Goal: Task Accomplishment & Management: Manage account settings

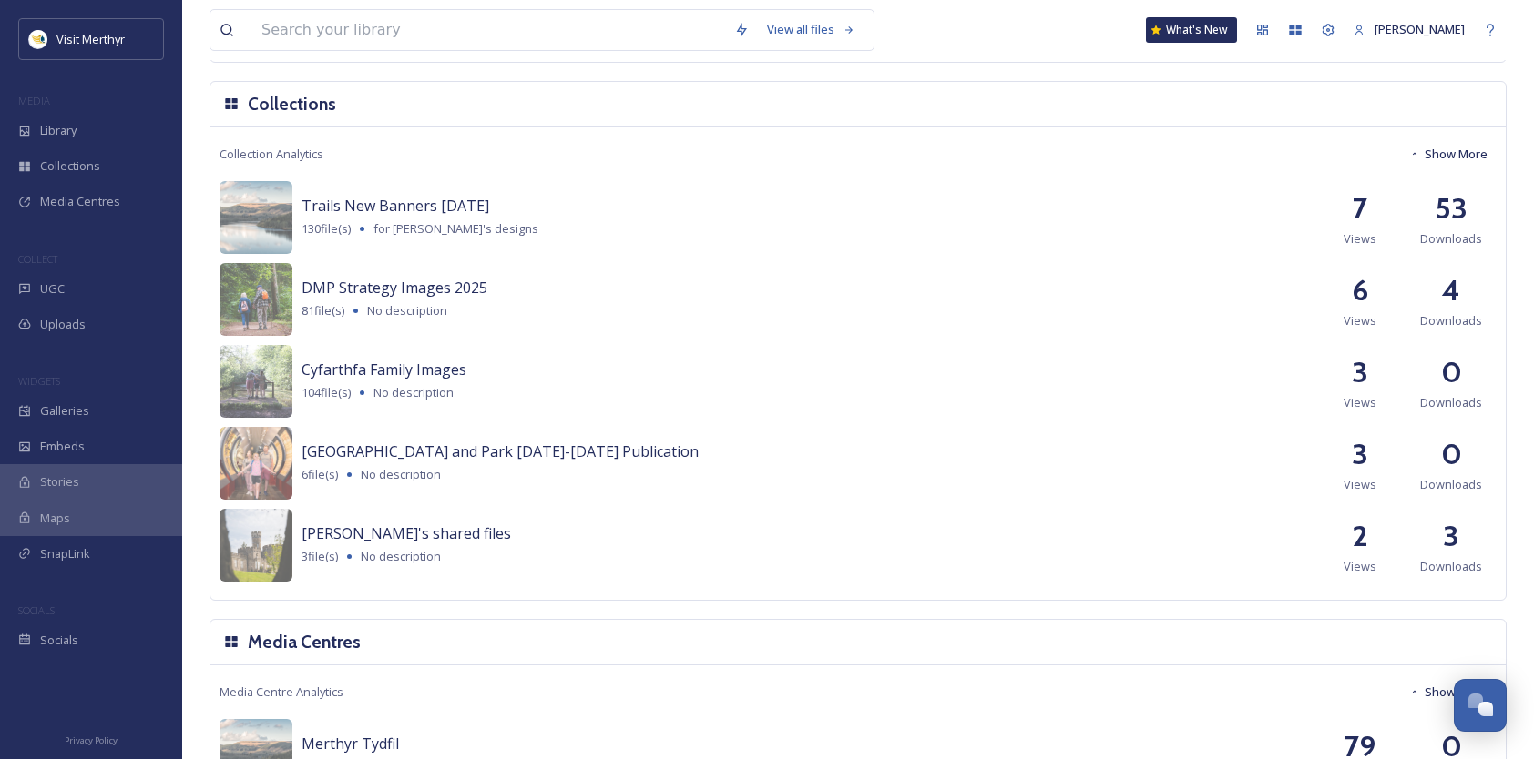
scroll to position [1867, 0]
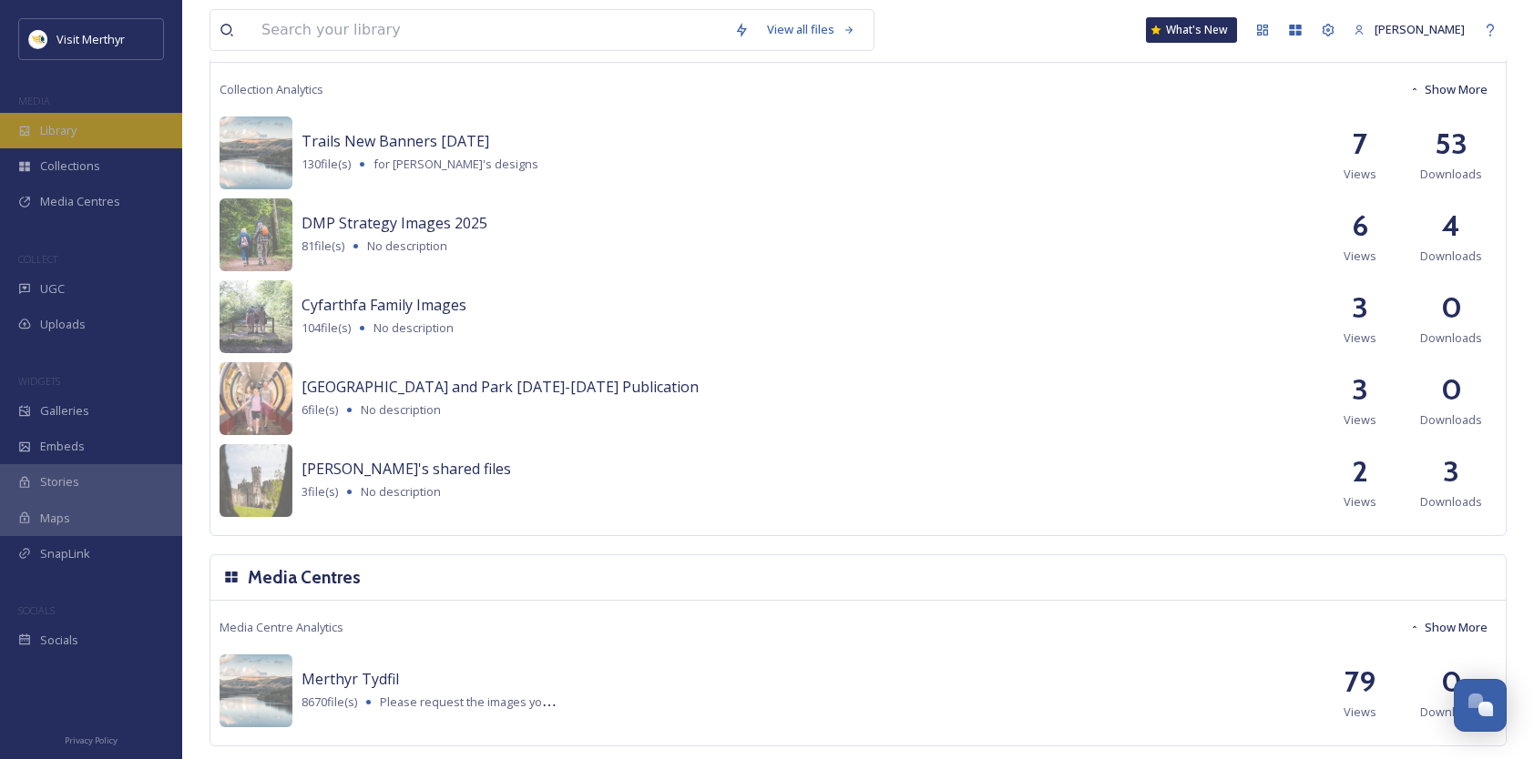
click at [80, 122] on div "Library" at bounding box center [91, 131] width 182 height 36
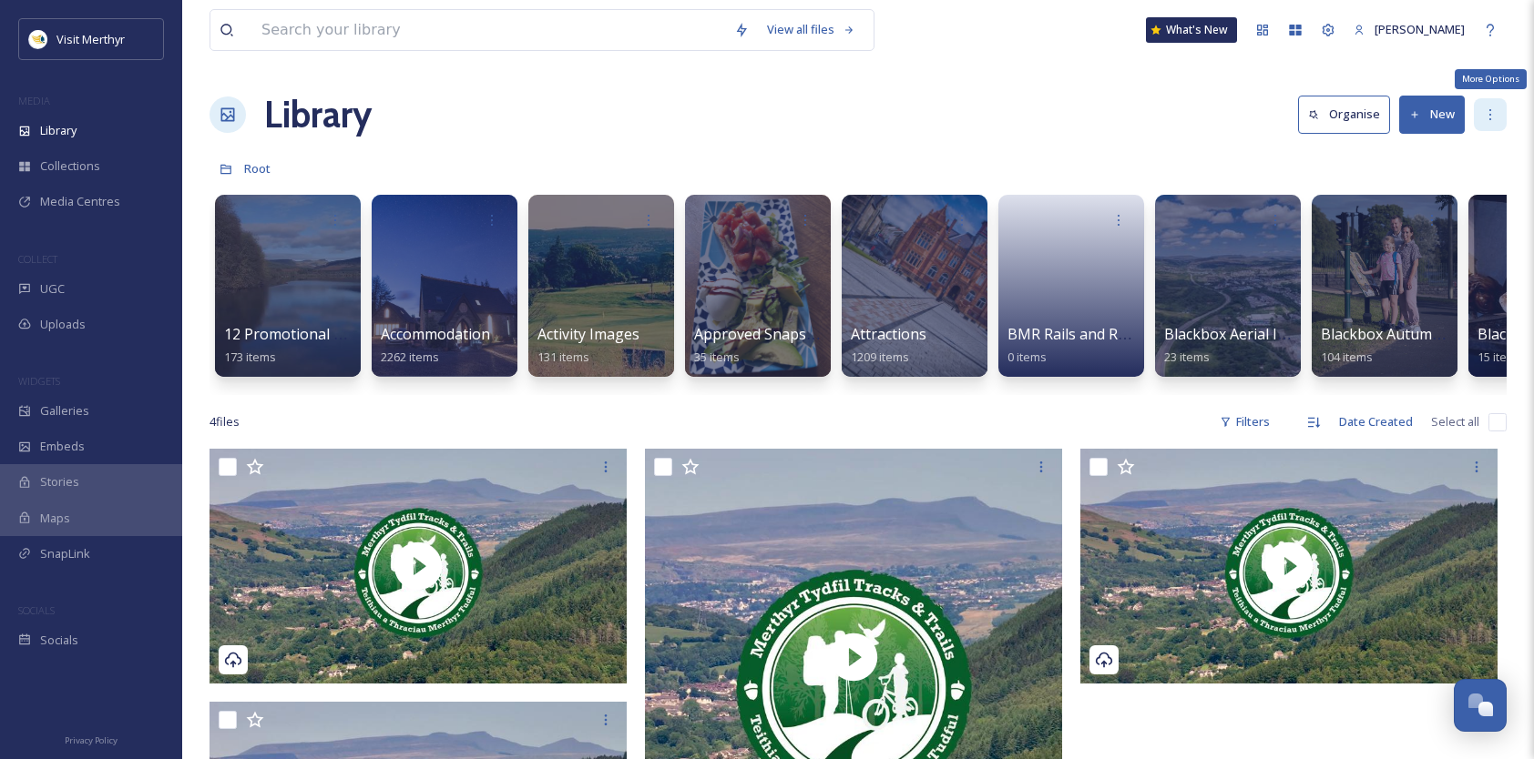
click at [1491, 113] on icon at bounding box center [1490, 114] width 15 height 15
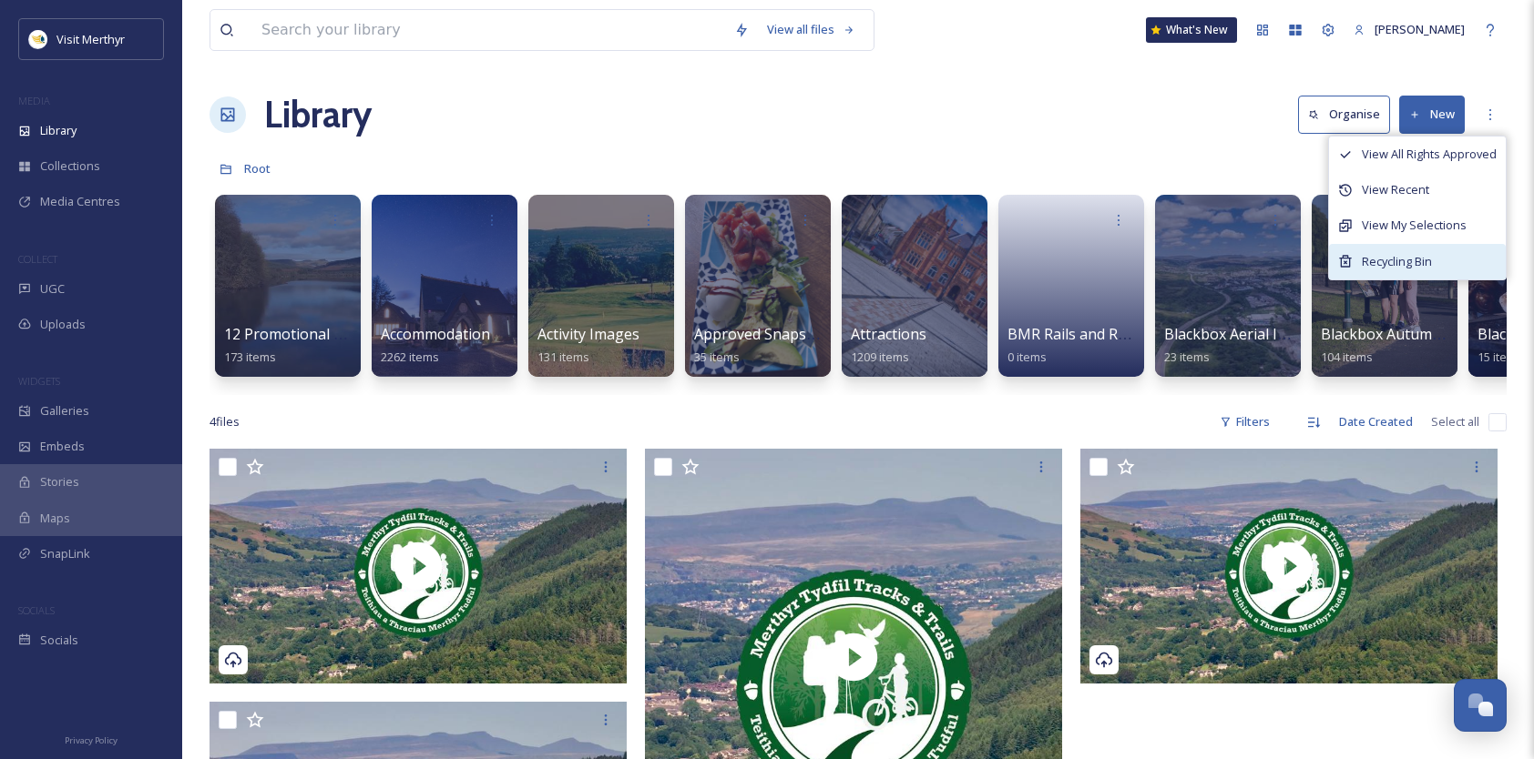
click at [1388, 255] on span "Recycling Bin" at bounding box center [1396, 261] width 70 height 17
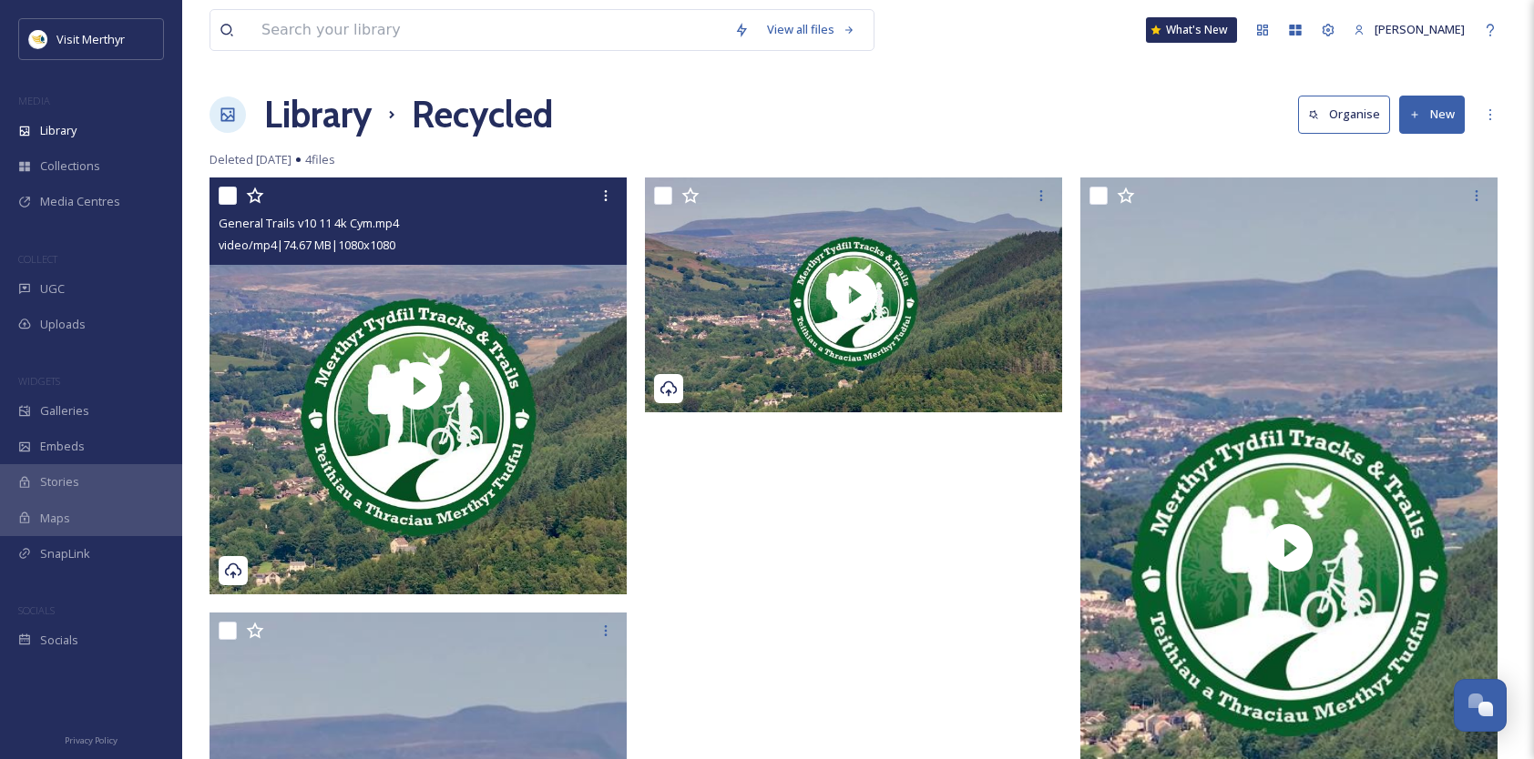
click at [231, 198] on input "checkbox" at bounding box center [228, 196] width 18 height 18
checkbox input "true"
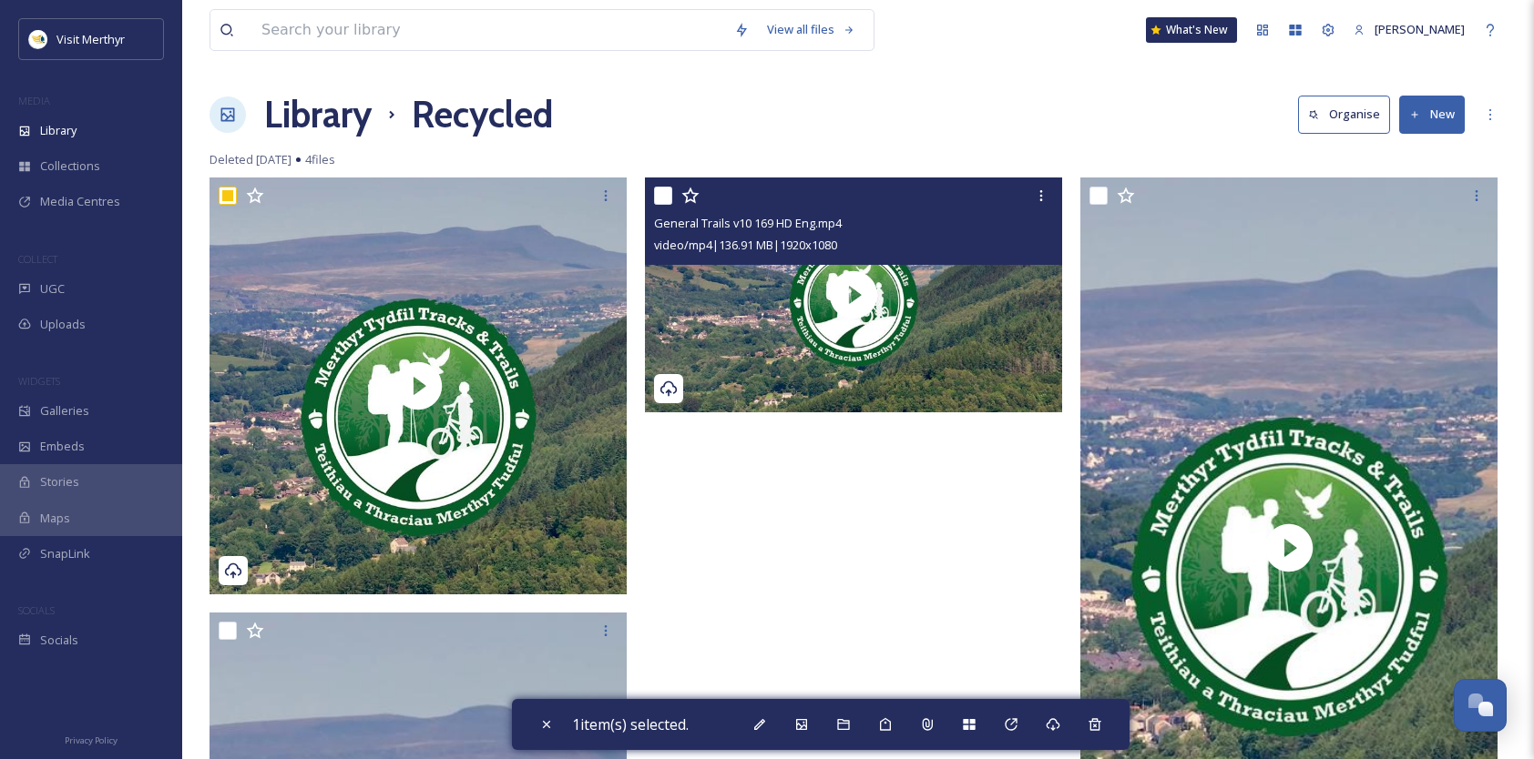
click at [666, 192] on input "checkbox" at bounding box center [663, 196] width 18 height 18
checkbox input "true"
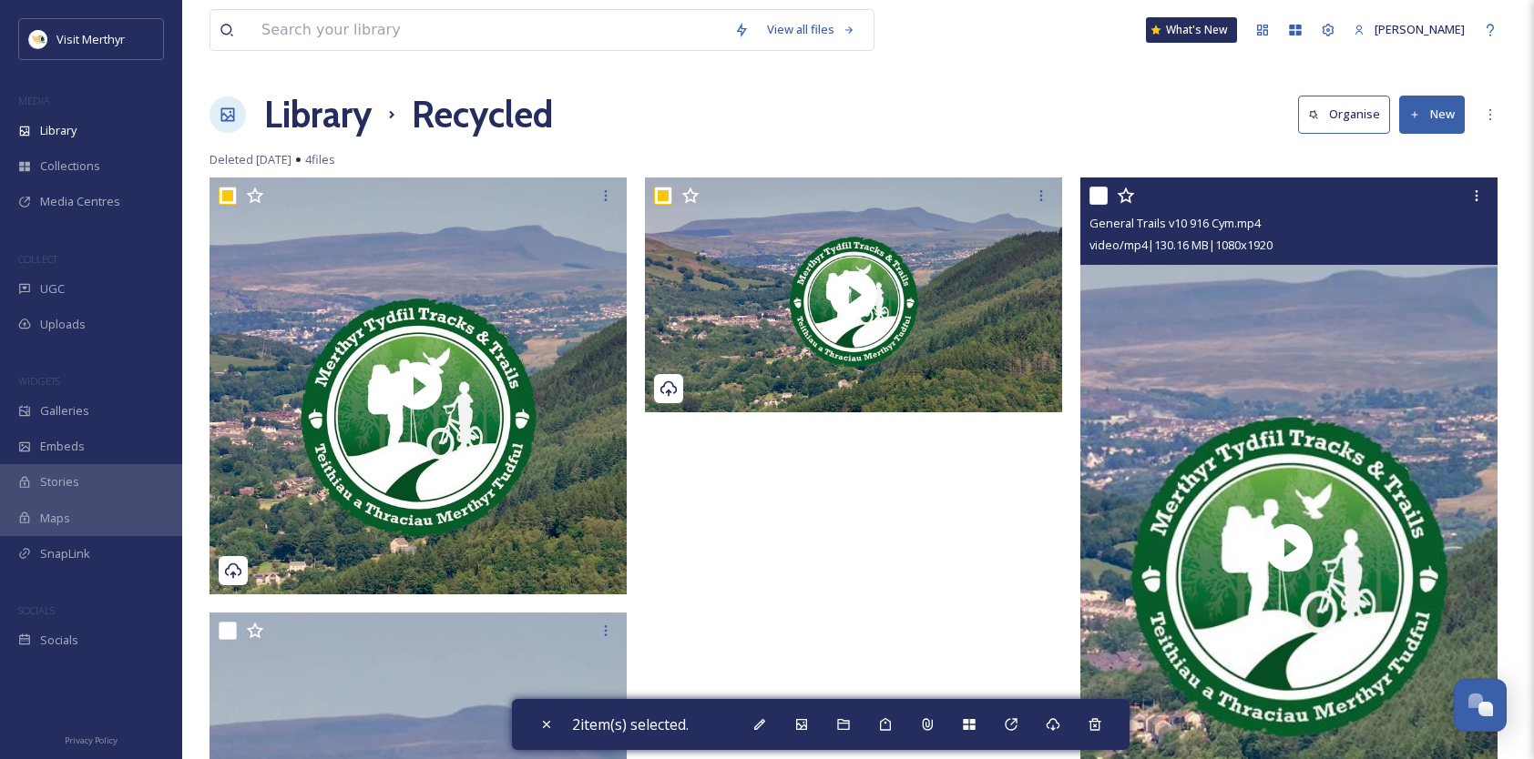
drag, startPoint x: 1105, startPoint y: 189, endPoint x: 1060, endPoint y: 216, distance: 51.9
click at [1104, 189] on input "checkbox" at bounding box center [1098, 196] width 18 height 18
checkbox input "true"
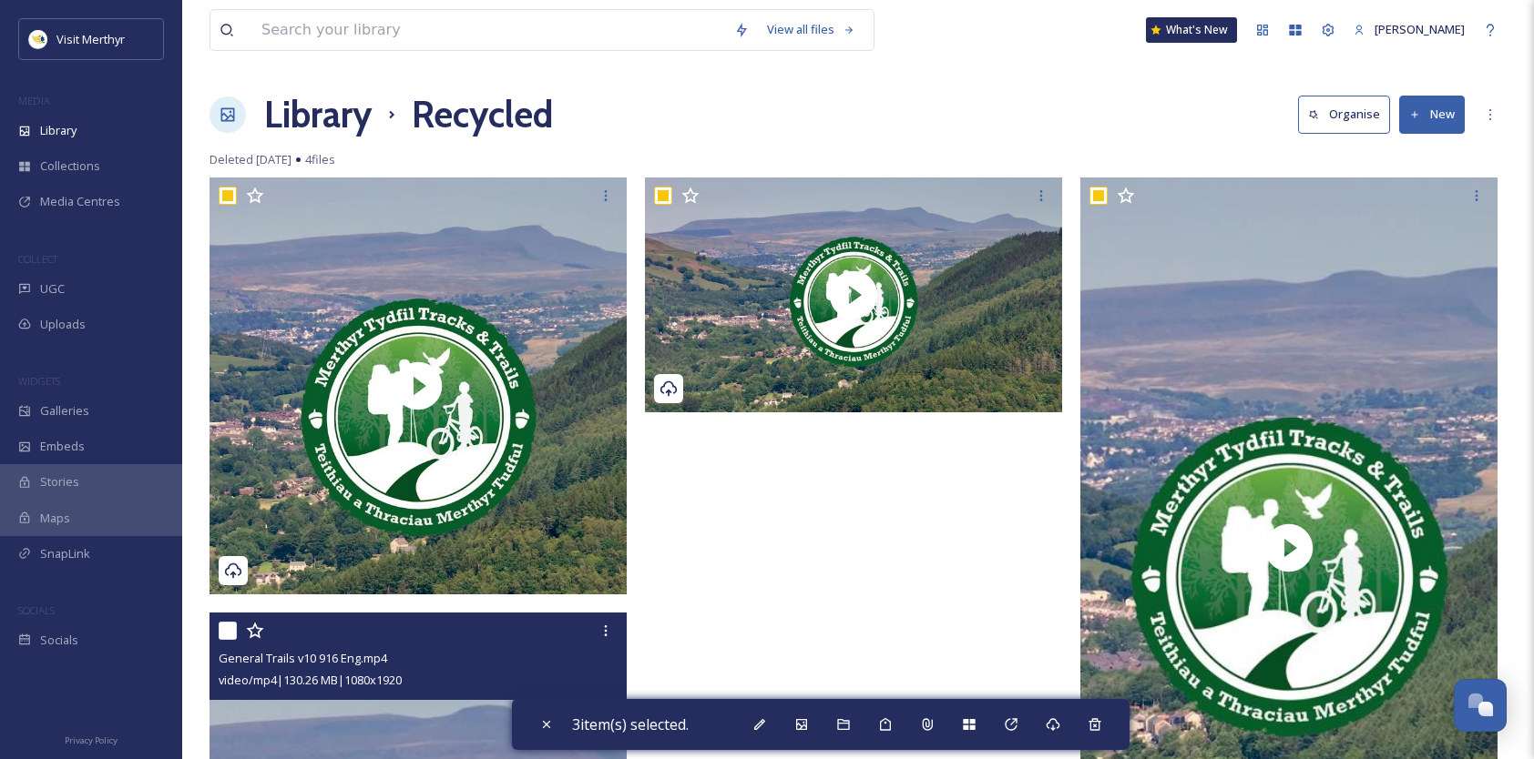
drag, startPoint x: 231, startPoint y: 631, endPoint x: 248, endPoint y: 627, distance: 17.0
click at [231, 630] on input "checkbox" at bounding box center [228, 631] width 18 height 18
checkbox input "true"
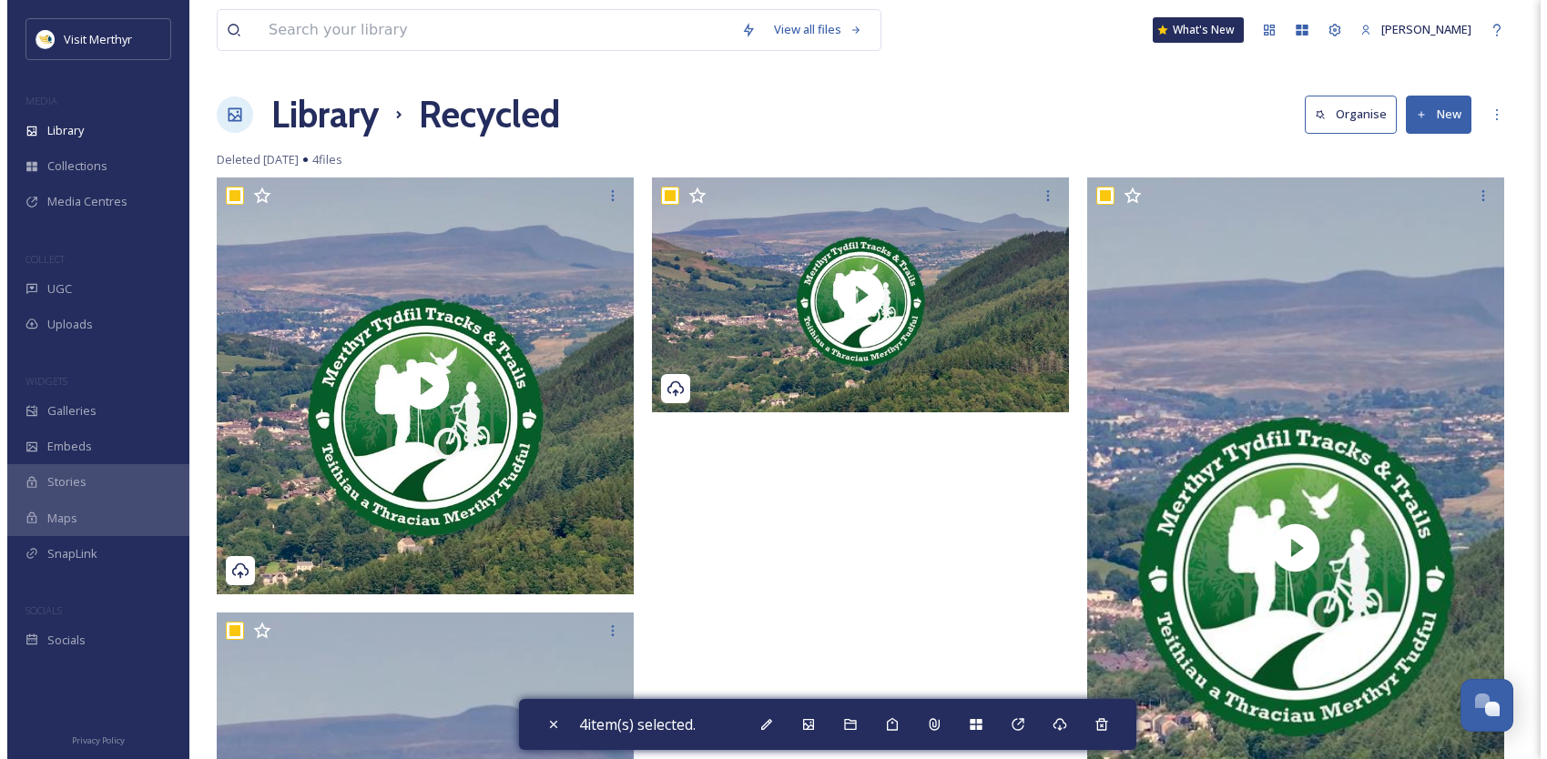
scroll to position [182, 0]
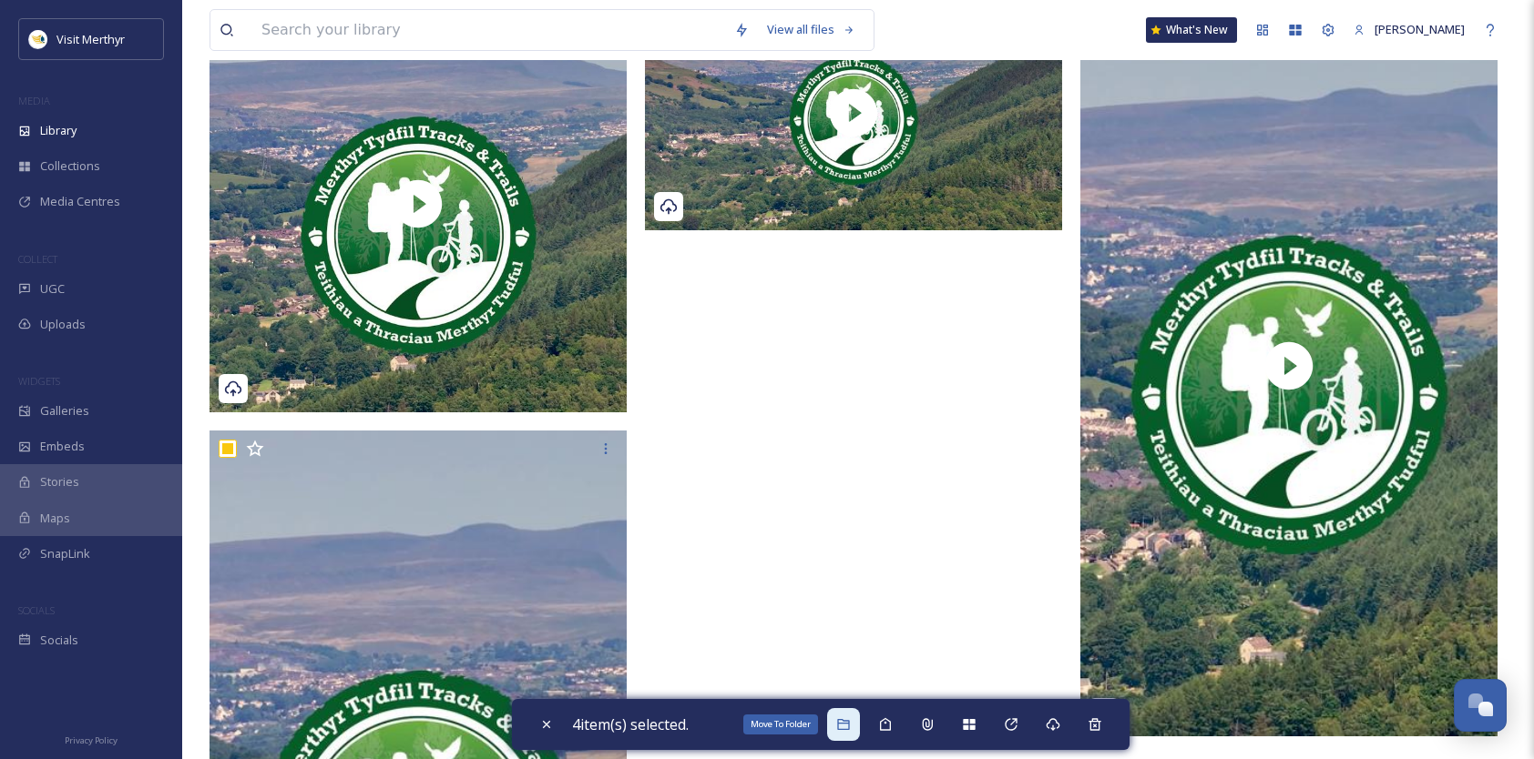
click at [843, 723] on icon at bounding box center [843, 724] width 12 height 11
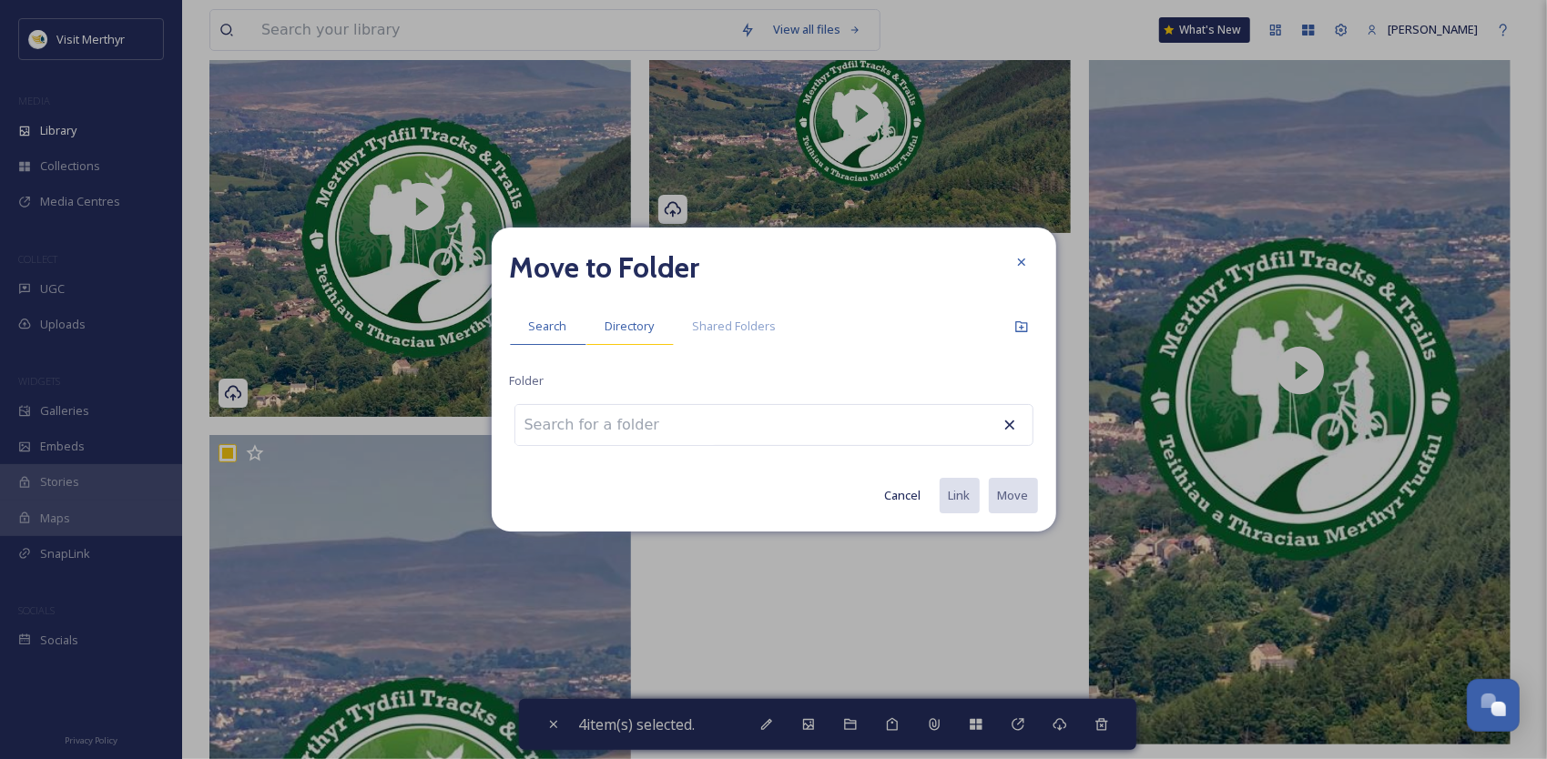
click at [639, 322] on span "Directory" at bounding box center [630, 326] width 49 height 17
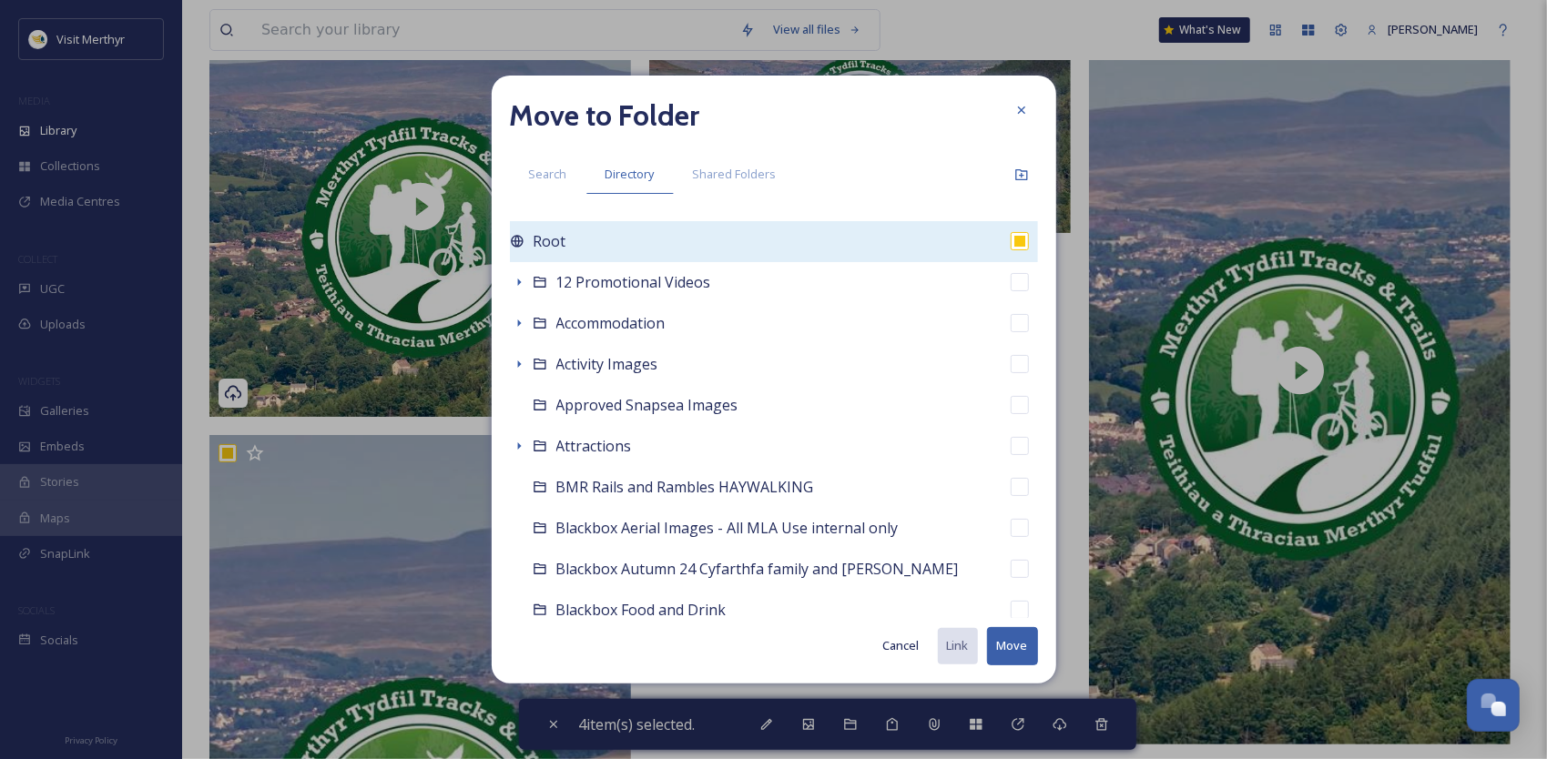
click at [548, 245] on span "Root" at bounding box center [550, 241] width 33 height 22
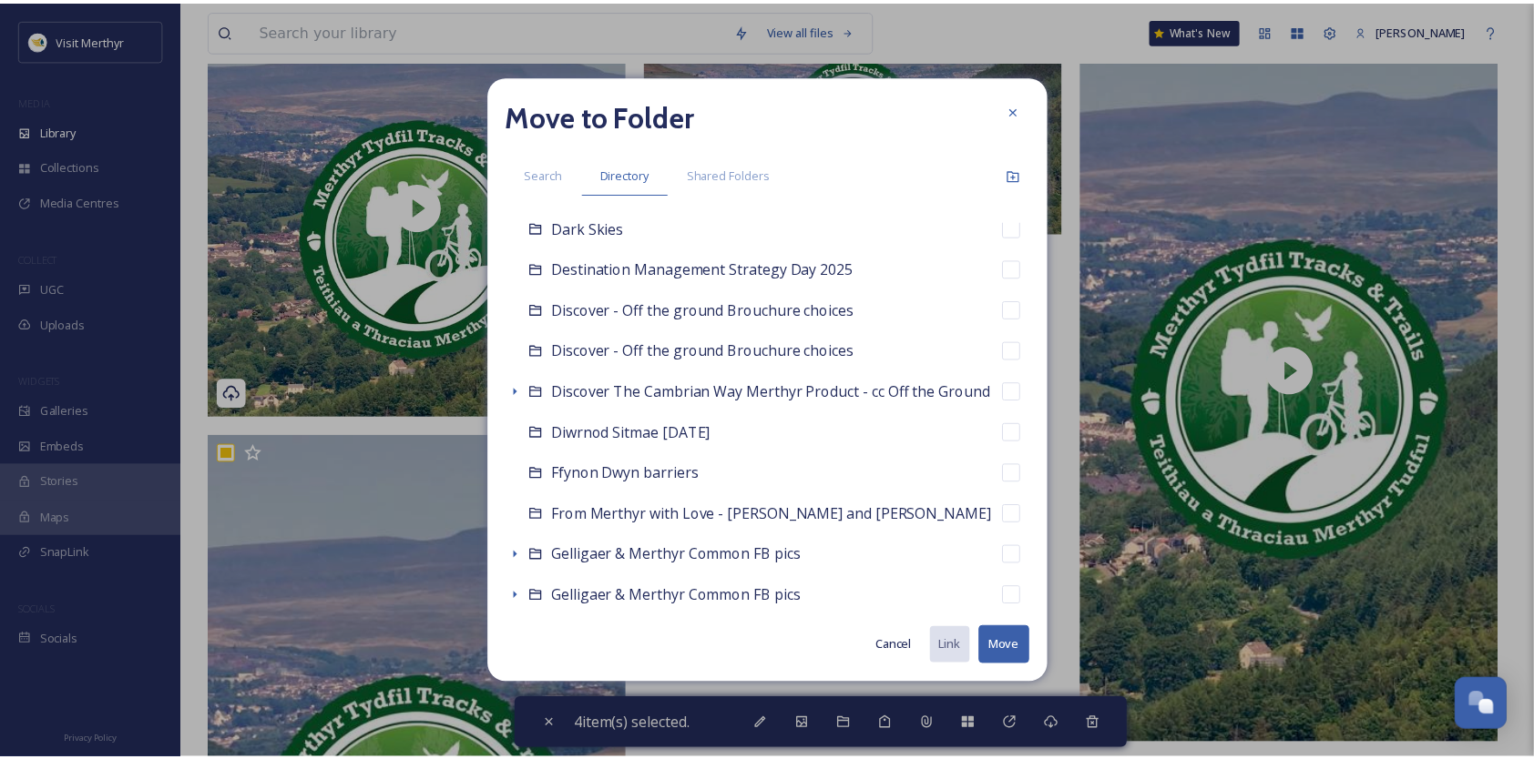
scroll to position [1457, 0]
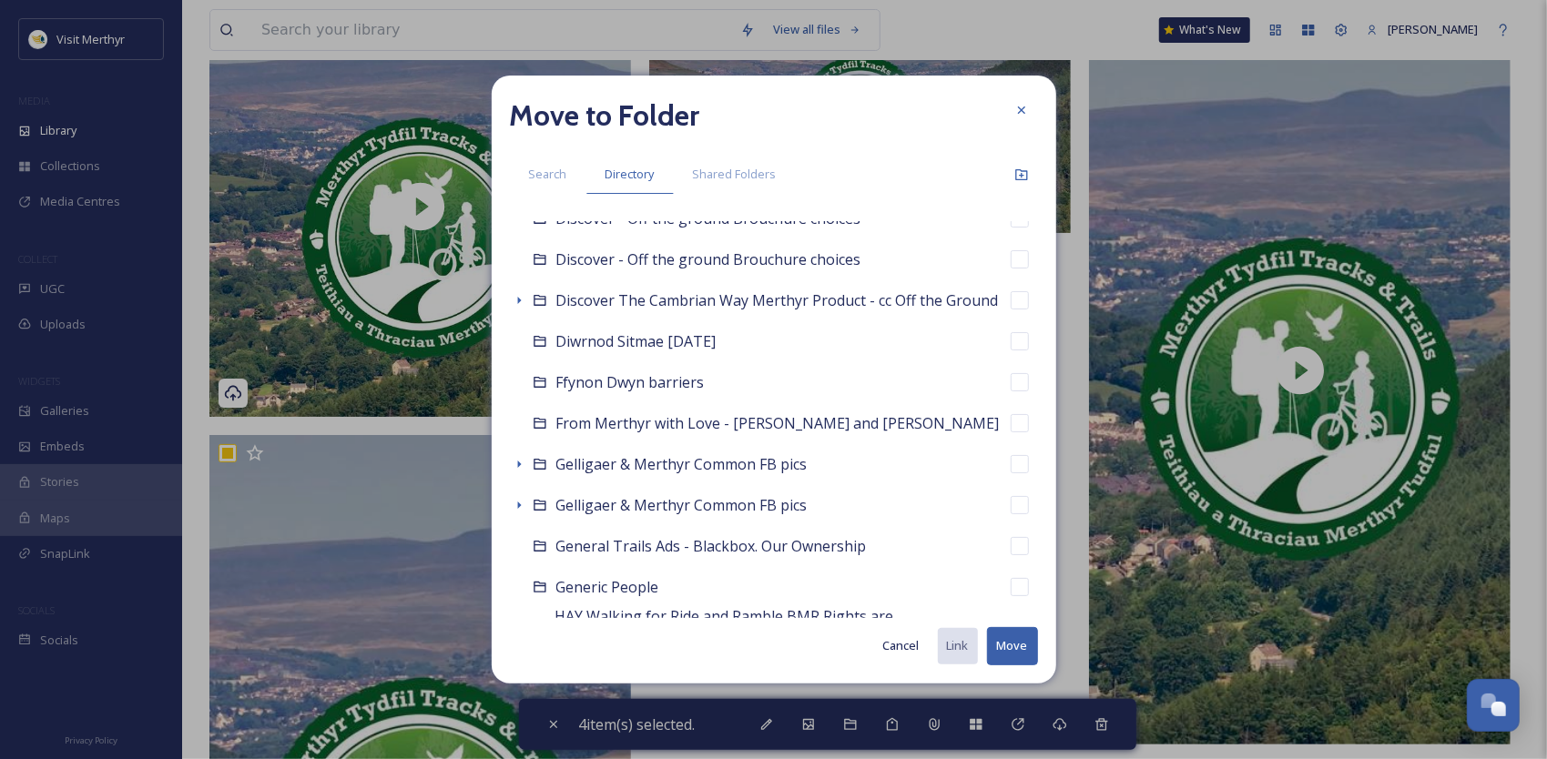
click at [674, 547] on span "General Trails Ads - Blackbox. Our Ownership" at bounding box center [711, 546] width 311 height 20
checkbox input "false"
checkbox input "true"
click at [1002, 643] on button "Move" at bounding box center [1012, 645] width 51 height 37
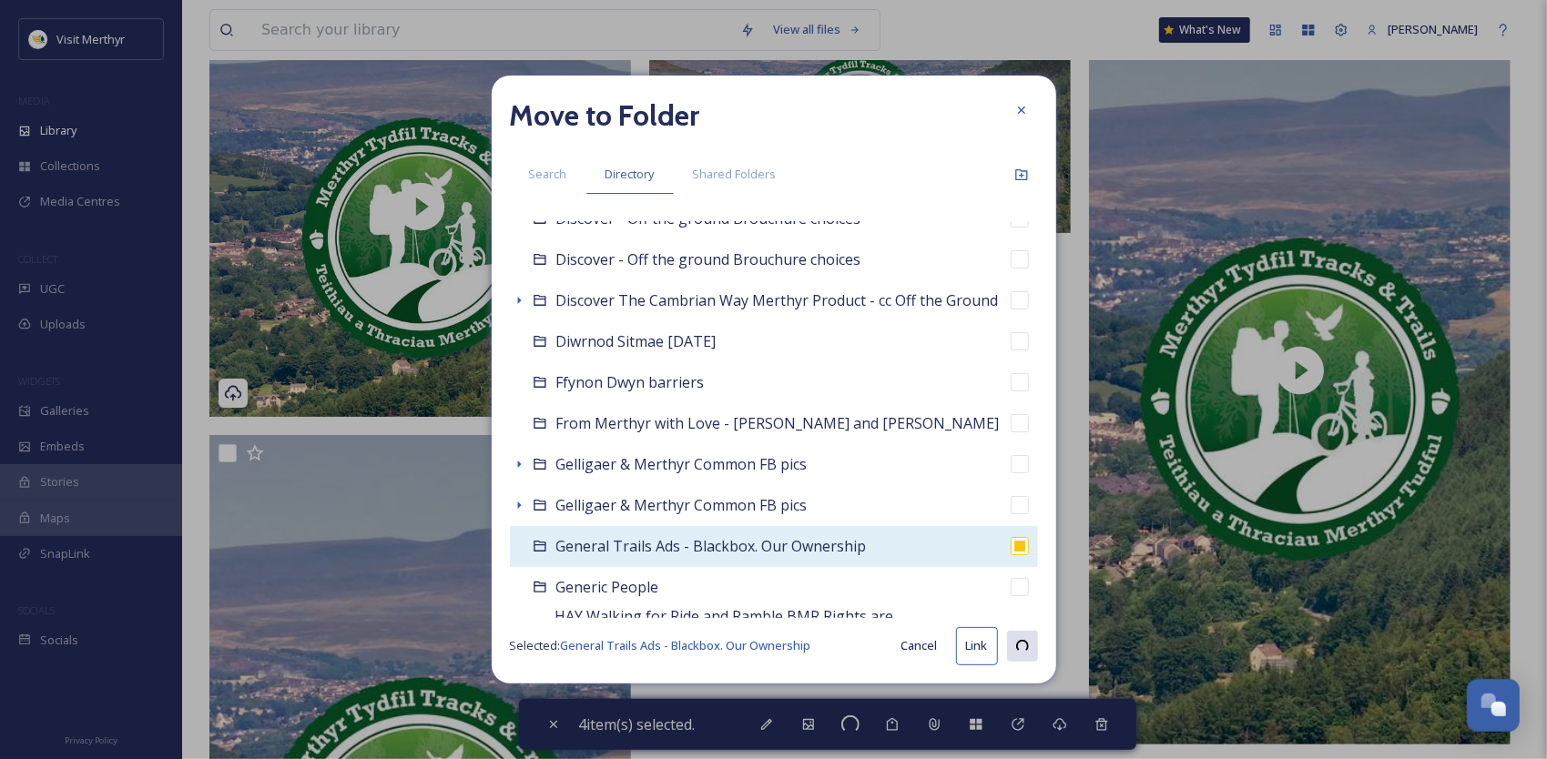
checkbox input "false"
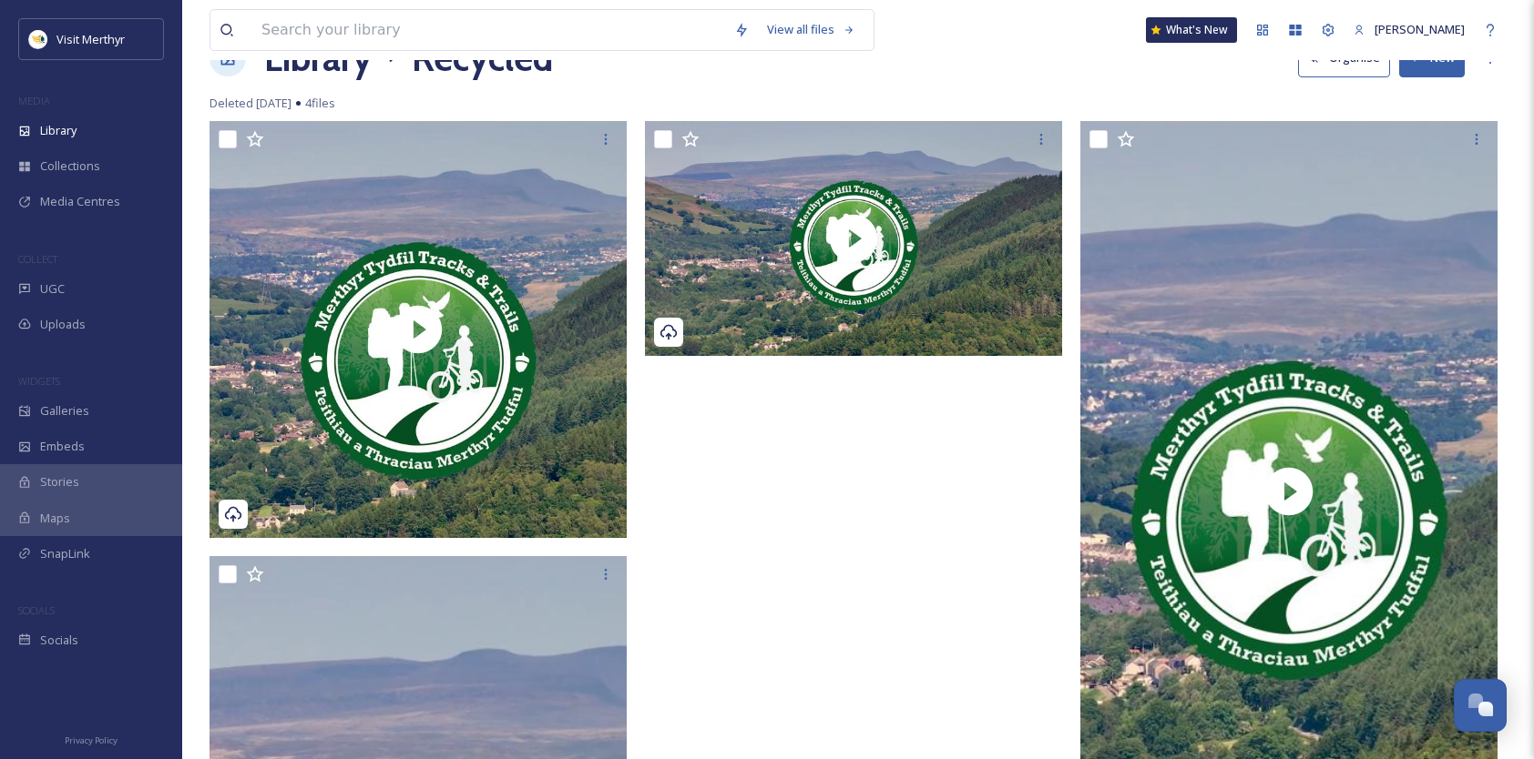
scroll to position [0, 0]
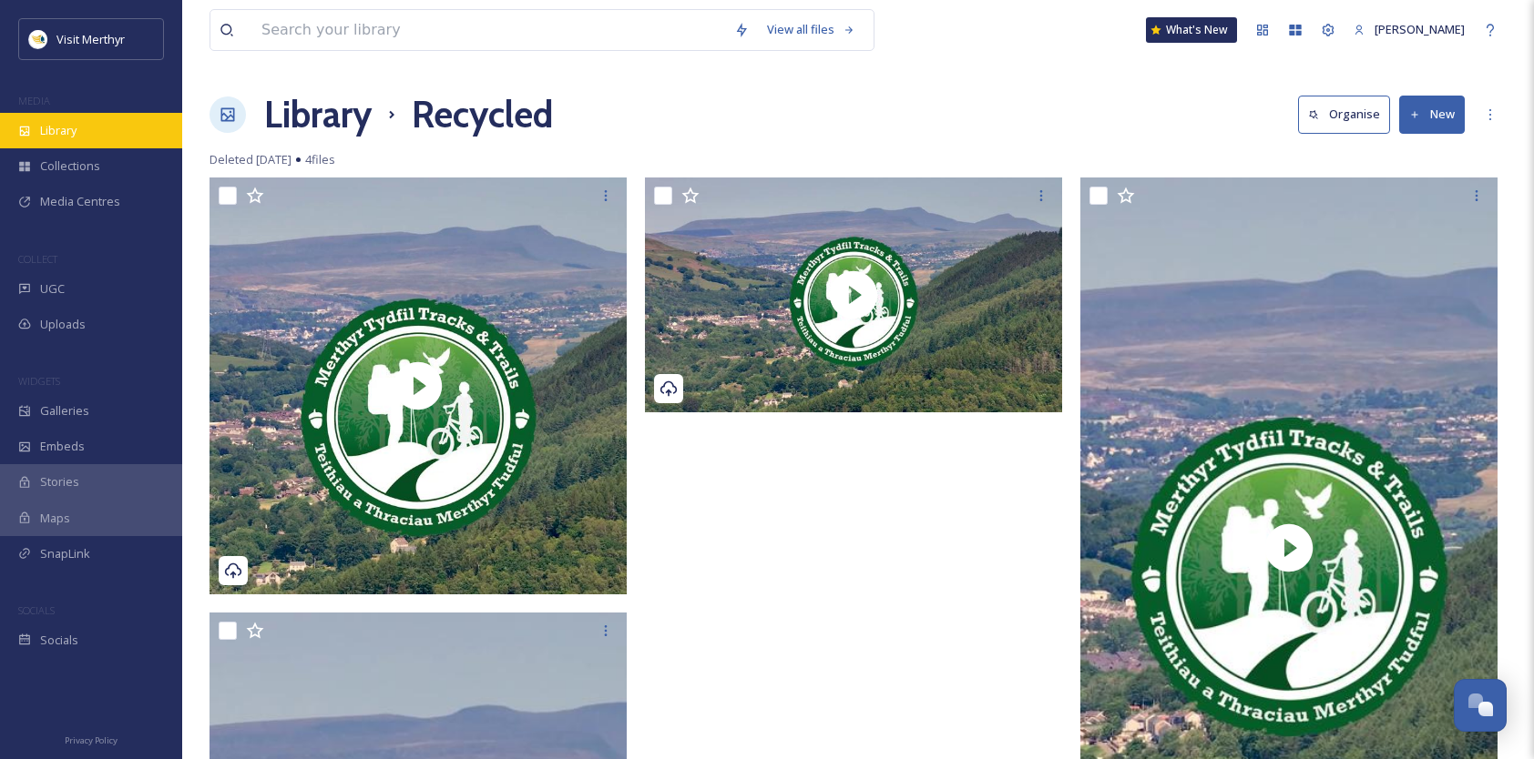
click at [60, 129] on span "Library" at bounding box center [58, 130] width 36 height 17
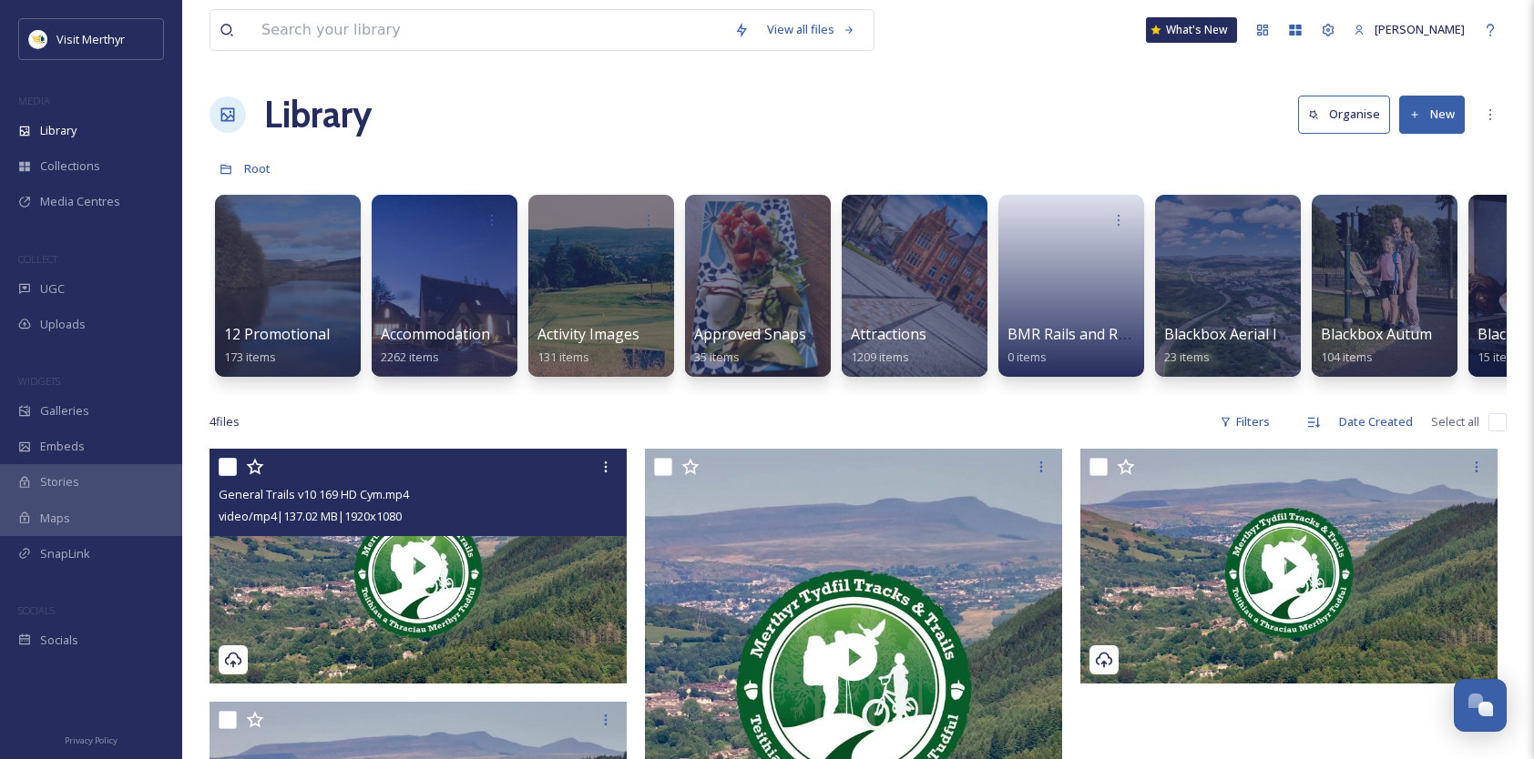
drag, startPoint x: 224, startPoint y: 481, endPoint x: 563, endPoint y: 483, distance: 338.8
click at [229, 476] on input "checkbox" at bounding box center [228, 467] width 18 height 18
checkbox input "true"
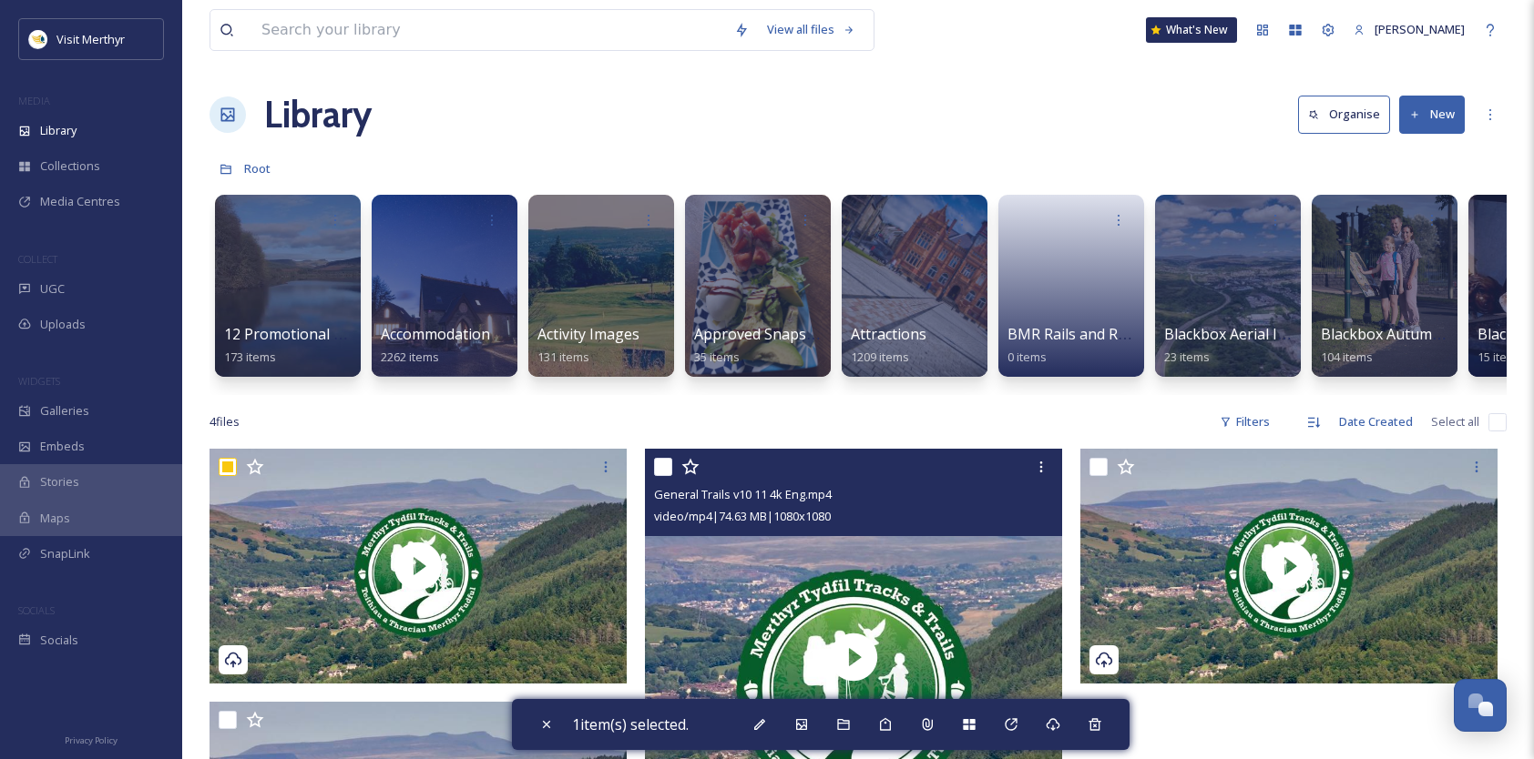
drag, startPoint x: 665, startPoint y: 475, endPoint x: 679, endPoint y: 472, distance: 15.0
click at [670, 472] on input "checkbox" at bounding box center [663, 467] width 18 height 18
checkbox input "true"
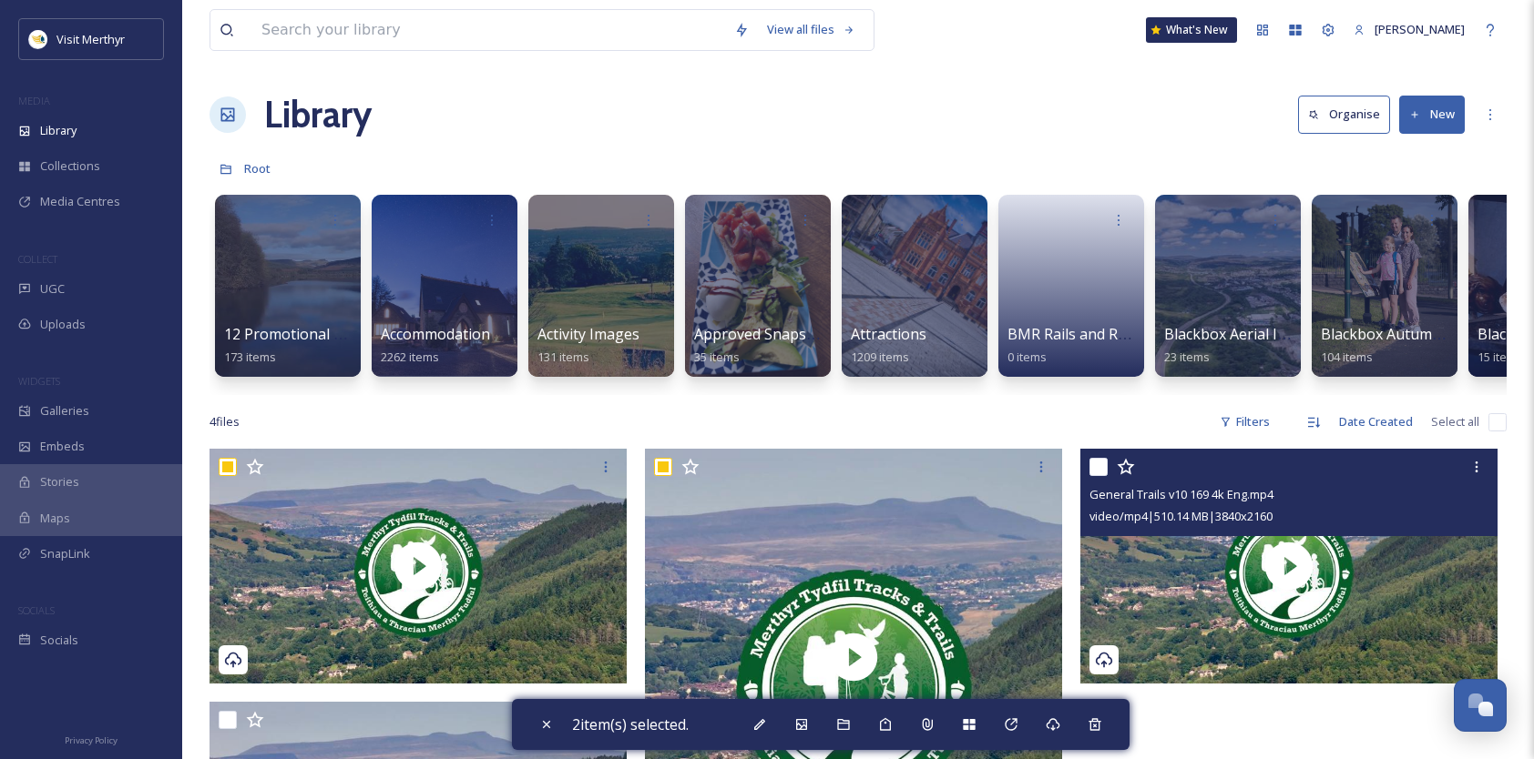
click at [1095, 476] on input "checkbox" at bounding box center [1098, 467] width 18 height 18
checkbox input "true"
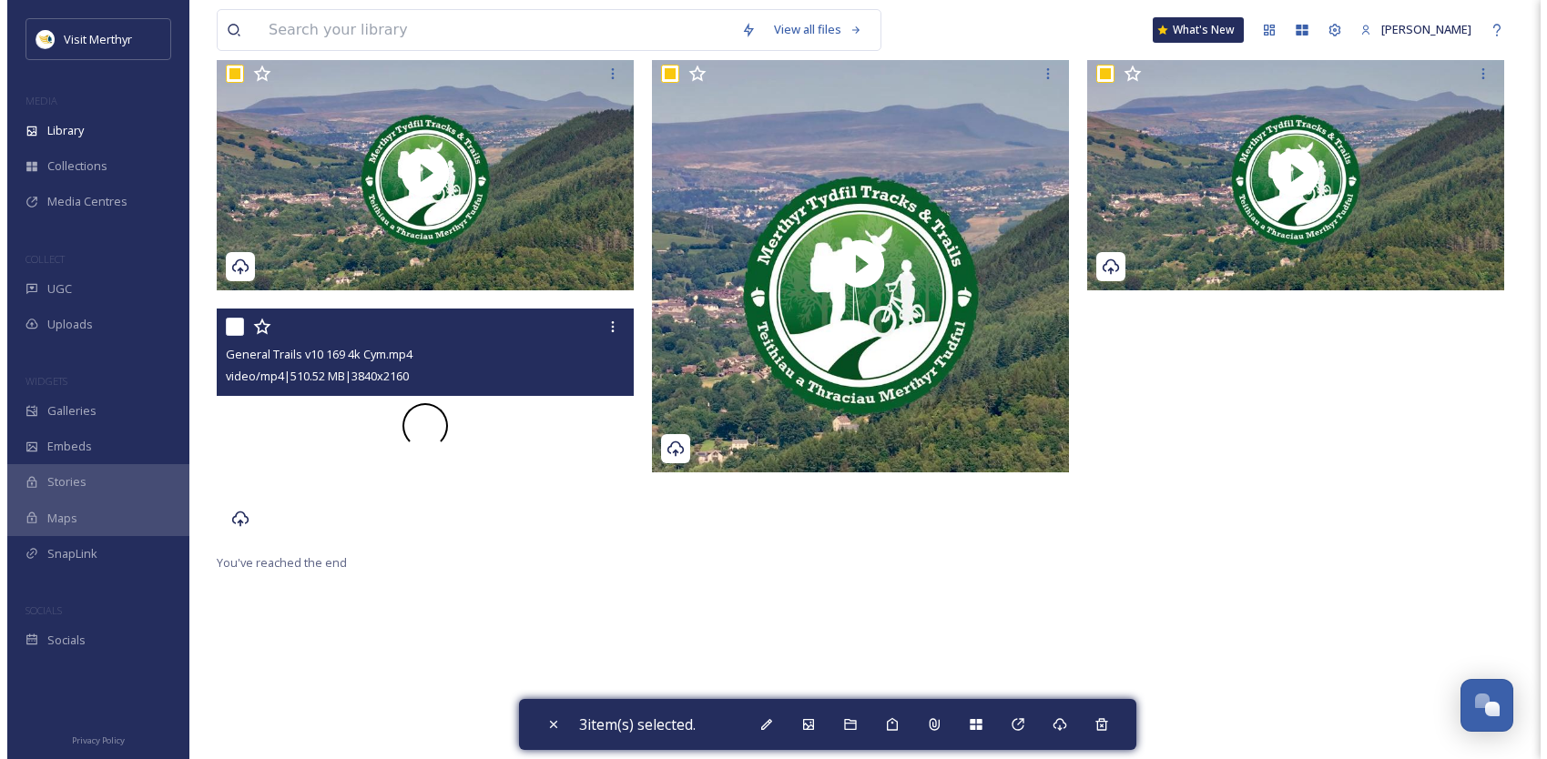
scroll to position [455, 0]
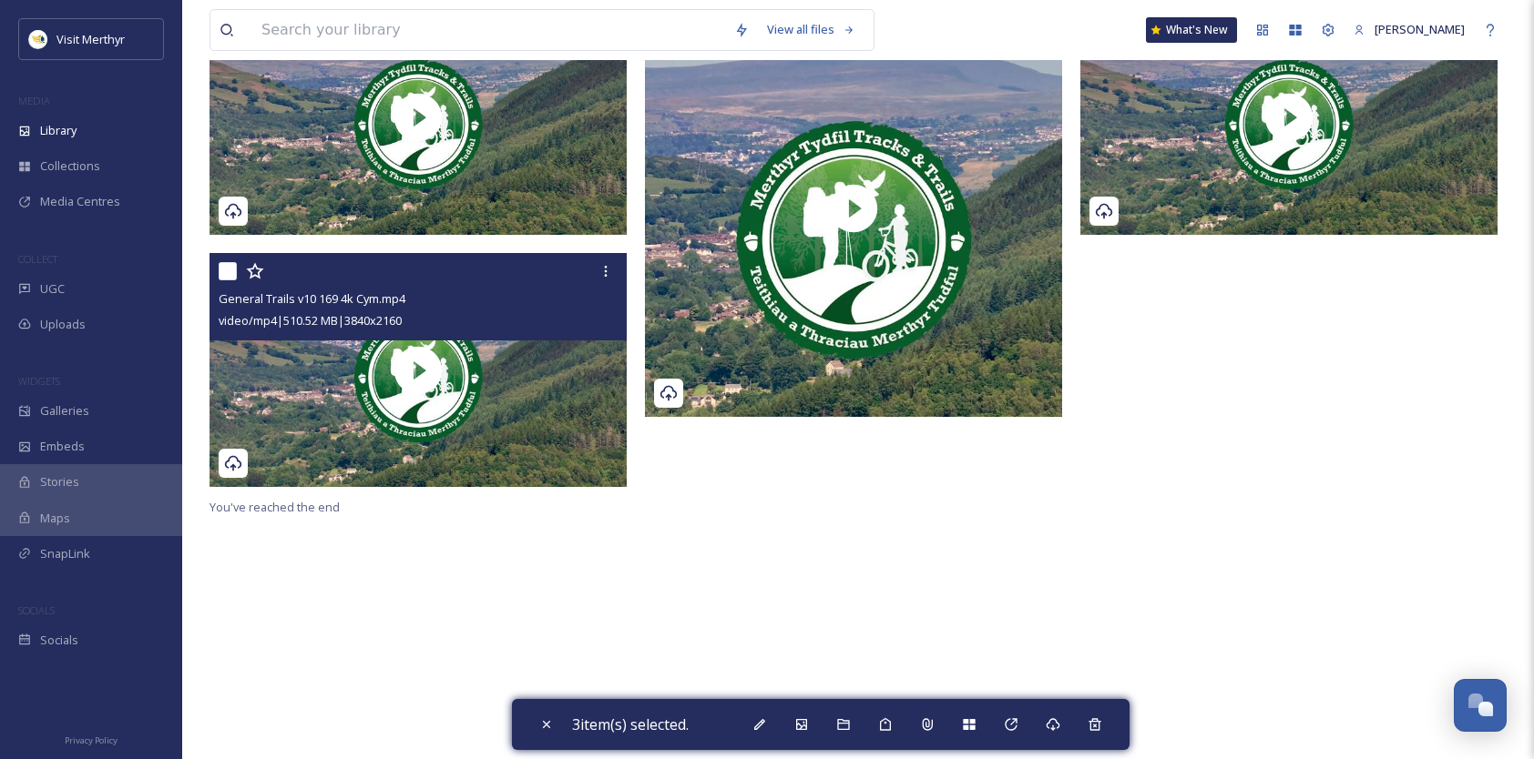
drag, startPoint x: 231, startPoint y: 278, endPoint x: 315, endPoint y: 347, distance: 108.7
click at [238, 279] on div at bounding box center [420, 271] width 403 height 33
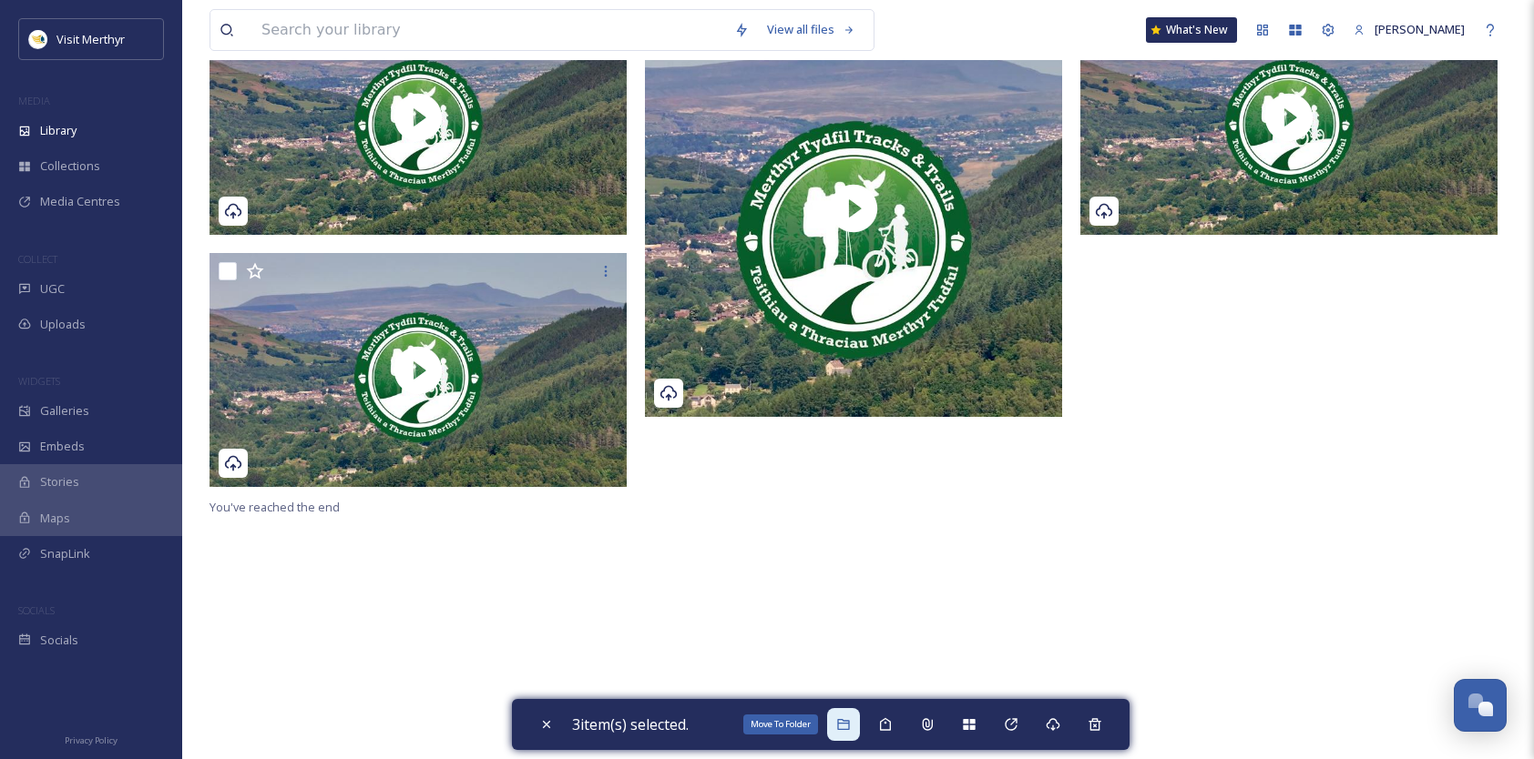
click at [849, 723] on icon at bounding box center [843, 724] width 12 height 11
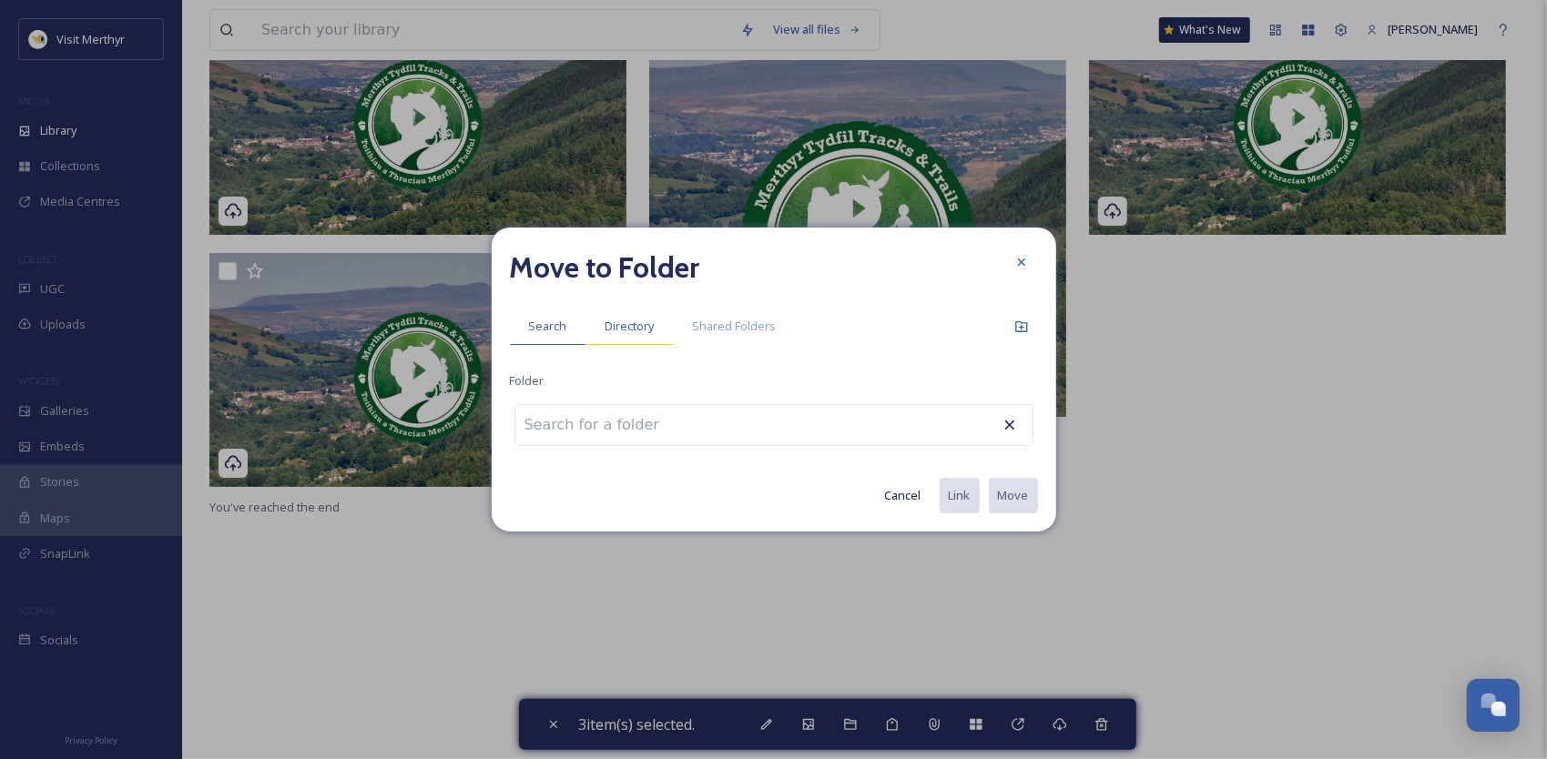
click at [636, 326] on span "Directory" at bounding box center [630, 326] width 49 height 17
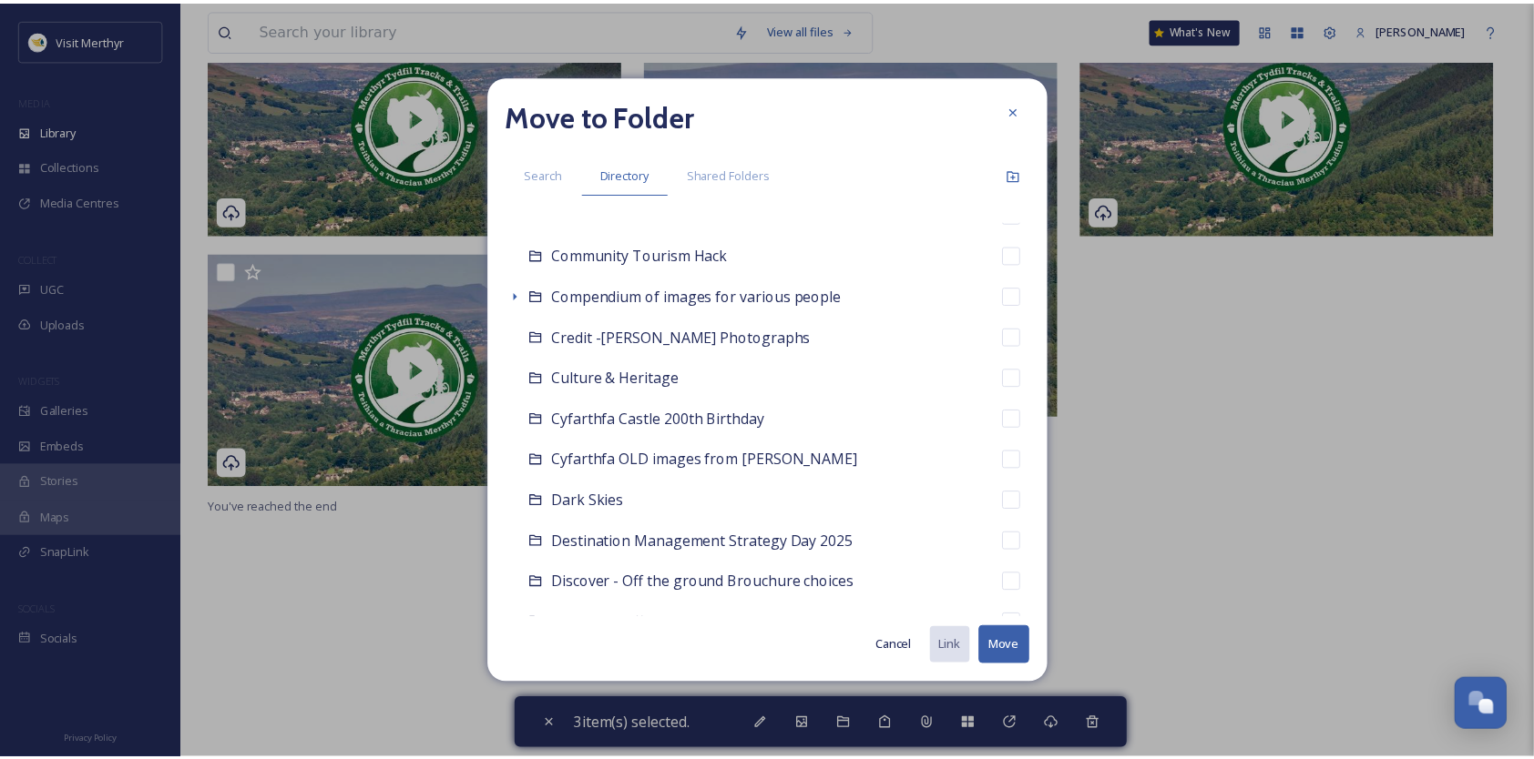
scroll to position [1548, 0]
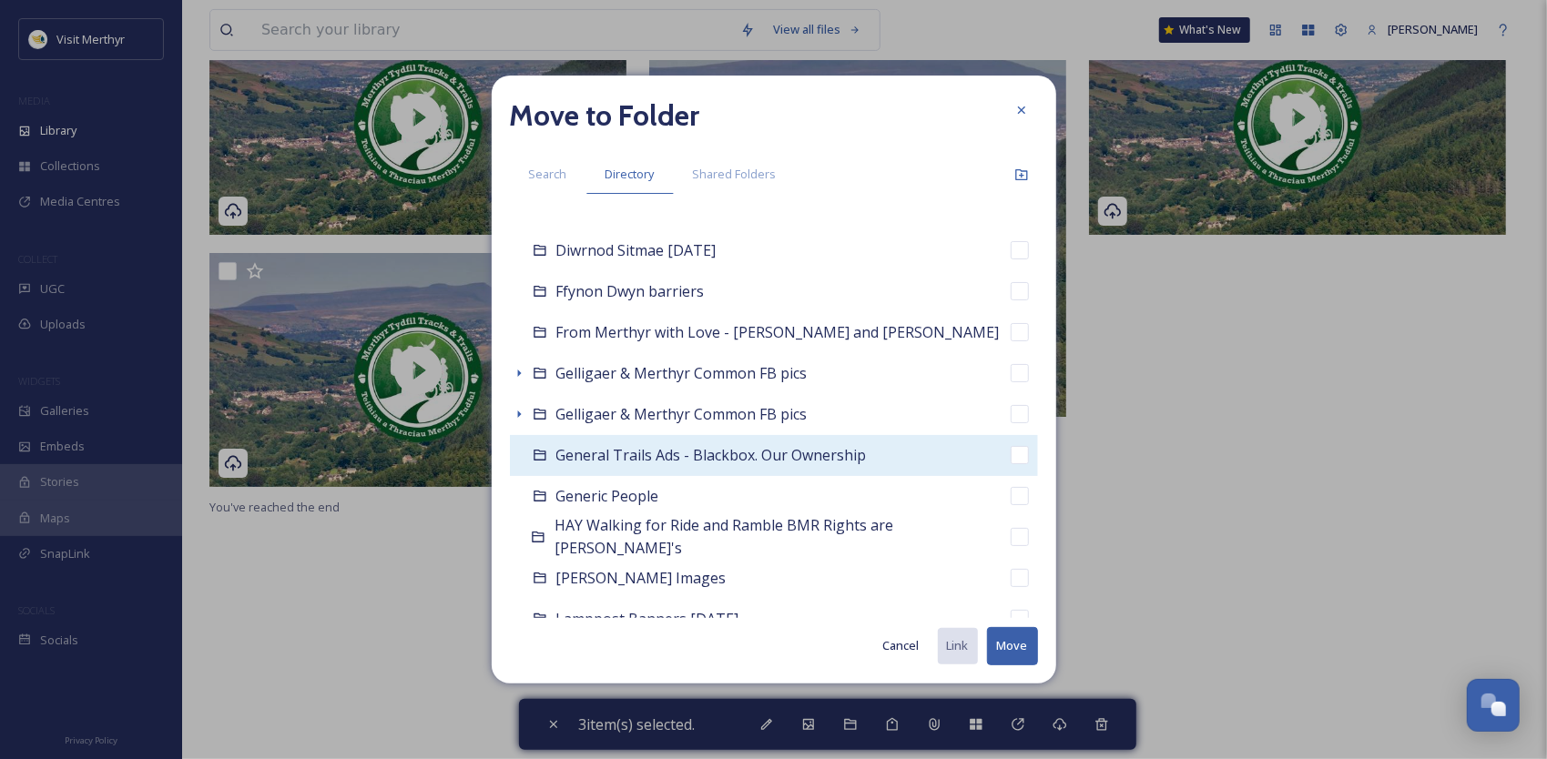
click at [612, 449] on span "General Trails Ads - Blackbox. Our Ownership" at bounding box center [711, 455] width 311 height 20
checkbox input "false"
checkbox input "true"
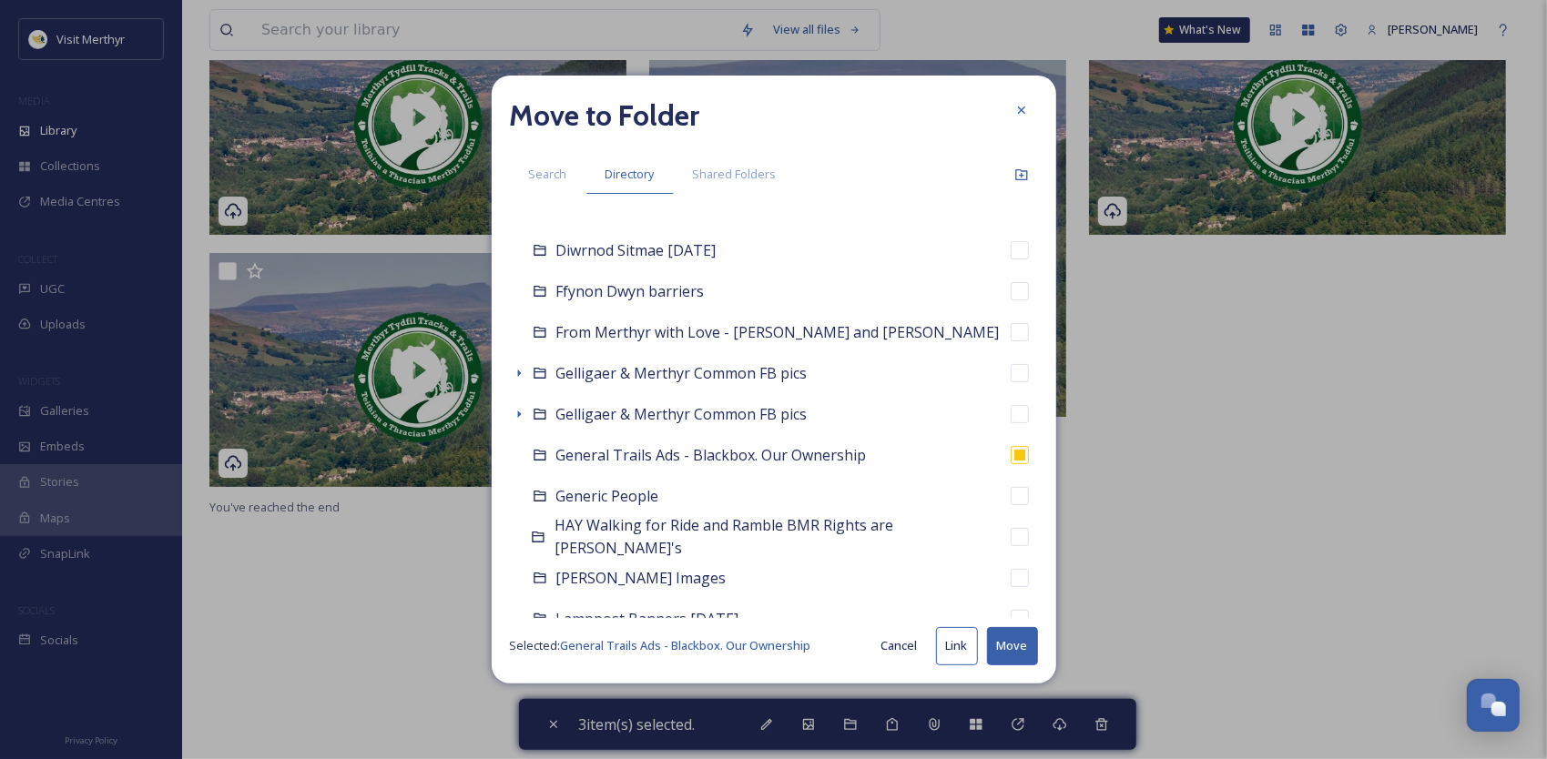
click at [1014, 647] on button "Move" at bounding box center [1012, 645] width 51 height 37
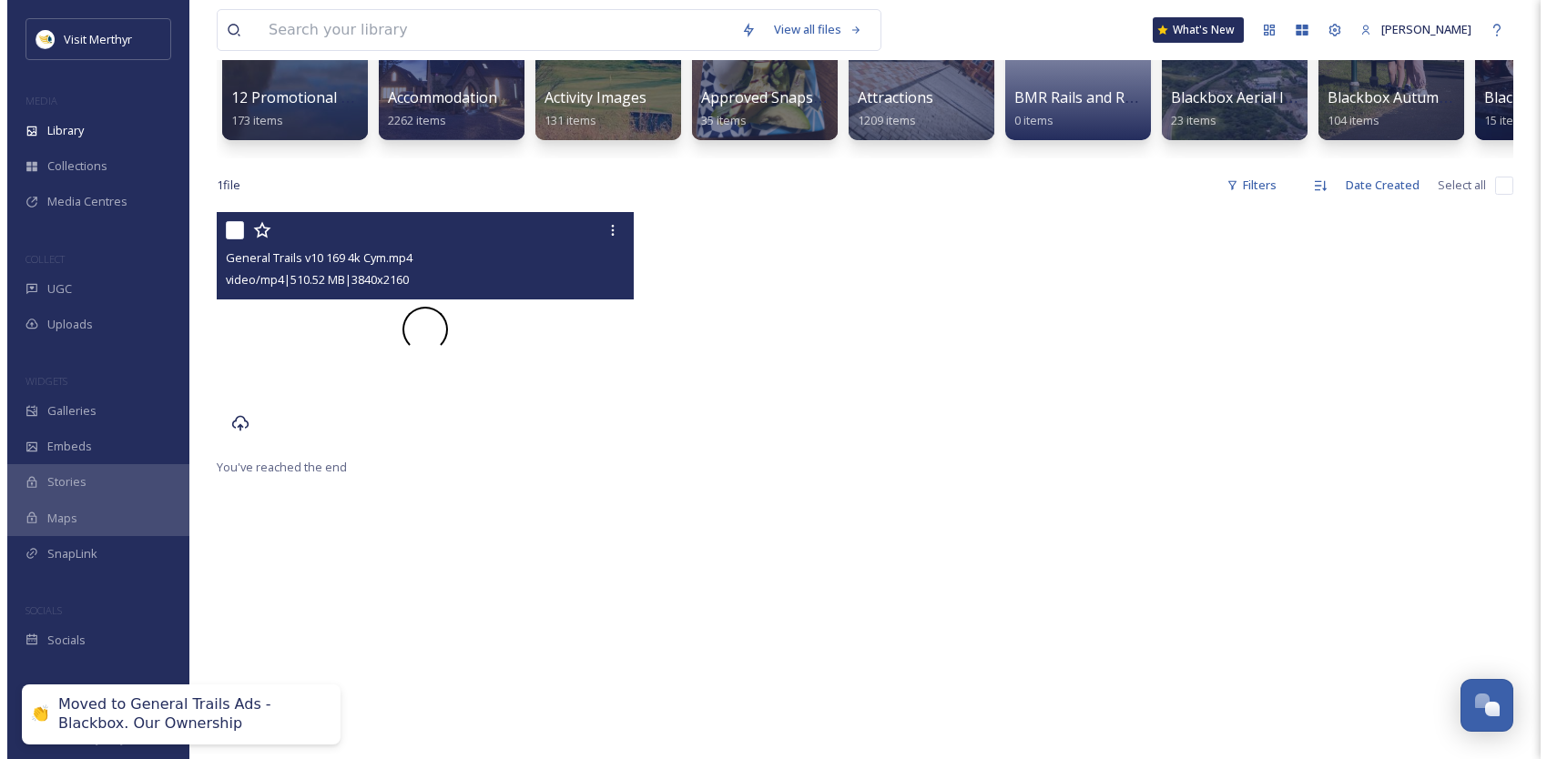
scroll to position [91, 0]
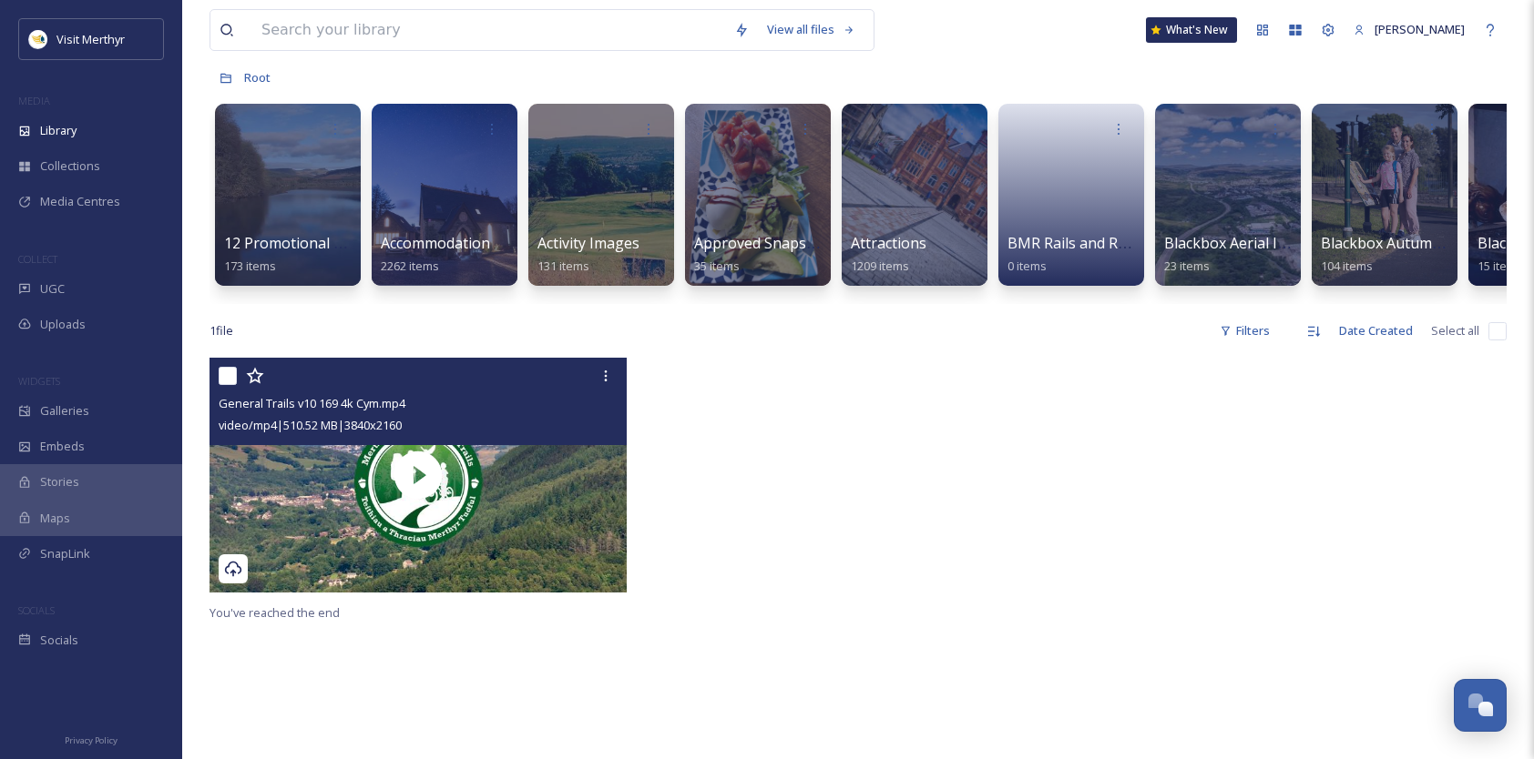
click at [222, 385] on input "checkbox" at bounding box center [228, 376] width 18 height 18
checkbox input "true"
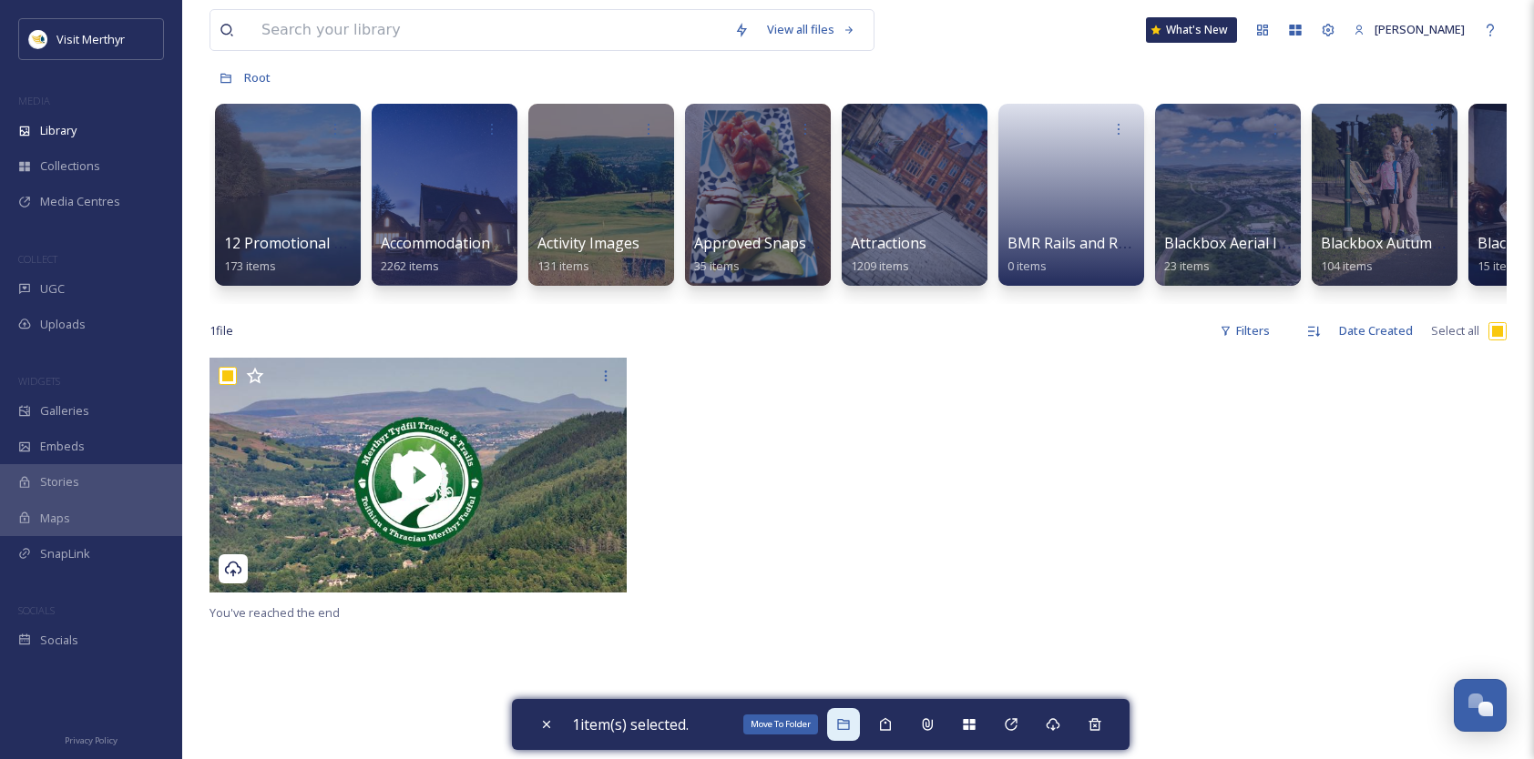
click at [846, 718] on icon at bounding box center [843, 725] width 15 height 15
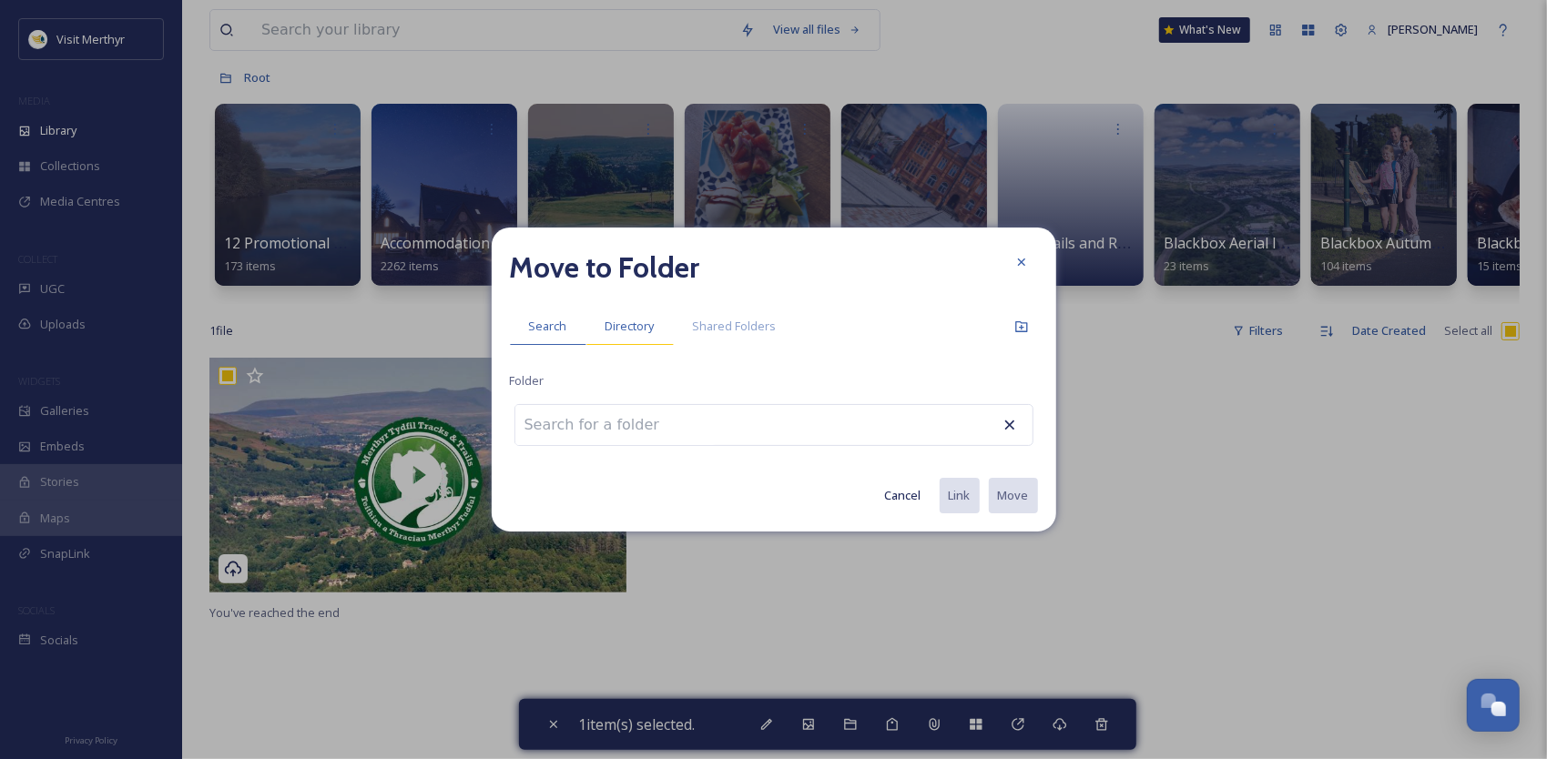
click at [618, 317] on div "Directory" at bounding box center [629, 326] width 87 height 37
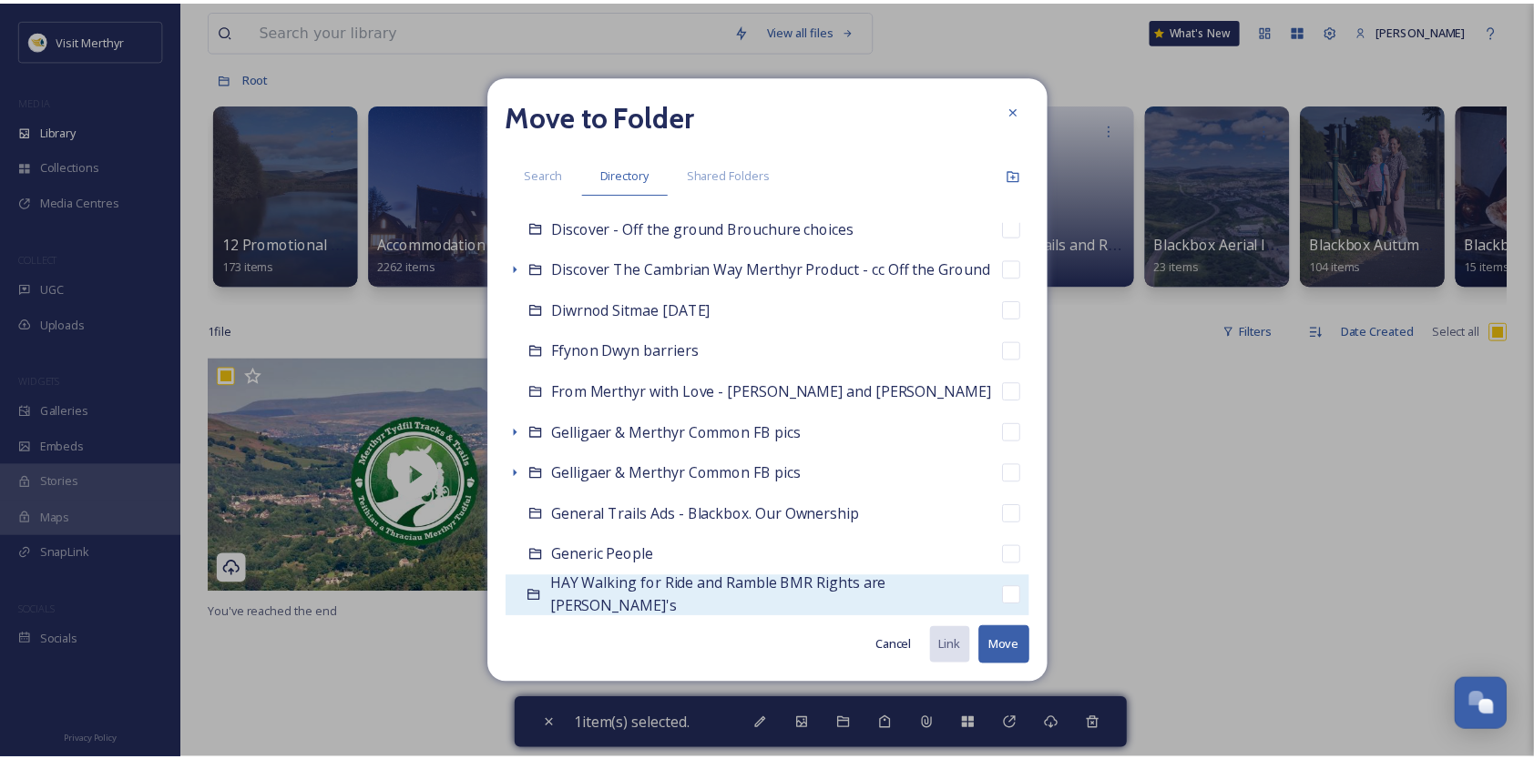
scroll to position [1548, 0]
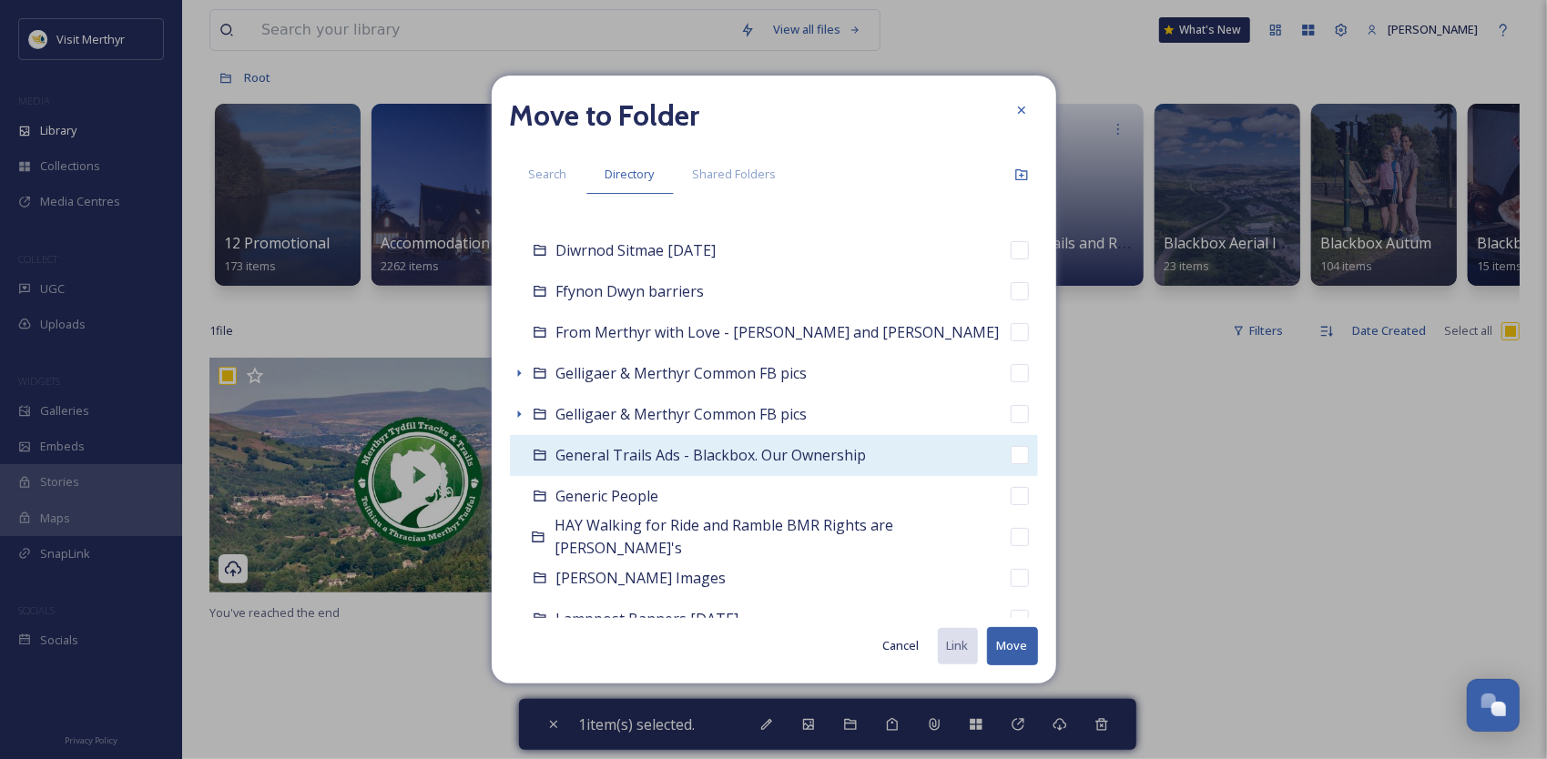
drag, startPoint x: 623, startPoint y: 461, endPoint x: 696, endPoint y: 461, distance: 72.9
click at [623, 461] on span "General Trails Ads - Blackbox. Our Ownership" at bounding box center [711, 455] width 311 height 20
checkbox input "false"
checkbox input "true"
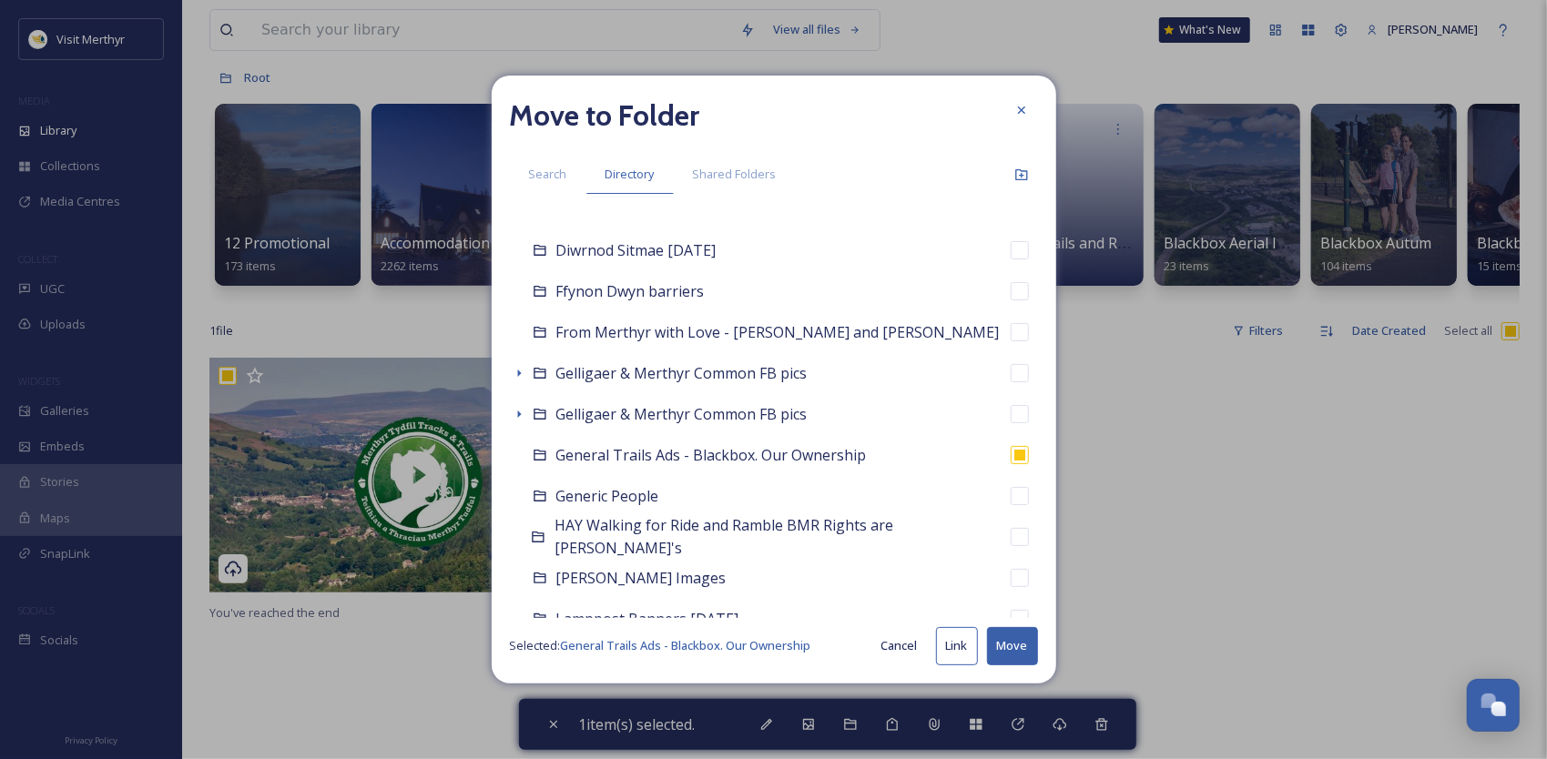
click at [1004, 653] on button "Move" at bounding box center [1012, 645] width 51 height 37
checkbox input "false"
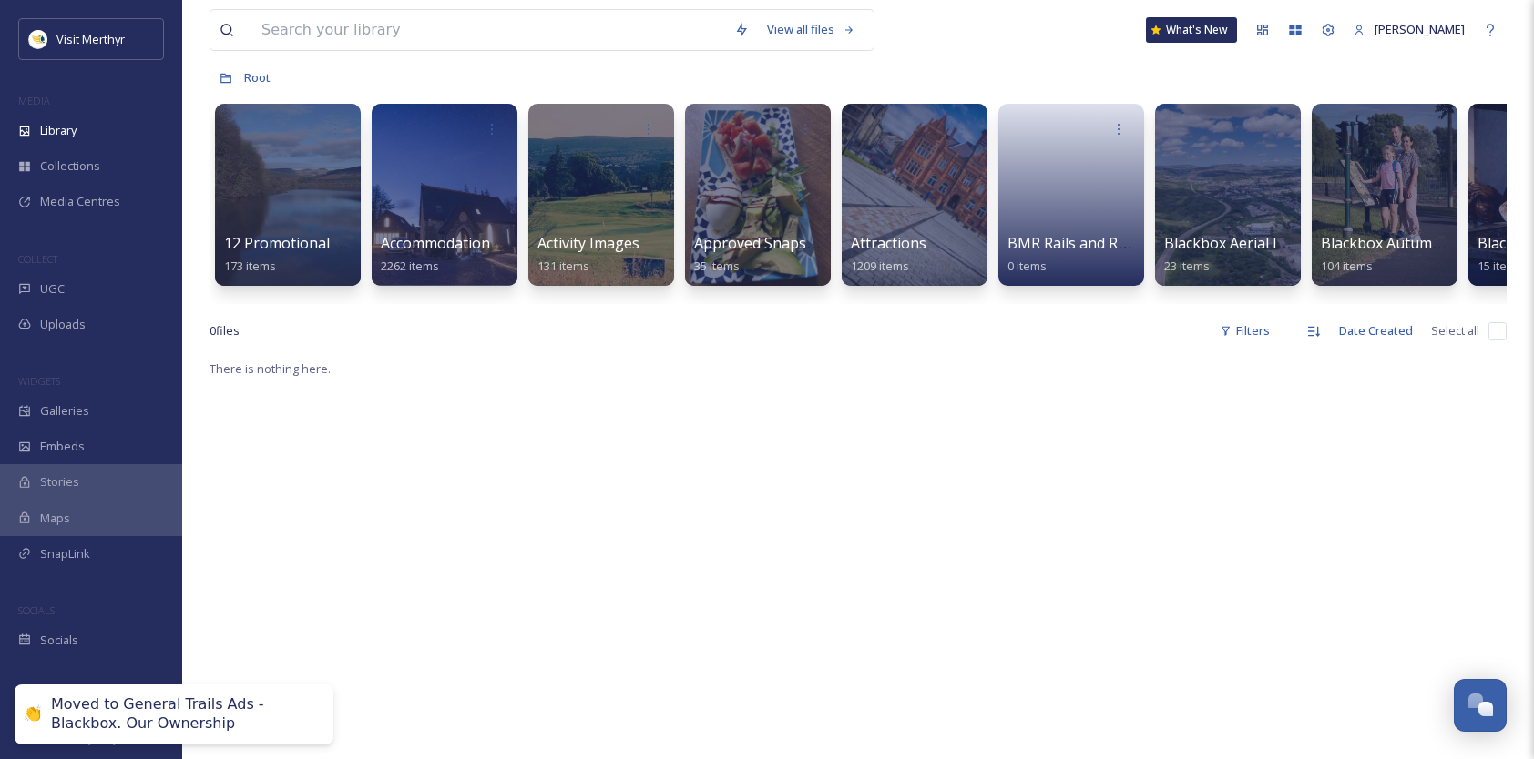
click at [701, 482] on div "There is nothing here." at bounding box center [857, 737] width 1297 height 759
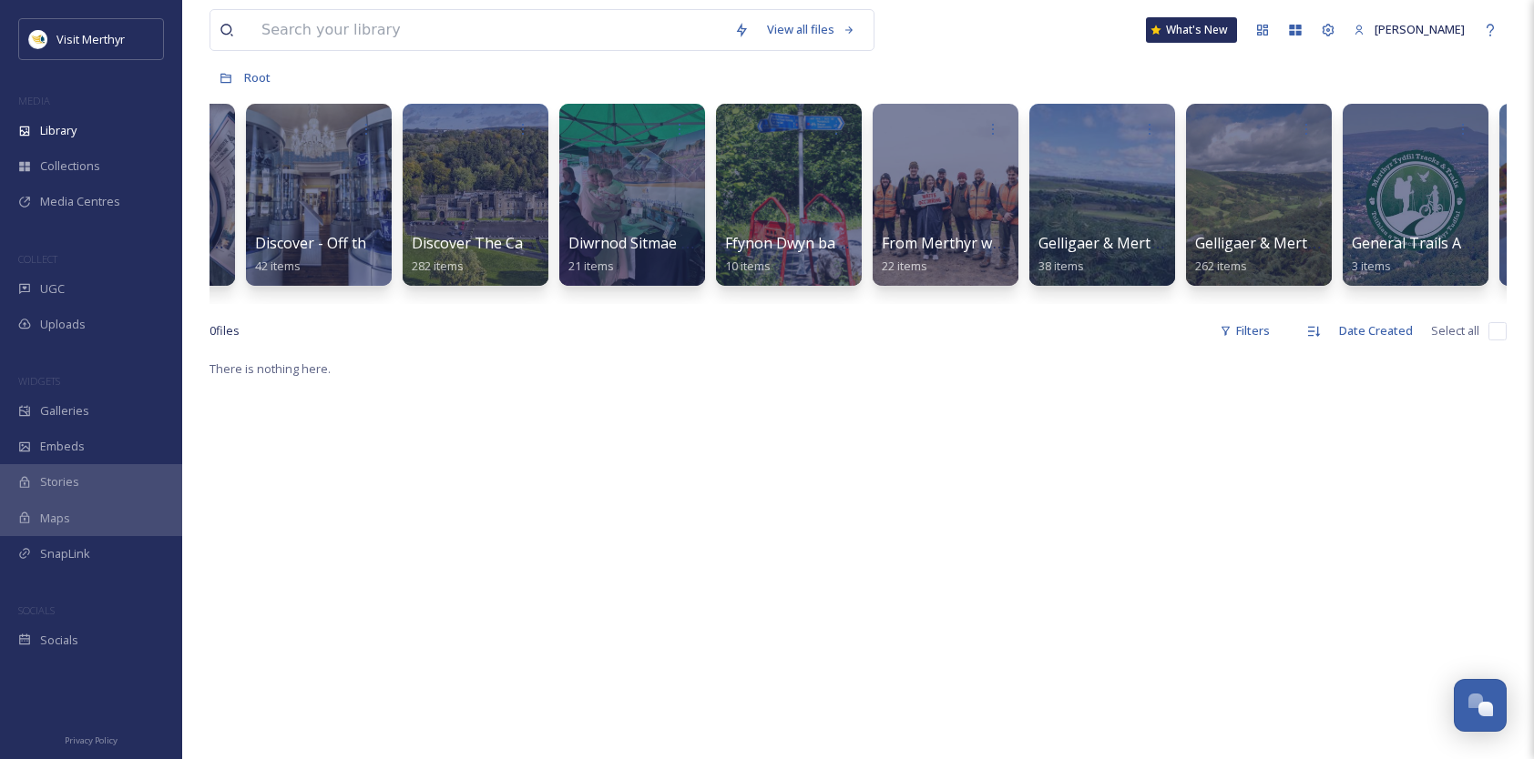
scroll to position [0, 5524]
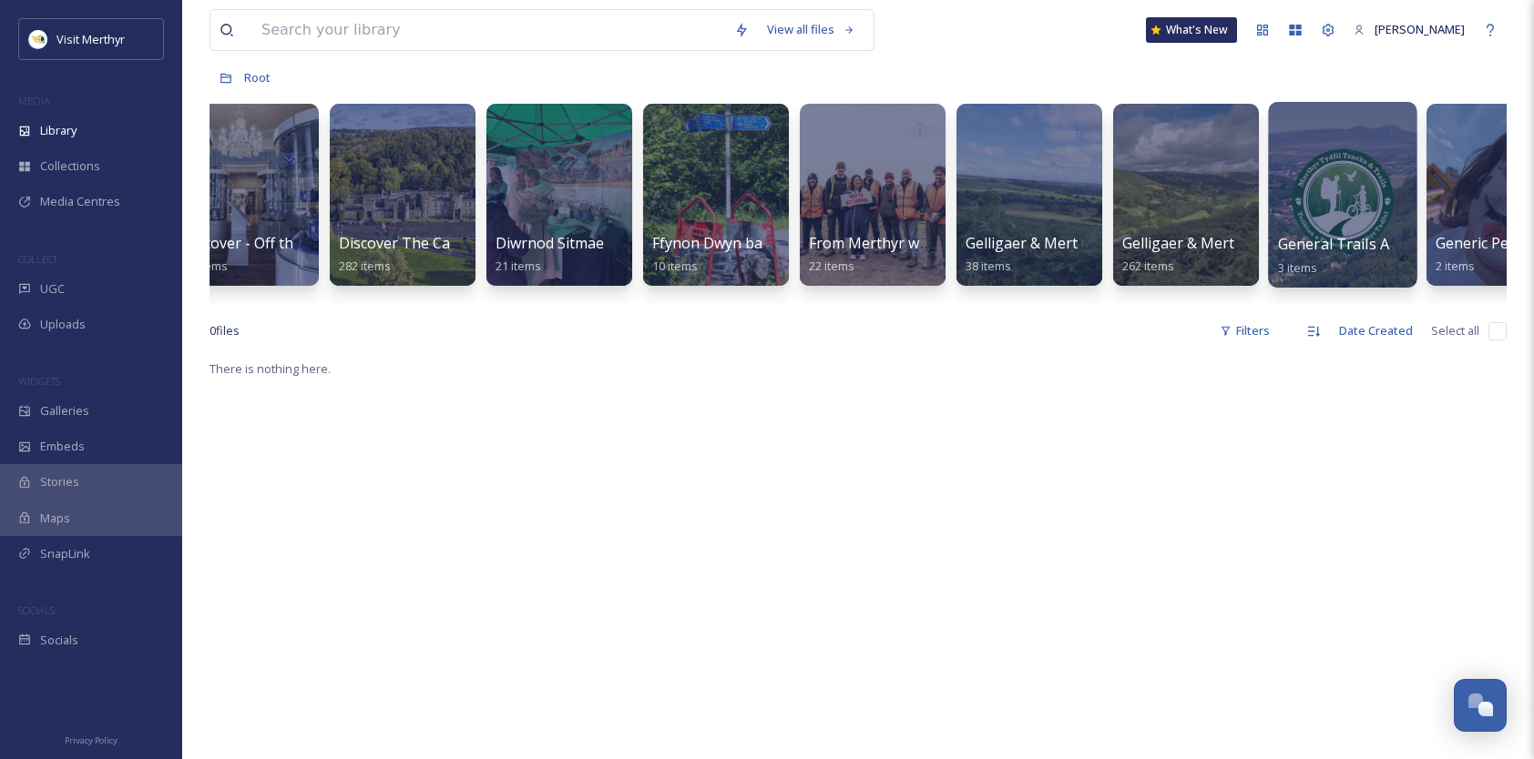
click at [1322, 252] on span "General Trails Ads - Blackbox. Our Ownership" at bounding box center [1436, 244] width 317 height 20
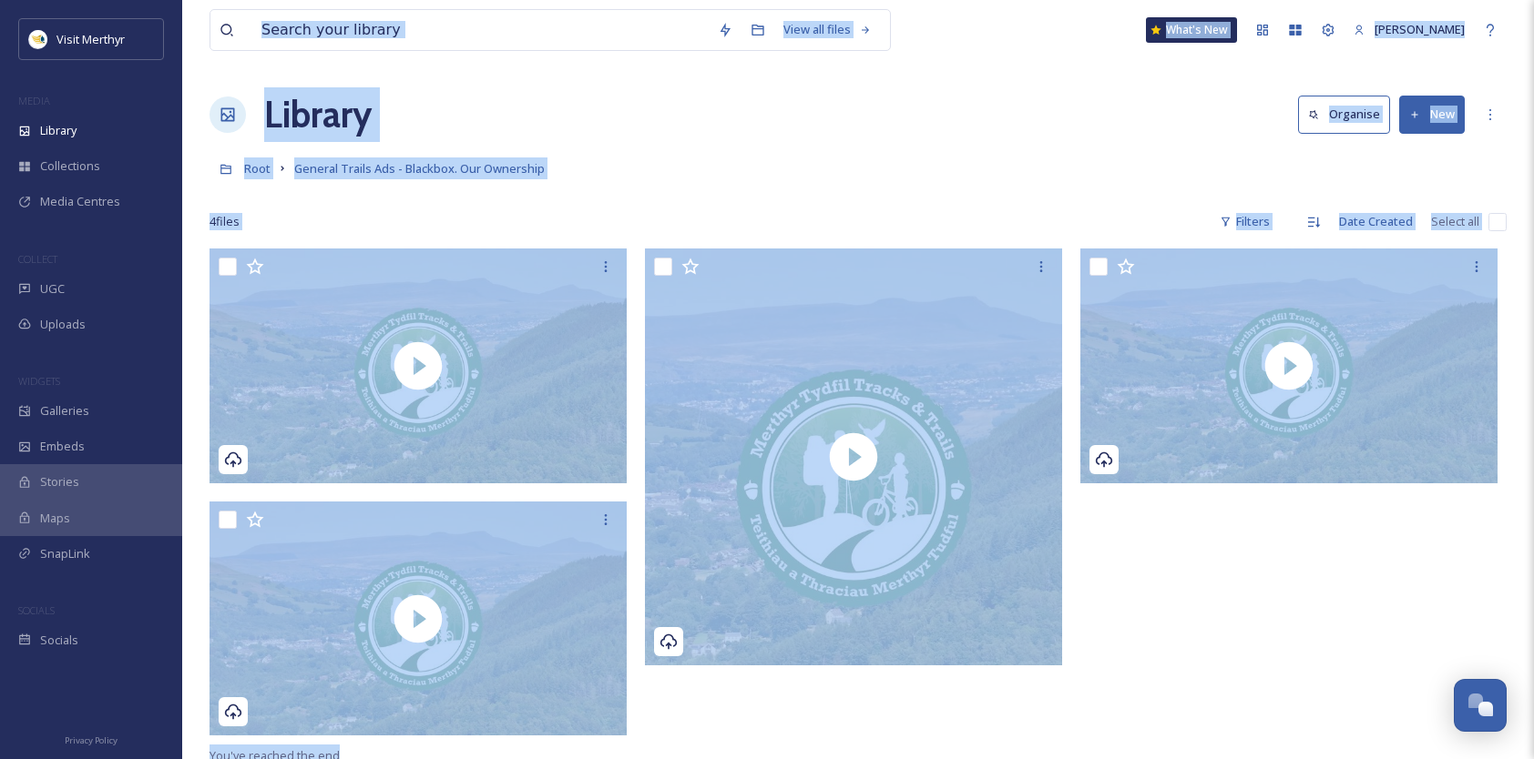
click at [1025, 127] on div "Library Organise New" at bounding box center [857, 114] width 1297 height 55
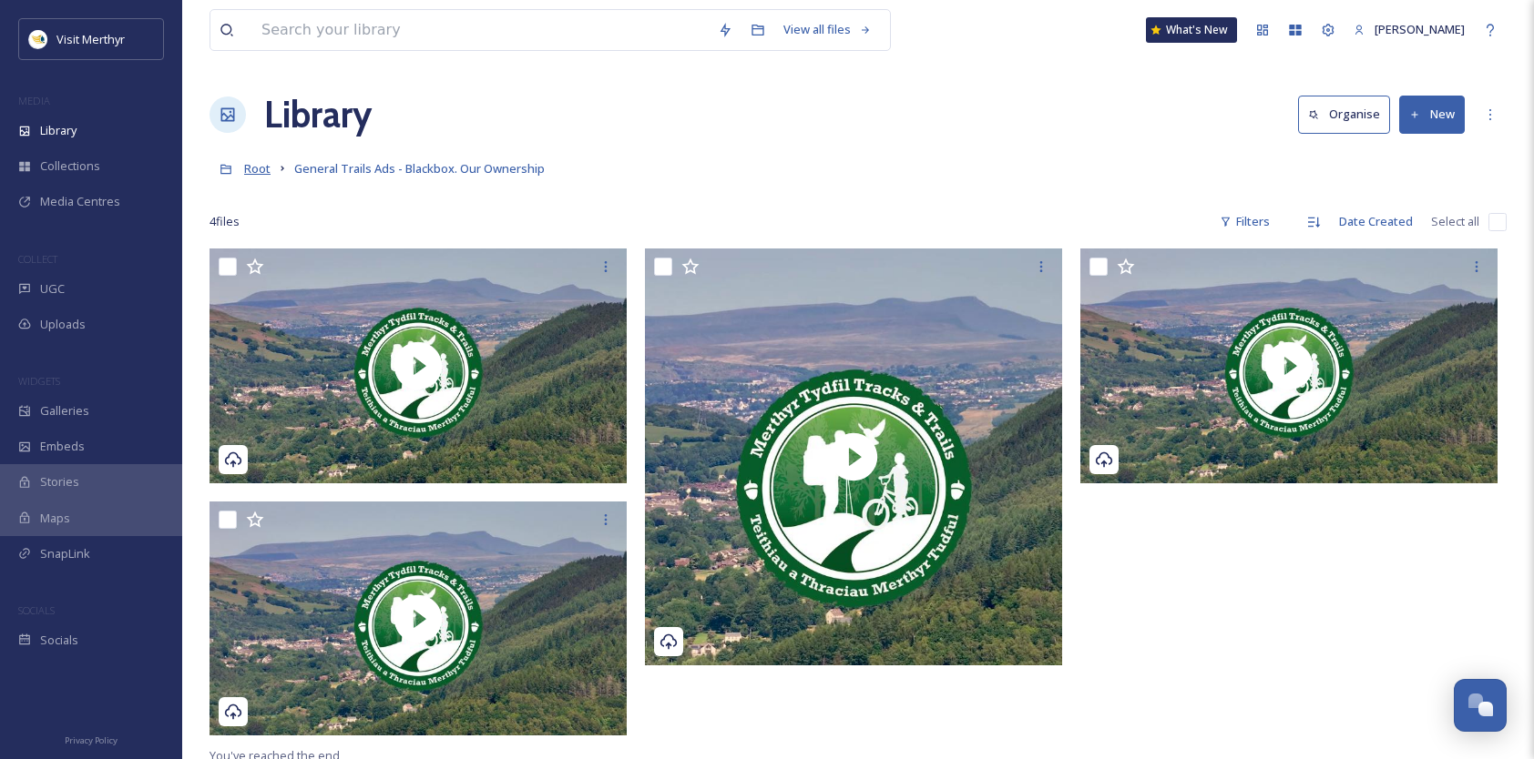
click at [251, 171] on span "Root" at bounding box center [257, 168] width 26 height 16
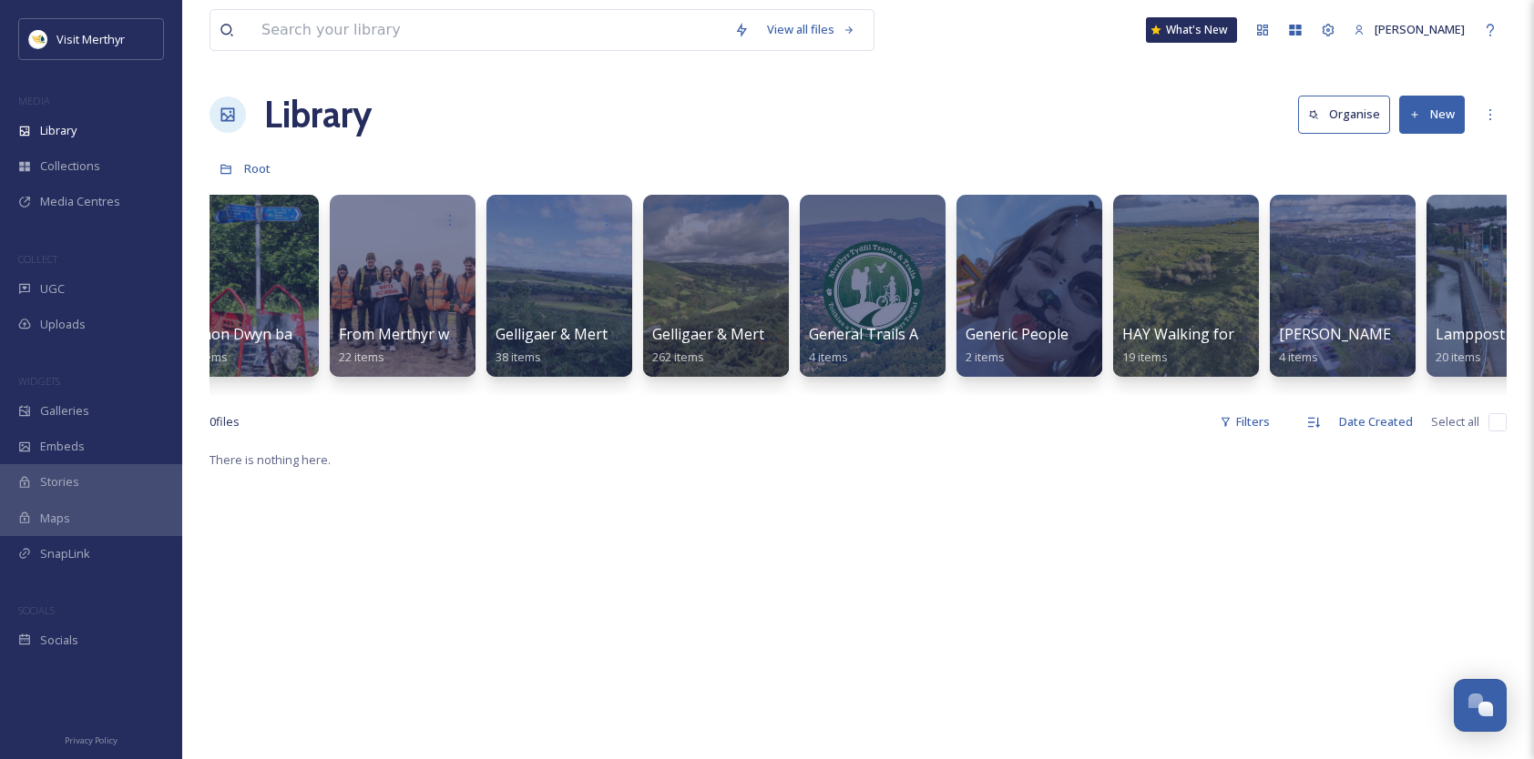
scroll to position [0, 5735]
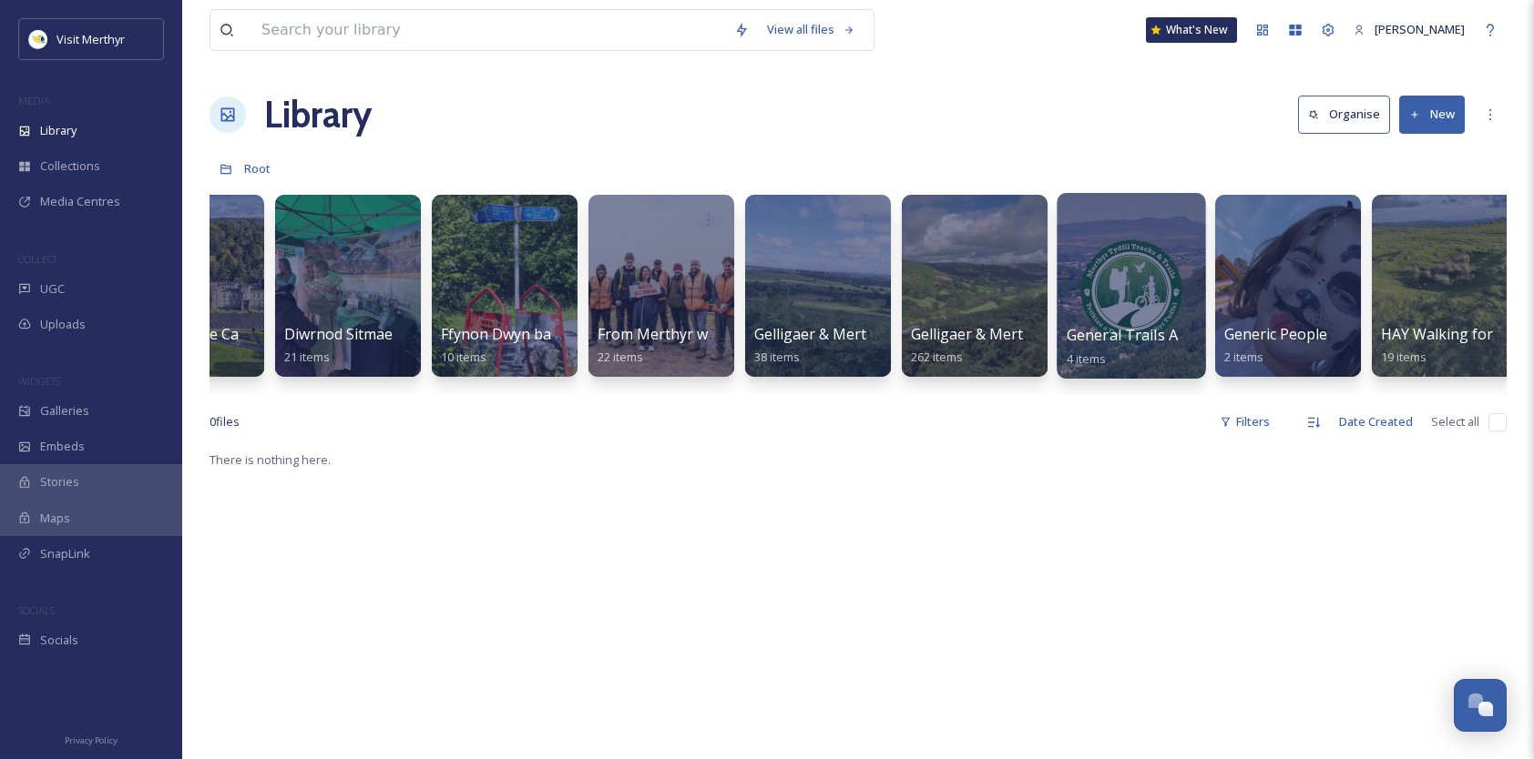
click at [1098, 304] on div at bounding box center [1130, 286] width 148 height 186
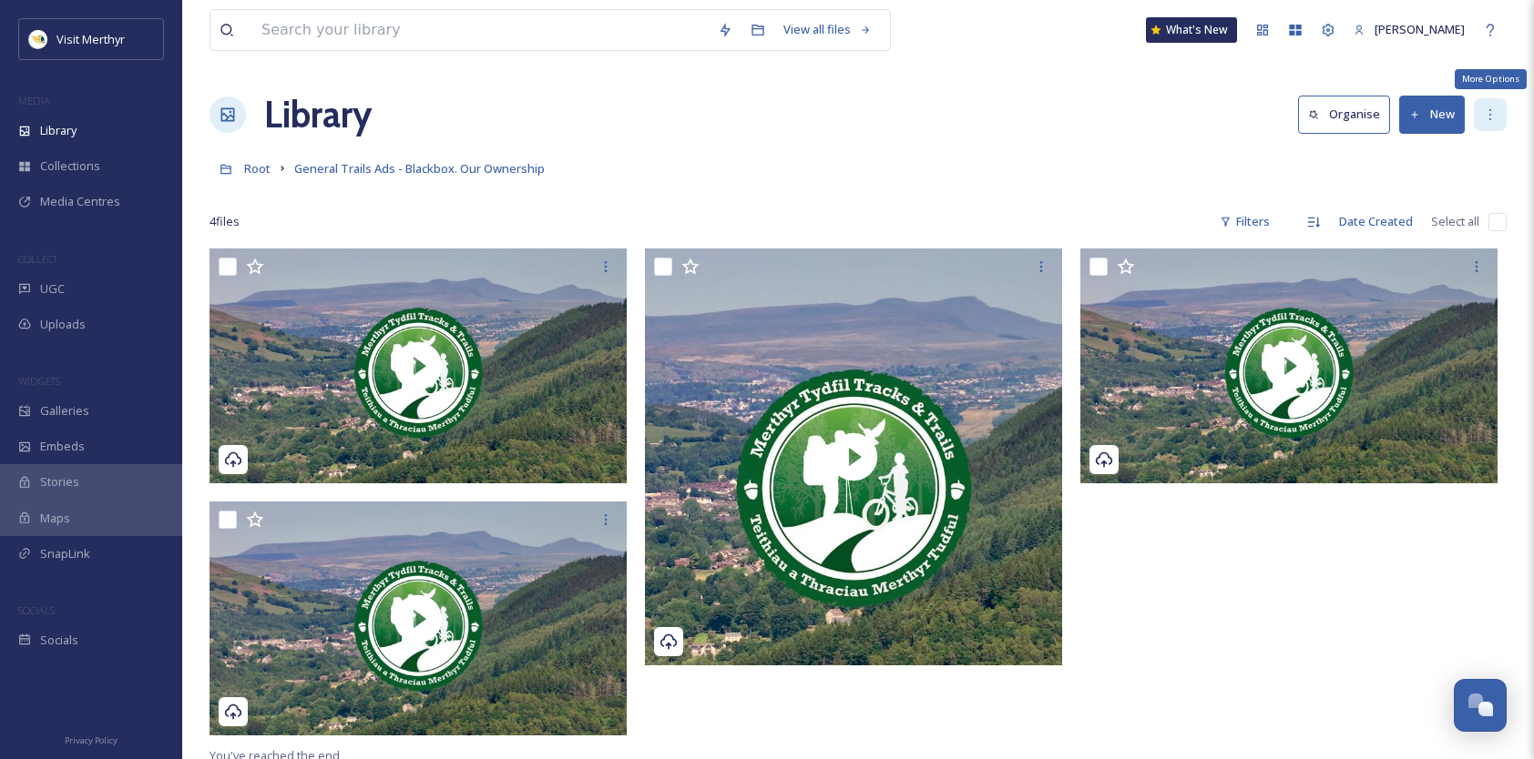
click at [1492, 107] on icon at bounding box center [1490, 114] width 15 height 15
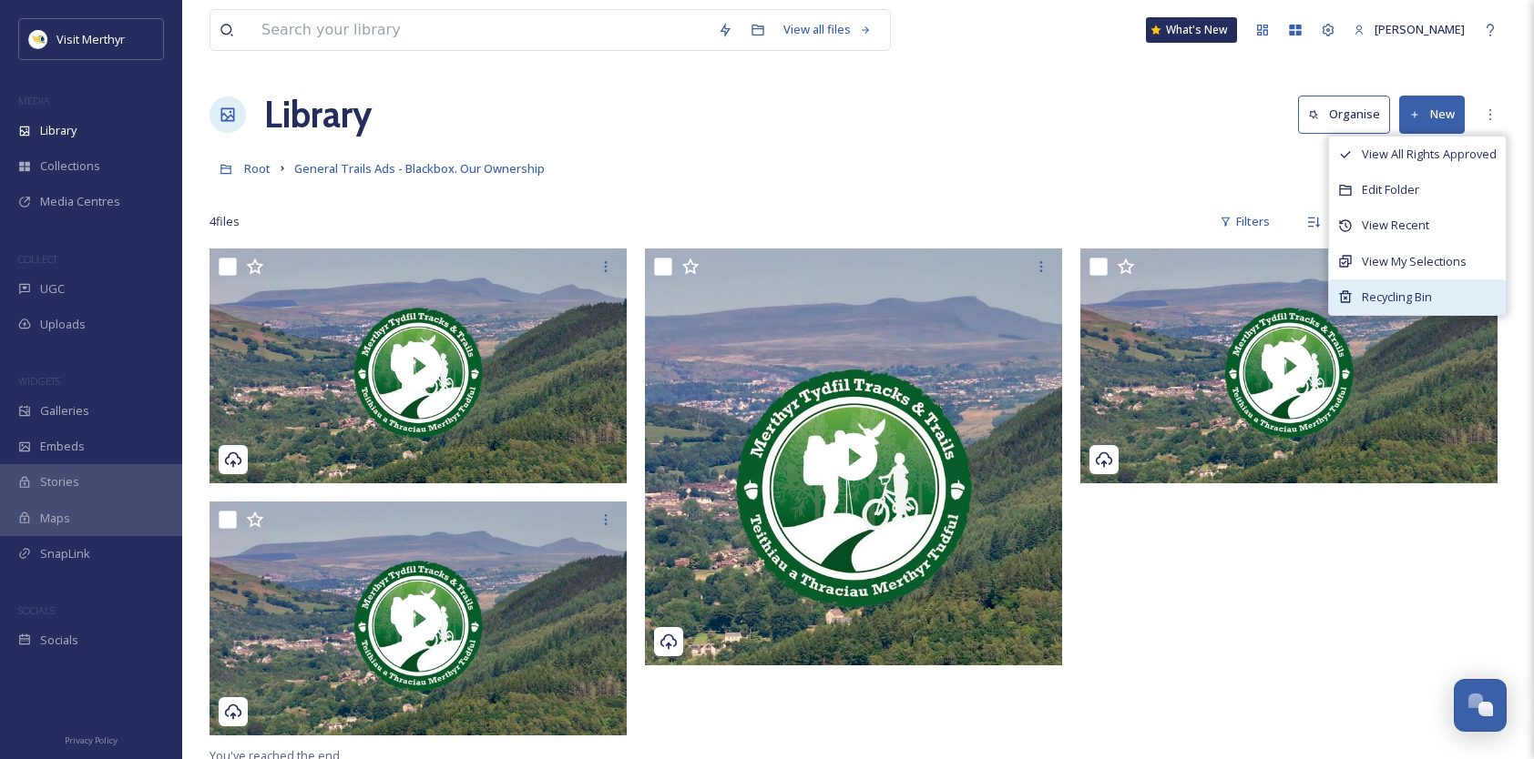
click at [1390, 291] on span "Recycling Bin" at bounding box center [1396, 297] width 70 height 17
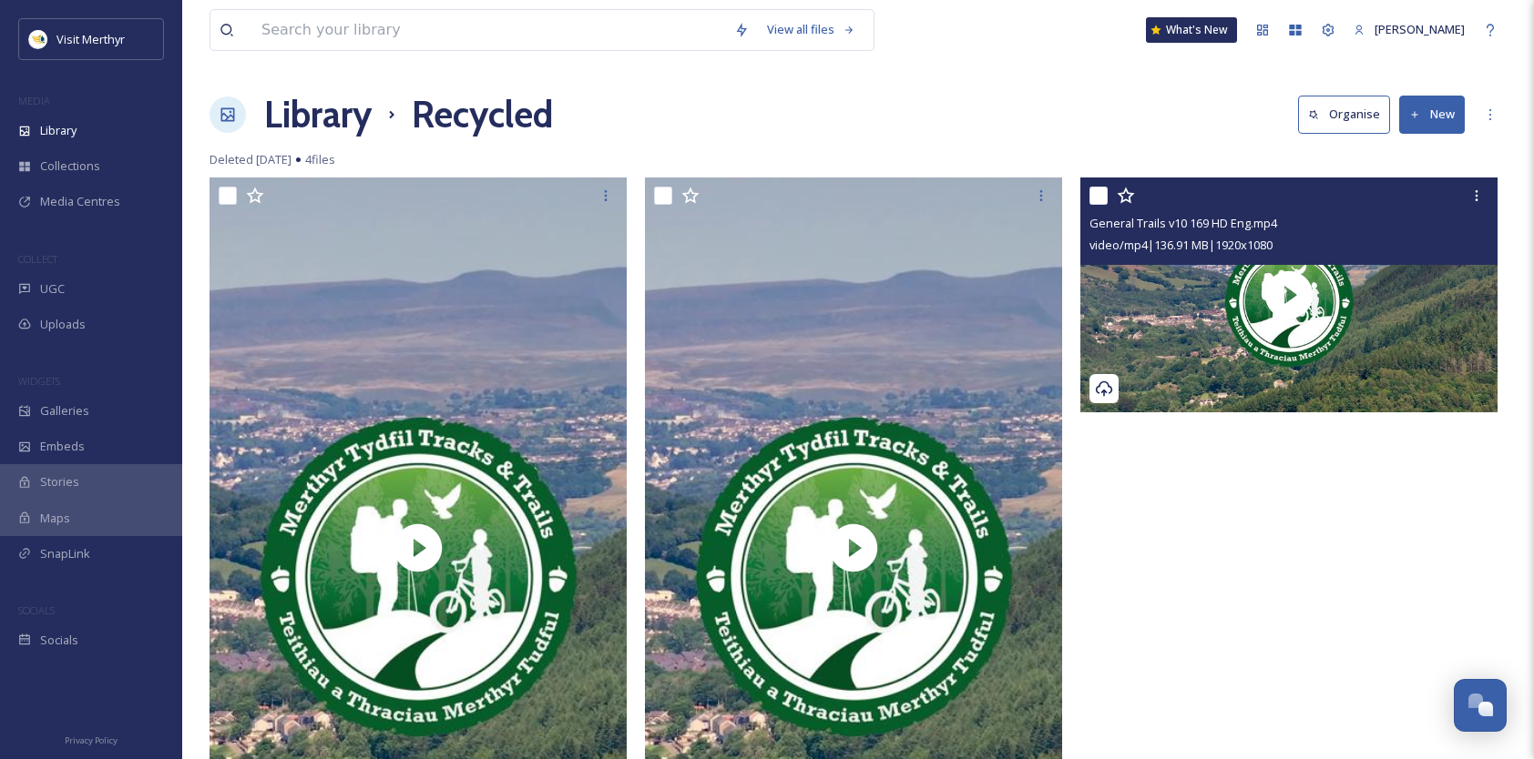
click at [1101, 191] on input "checkbox" at bounding box center [1098, 196] width 18 height 18
checkbox input "true"
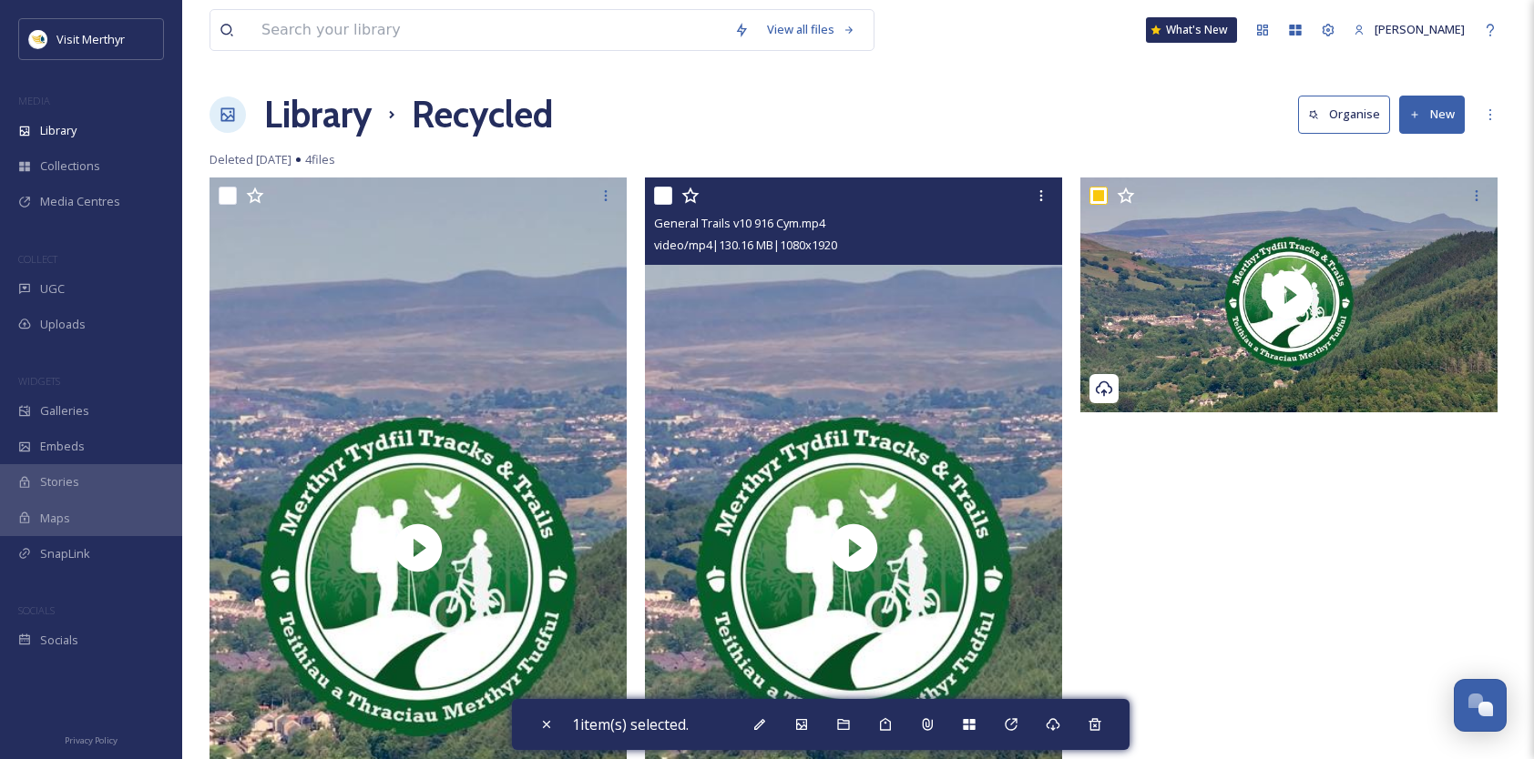
click at [665, 199] on input "checkbox" at bounding box center [663, 196] width 18 height 18
checkbox input "true"
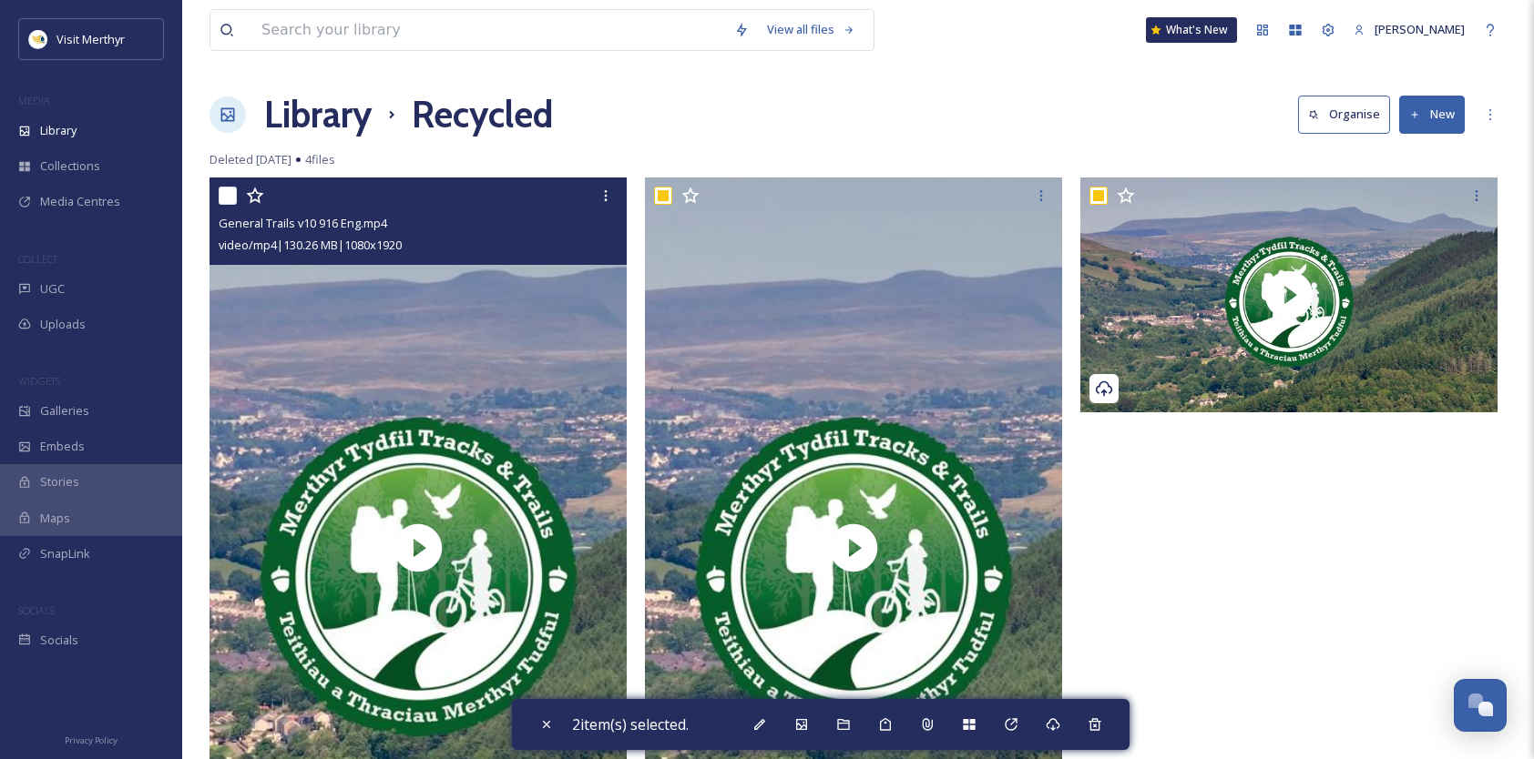
drag, startPoint x: 230, startPoint y: 192, endPoint x: 256, endPoint y: 235, distance: 49.8
click at [230, 193] on input "checkbox" at bounding box center [228, 196] width 18 height 18
checkbox input "true"
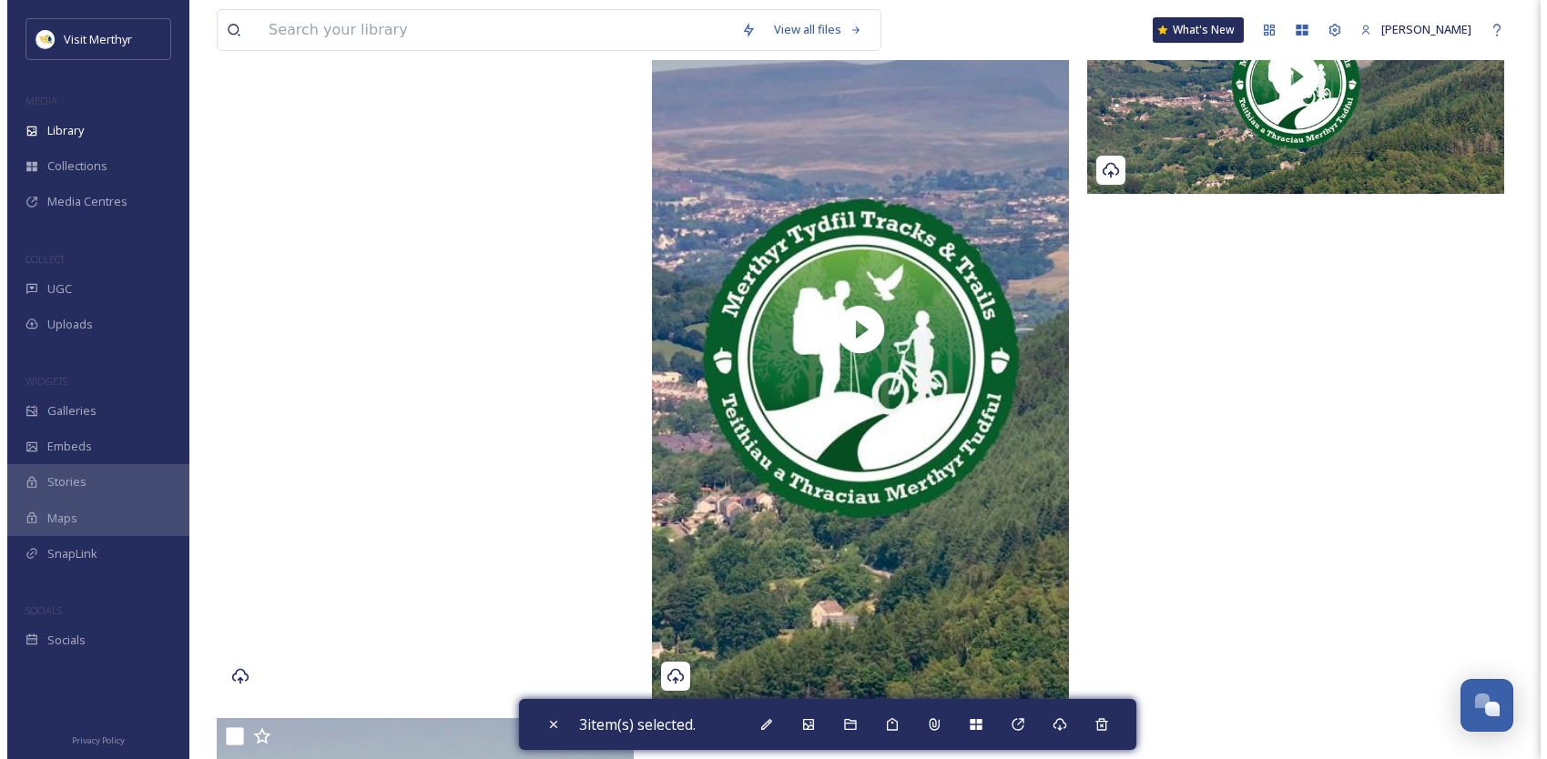
scroll to position [455, 0]
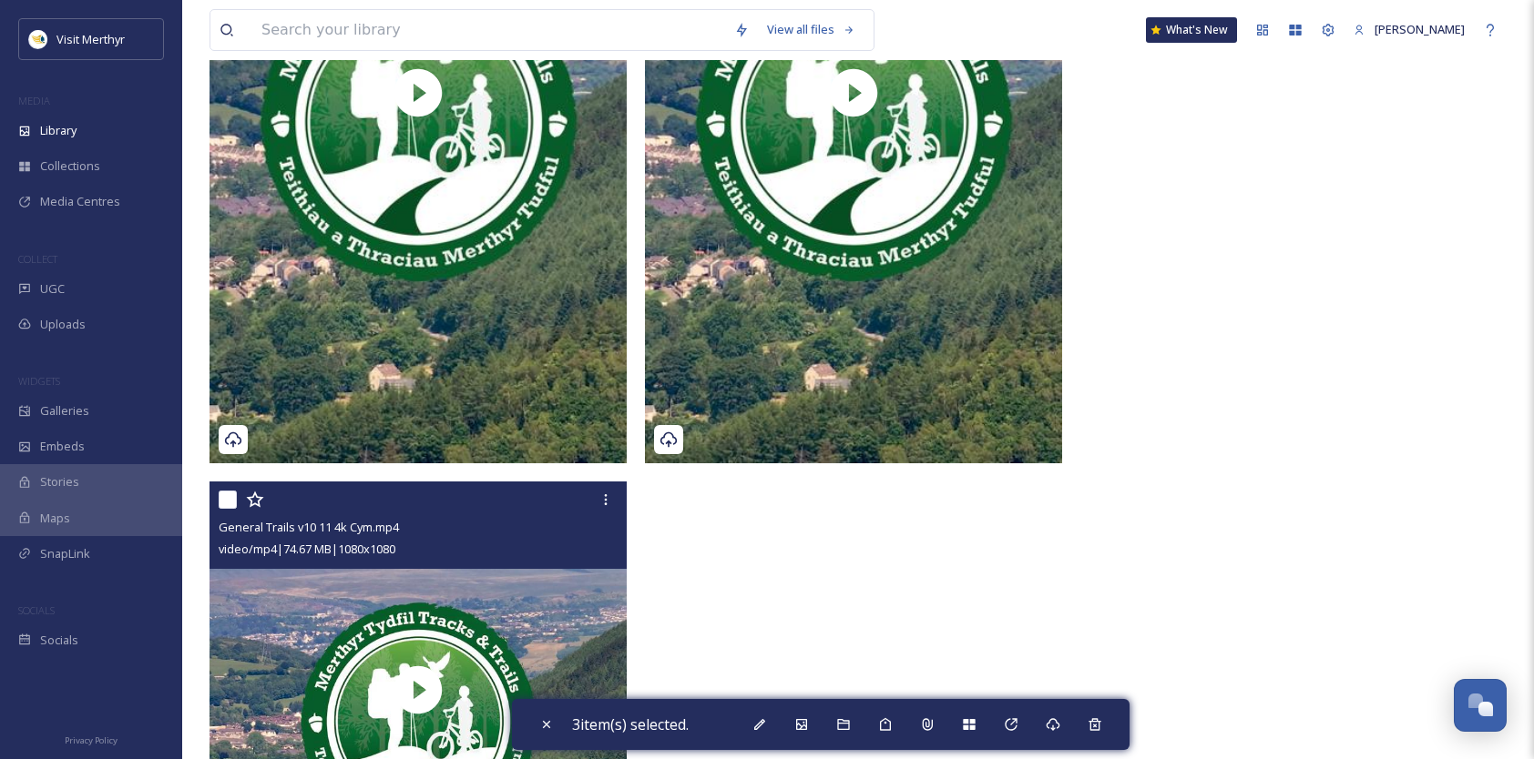
drag, startPoint x: 226, startPoint y: 496, endPoint x: 253, endPoint y: 510, distance: 30.5
click at [226, 496] on input "checkbox" at bounding box center [228, 500] width 18 height 18
checkbox input "true"
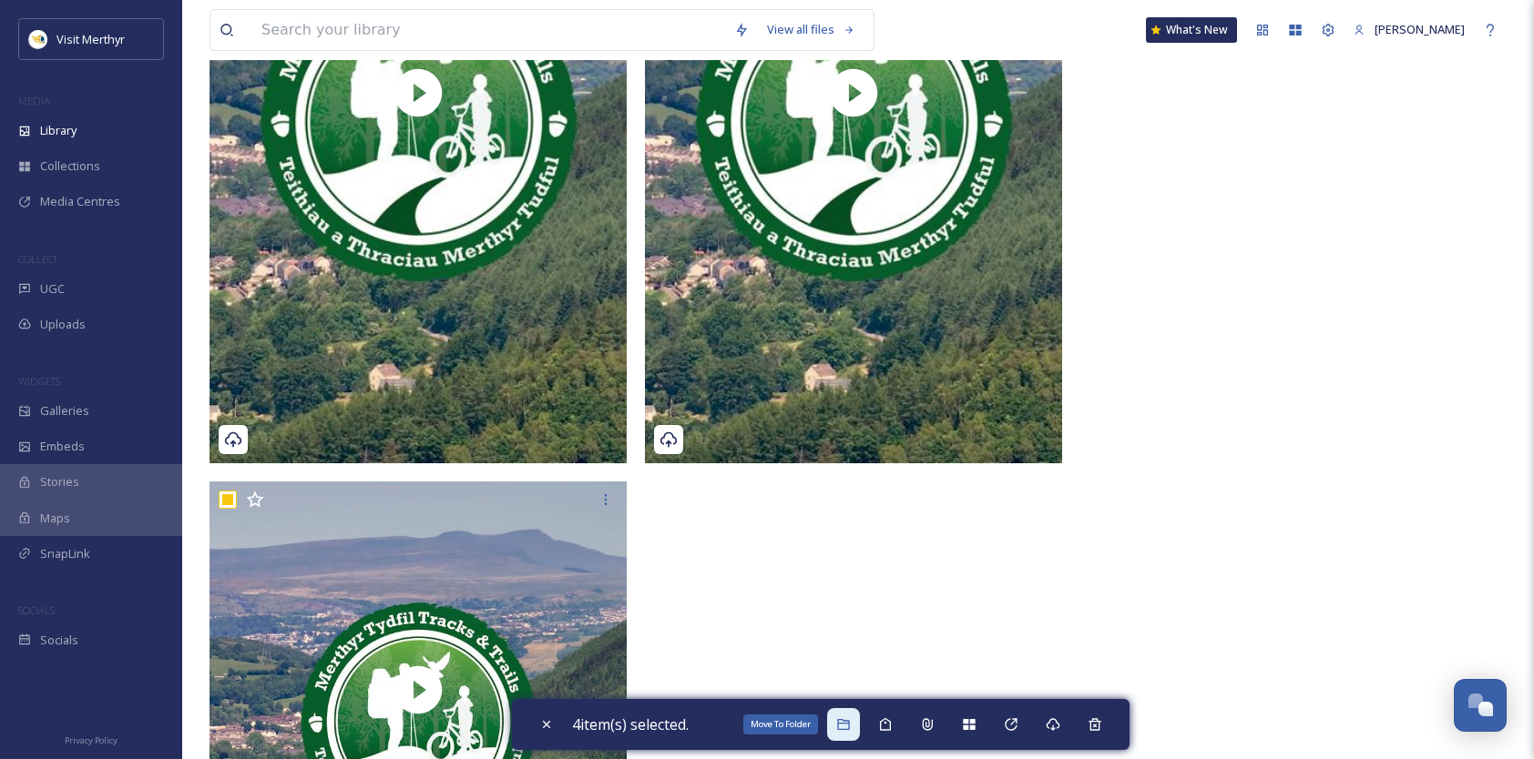
click at [849, 724] on icon at bounding box center [843, 724] width 12 height 11
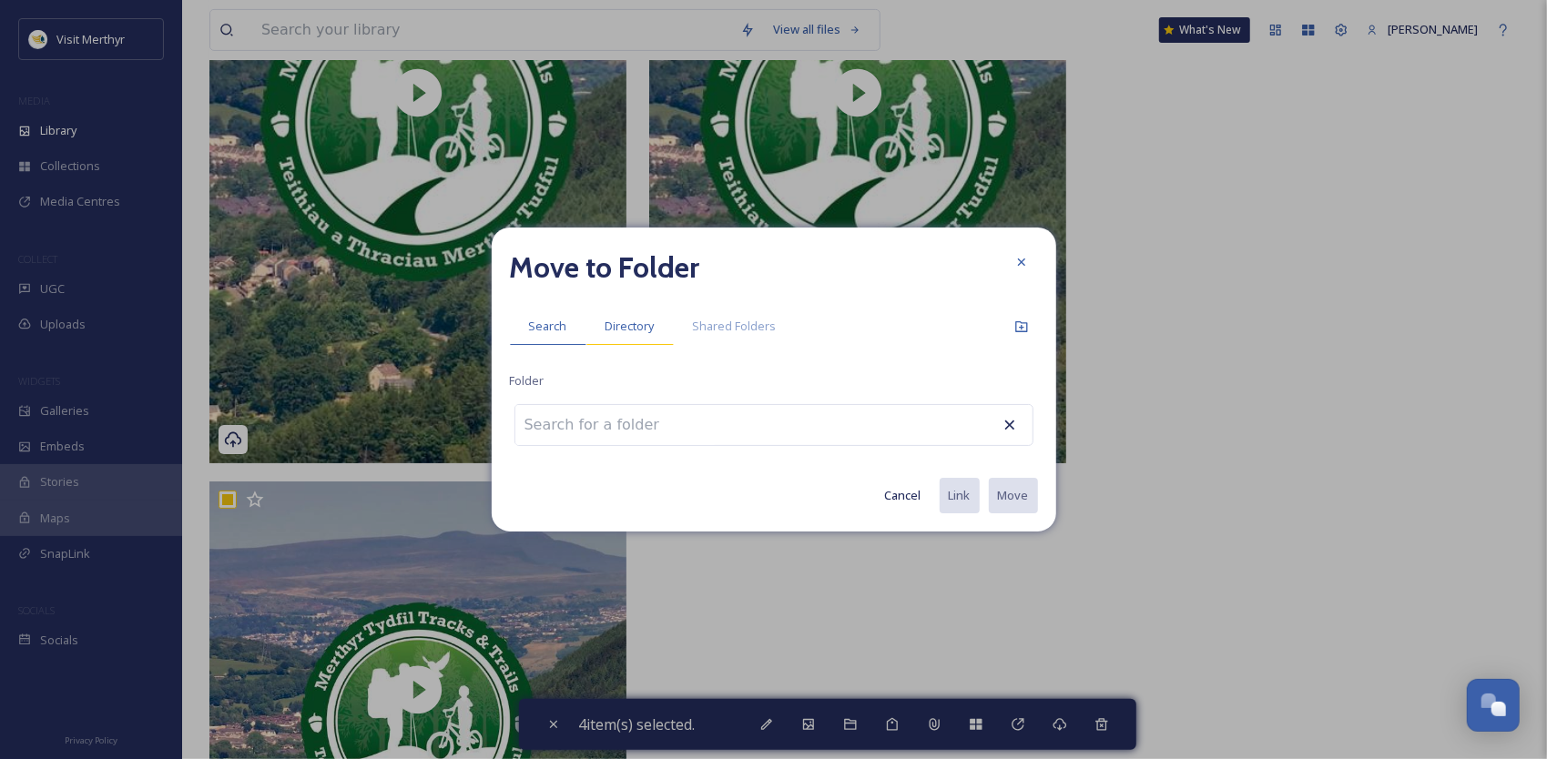
click at [631, 328] on span "Directory" at bounding box center [630, 326] width 49 height 17
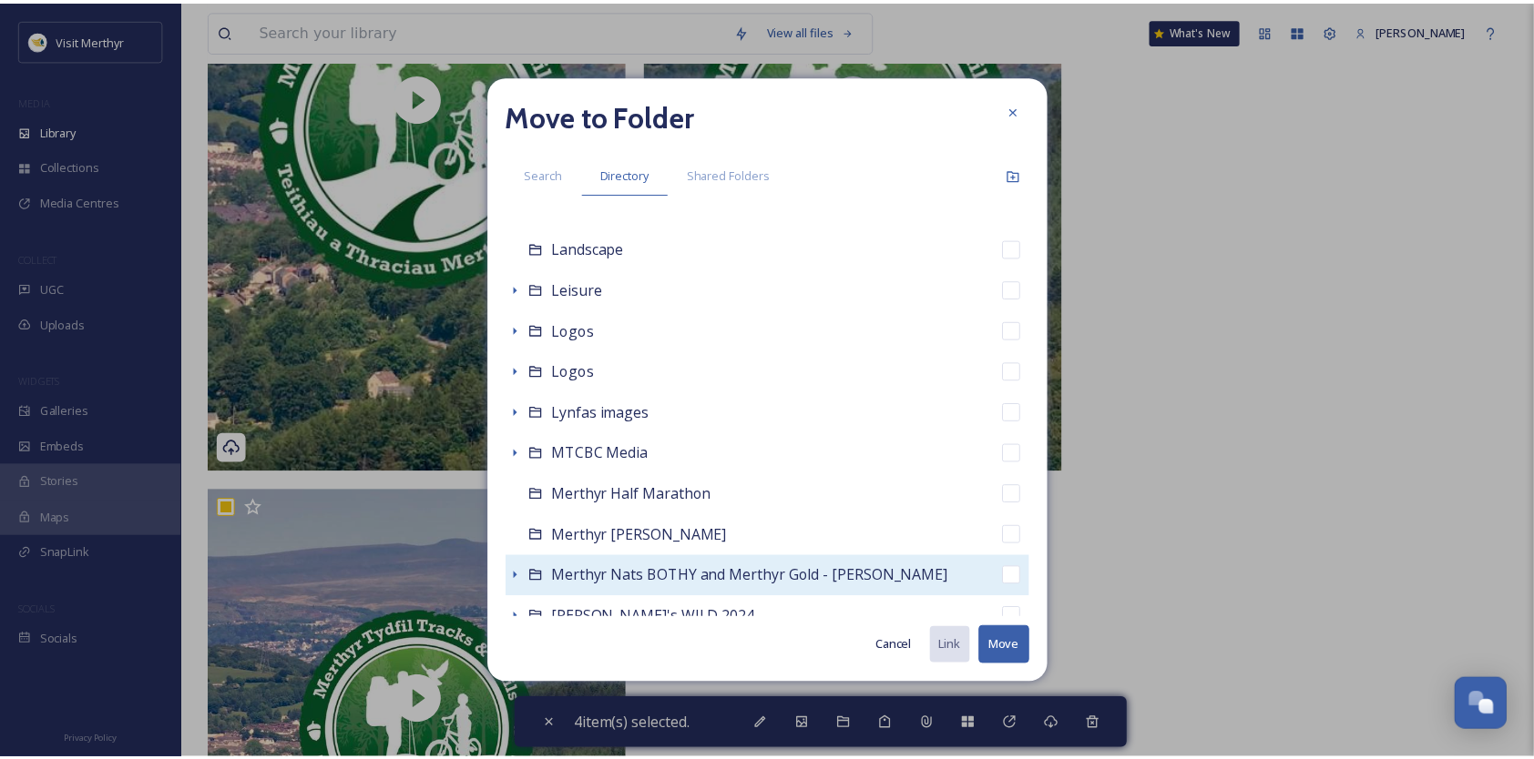
scroll to position [1730, 0]
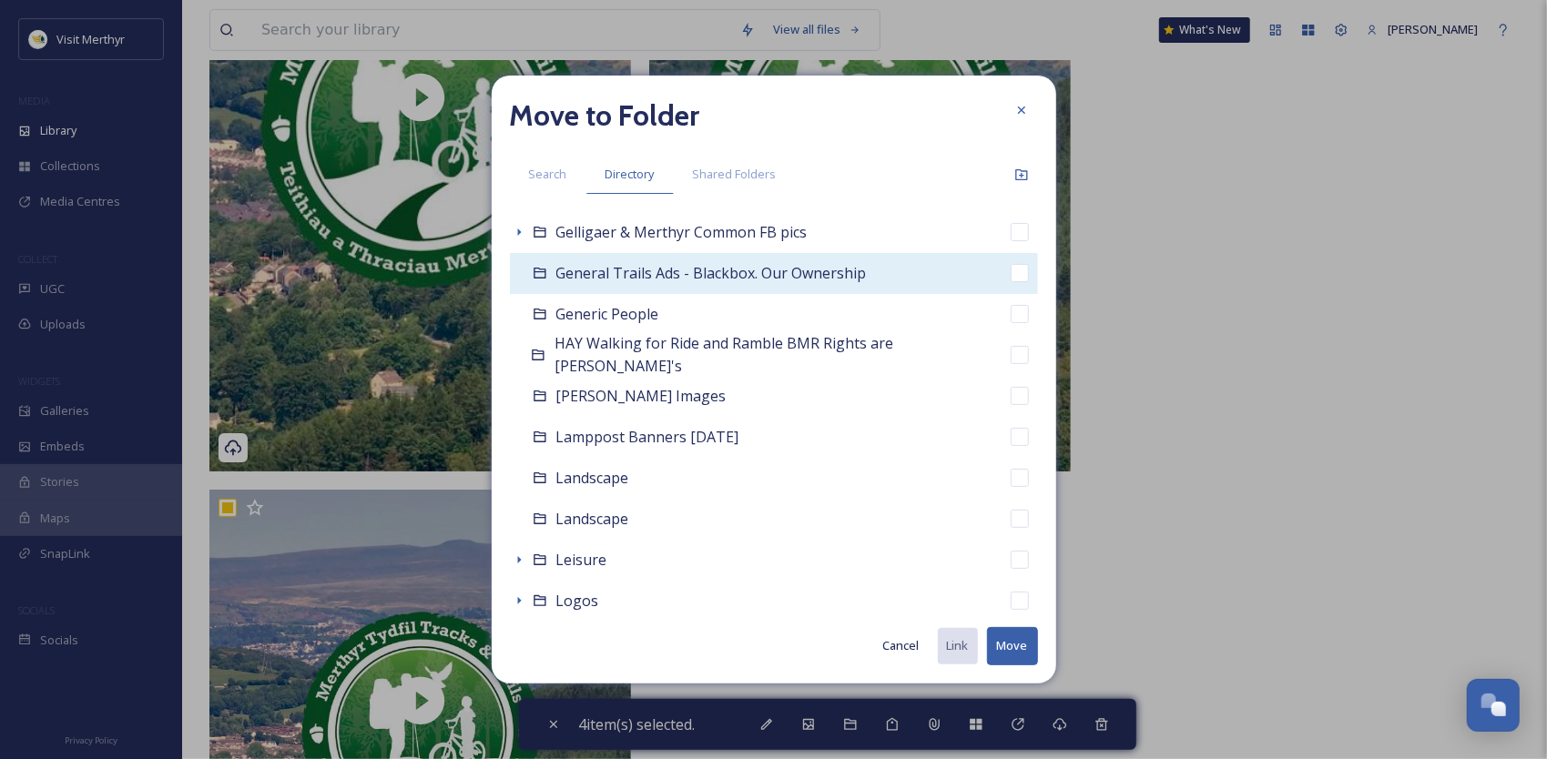
click at [1011, 266] on input "checkbox" at bounding box center [1020, 273] width 18 height 18
checkbox input "true"
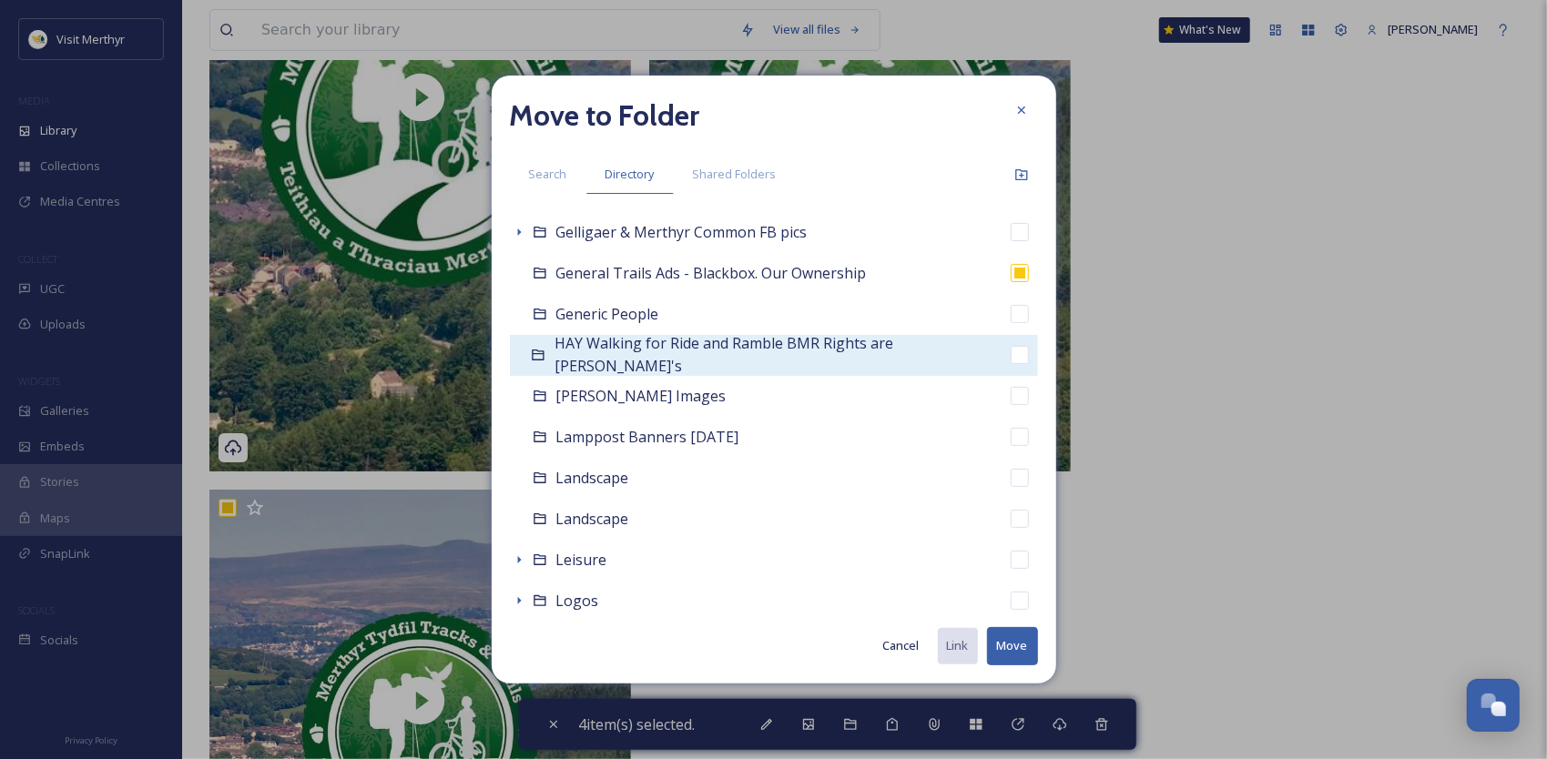
checkbox input "false"
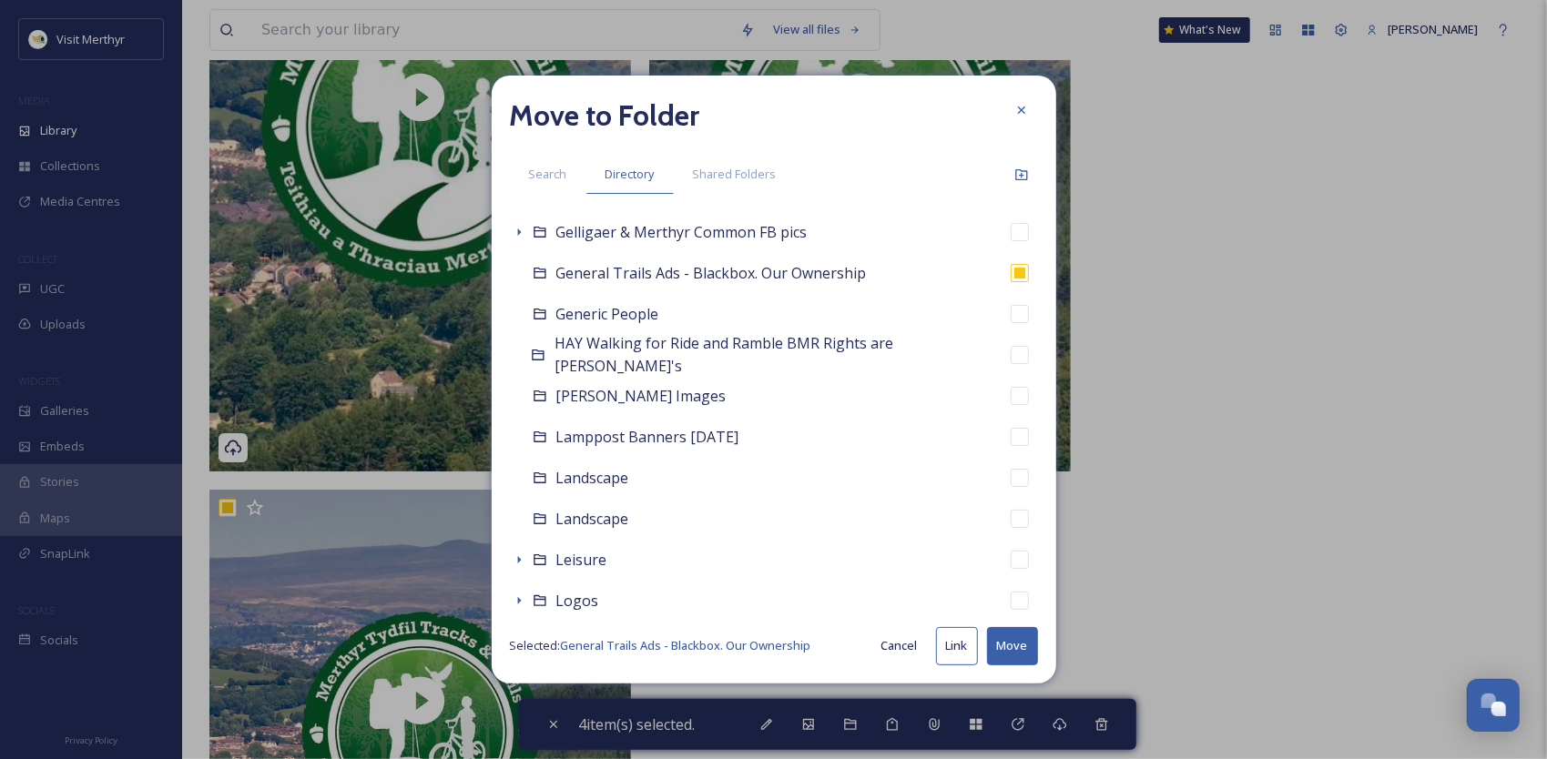
click at [1013, 648] on button "Move" at bounding box center [1012, 645] width 51 height 37
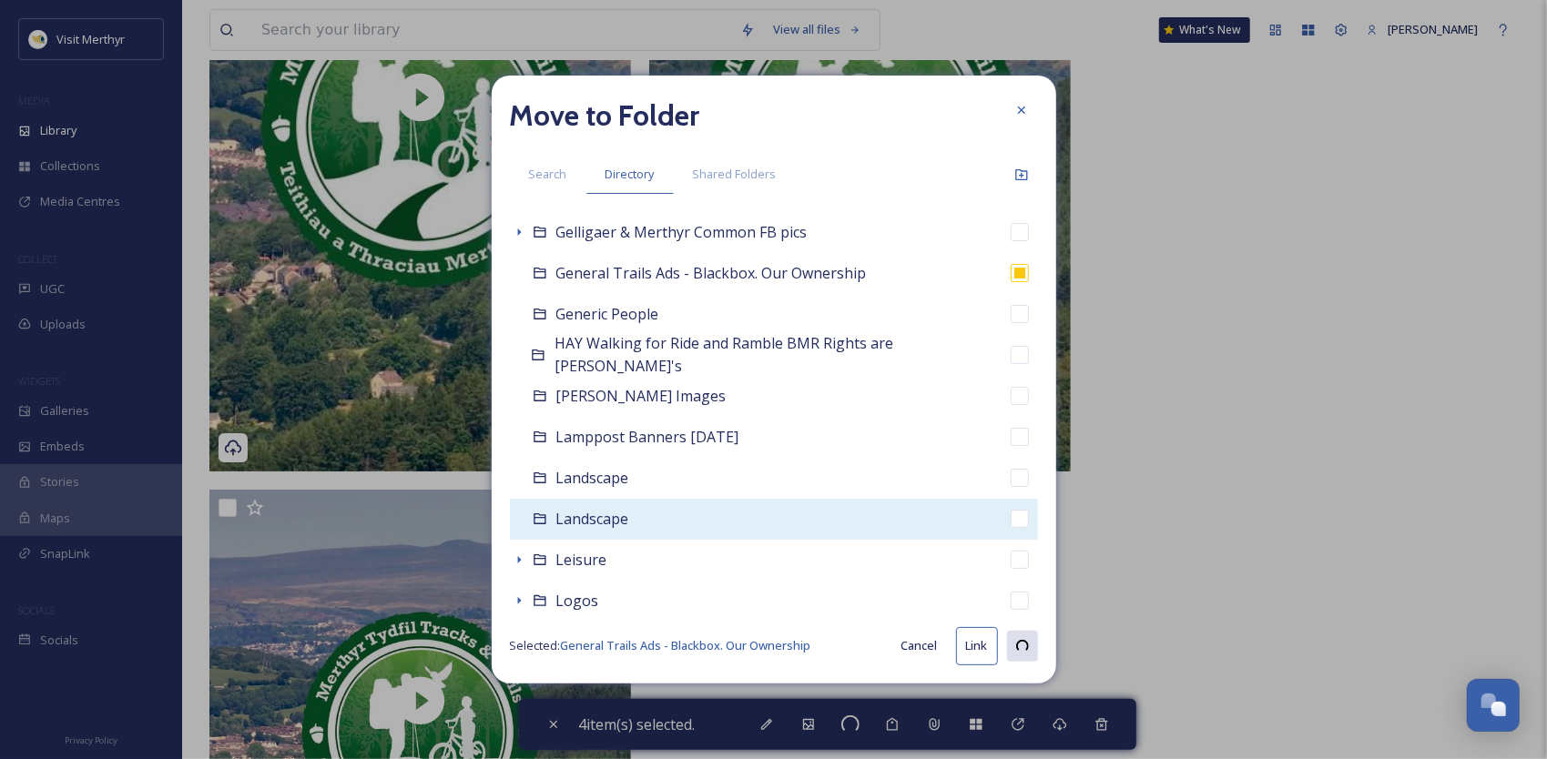
checkbox input "false"
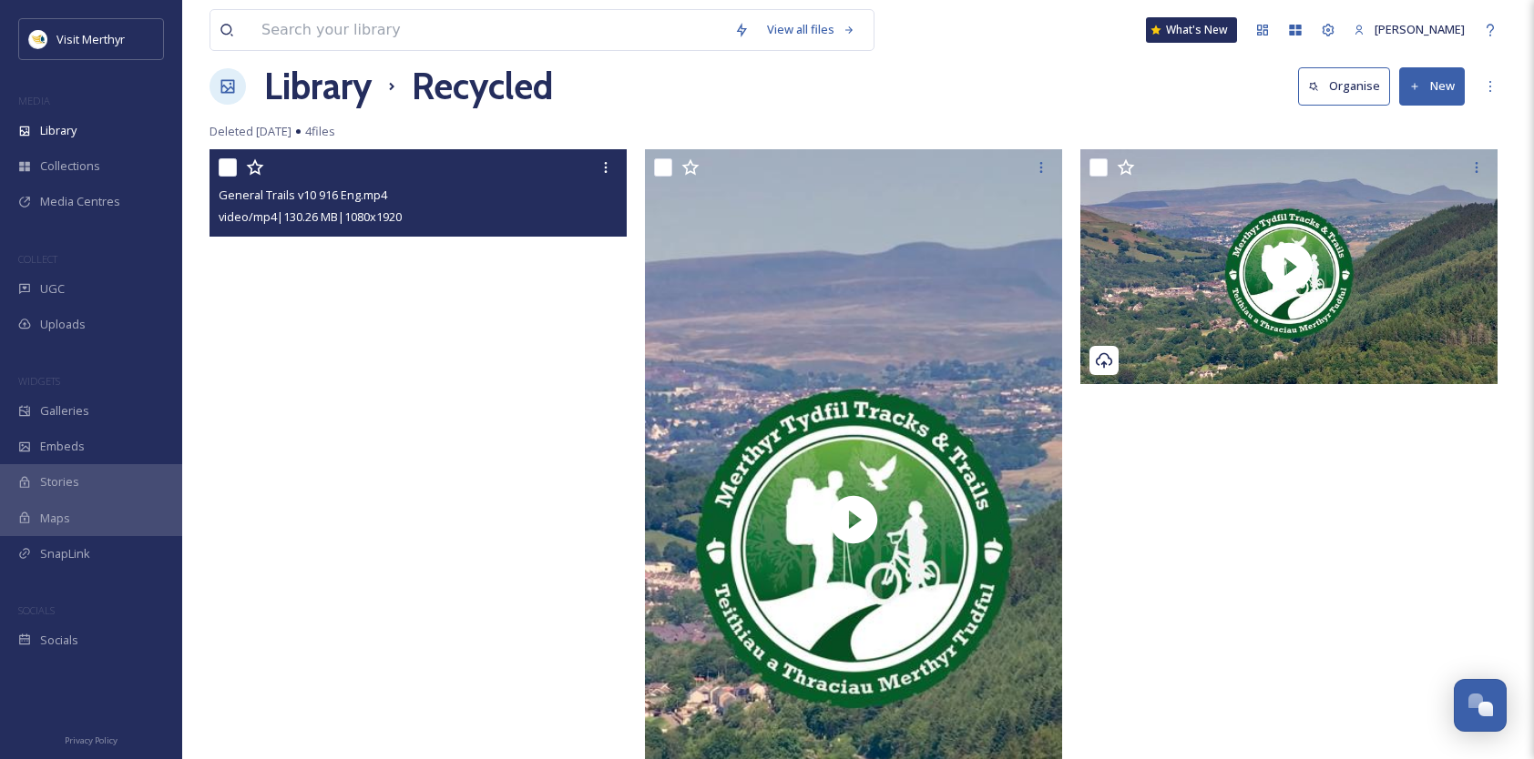
scroll to position [0, 0]
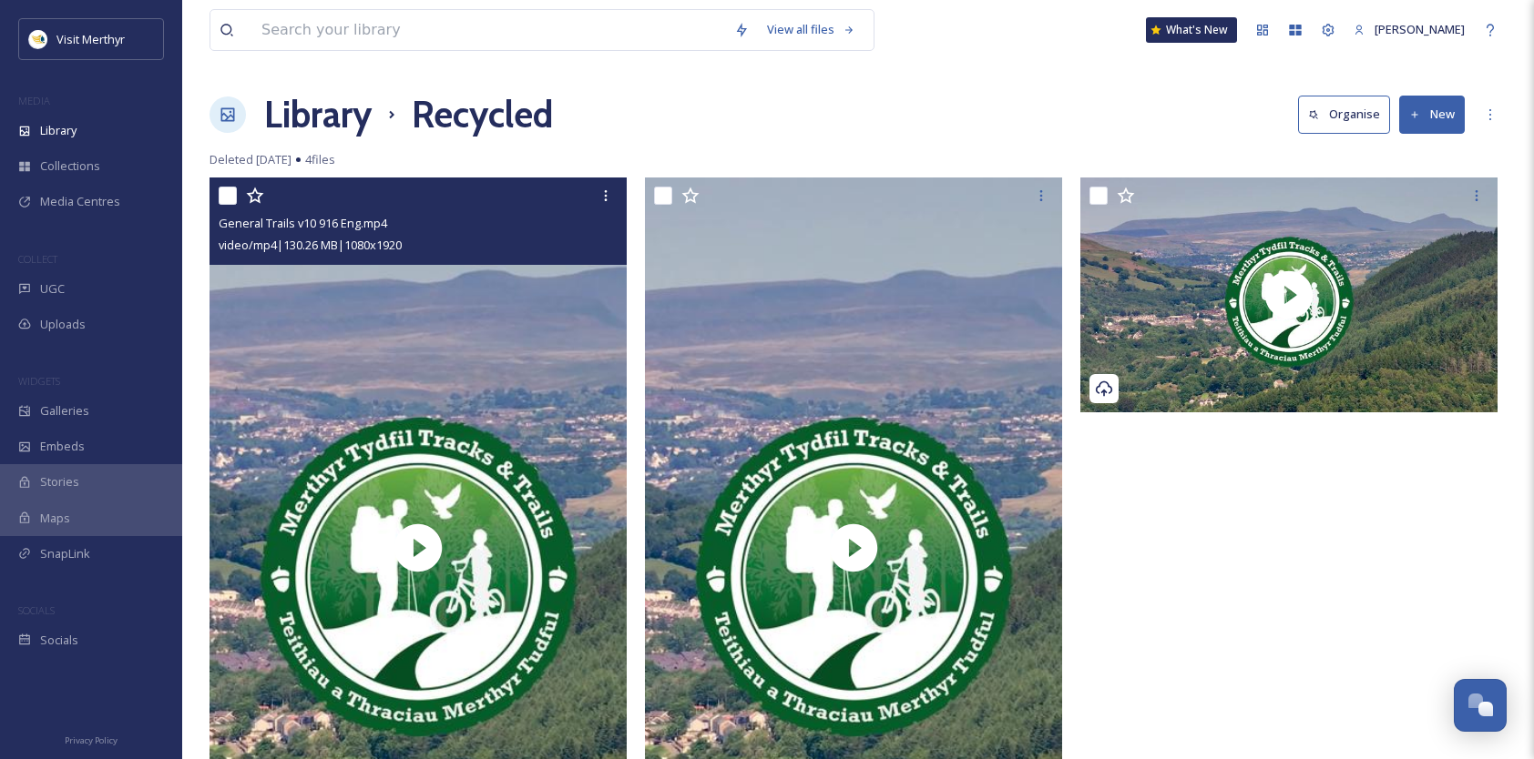
drag, startPoint x: 231, startPoint y: 191, endPoint x: 341, endPoint y: 204, distance: 110.0
click at [232, 191] on input "checkbox" at bounding box center [228, 196] width 18 height 18
checkbox input "true"
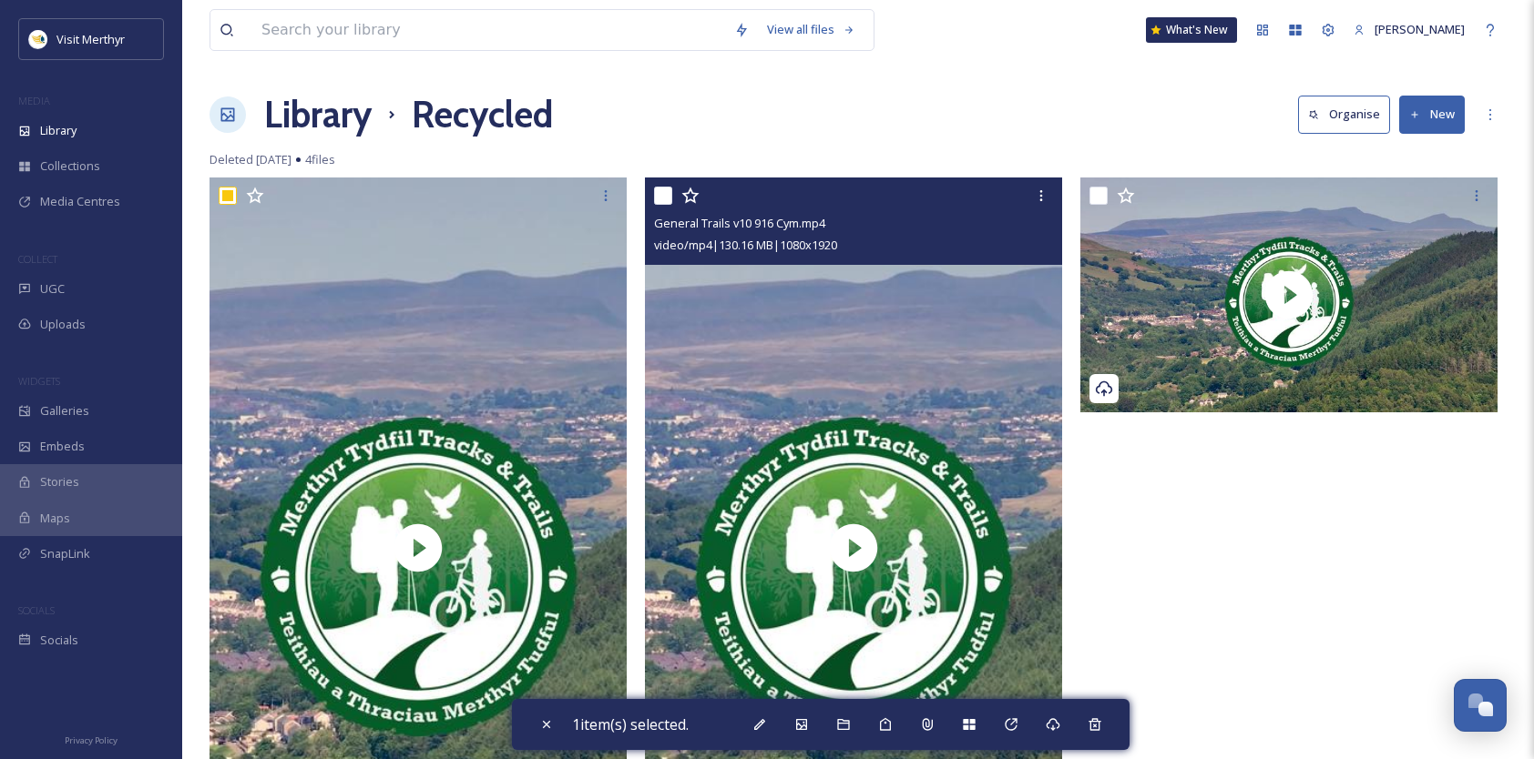
click at [658, 194] on input "checkbox" at bounding box center [663, 196] width 18 height 18
checkbox input "true"
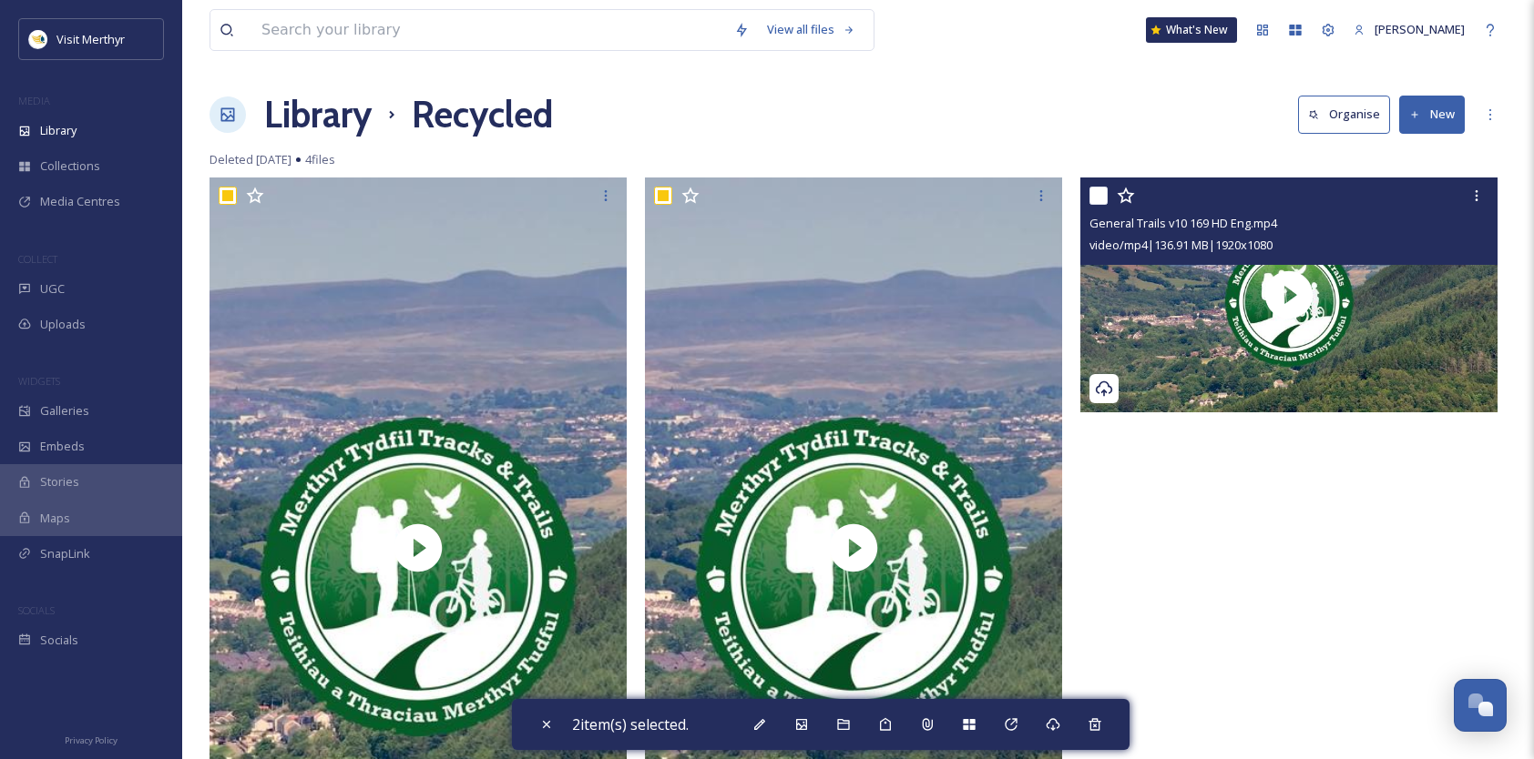
click at [1092, 189] on input "checkbox" at bounding box center [1098, 196] width 18 height 18
checkbox input "true"
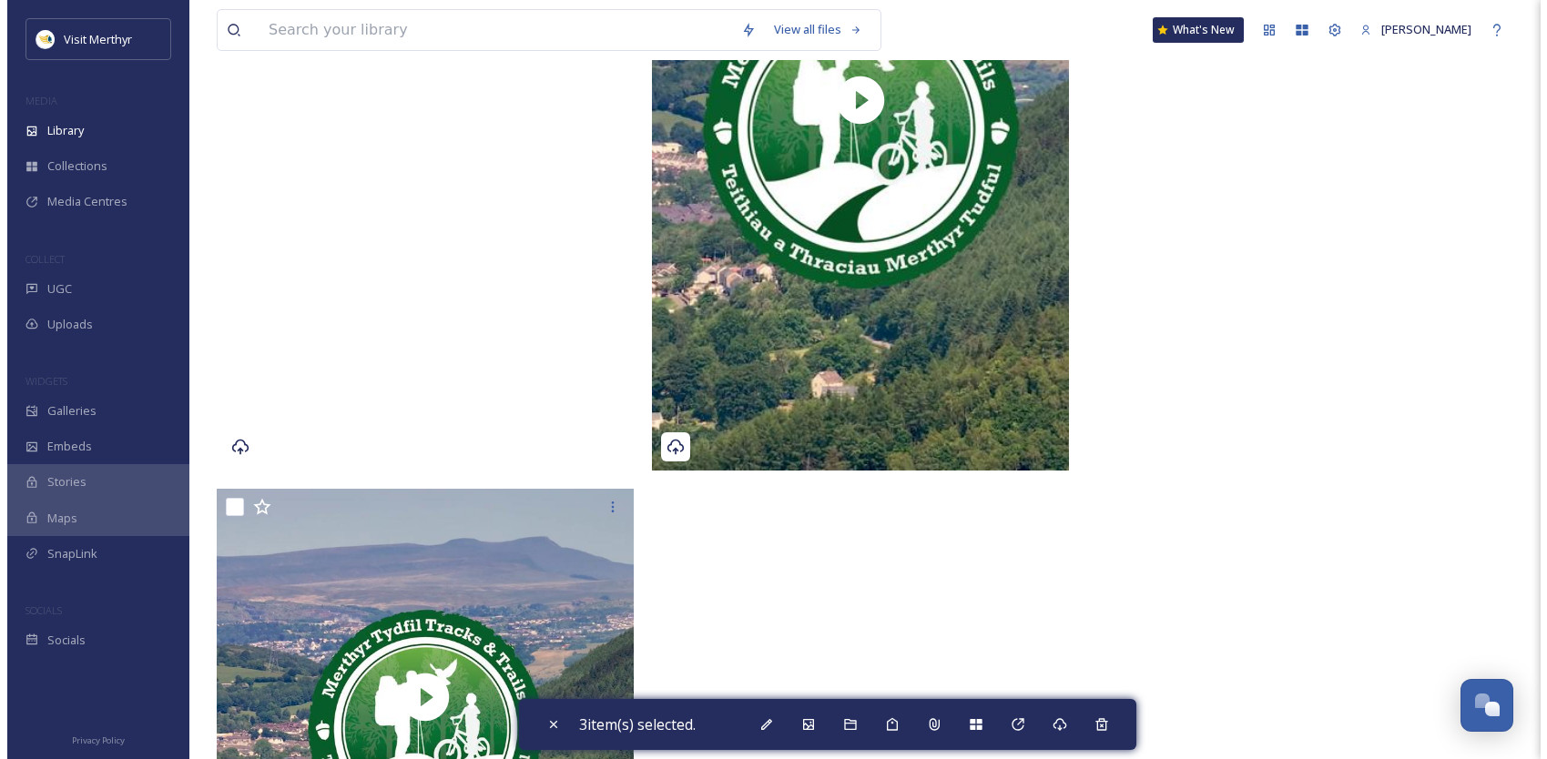
scroll to position [455, 0]
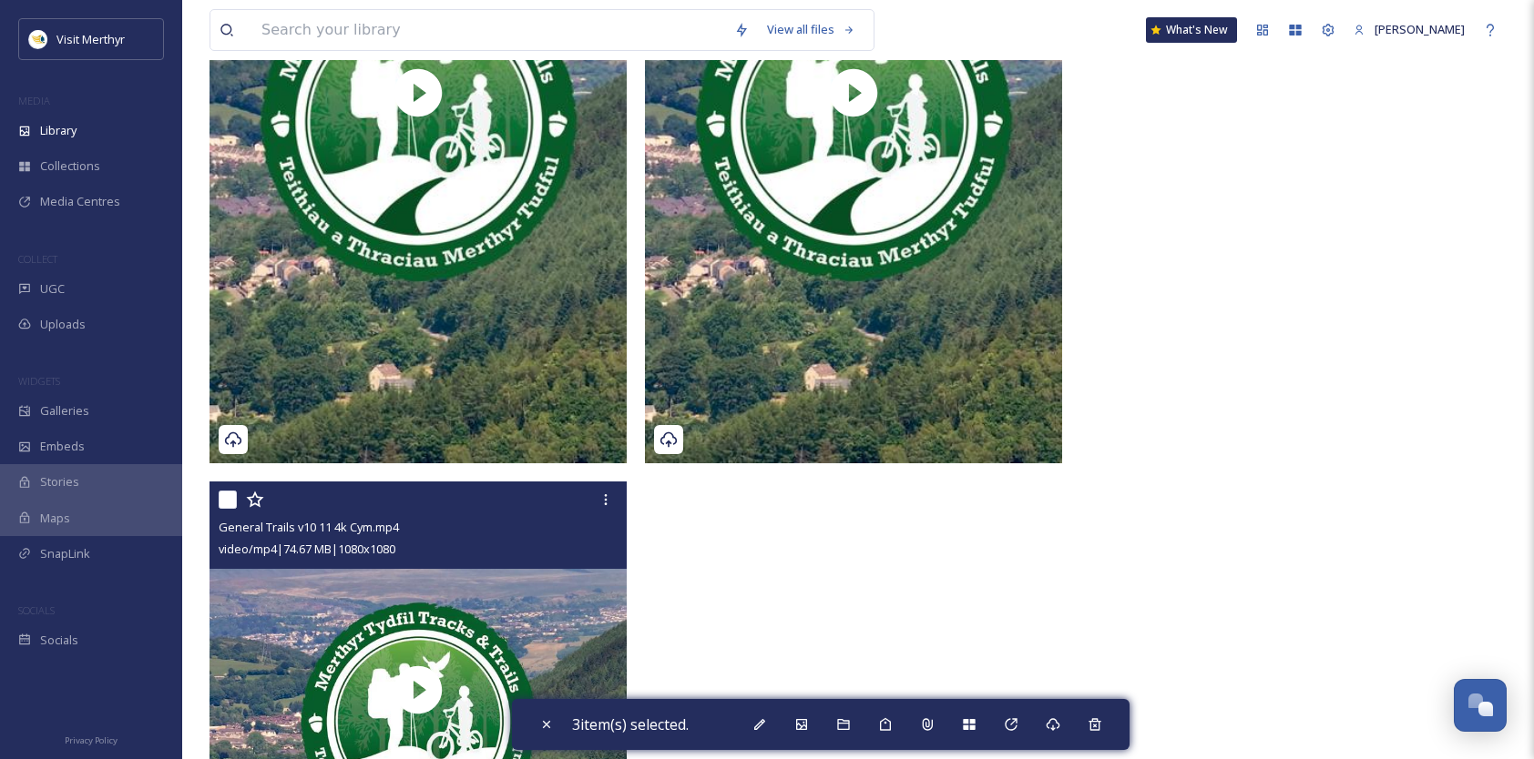
drag, startPoint x: 229, startPoint y: 499, endPoint x: 246, endPoint y: 501, distance: 16.5
click at [229, 499] on input "checkbox" at bounding box center [228, 500] width 18 height 18
checkbox input "true"
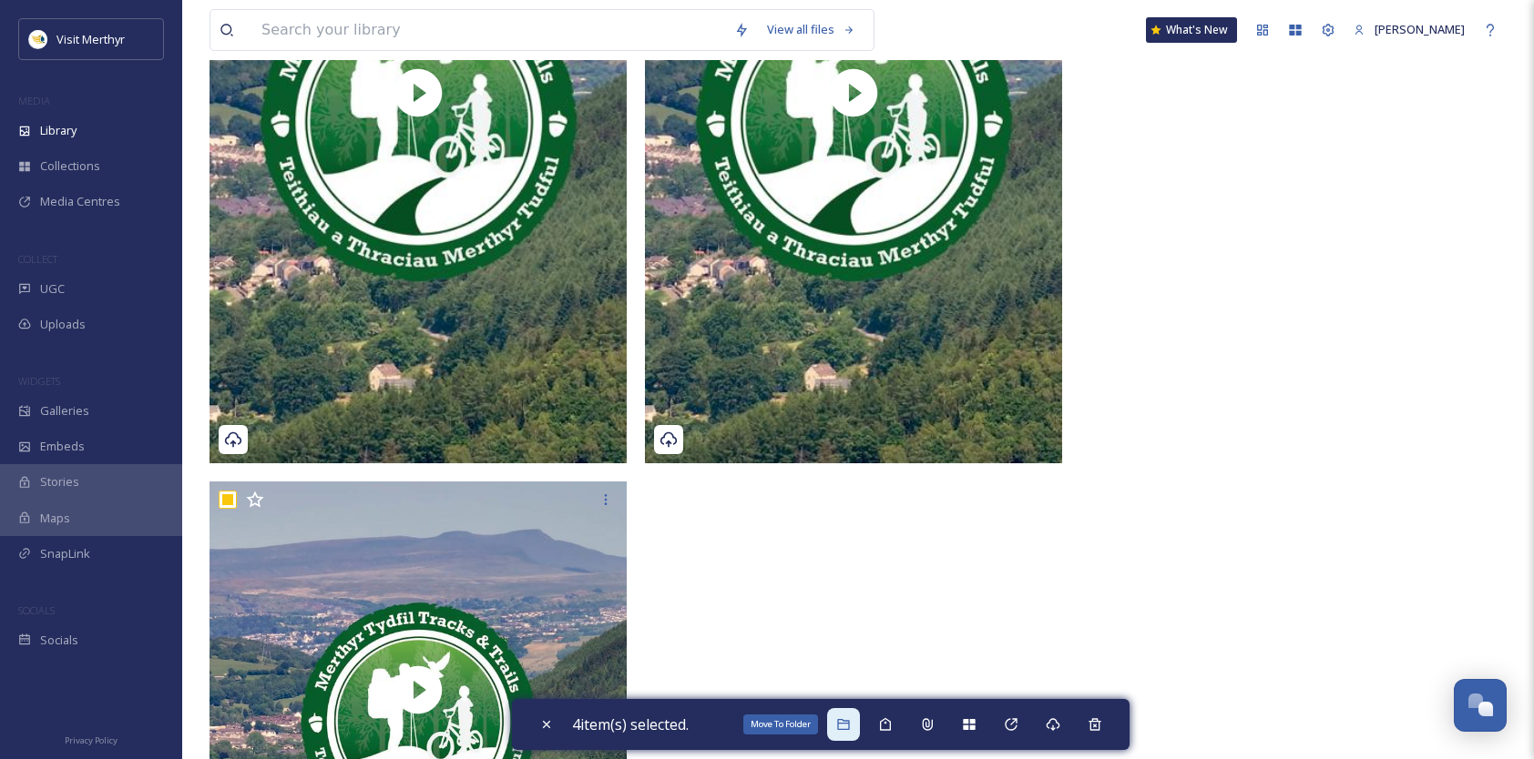
click at [849, 723] on icon at bounding box center [843, 724] width 12 height 11
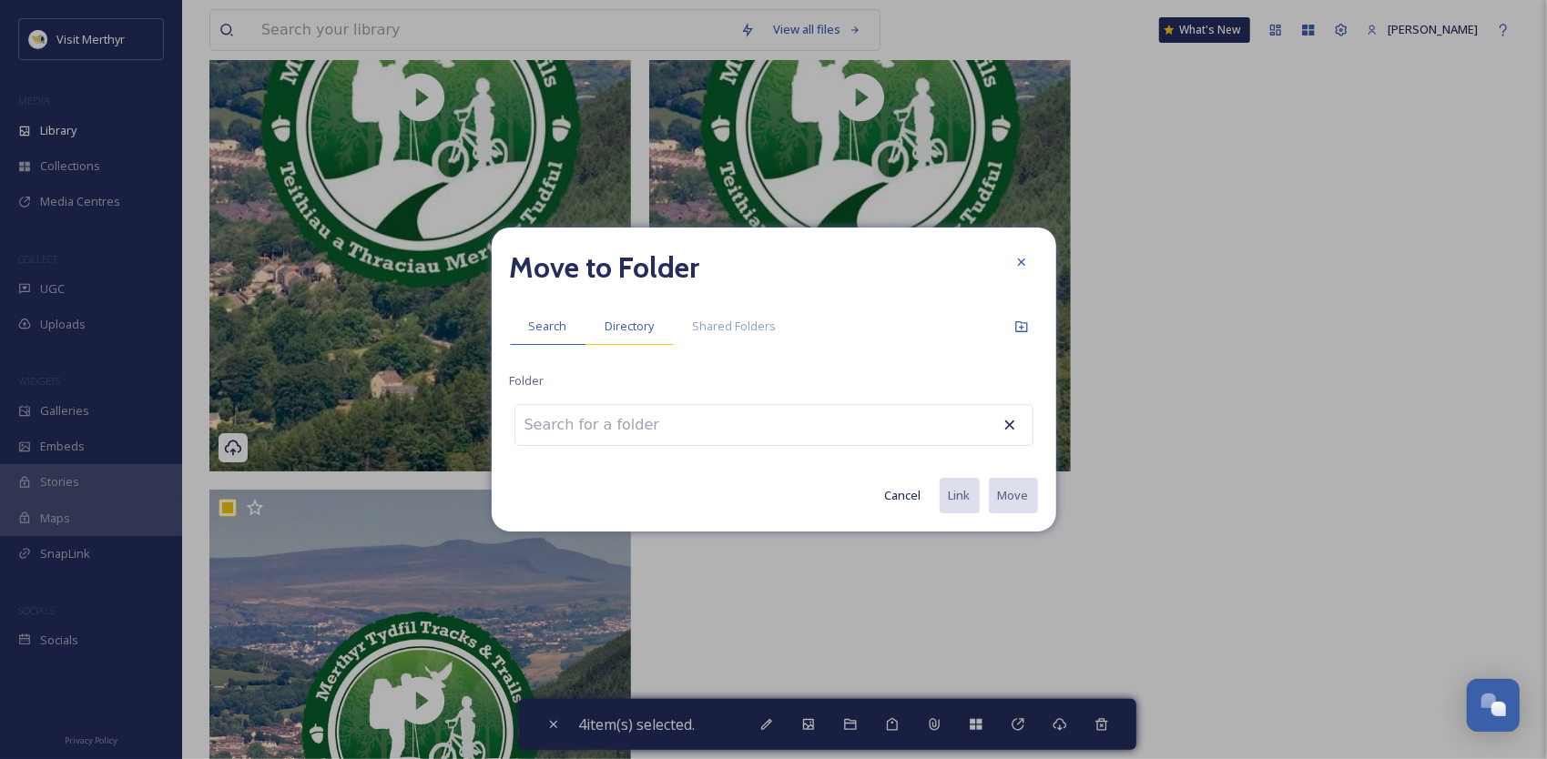
click at [617, 326] on span "Directory" at bounding box center [630, 326] width 49 height 17
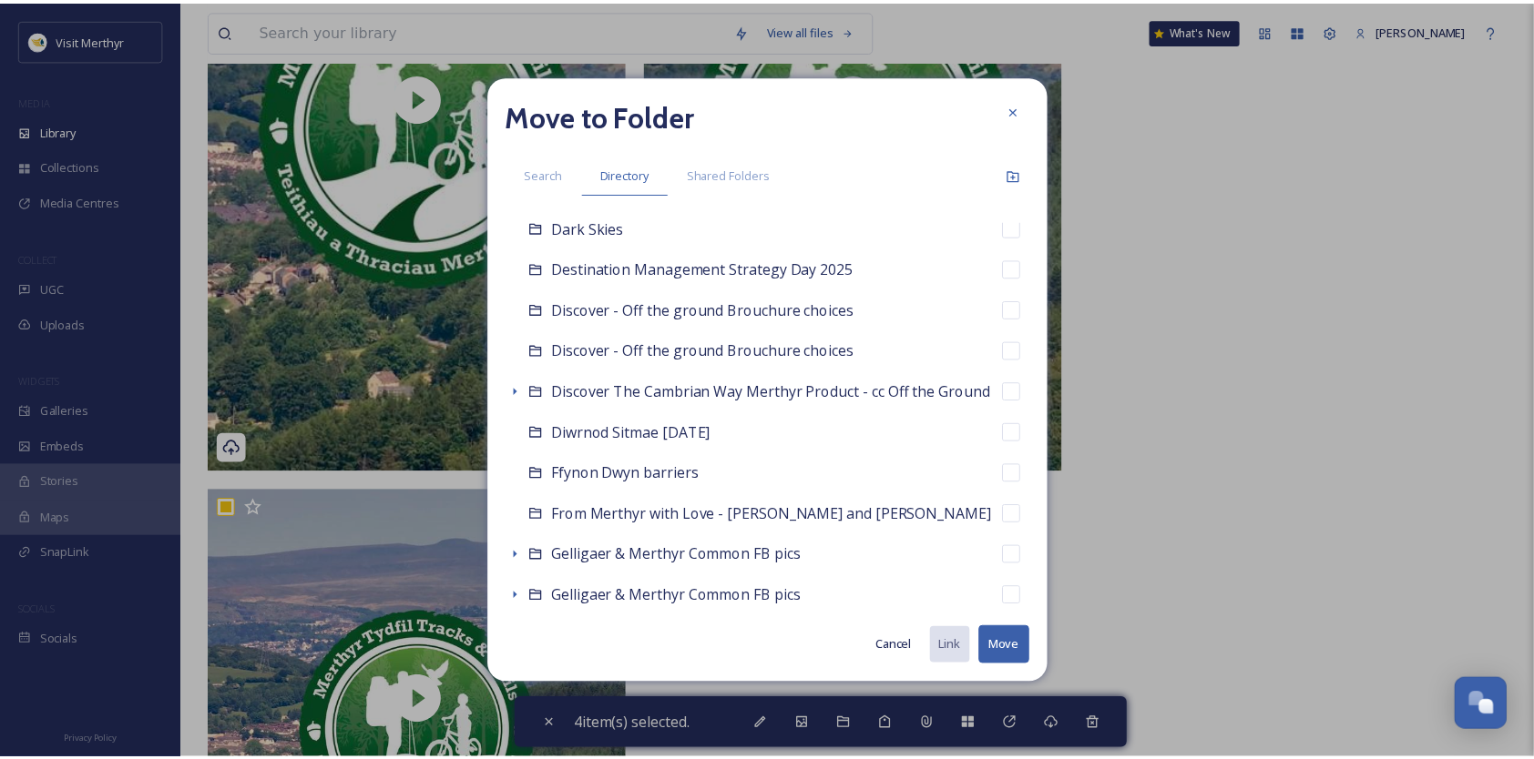
scroll to position [1548, 0]
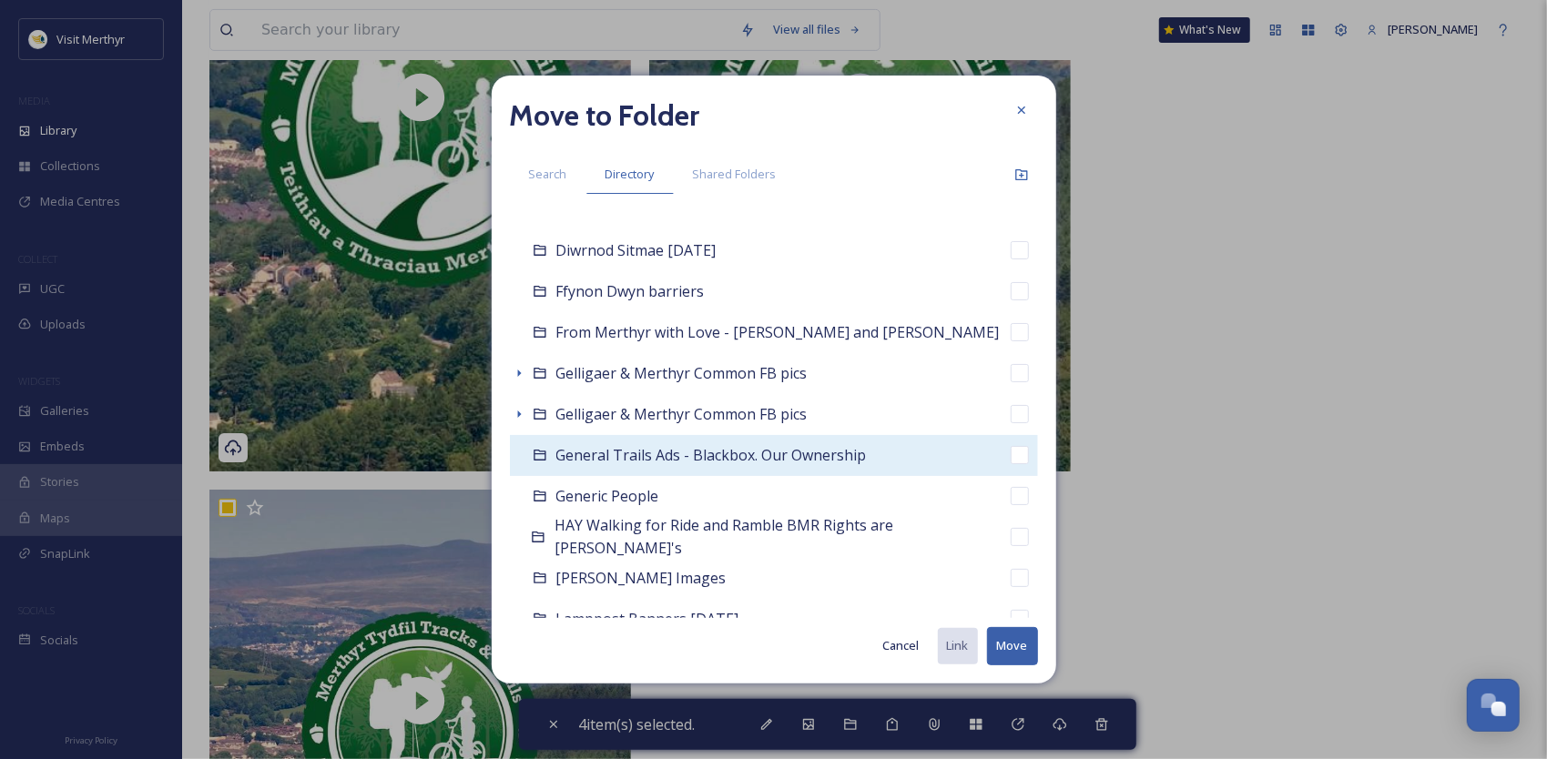
click at [1011, 458] on input "checkbox" at bounding box center [1020, 455] width 18 height 18
checkbox input "true"
checkbox input "false"
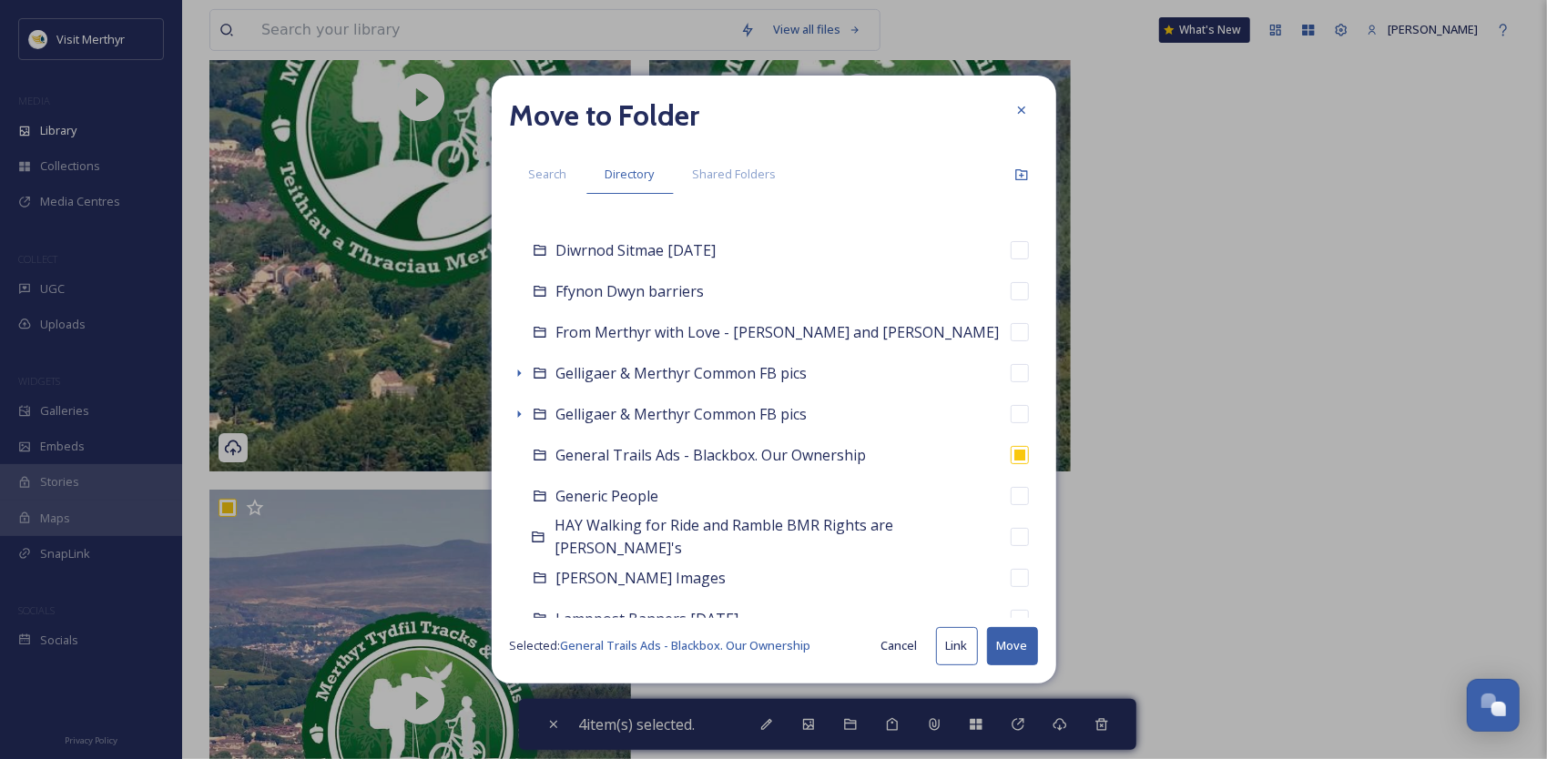
click at [1013, 641] on button "Move" at bounding box center [1012, 645] width 51 height 37
checkbox input "false"
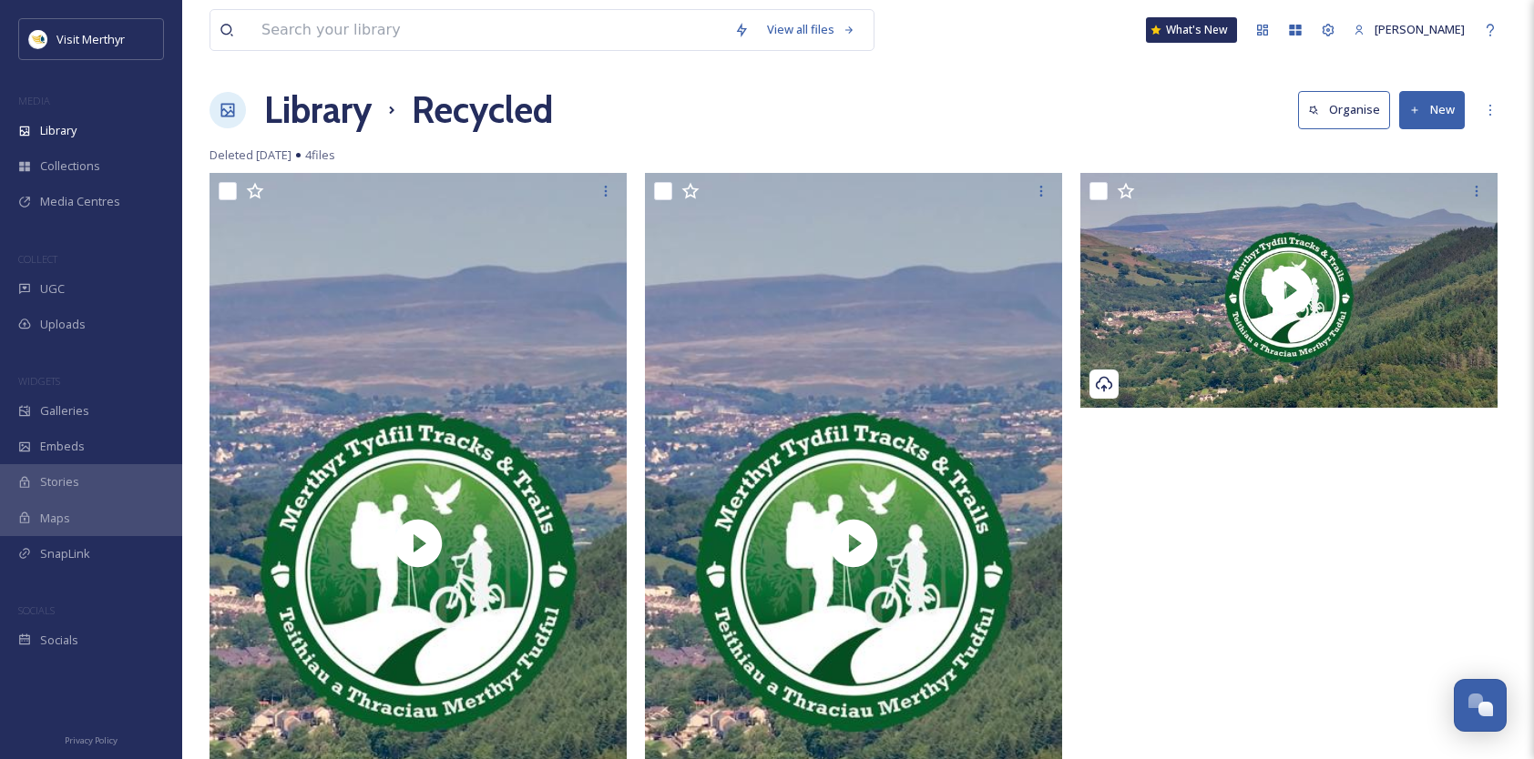
scroll to position [0, 0]
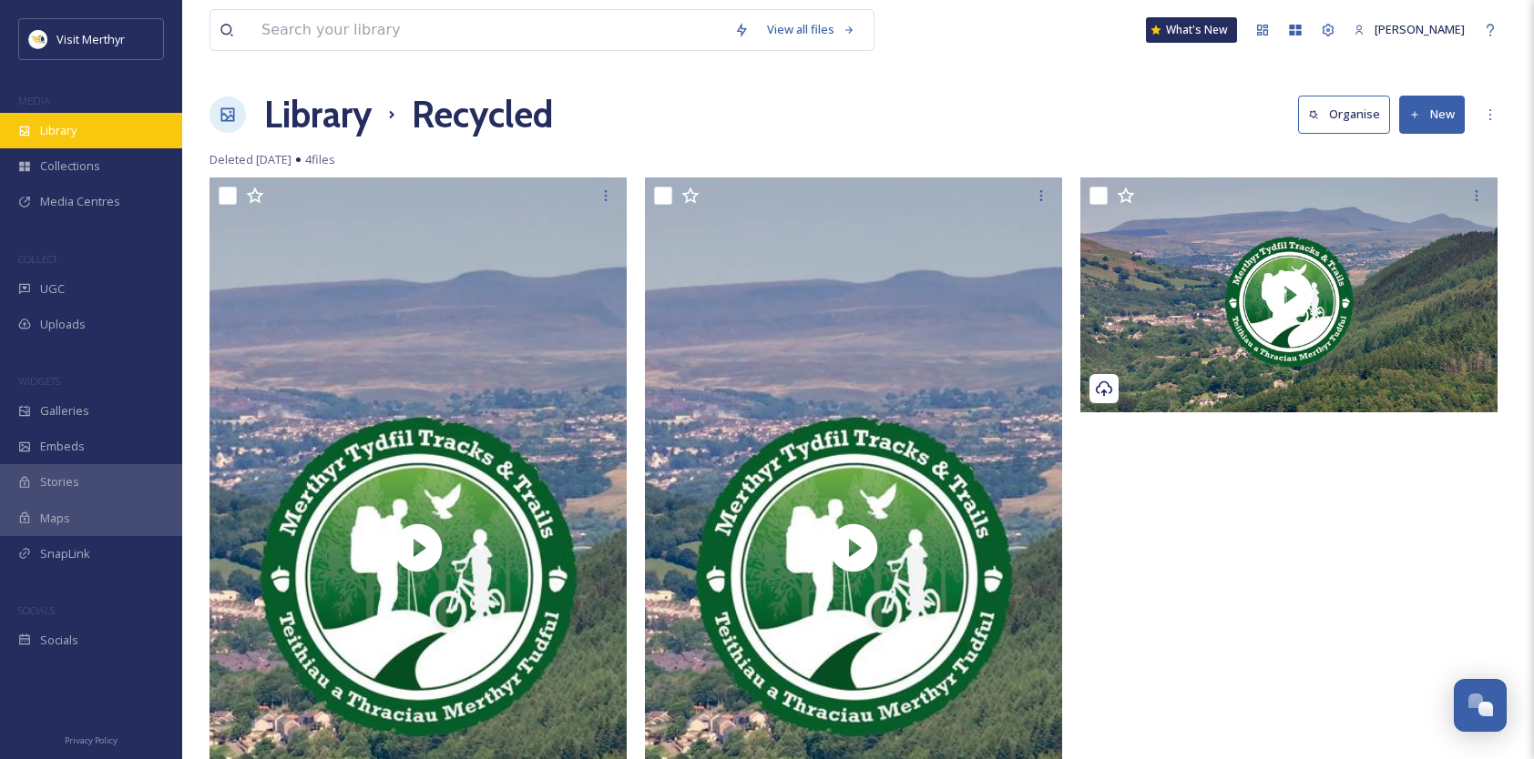
click at [64, 137] on span "Library" at bounding box center [58, 130] width 36 height 17
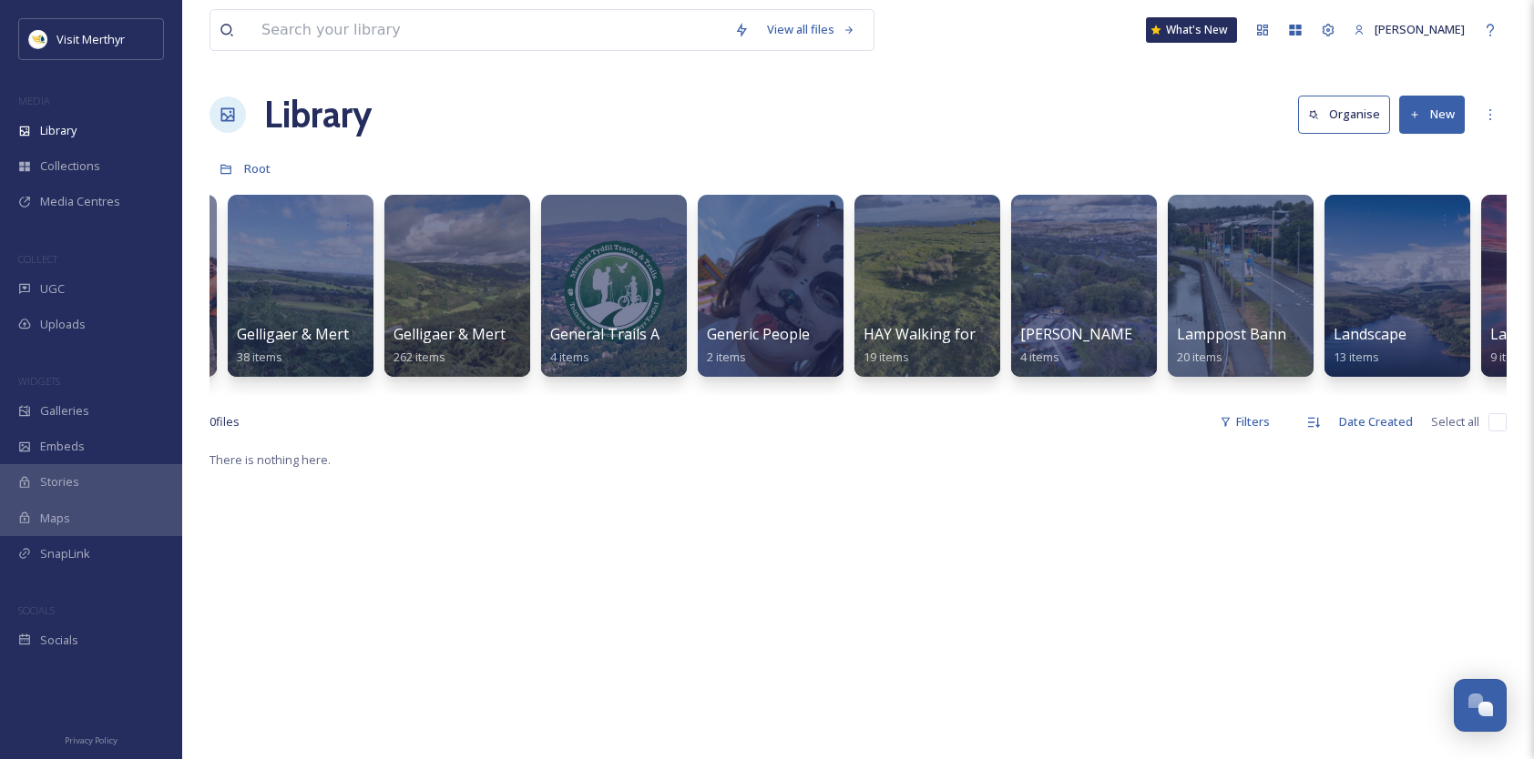
scroll to position [0, 6267]
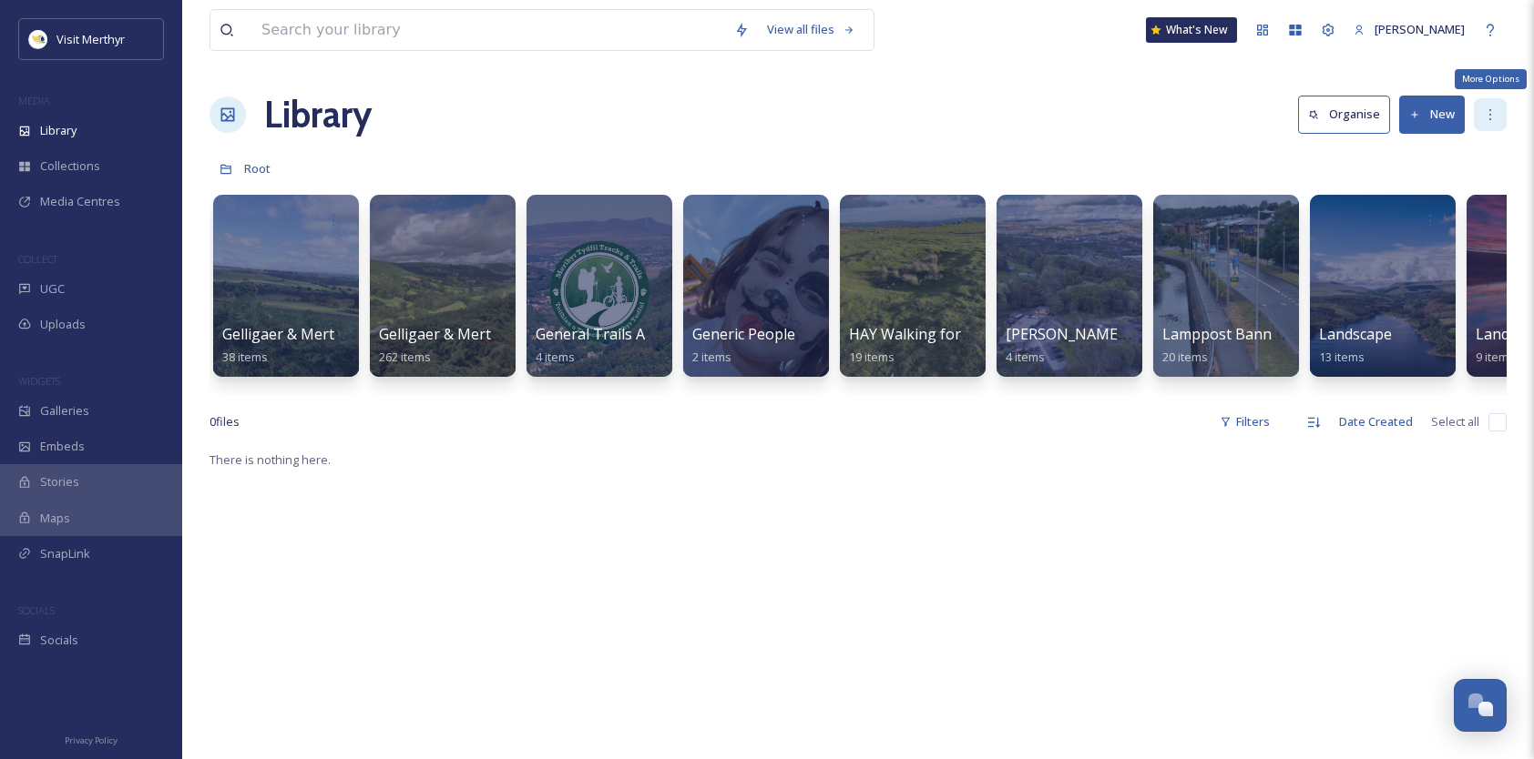
click at [1495, 111] on icon at bounding box center [1490, 114] width 15 height 15
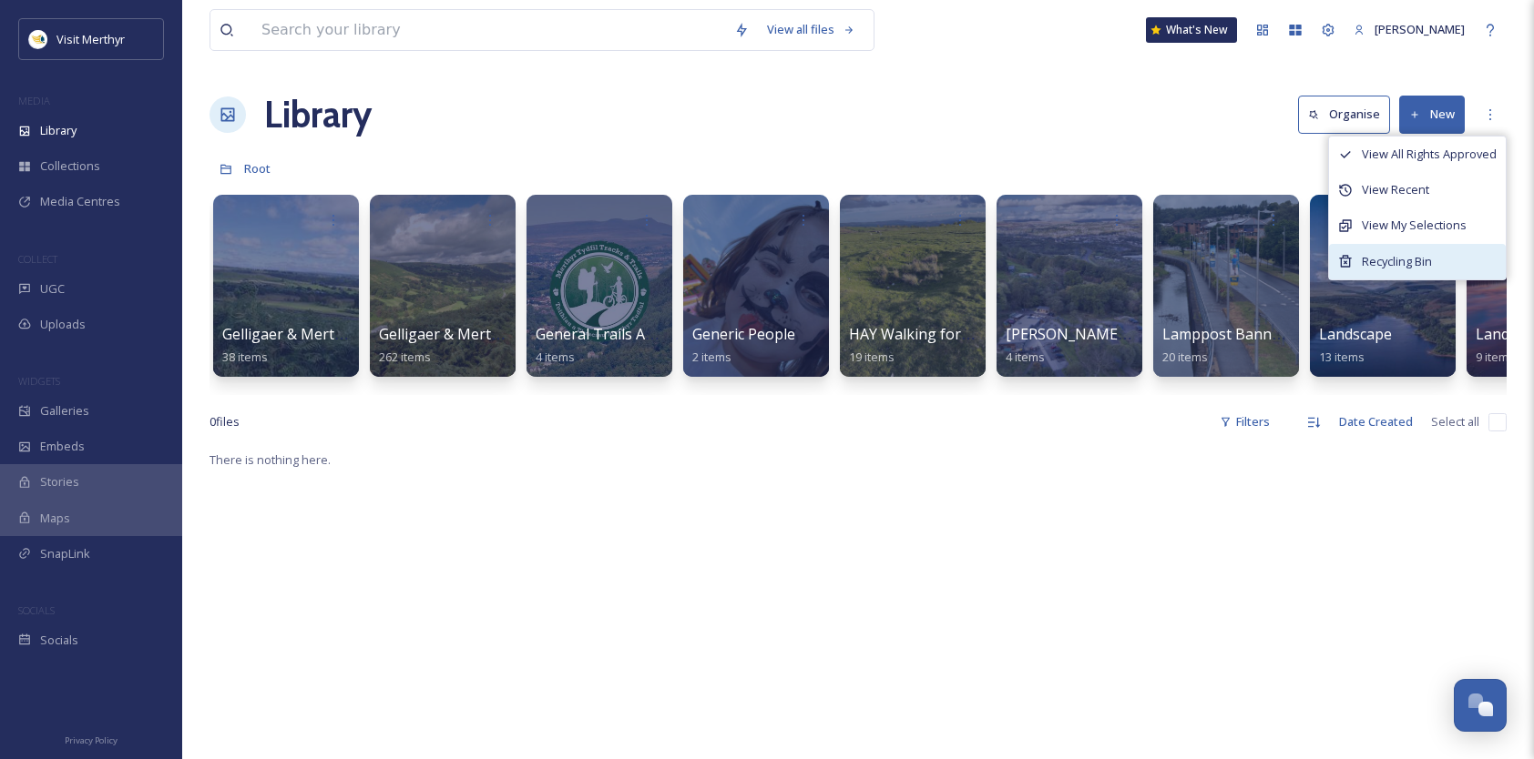
click at [1432, 263] on span "Recycling Bin" at bounding box center [1396, 261] width 70 height 17
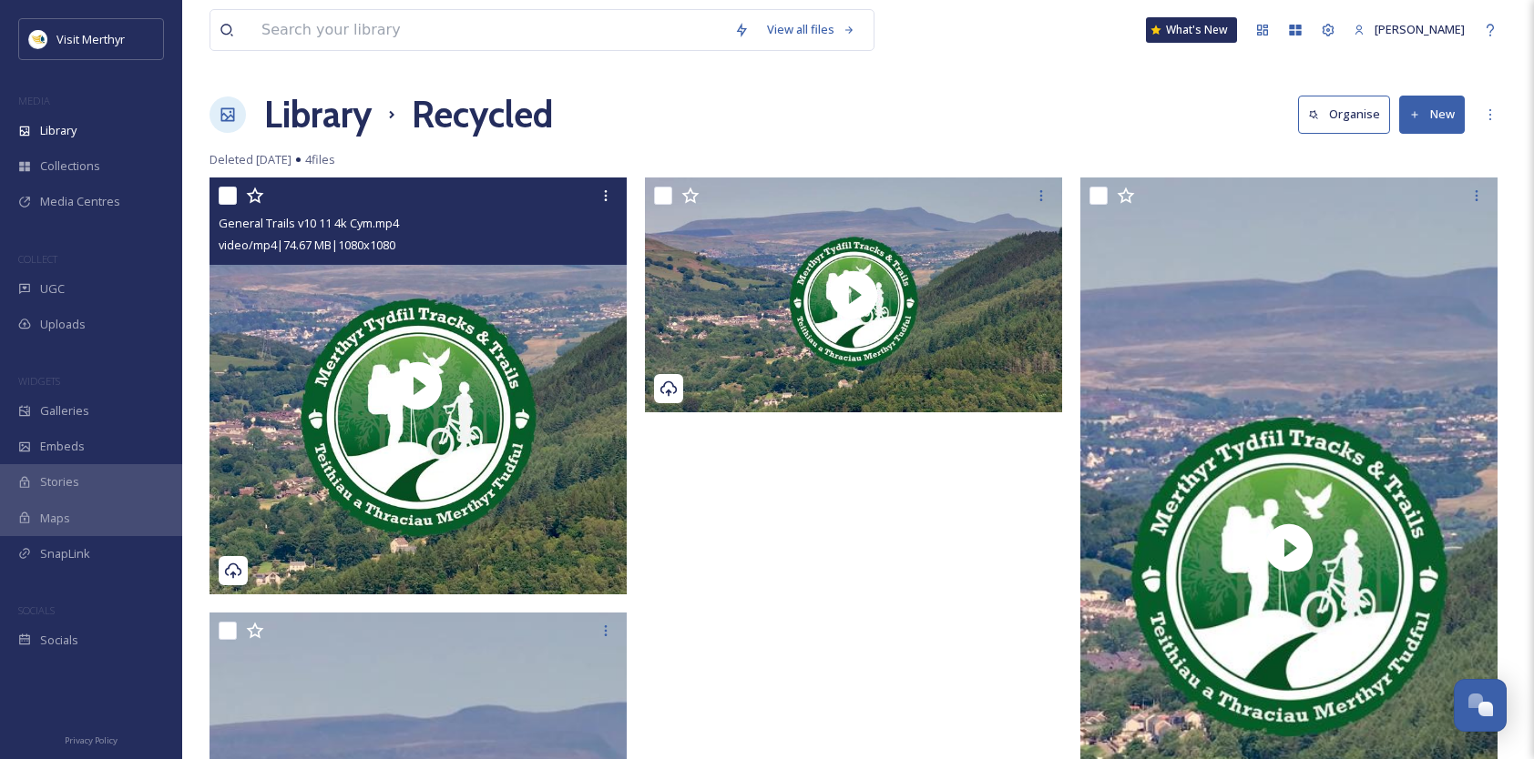
click at [231, 197] on input "checkbox" at bounding box center [228, 196] width 18 height 18
checkbox input "true"
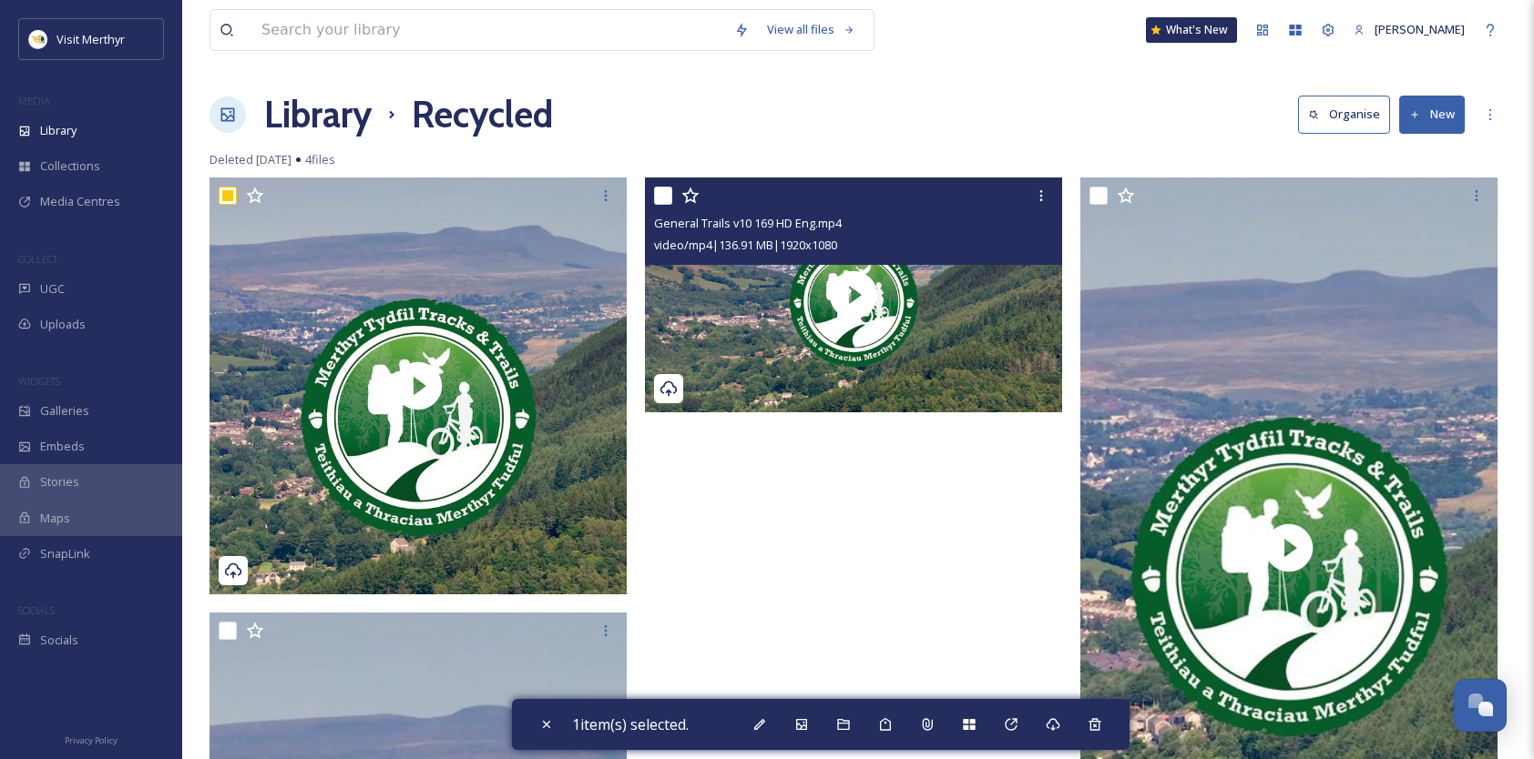
drag, startPoint x: 664, startPoint y: 192, endPoint x: 772, endPoint y: 201, distance: 108.8
click at [663, 192] on input "checkbox" at bounding box center [663, 196] width 18 height 18
checkbox input "true"
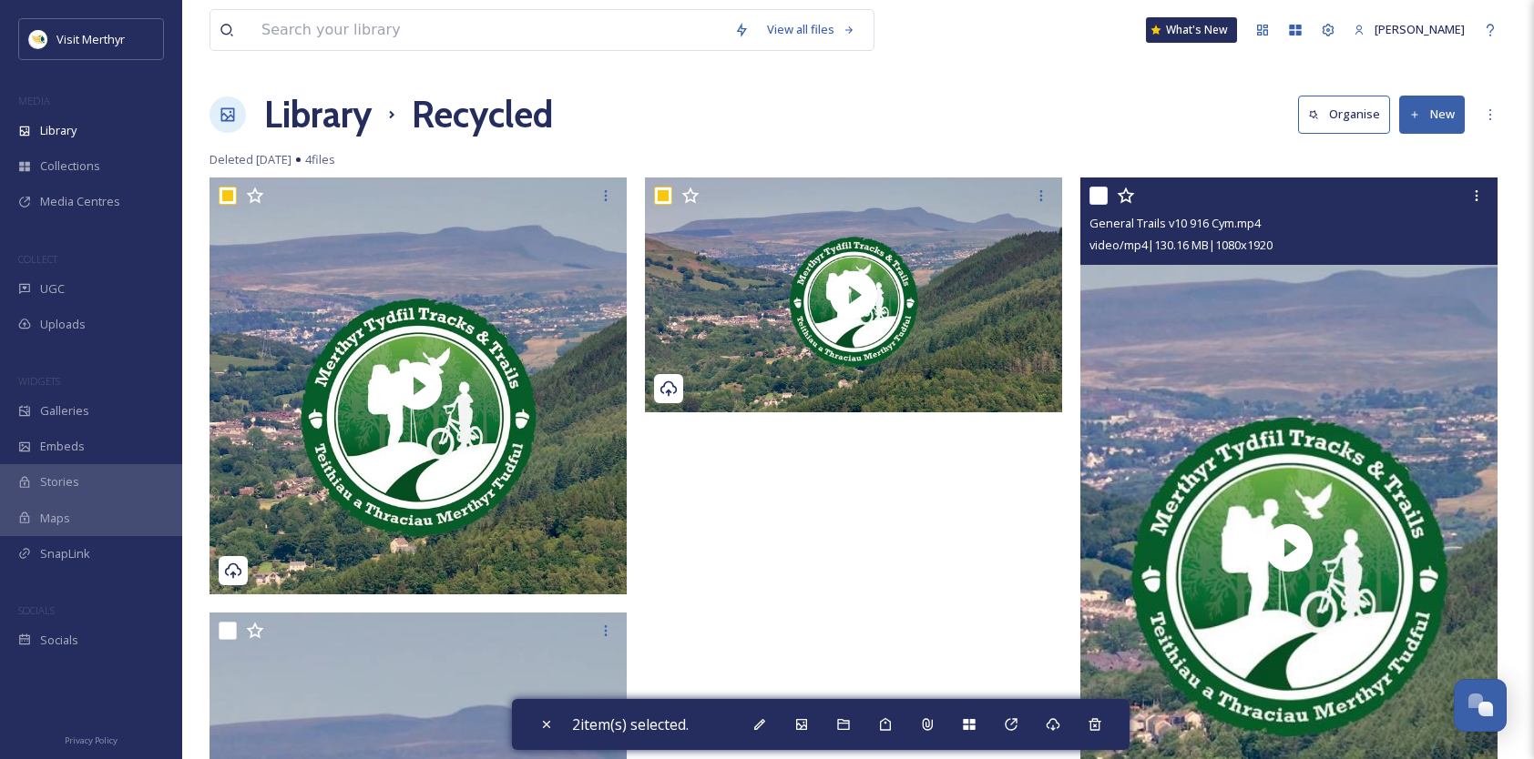
click at [1097, 191] on input "checkbox" at bounding box center [1098, 196] width 18 height 18
checkbox input "true"
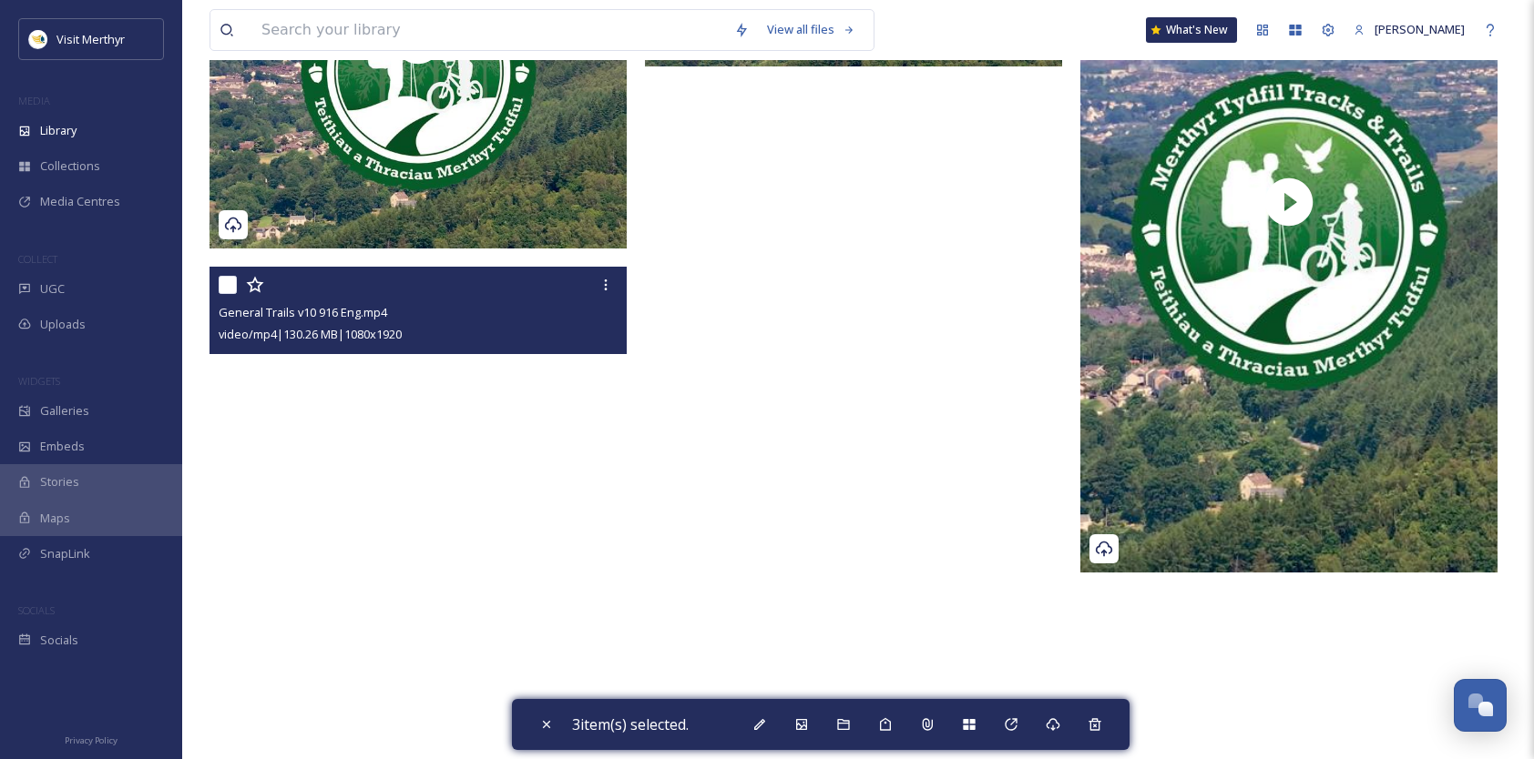
scroll to position [455, 0]
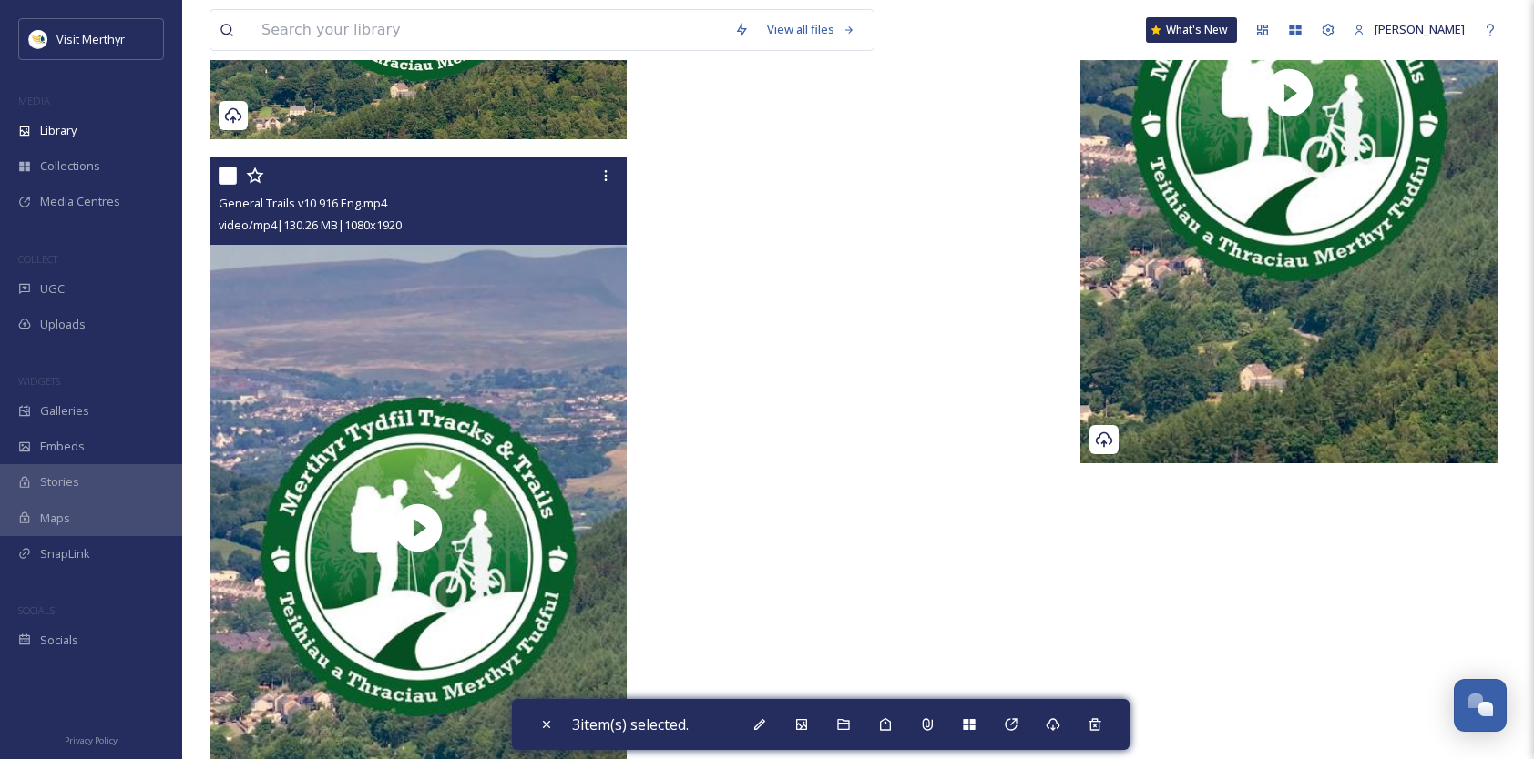
click at [230, 178] on input "checkbox" at bounding box center [228, 176] width 18 height 18
checkbox input "true"
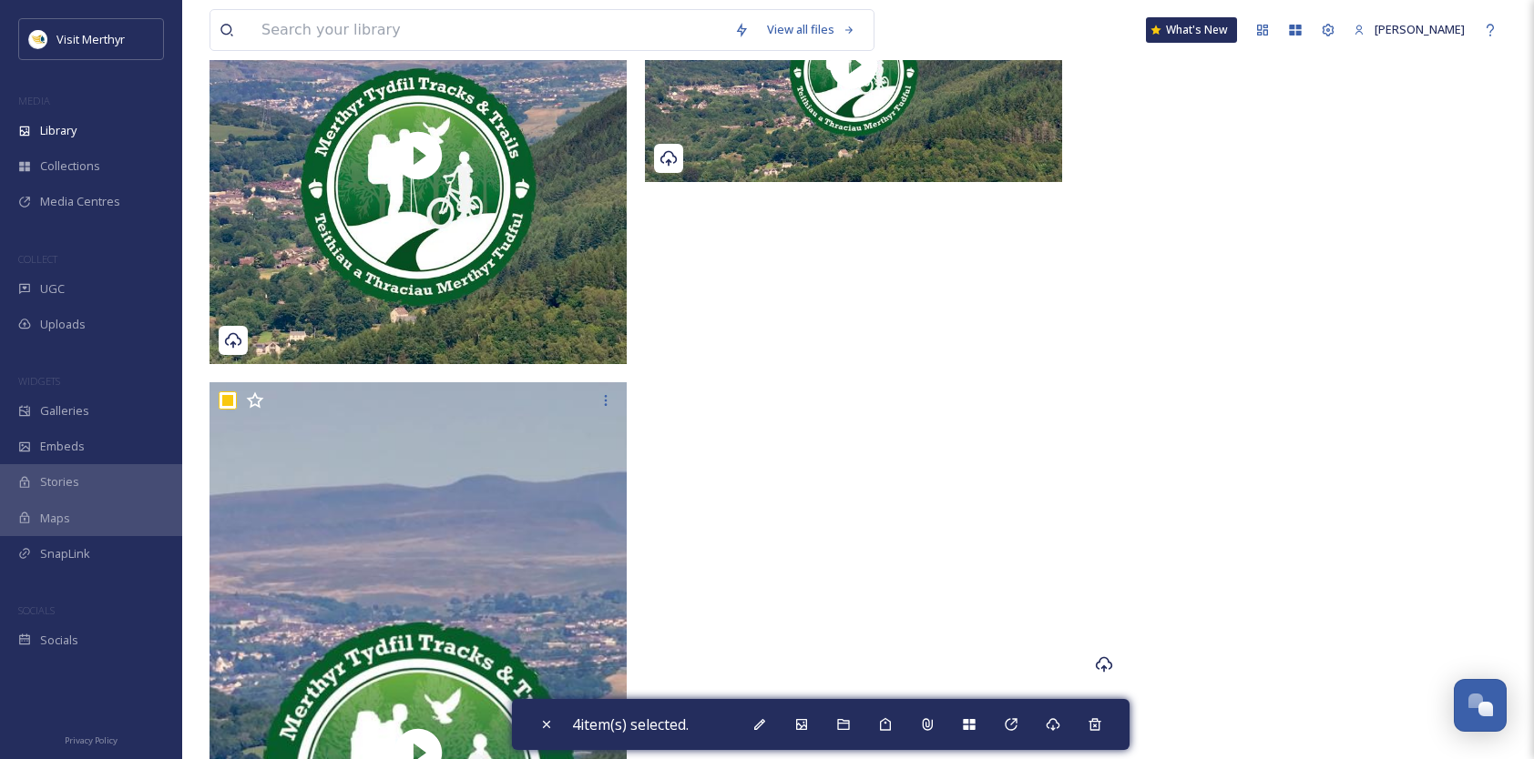
scroll to position [0, 0]
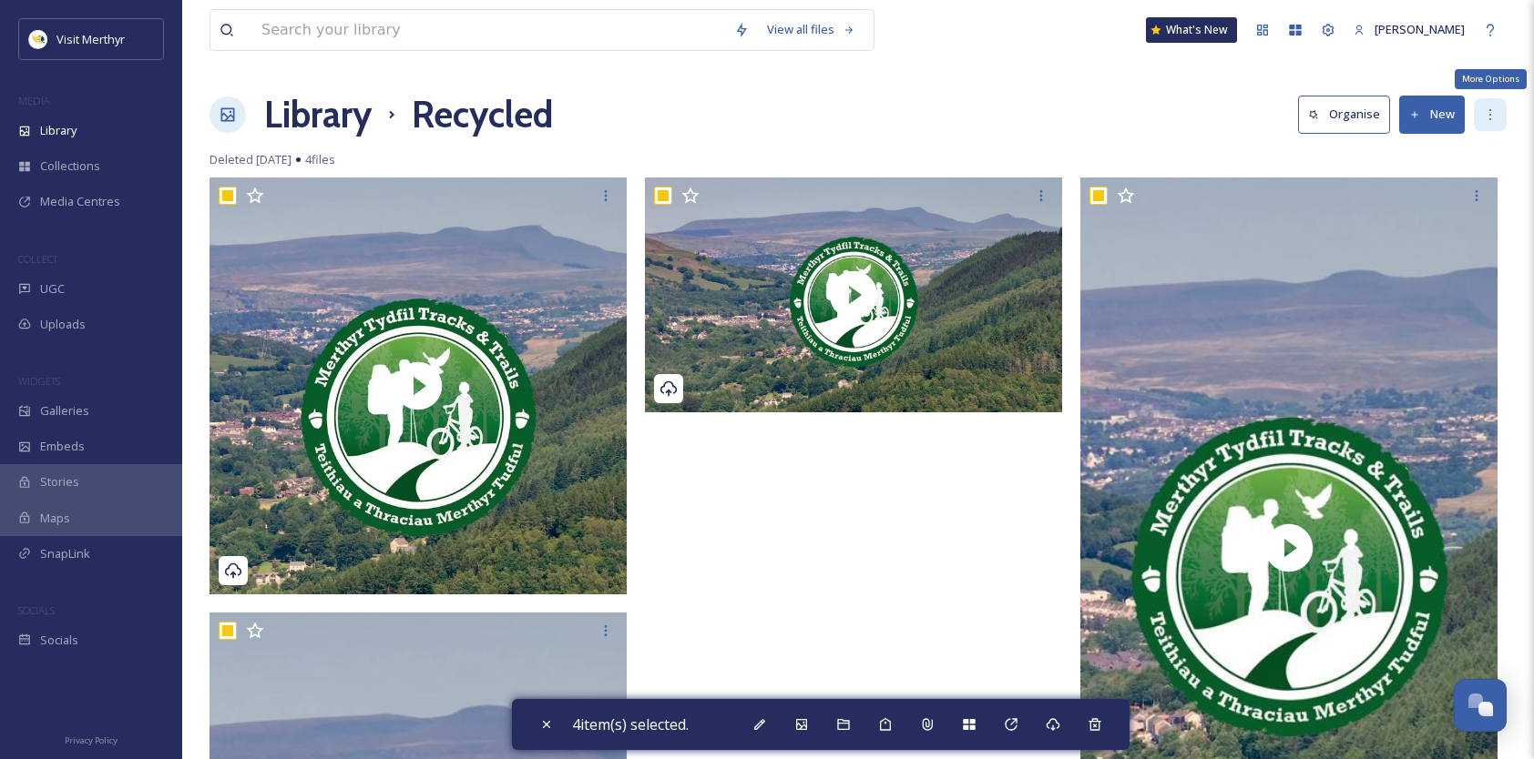
click at [1492, 111] on icon at bounding box center [1490, 114] width 15 height 15
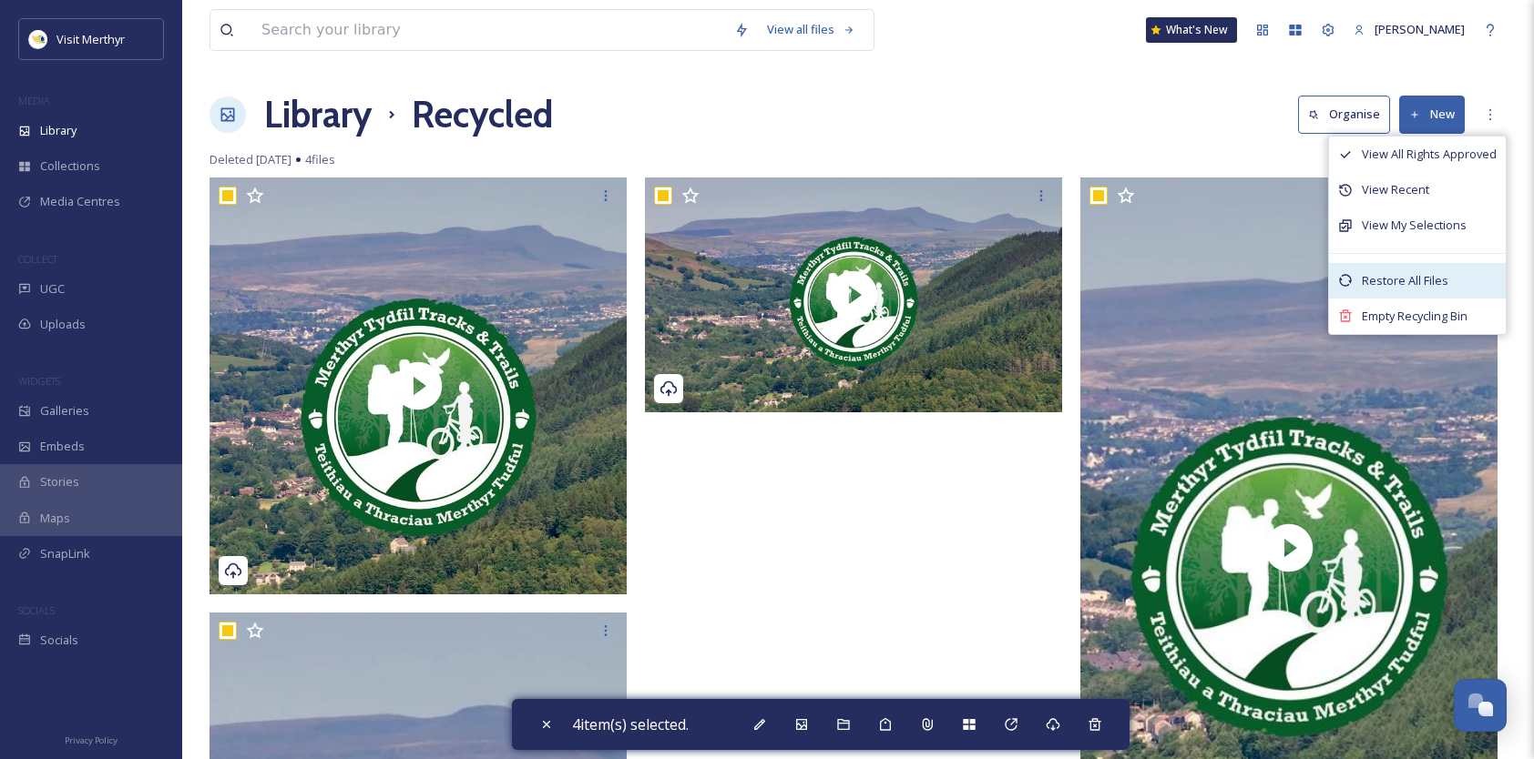
click at [1412, 283] on span "Restore All Files" at bounding box center [1404, 280] width 87 height 17
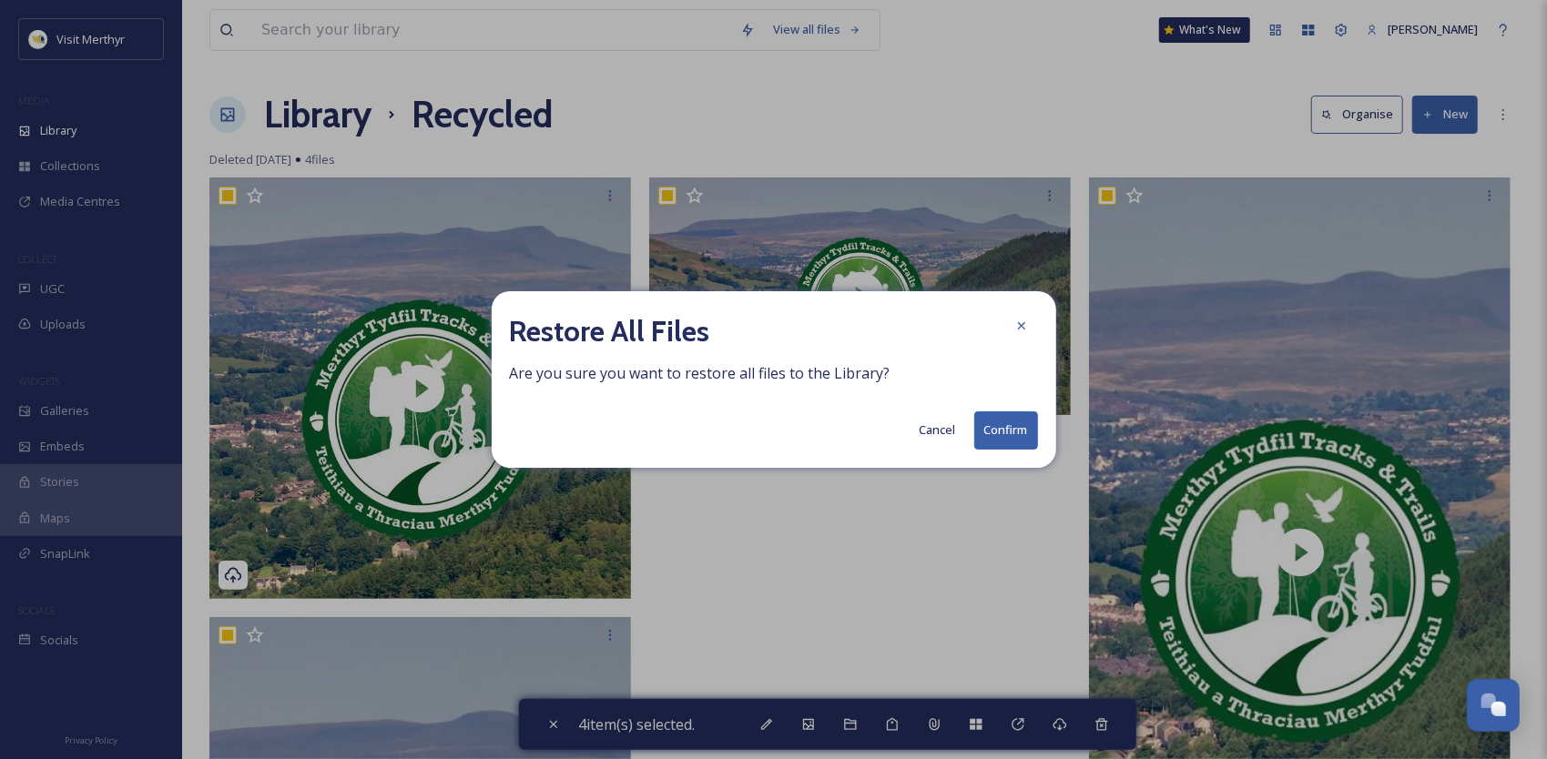
click at [995, 432] on button "Confirm" at bounding box center [1006, 430] width 64 height 37
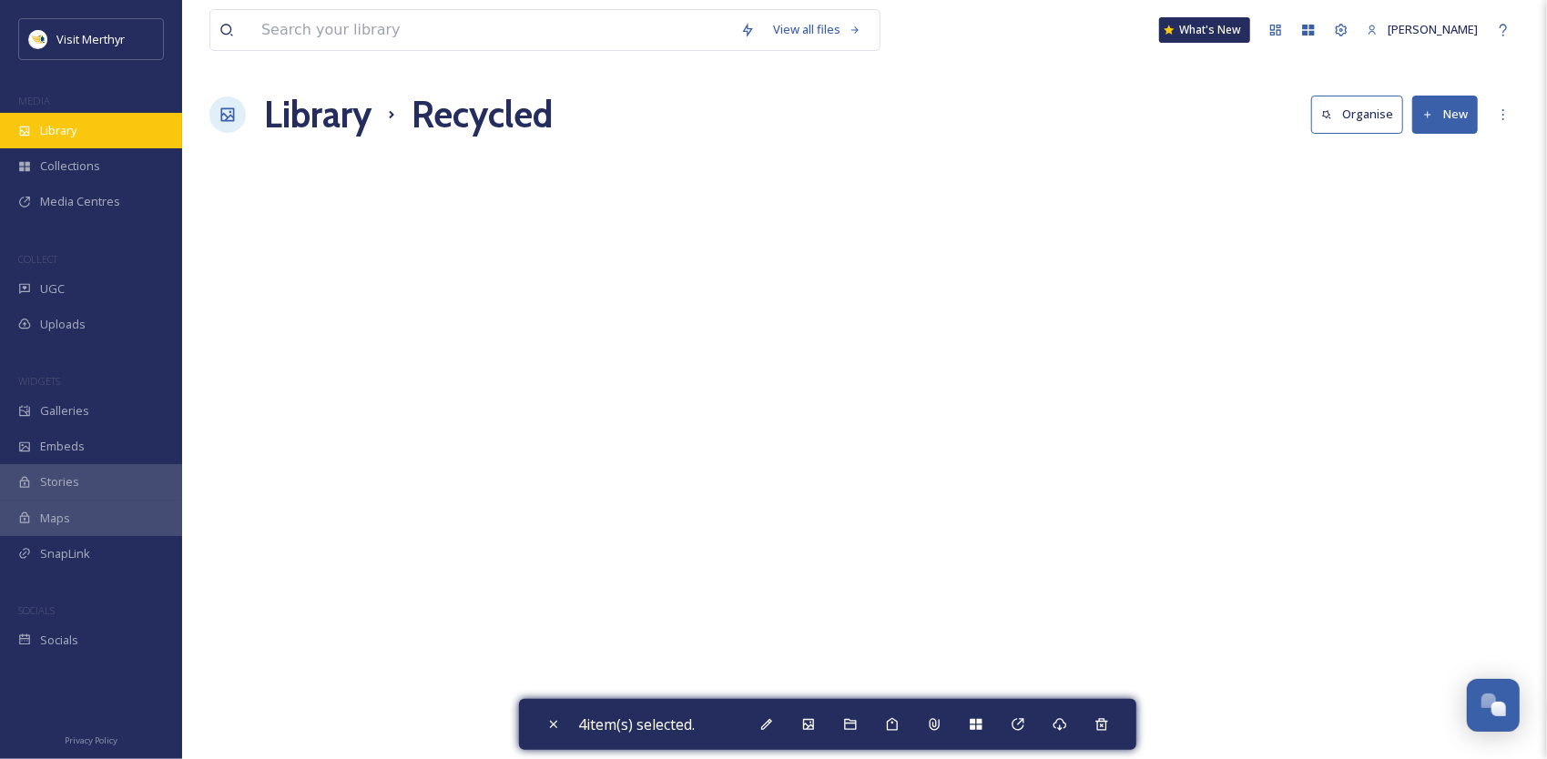
click at [71, 130] on span "Library" at bounding box center [58, 130] width 36 height 17
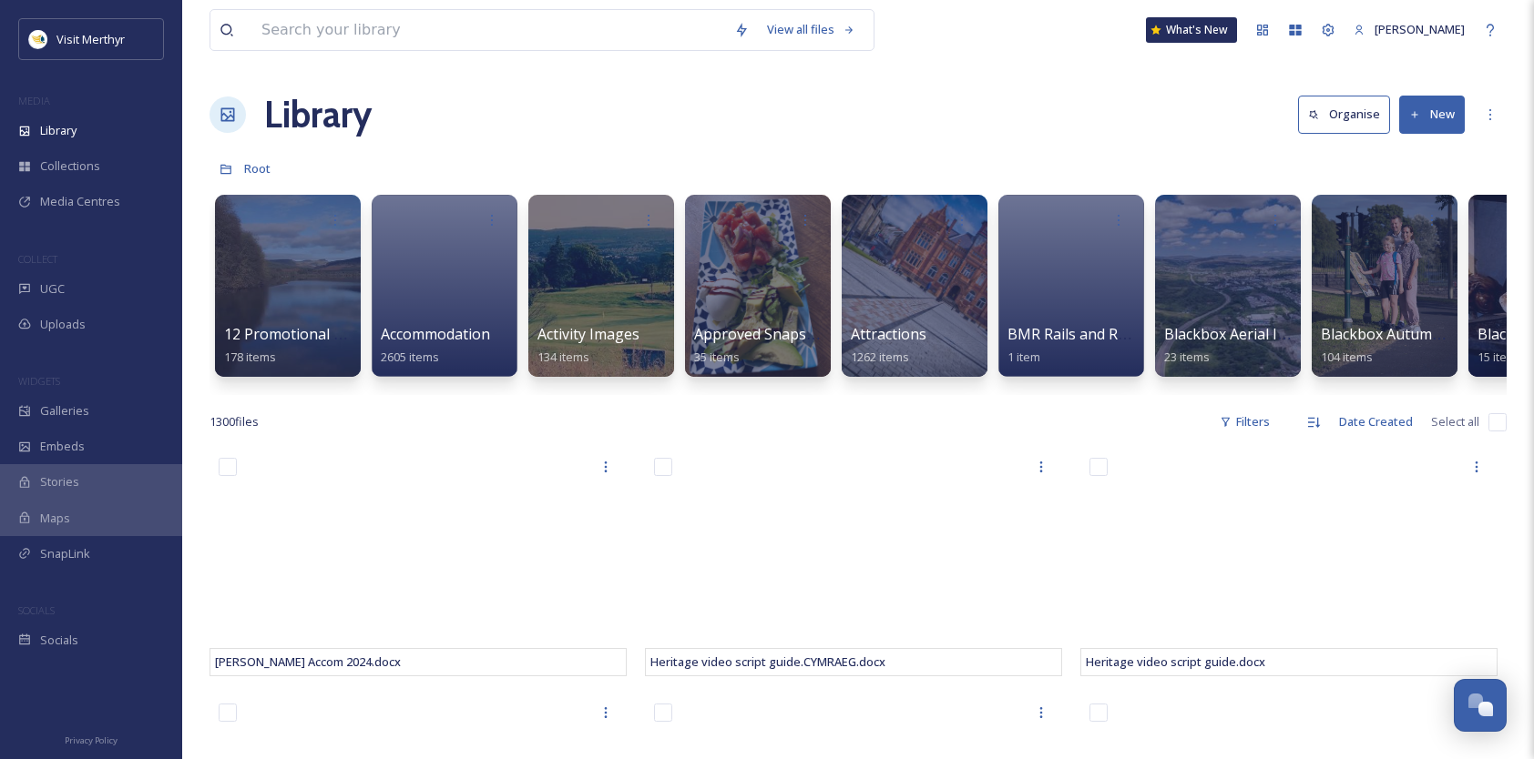
click at [1503, 432] on input "checkbox" at bounding box center [1497, 422] width 18 height 18
click at [1496, 432] on input "checkbox" at bounding box center [1497, 422] width 18 height 18
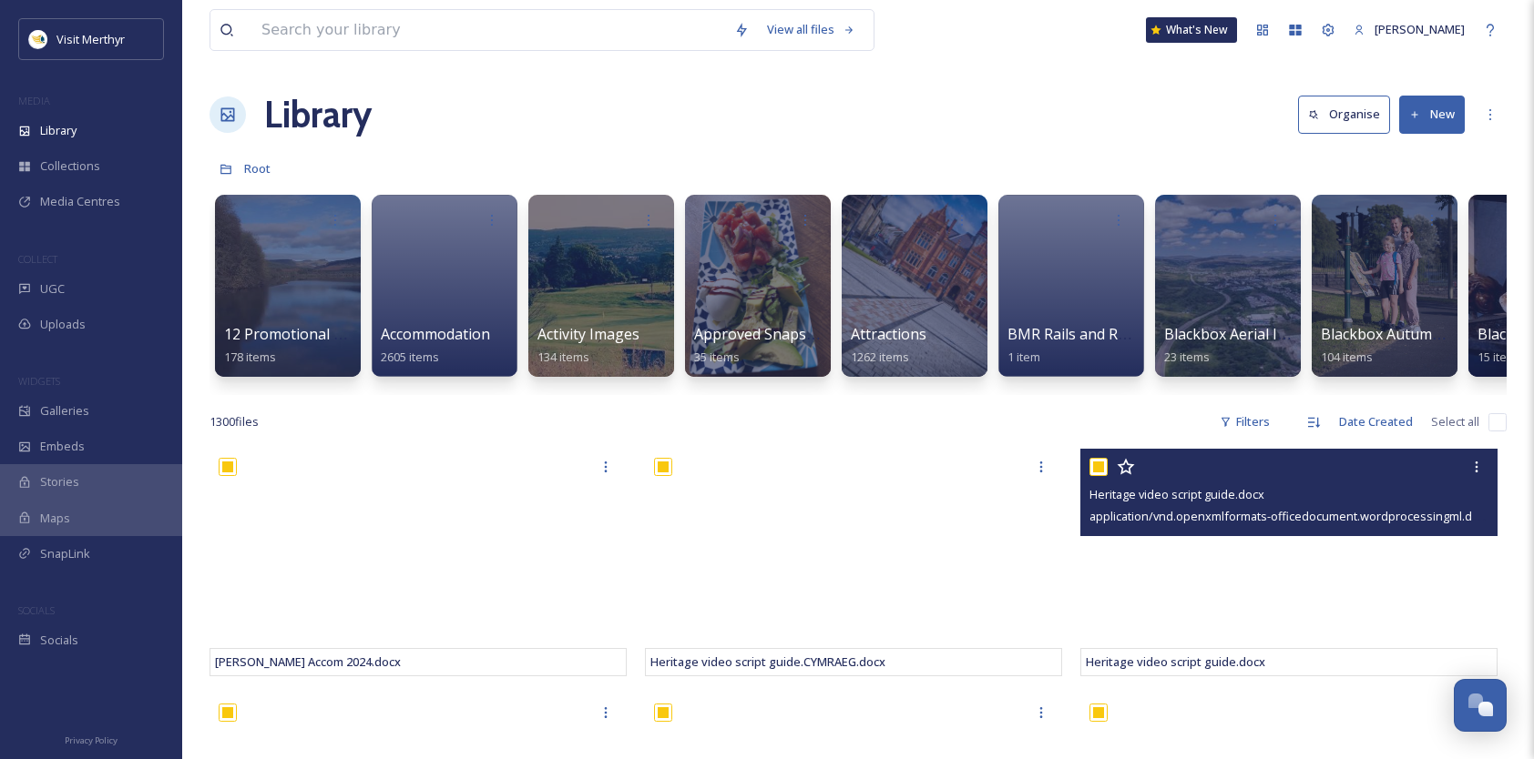
checkbox input "true"
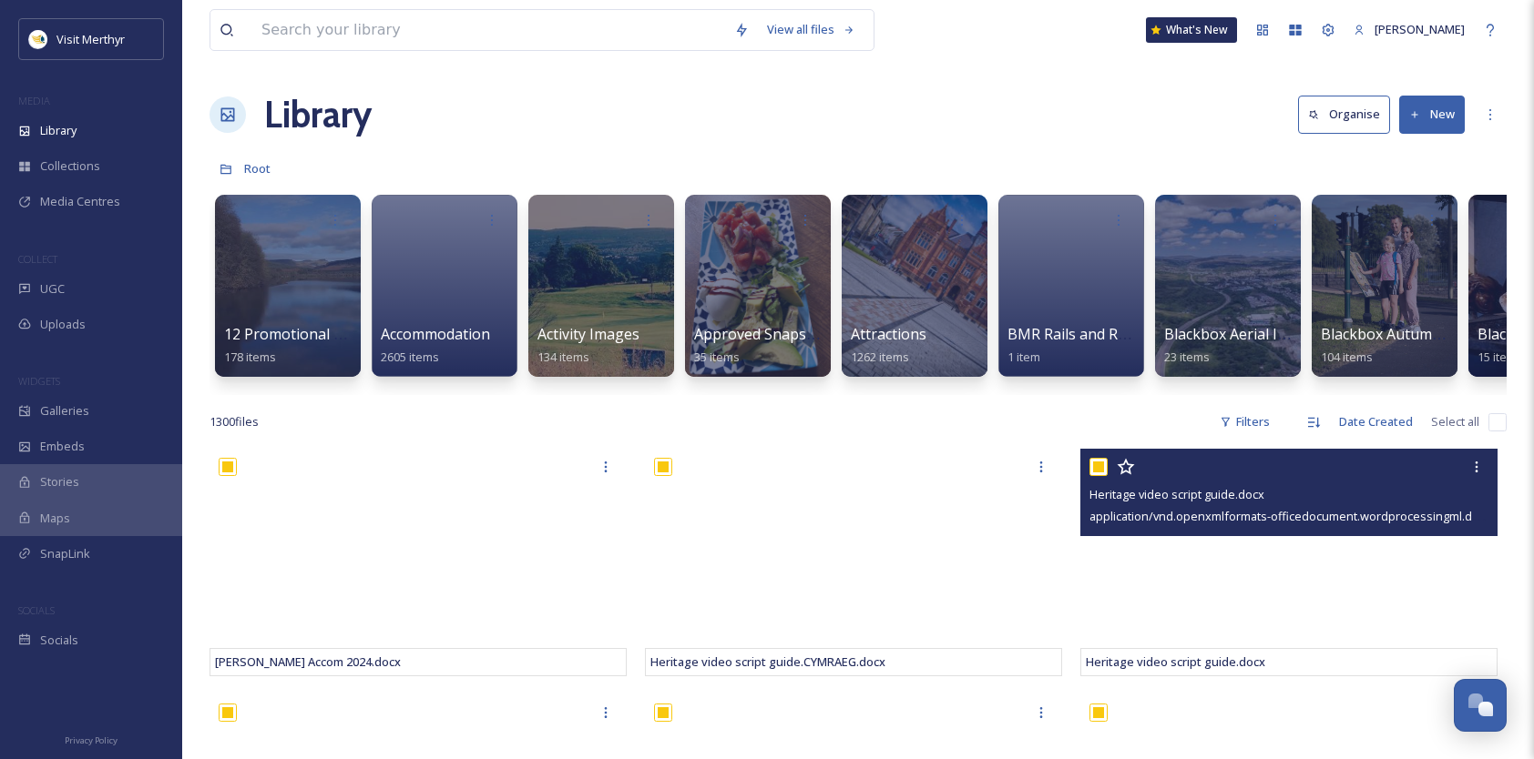
checkbox input "true"
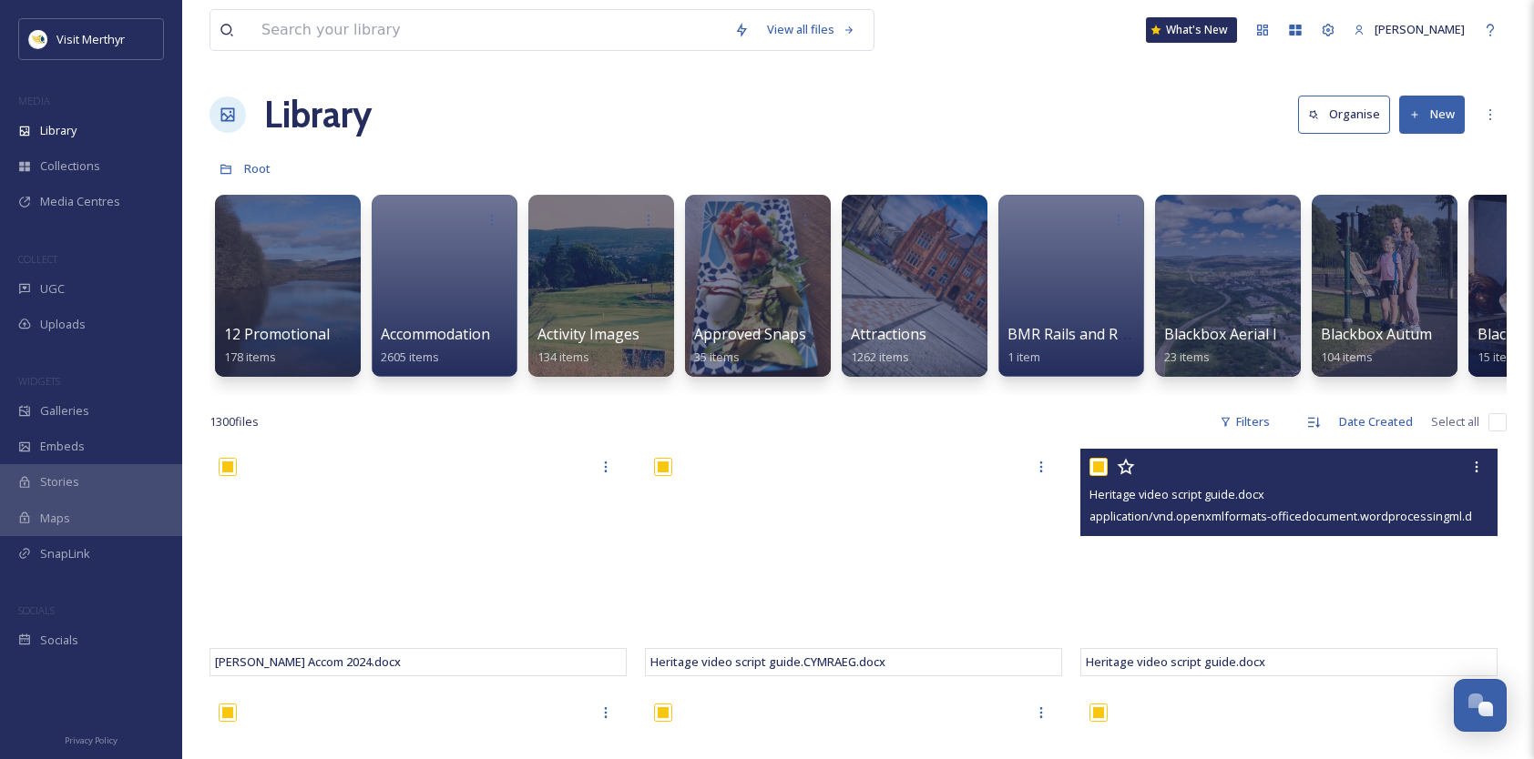
checkbox input "true"
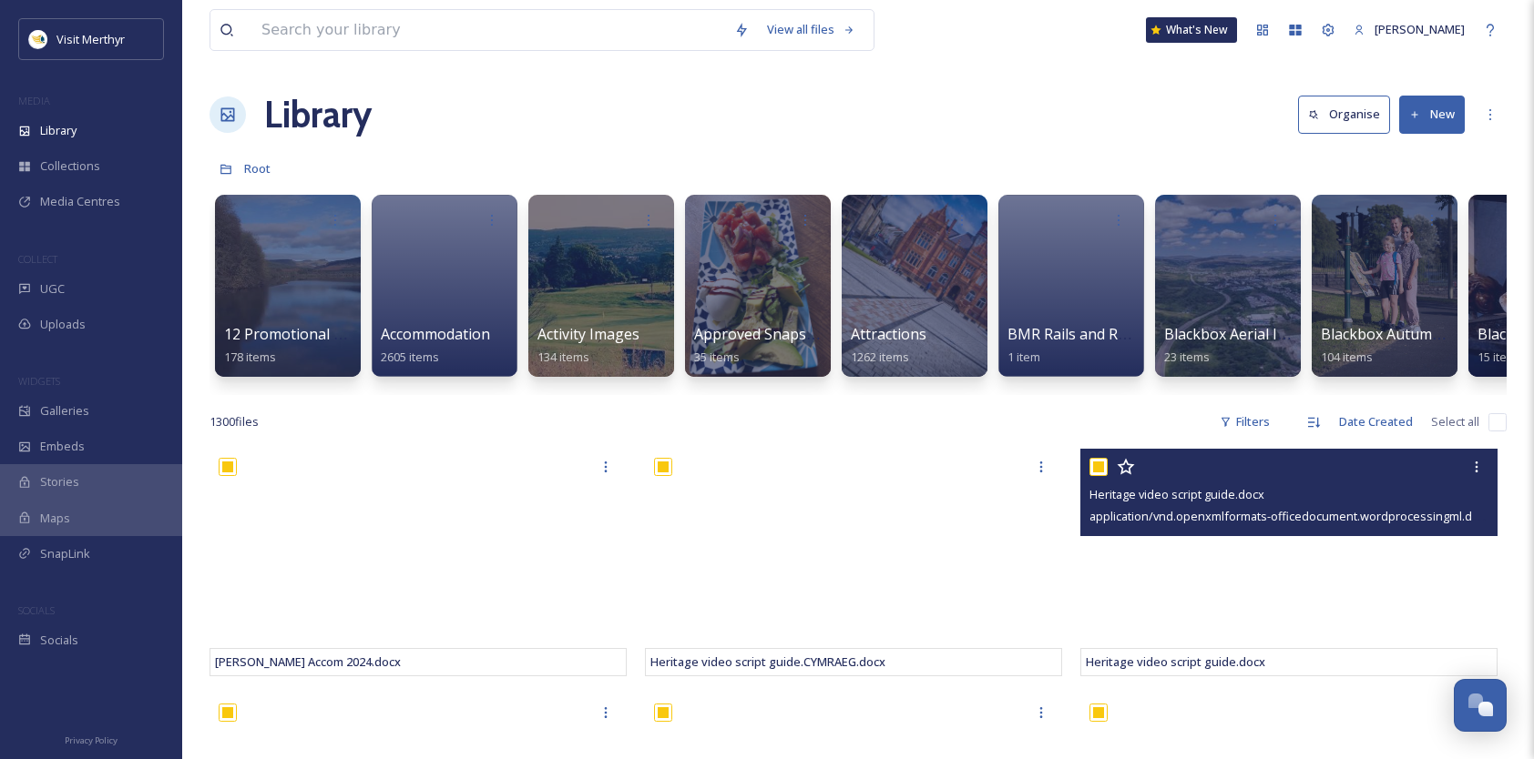
checkbox input "true"
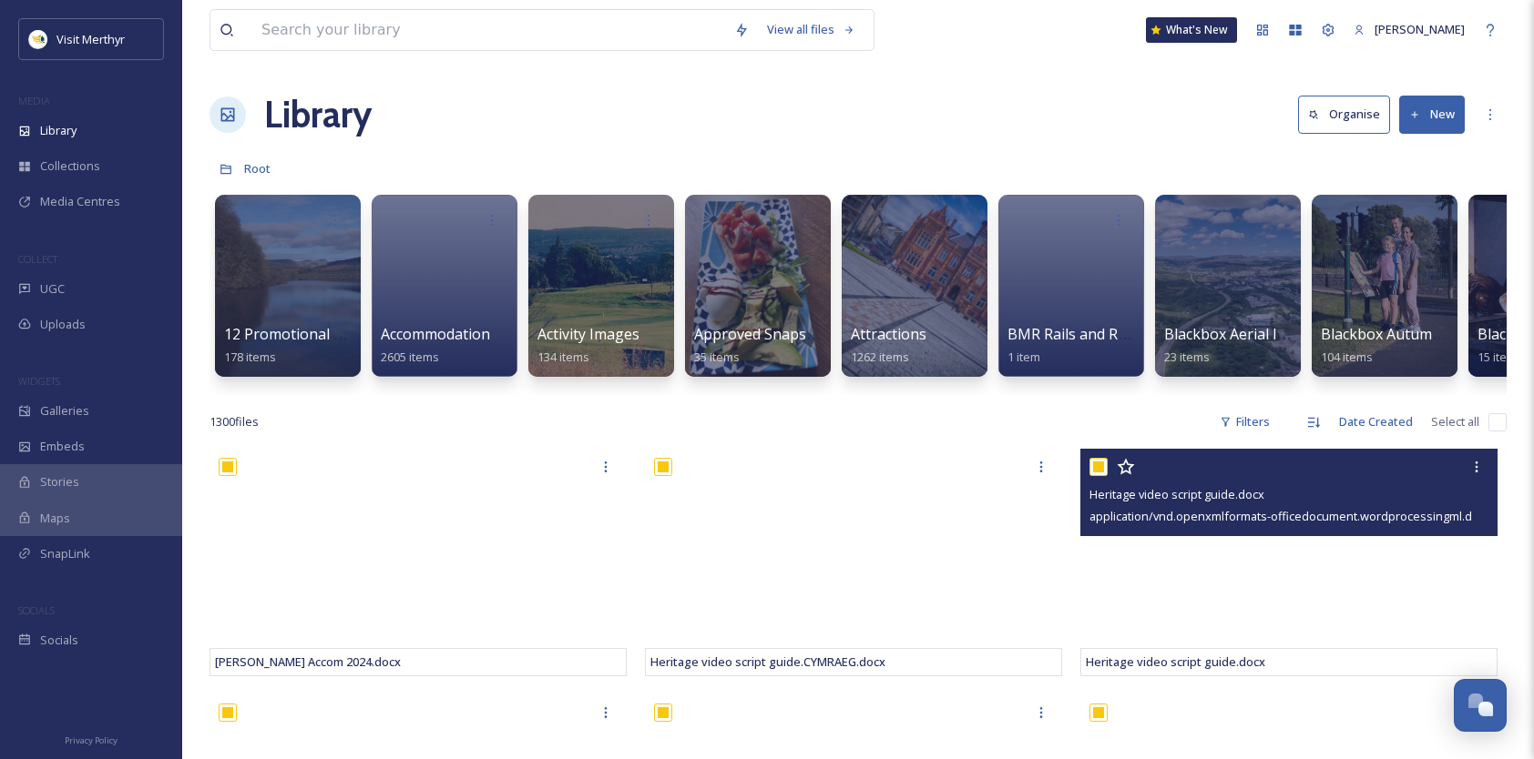
checkbox input "true"
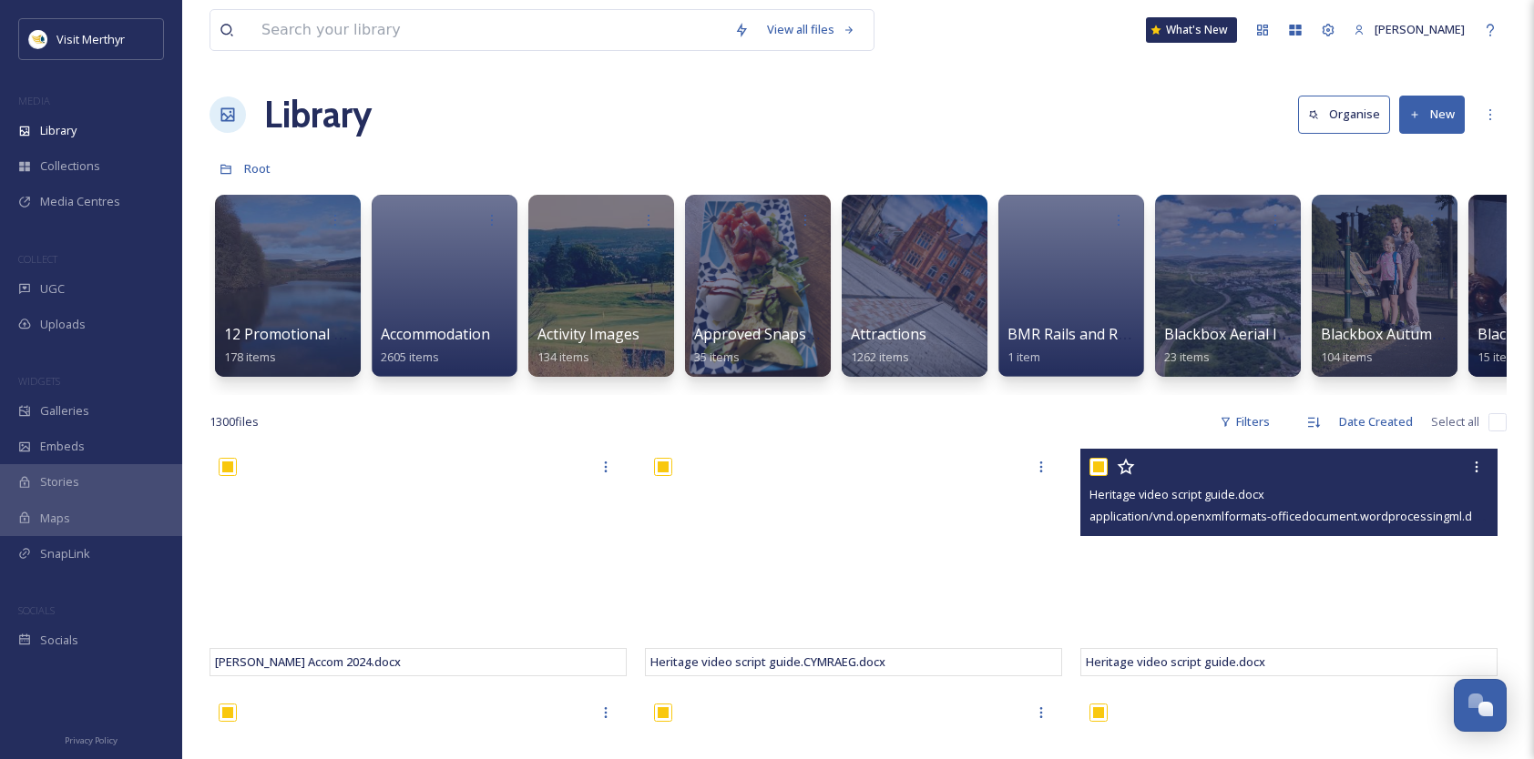
checkbox input "true"
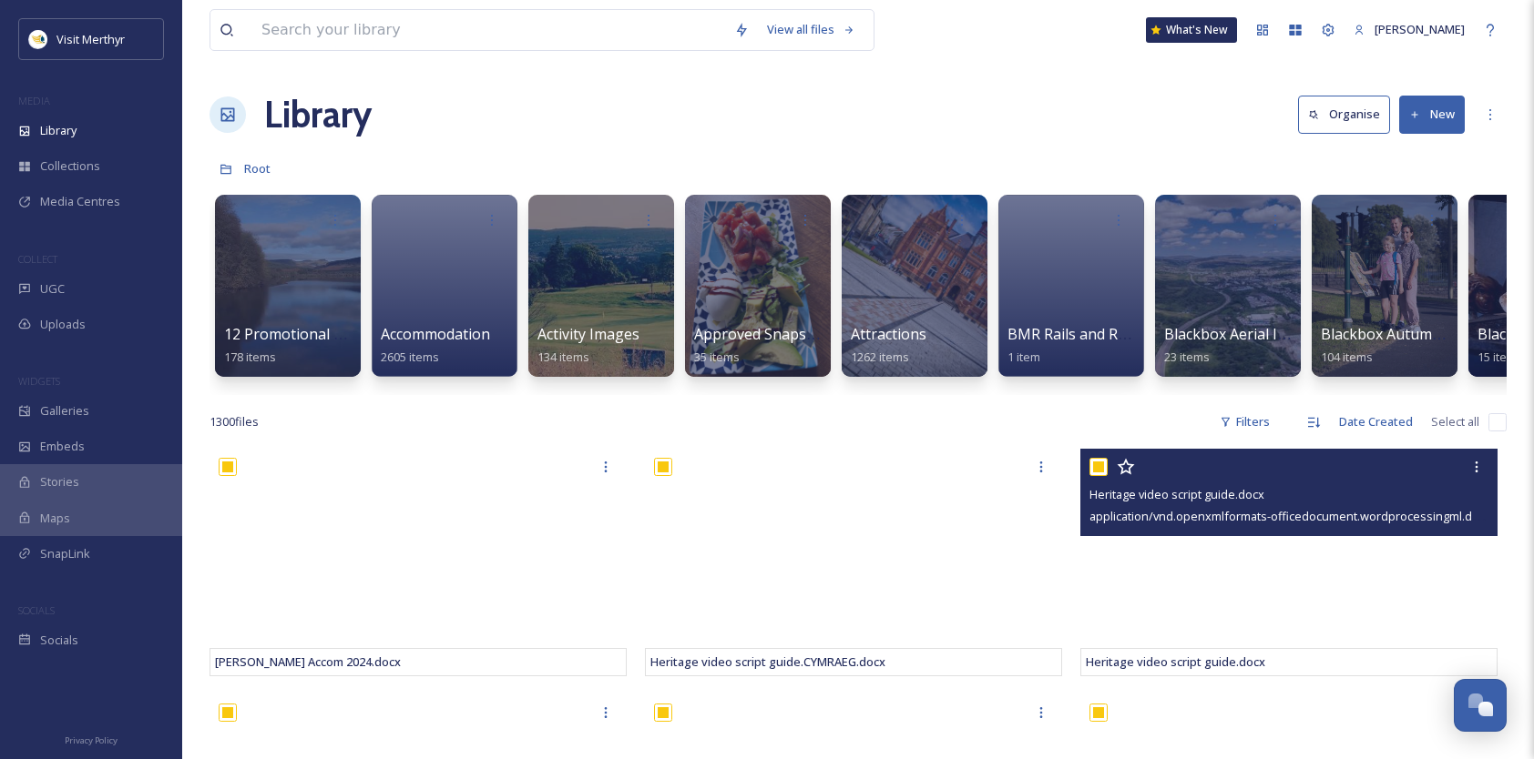
checkbox input "true"
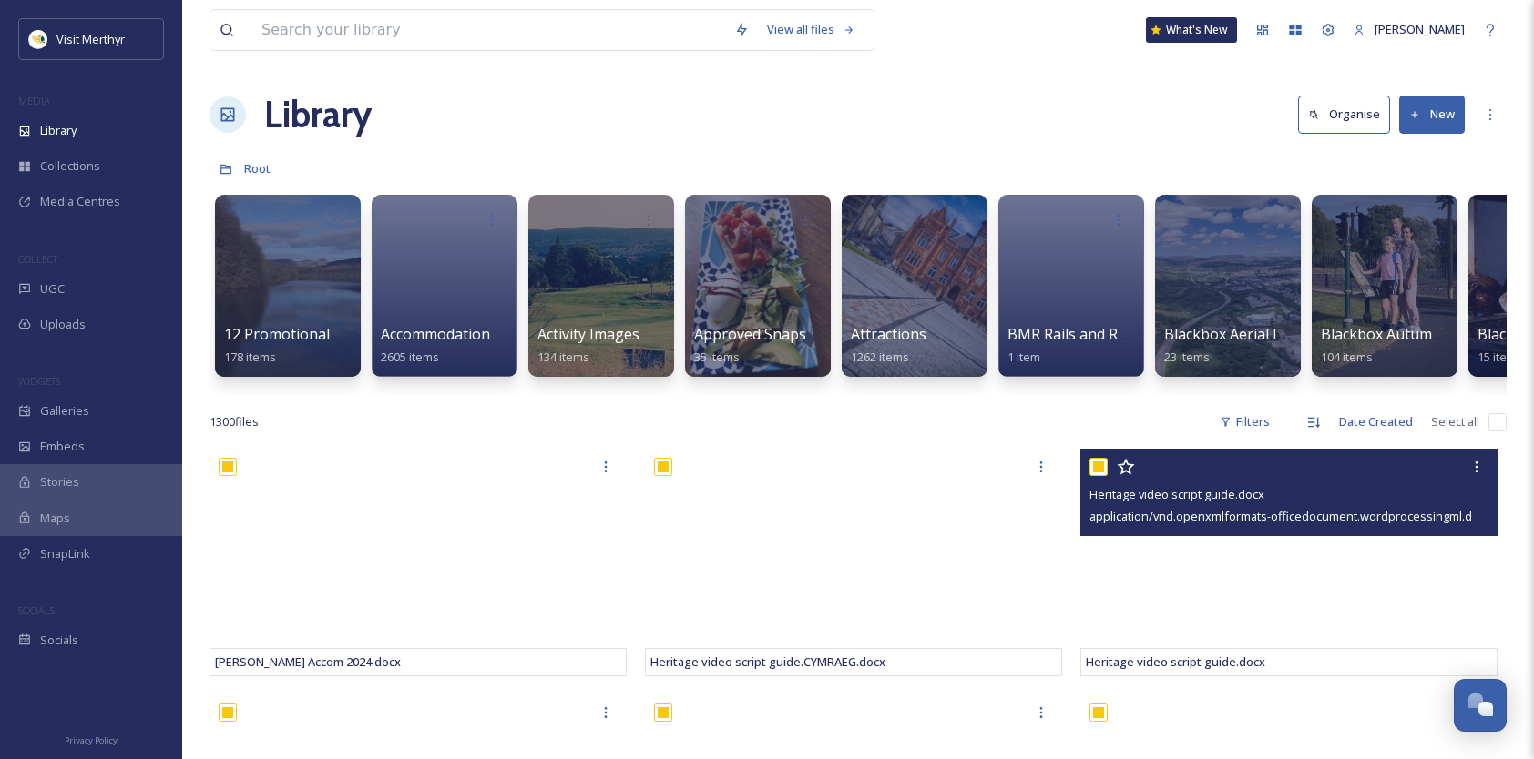
checkbox input "true"
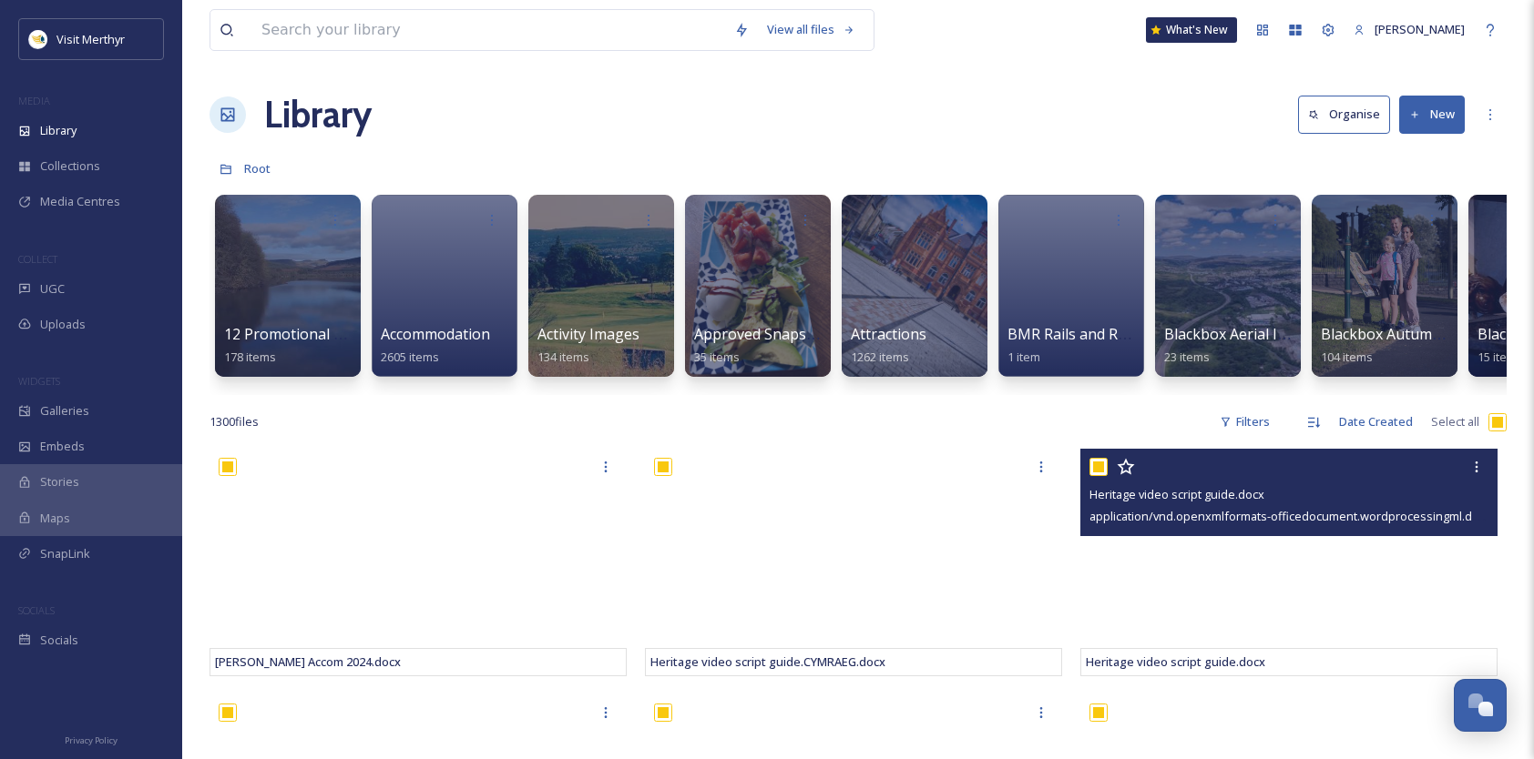
checkbox input "true"
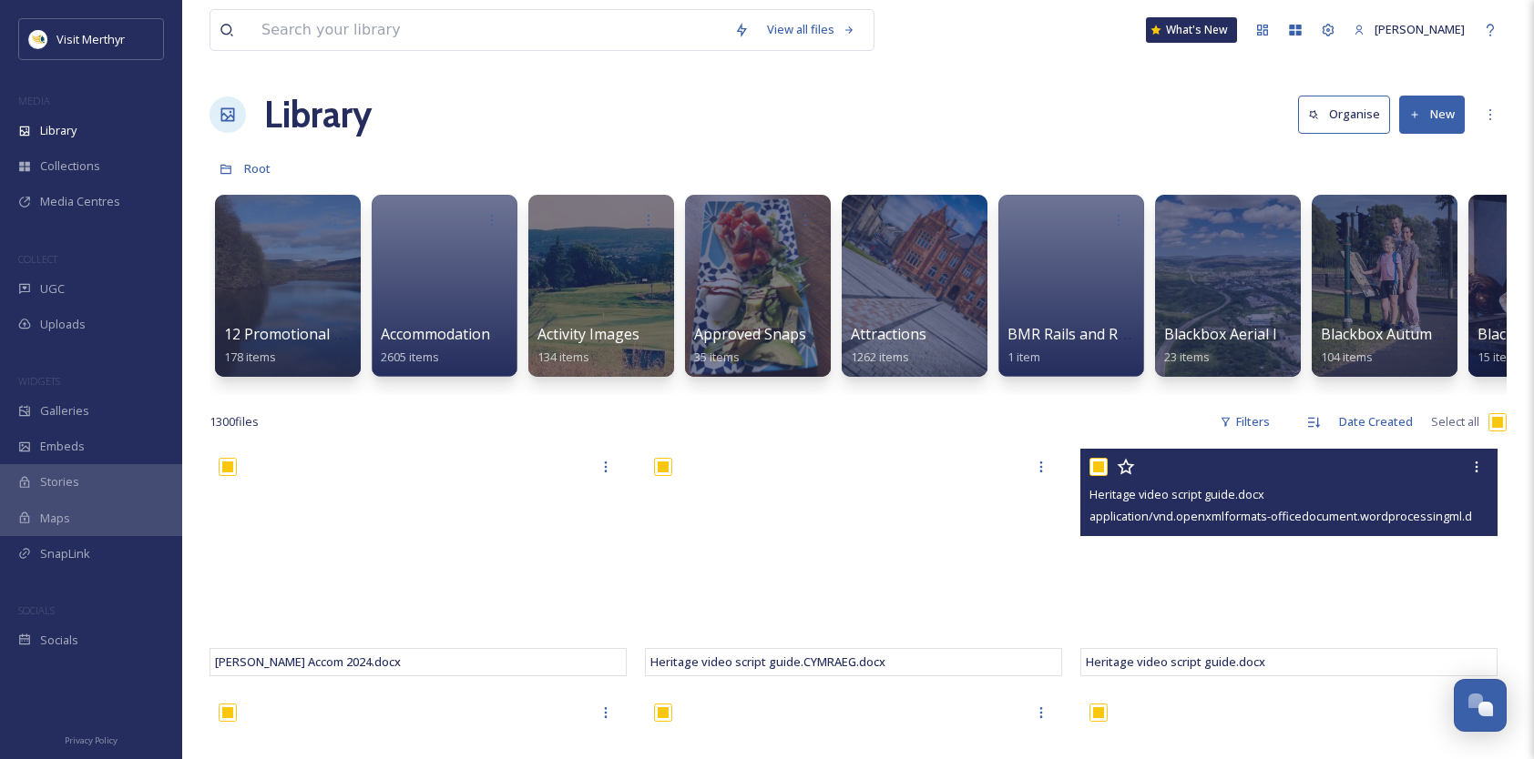
checkbox input "true"
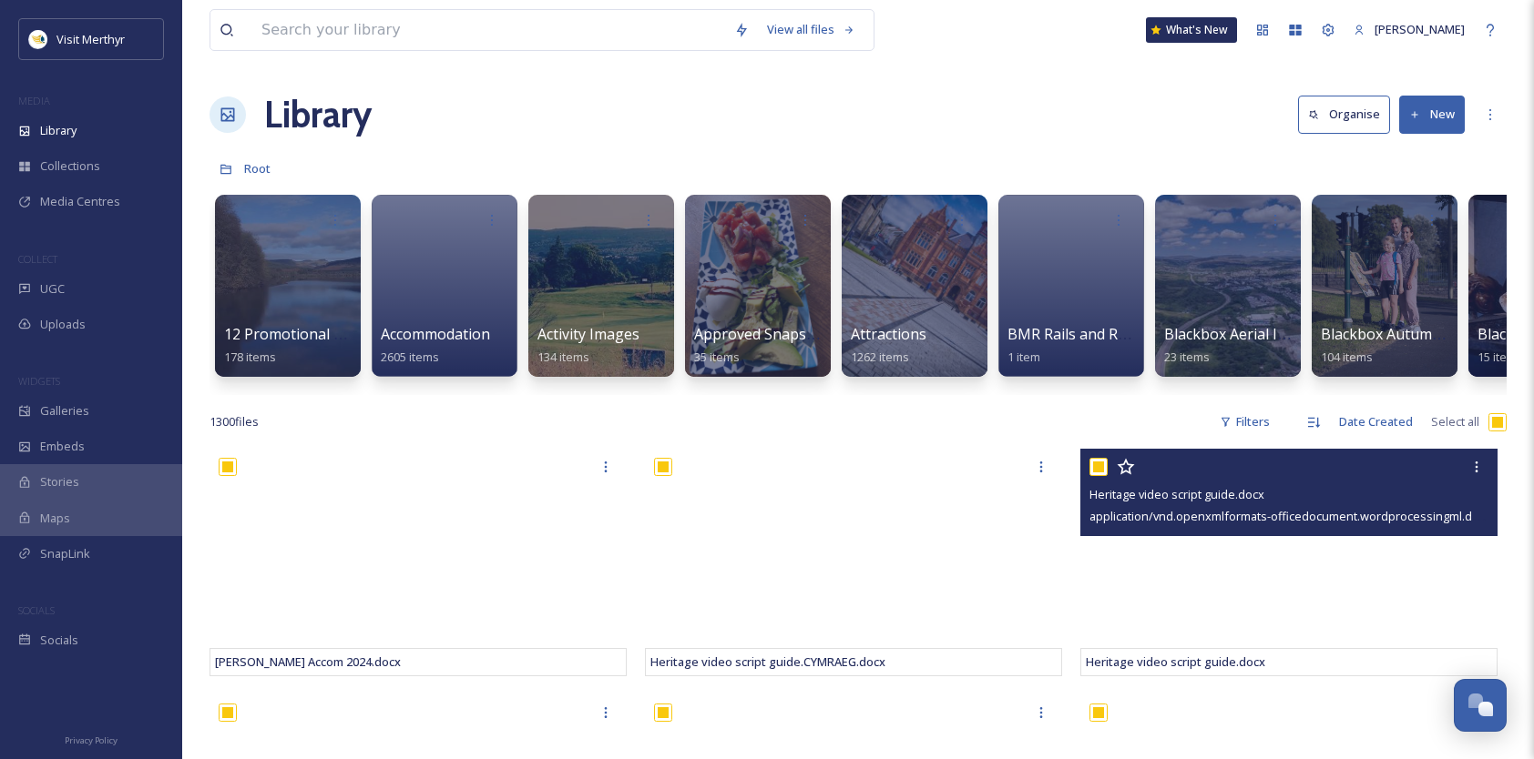
checkbox input "true"
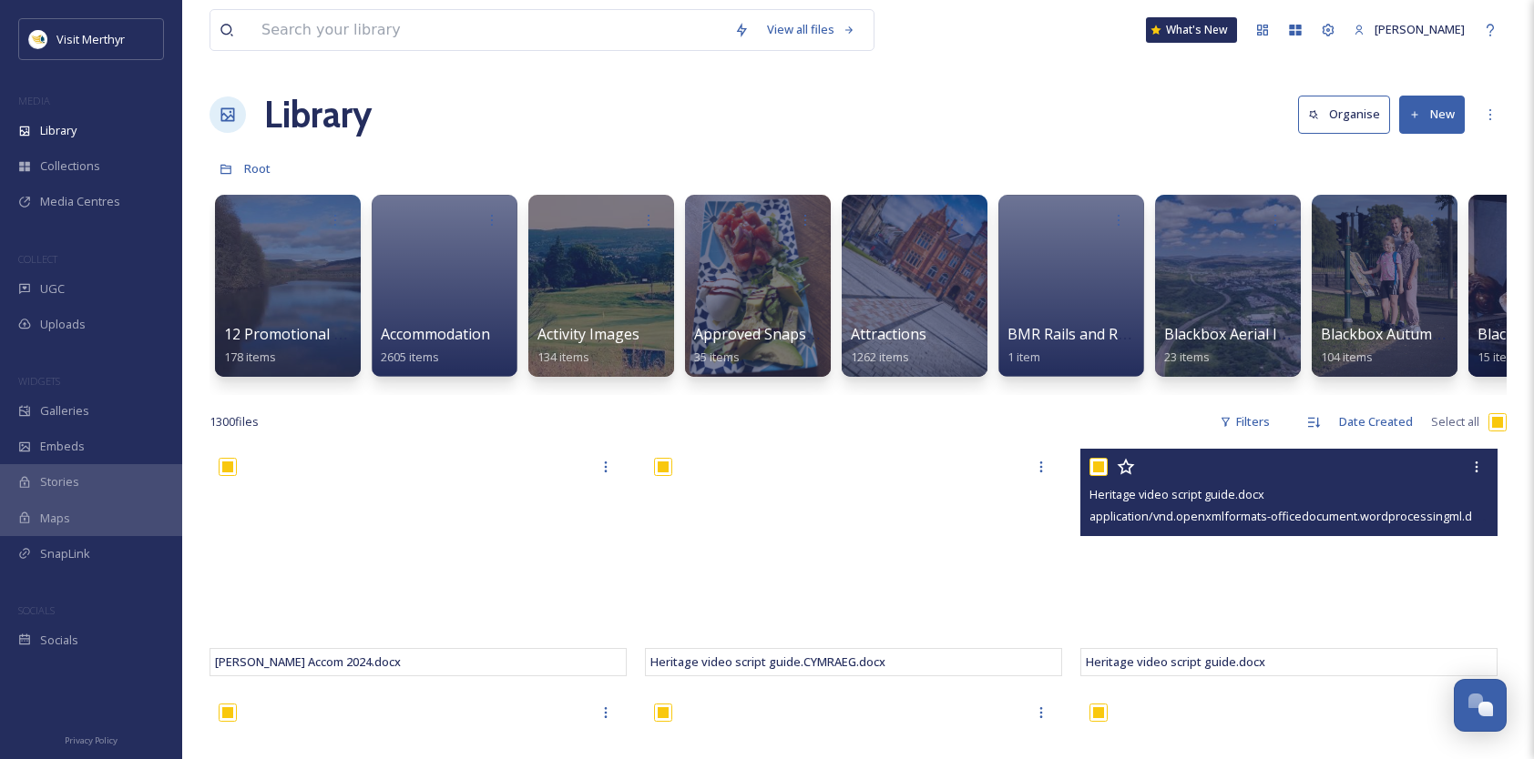
checkbox input "true"
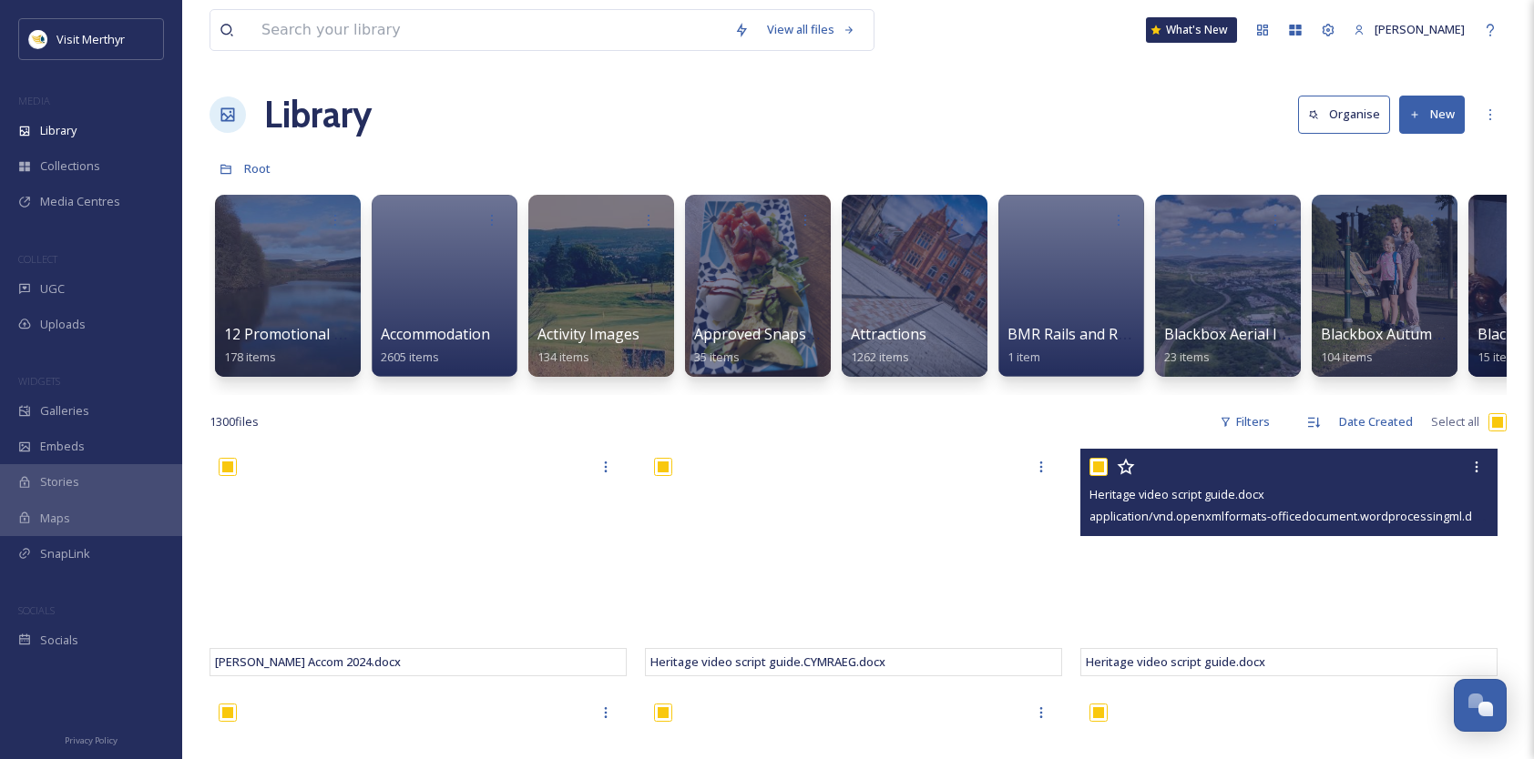
checkbox input "true"
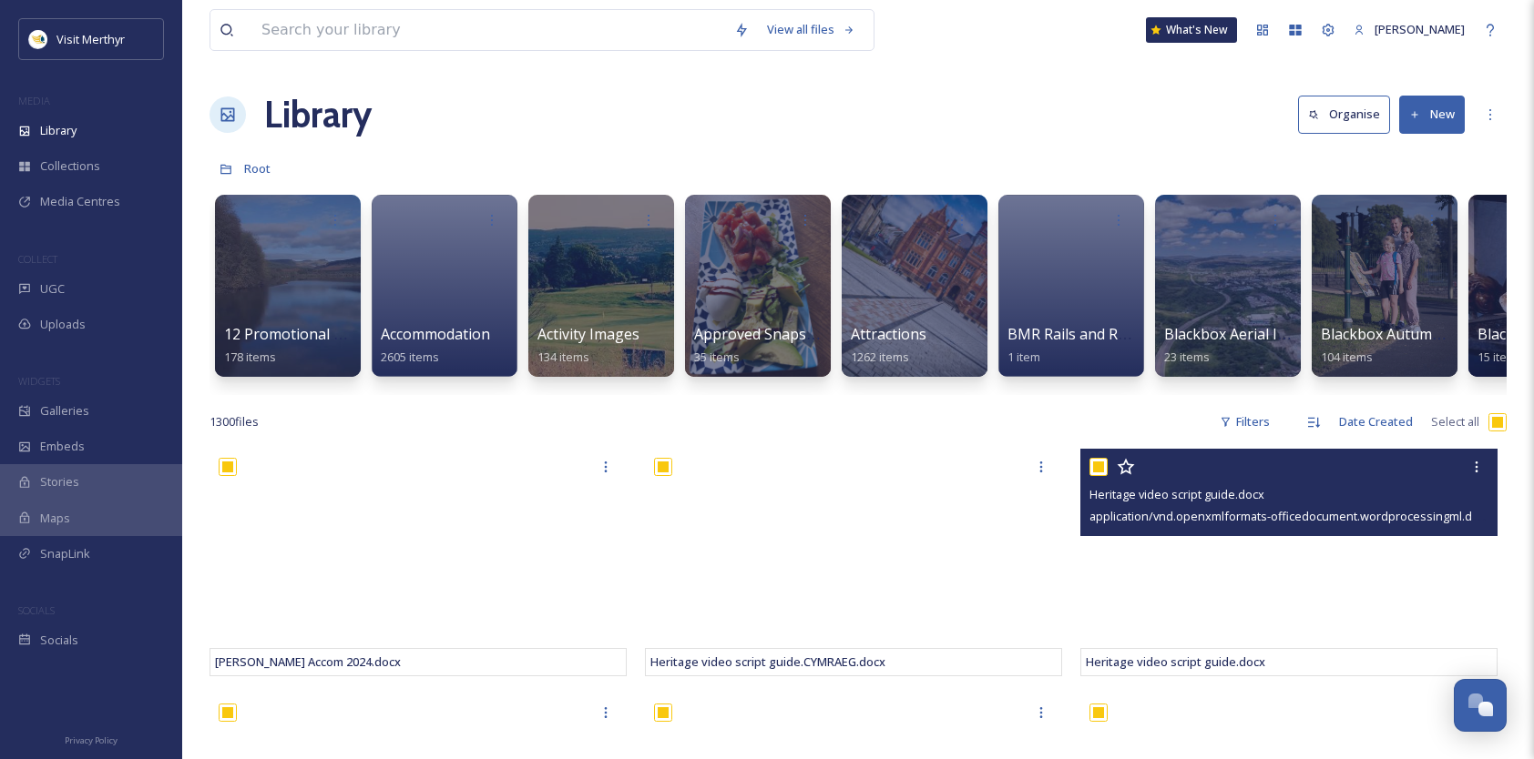
checkbox input "true"
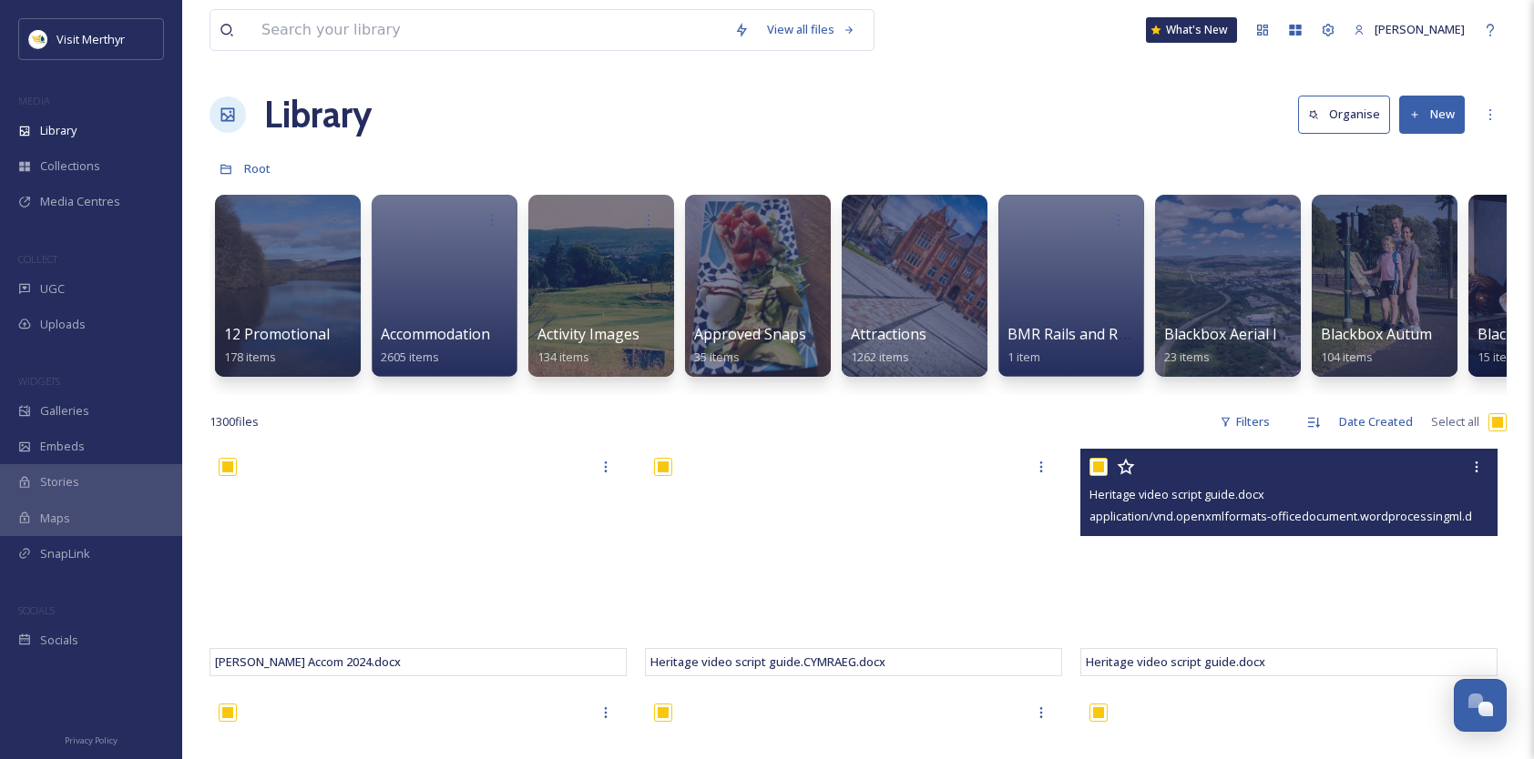
checkbox input "true"
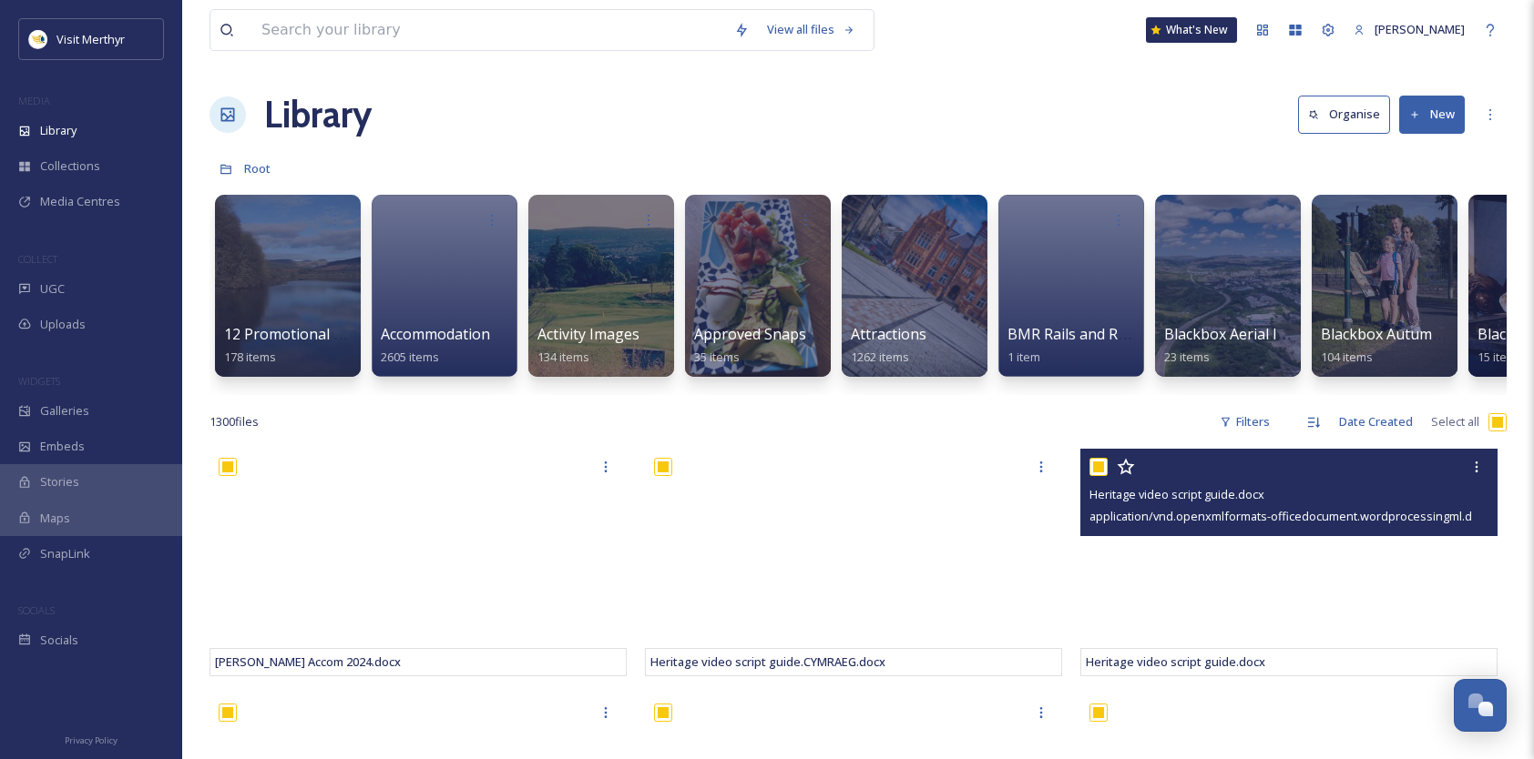
checkbox input "true"
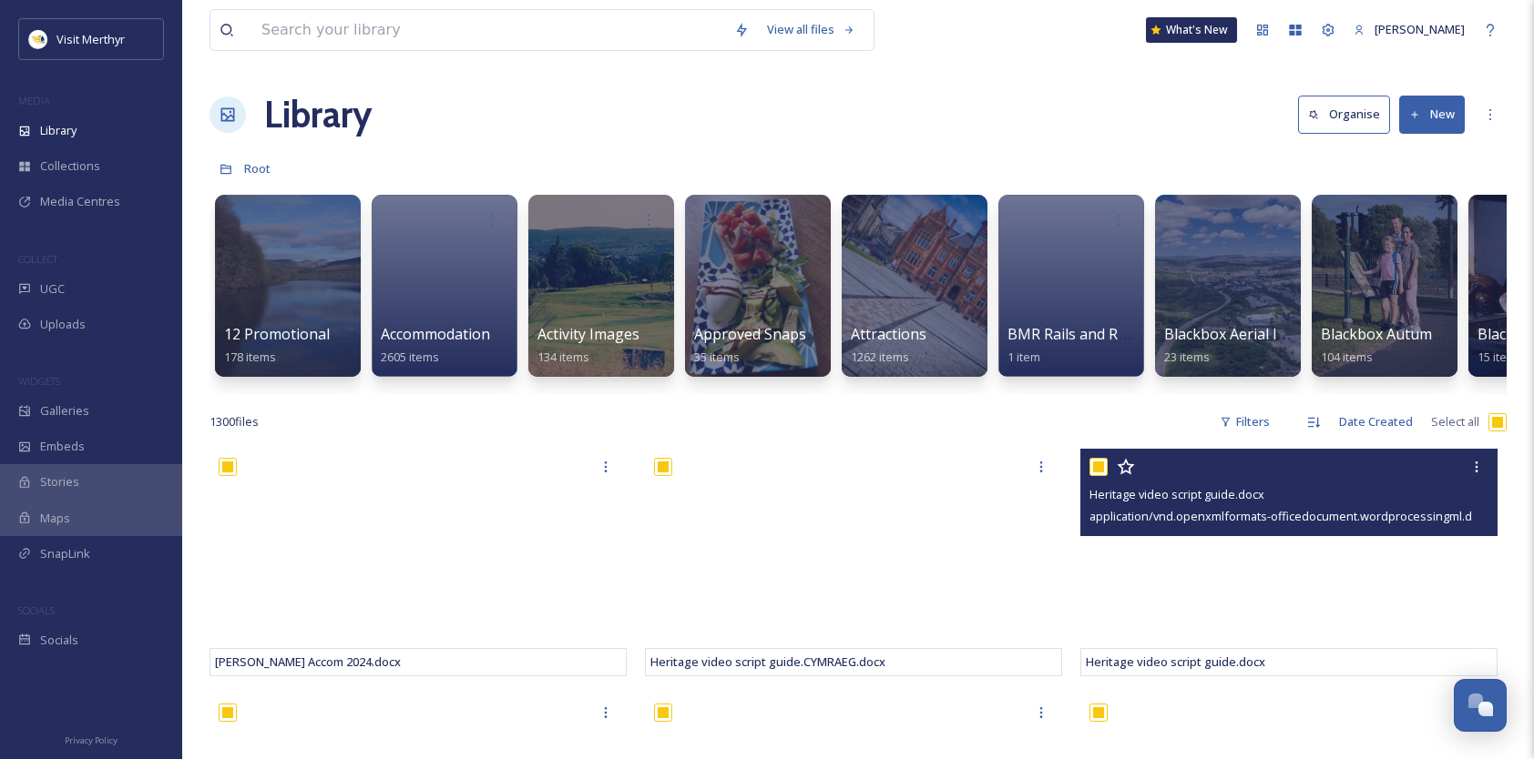
checkbox input "true"
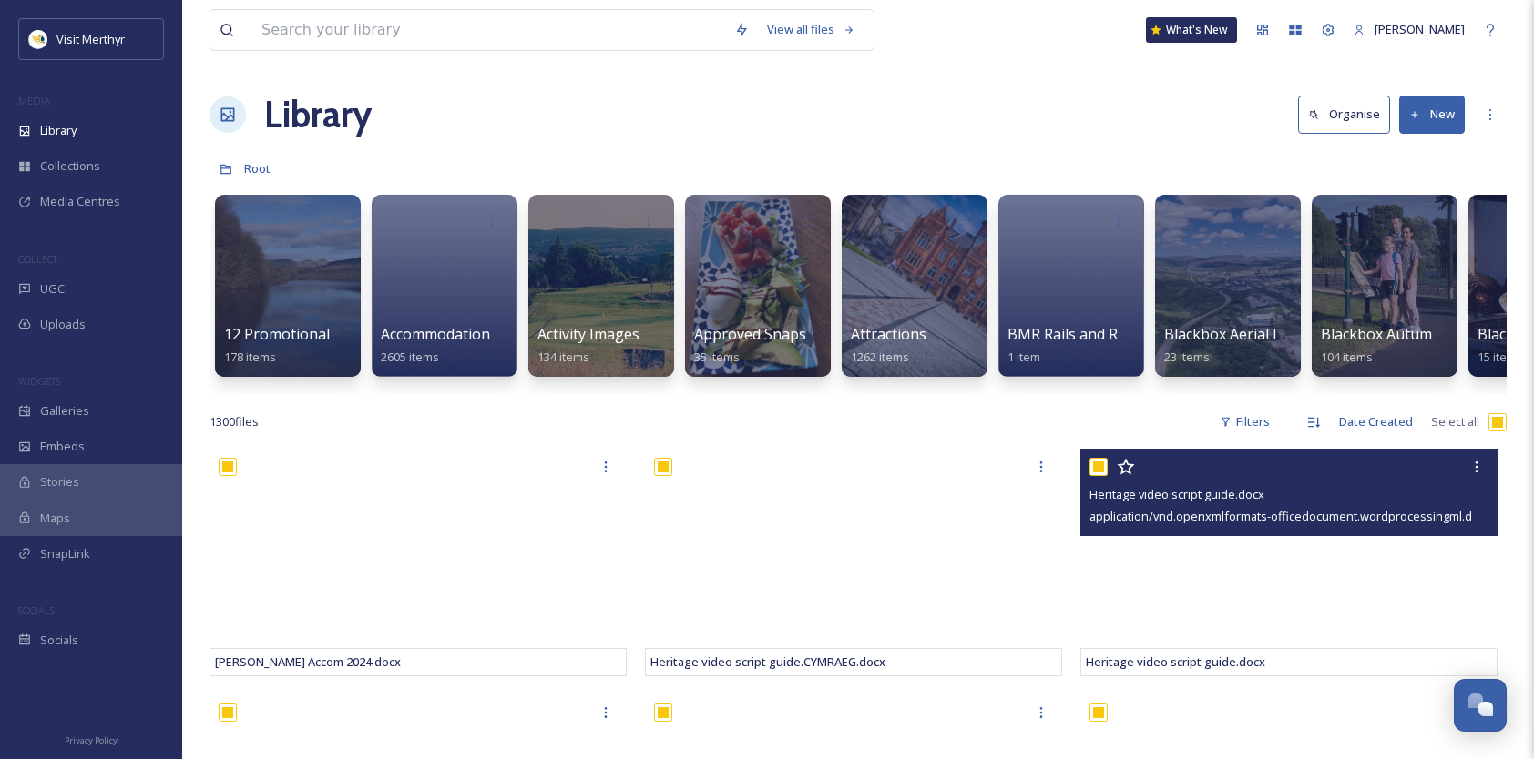
checkbox input "true"
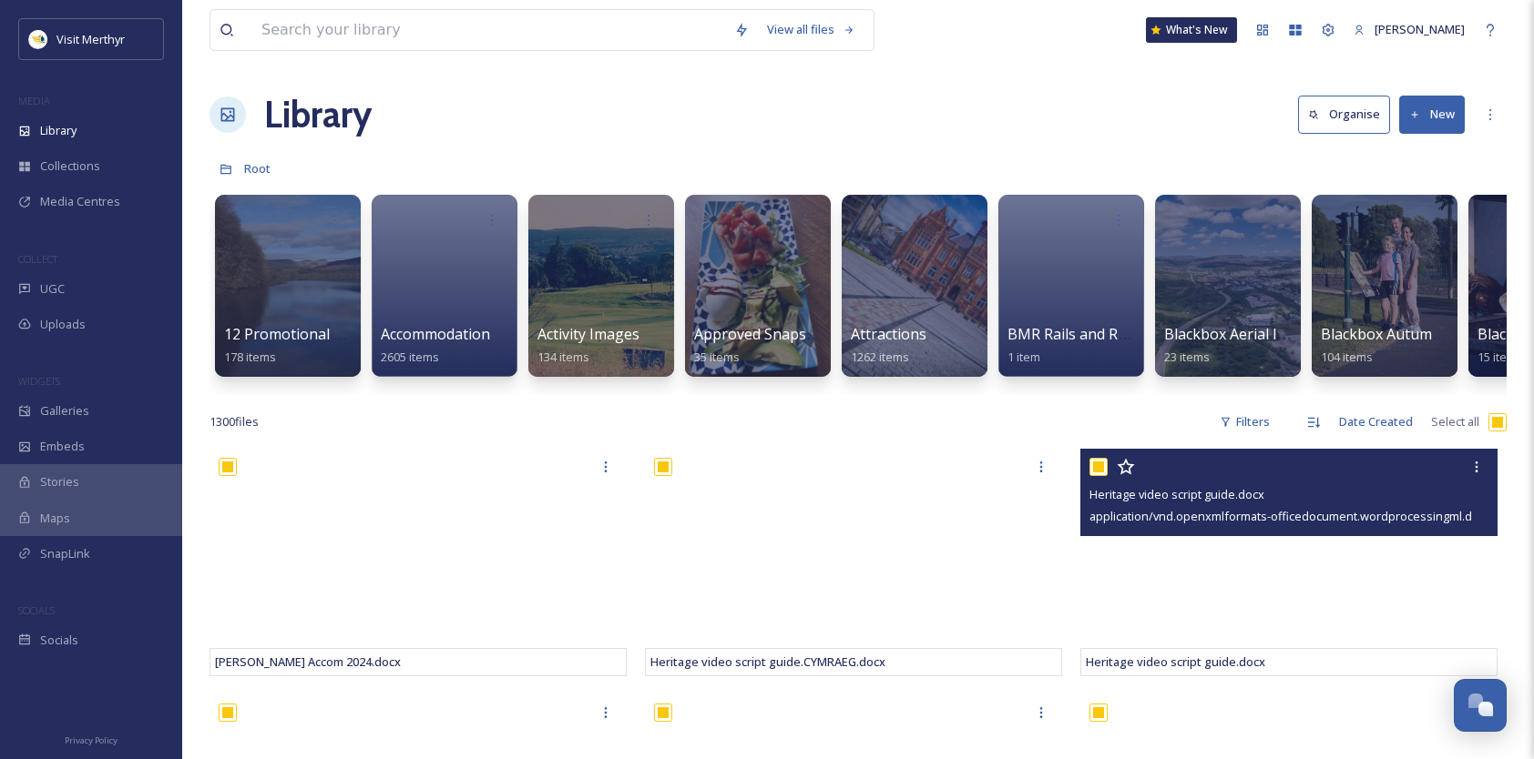
checkbox input "true"
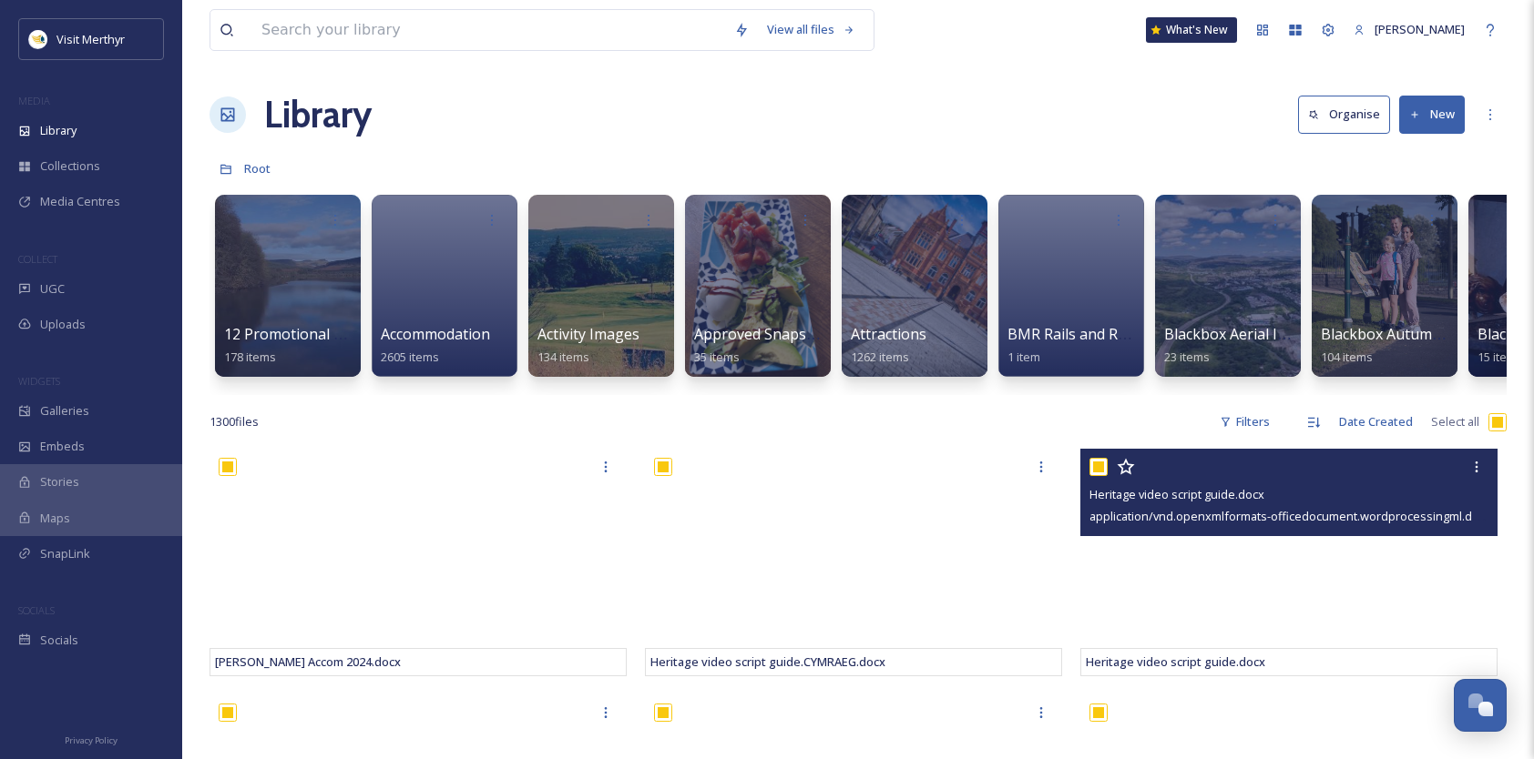
checkbox input "true"
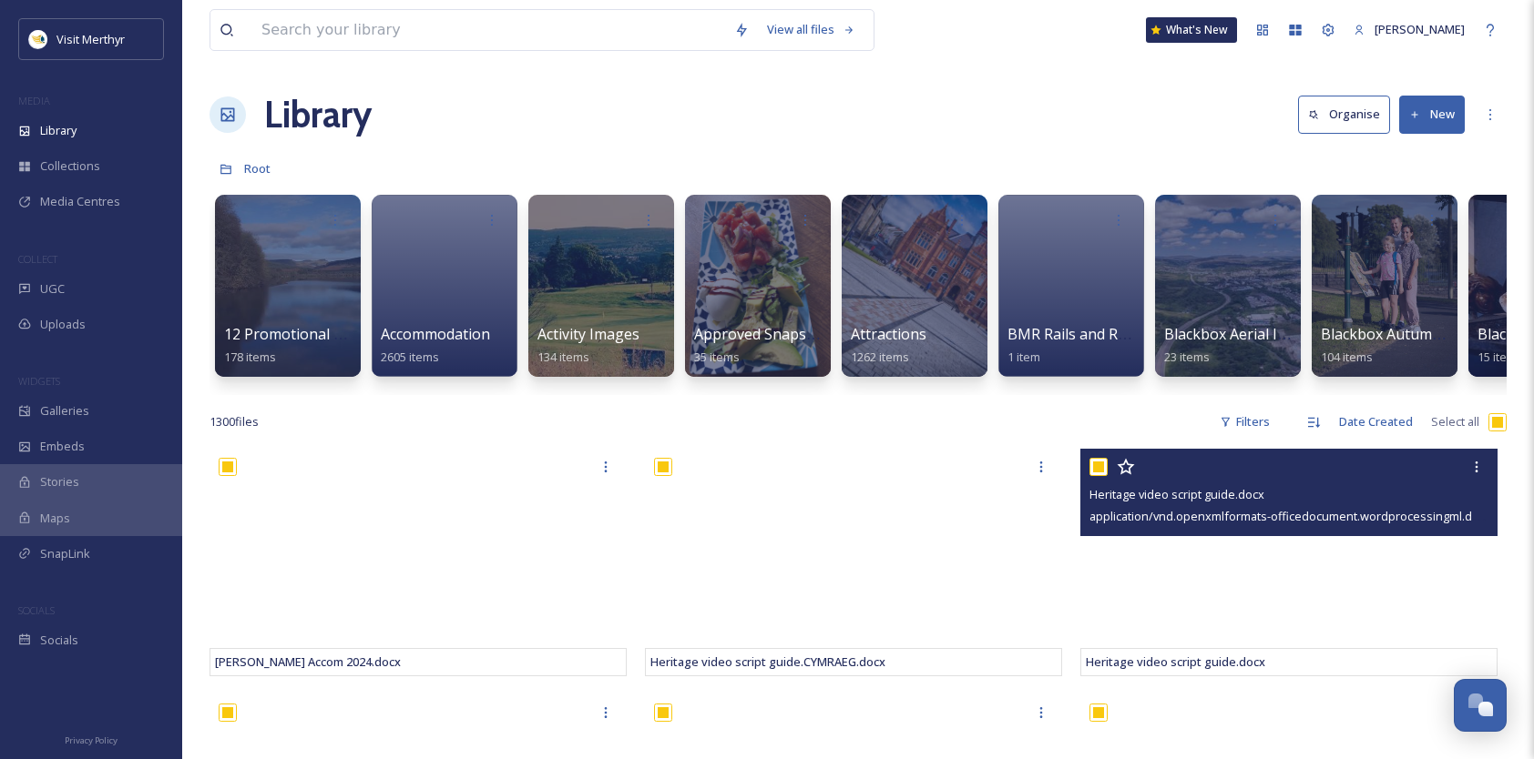
checkbox input "true"
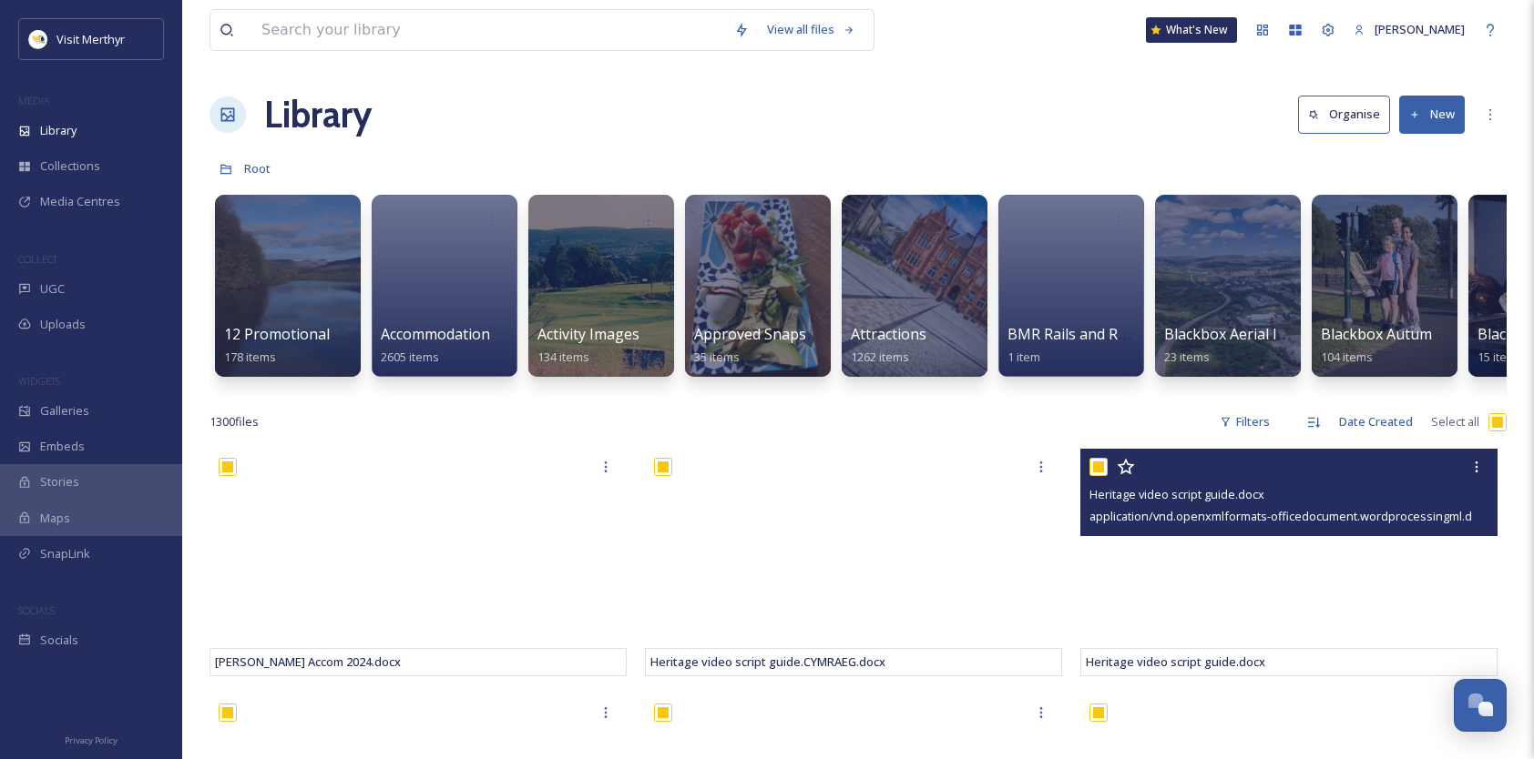
checkbox input "true"
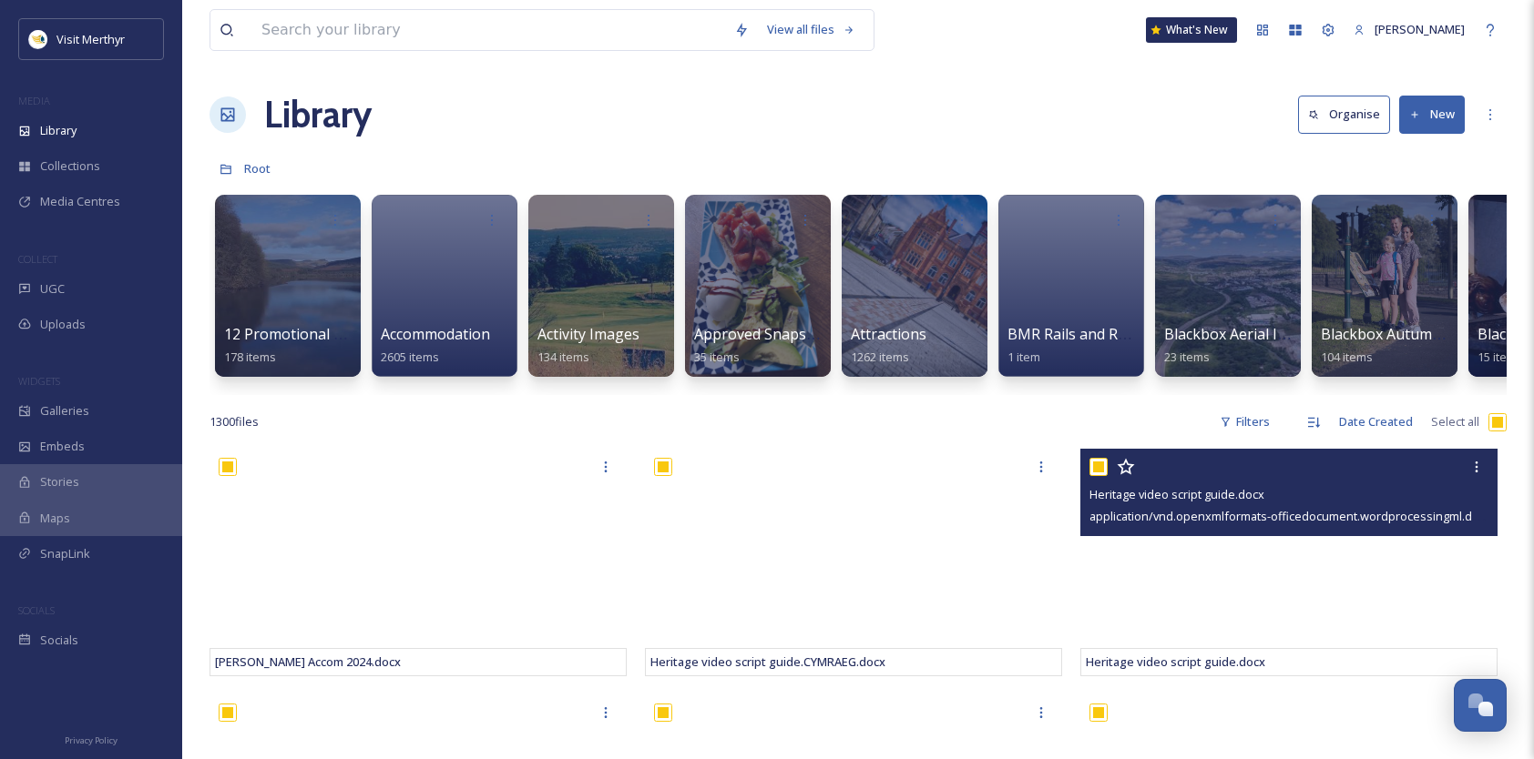
checkbox input "true"
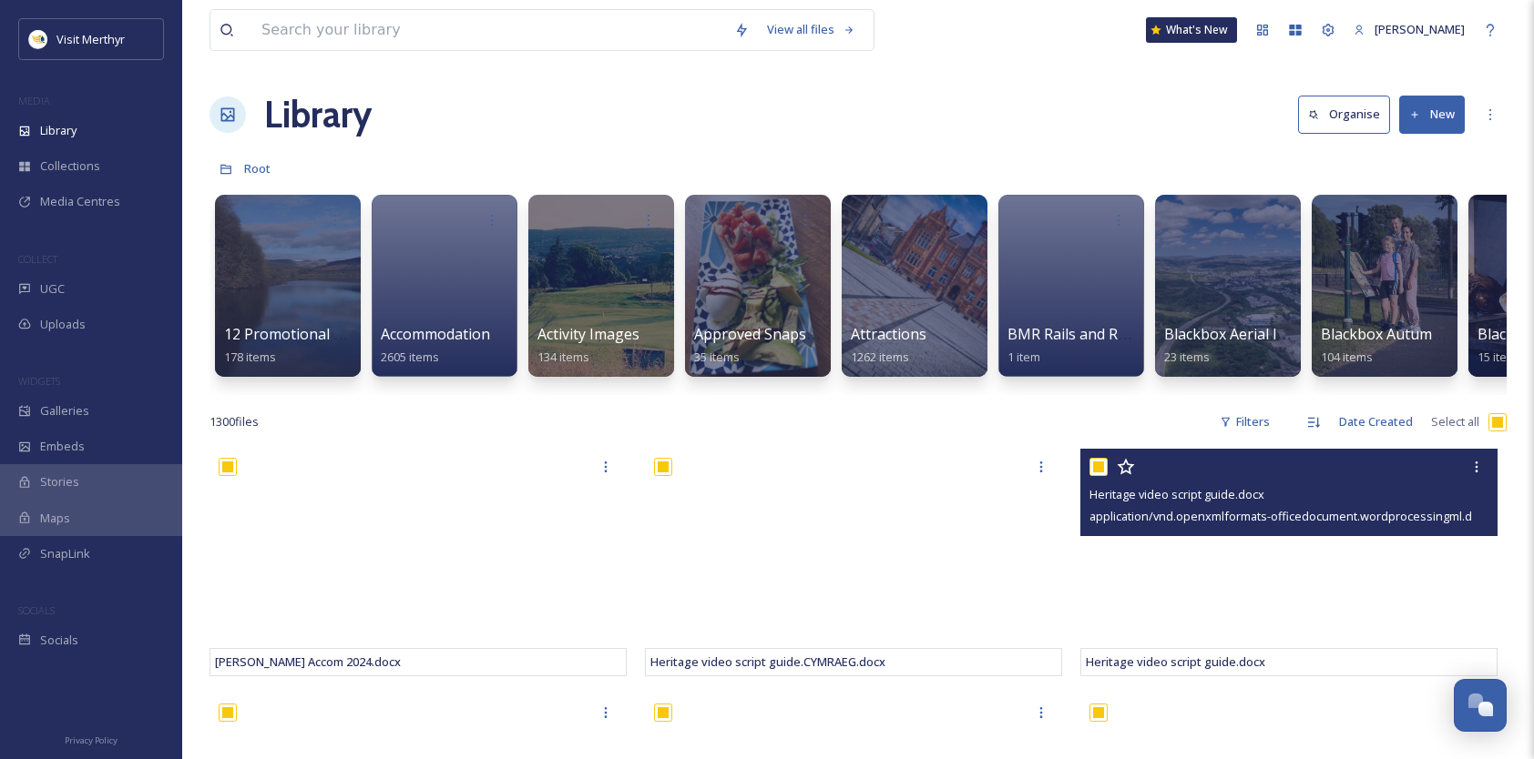
checkbox input "true"
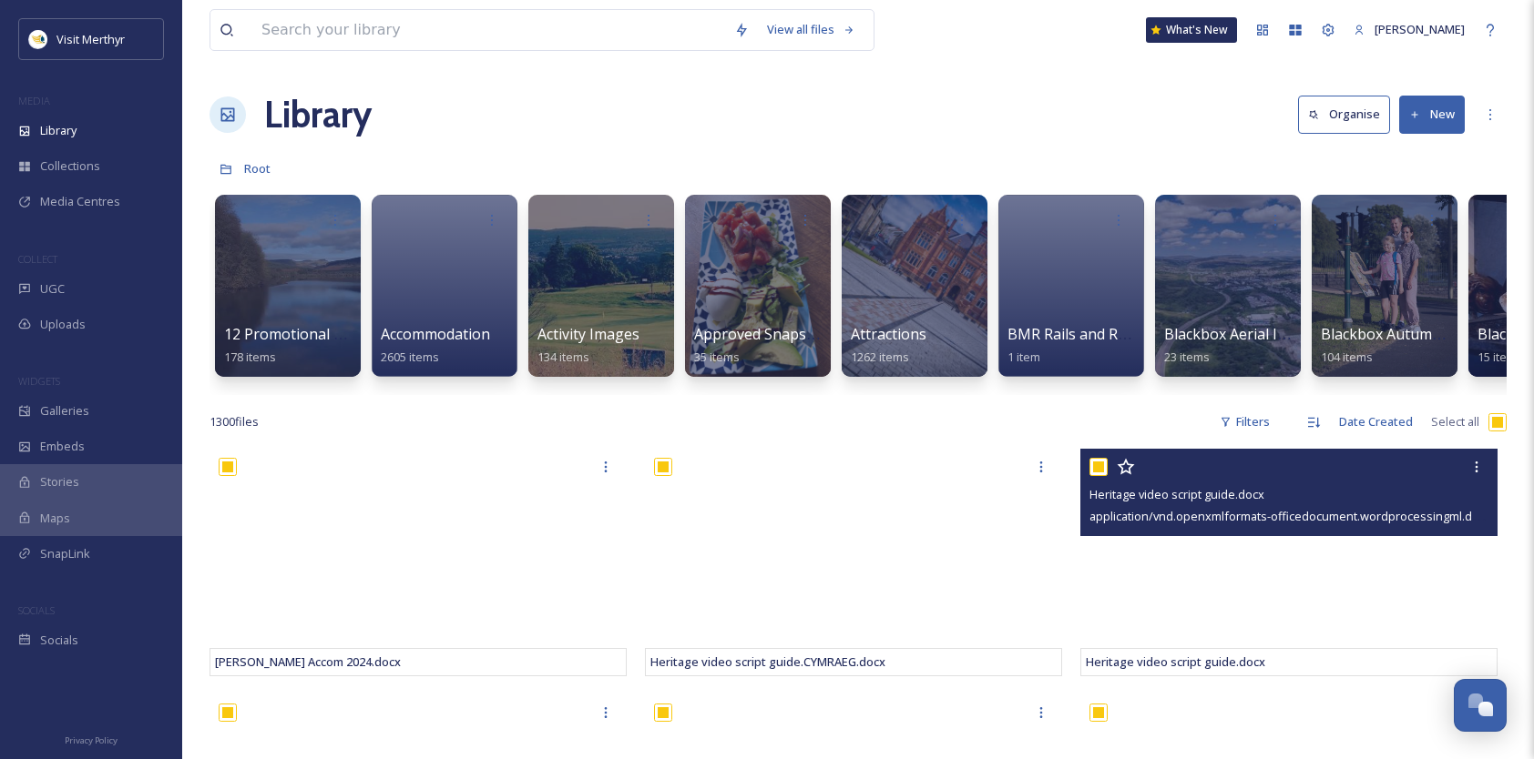
checkbox input "true"
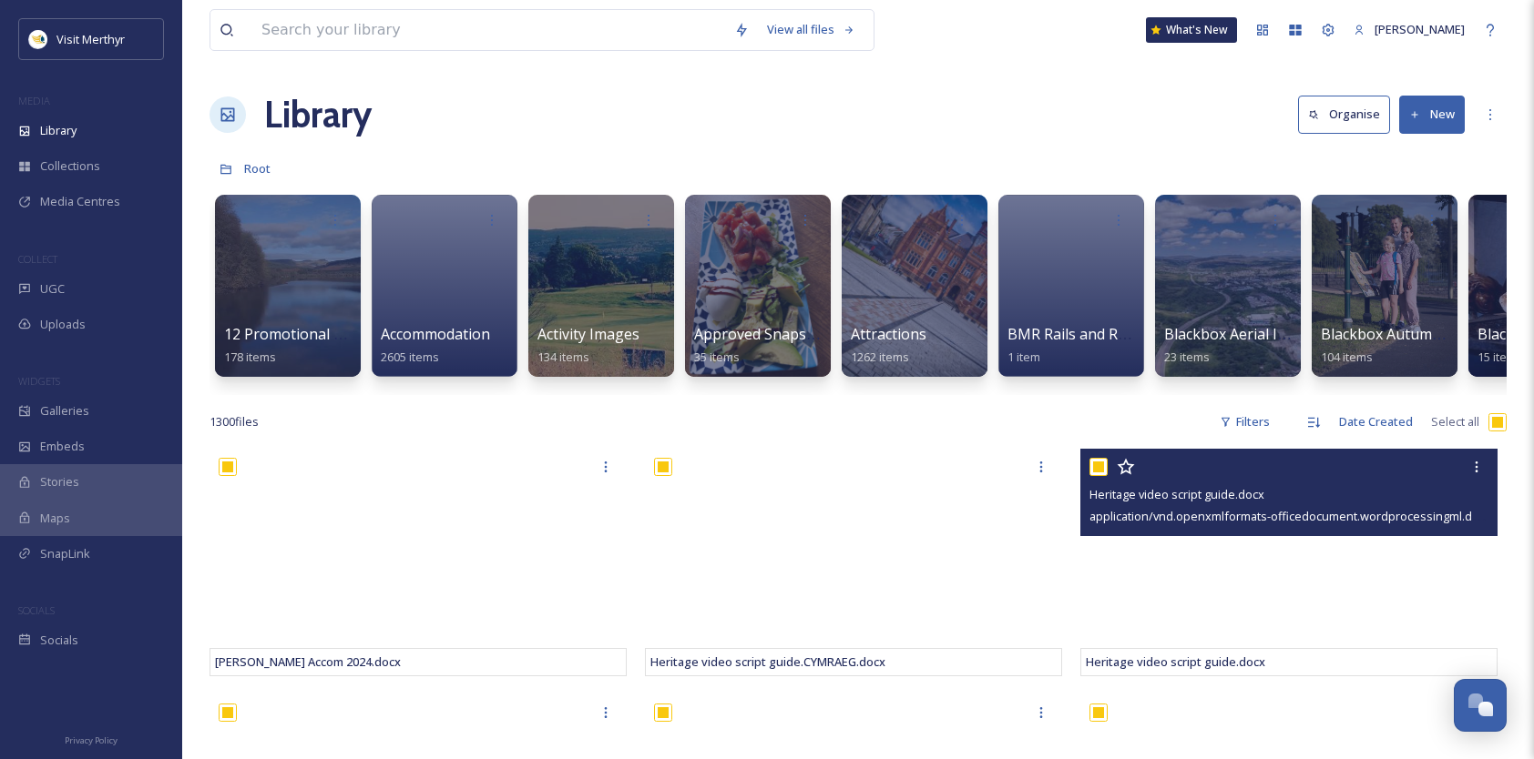
checkbox input "true"
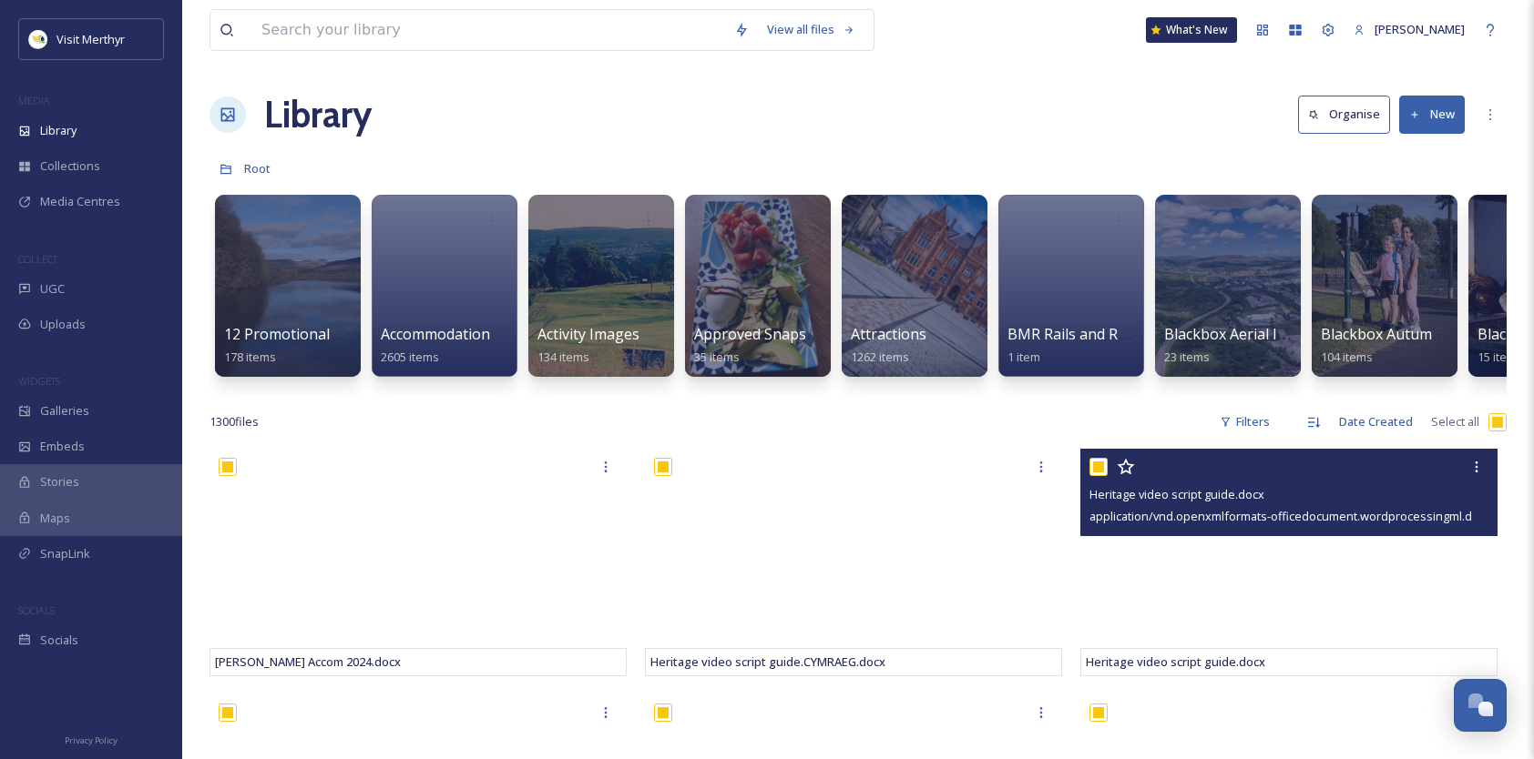
checkbox input "true"
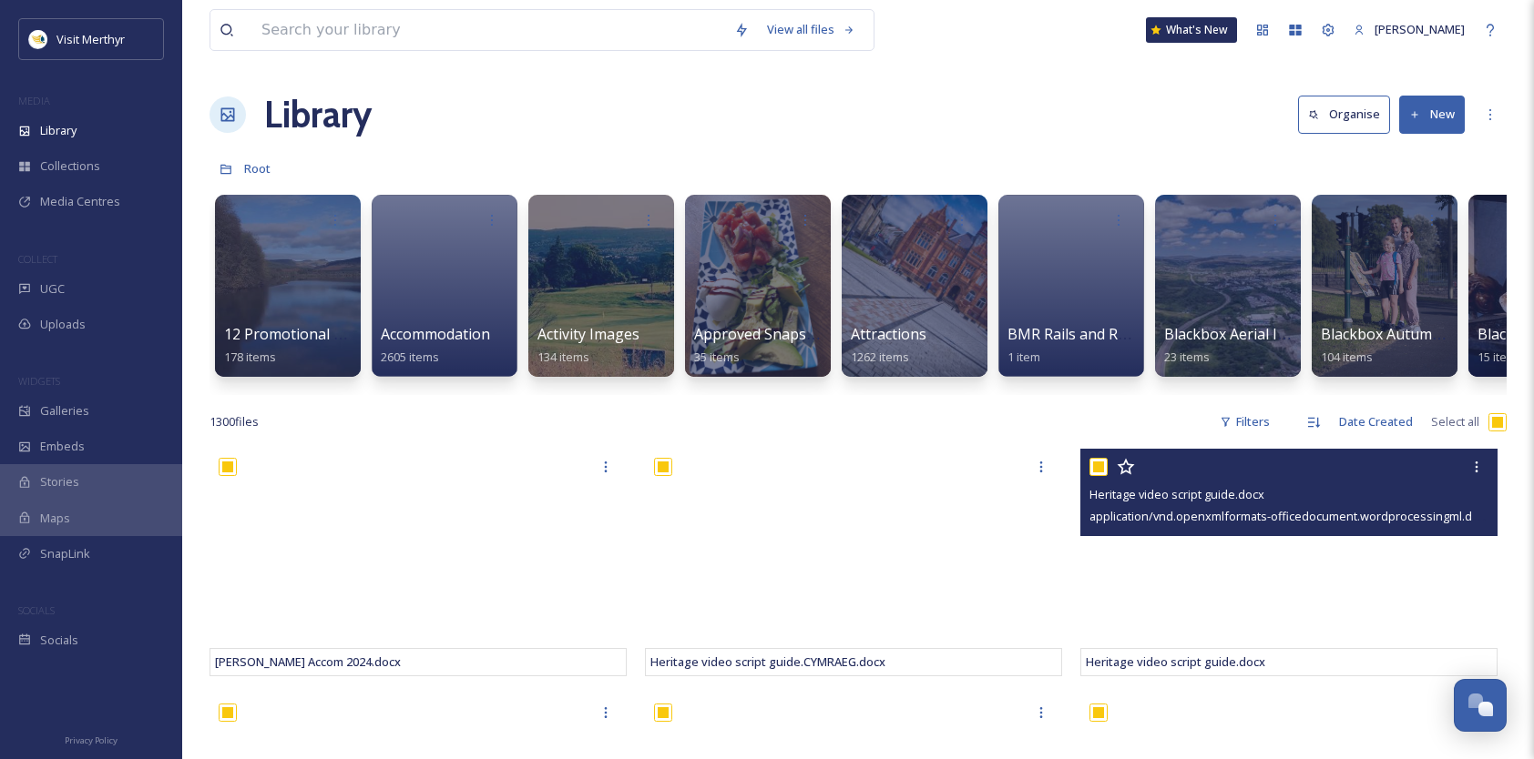
checkbox input "true"
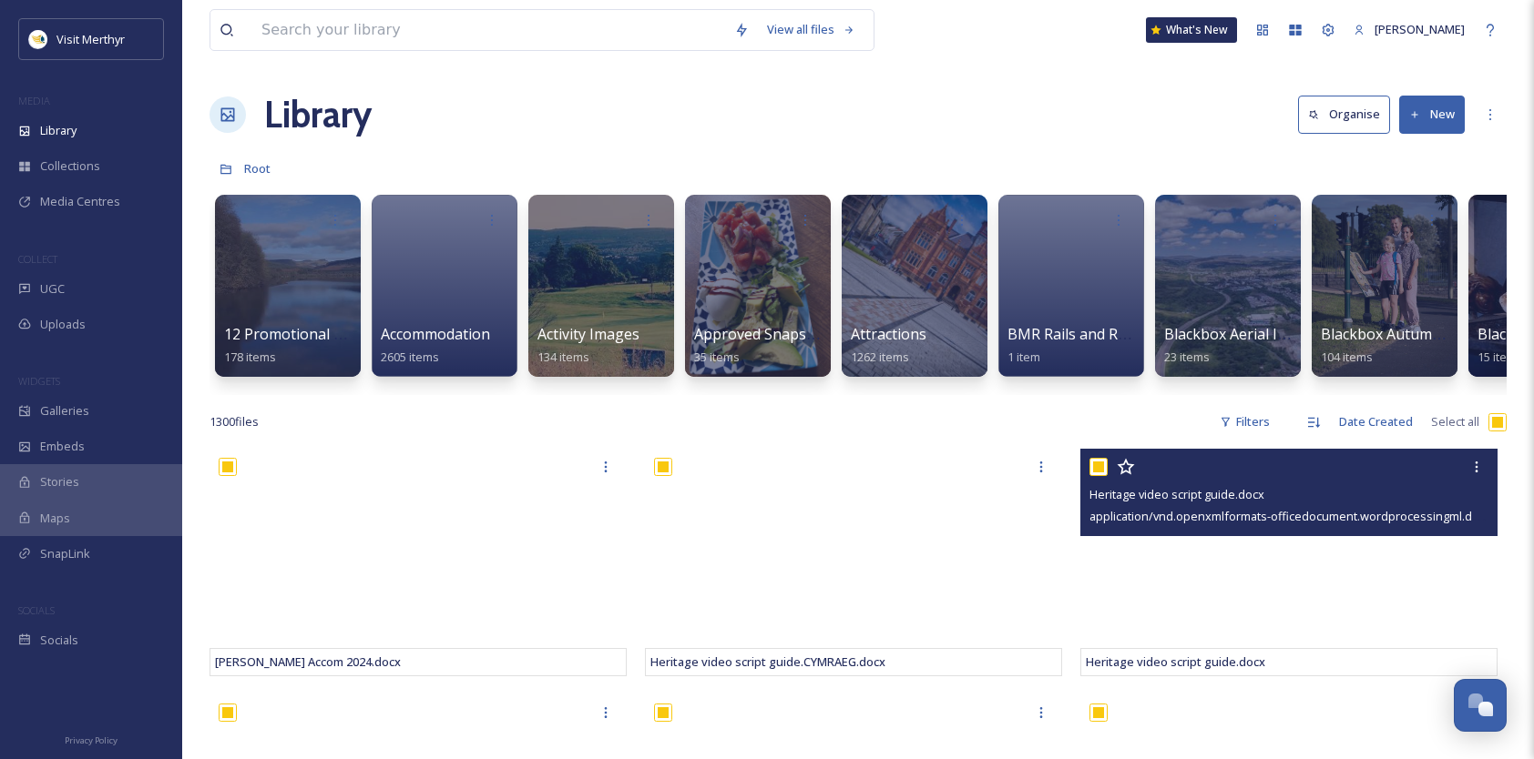
checkbox input "true"
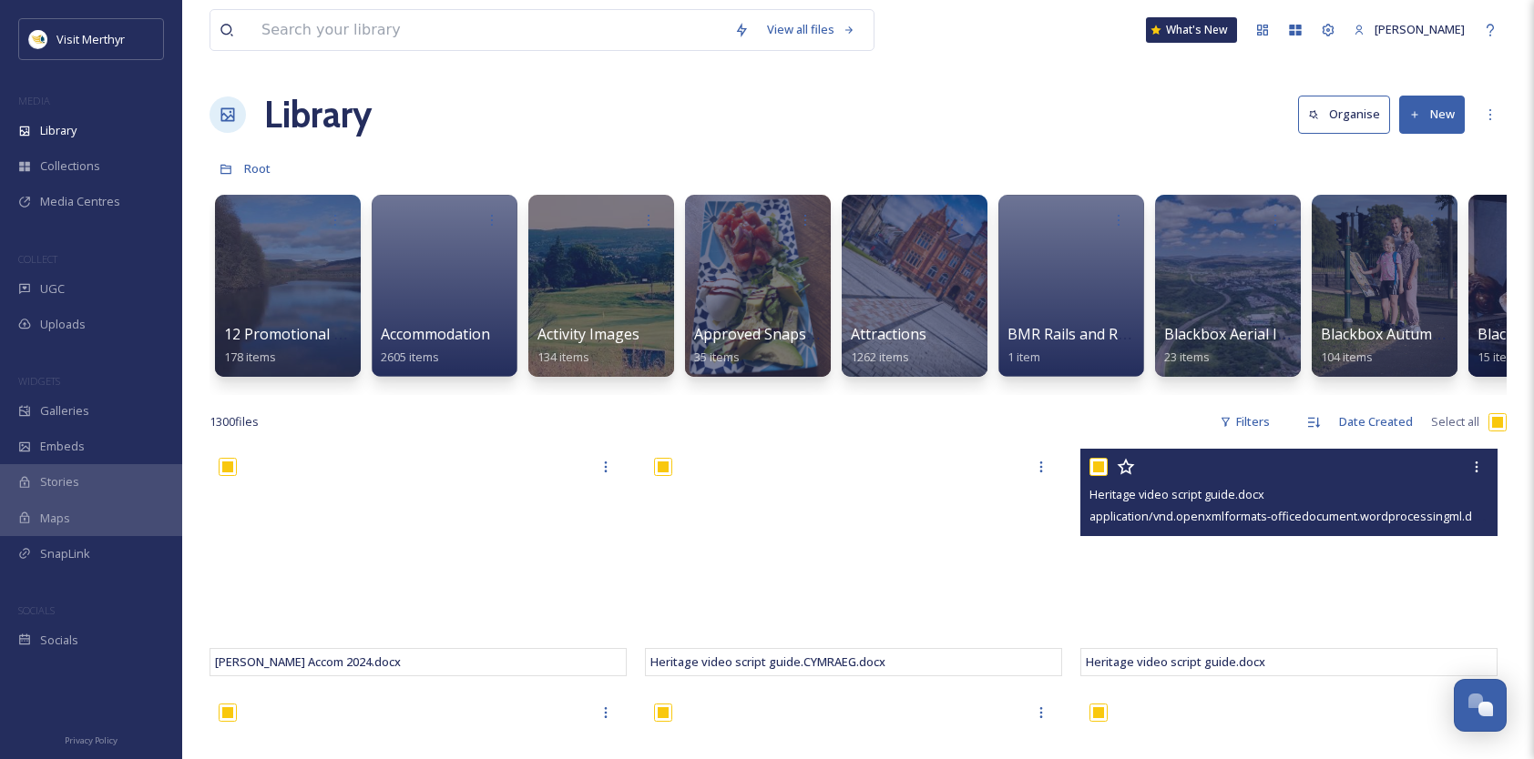
checkbox input "true"
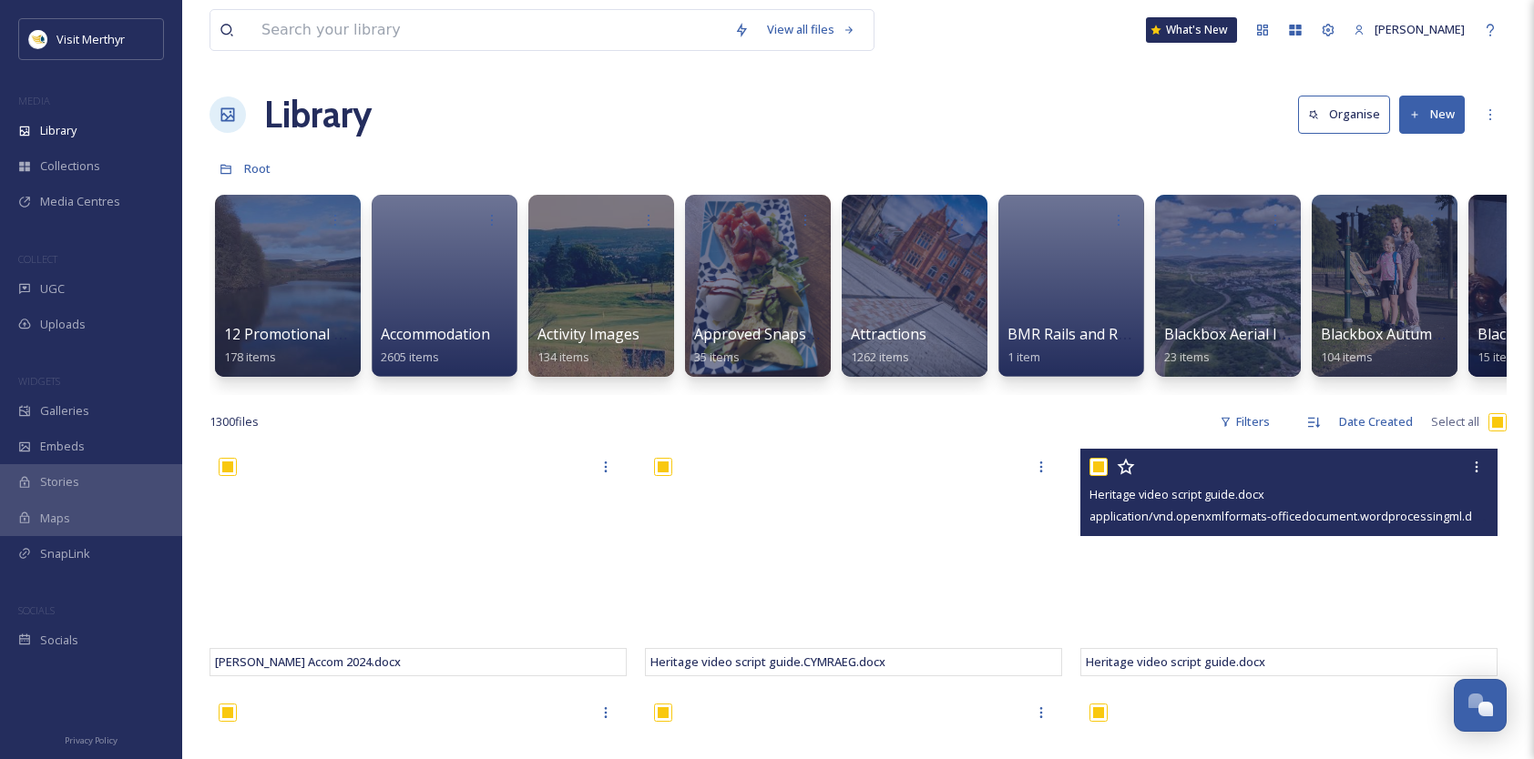
checkbox input "true"
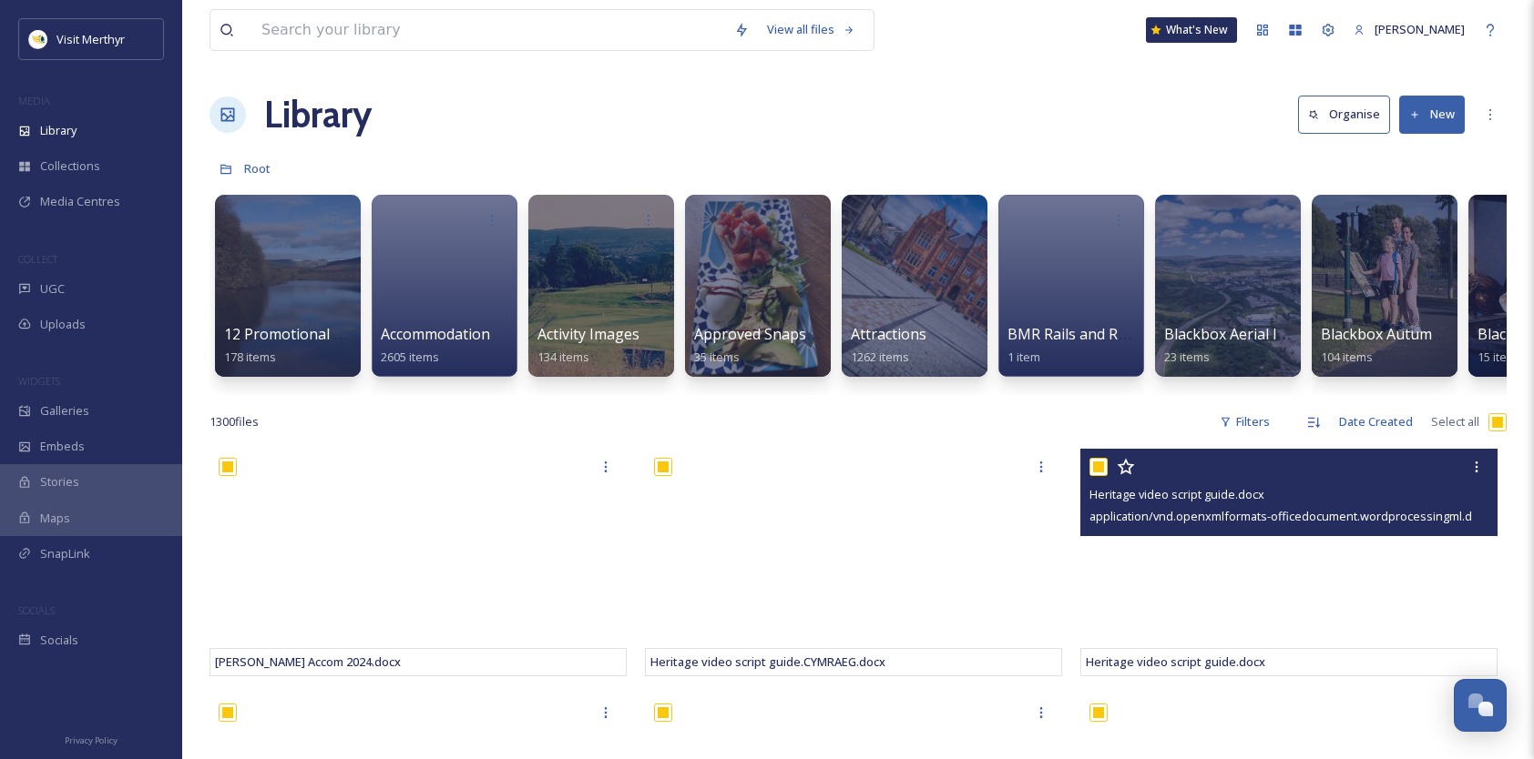
checkbox input "true"
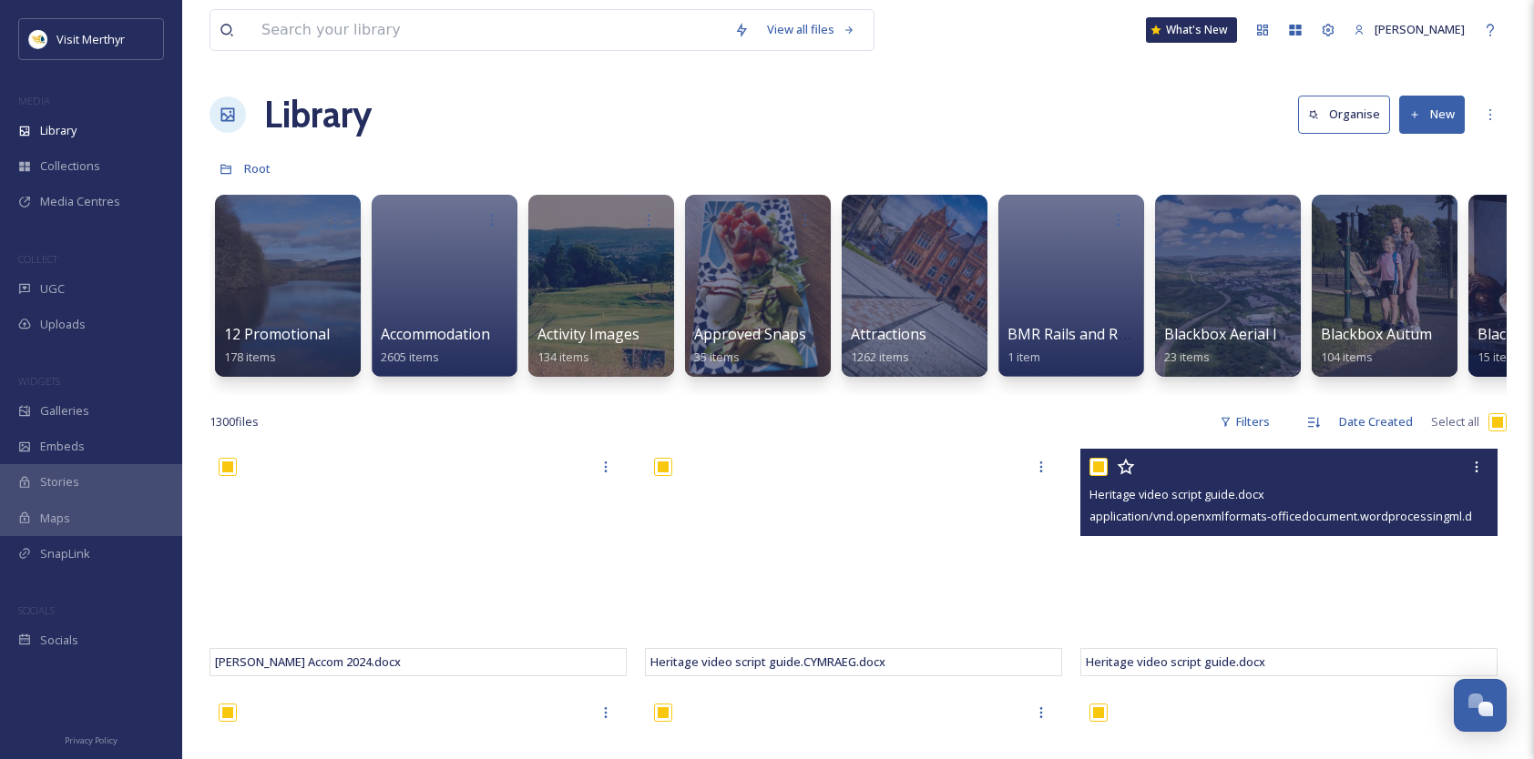
checkbox input "true"
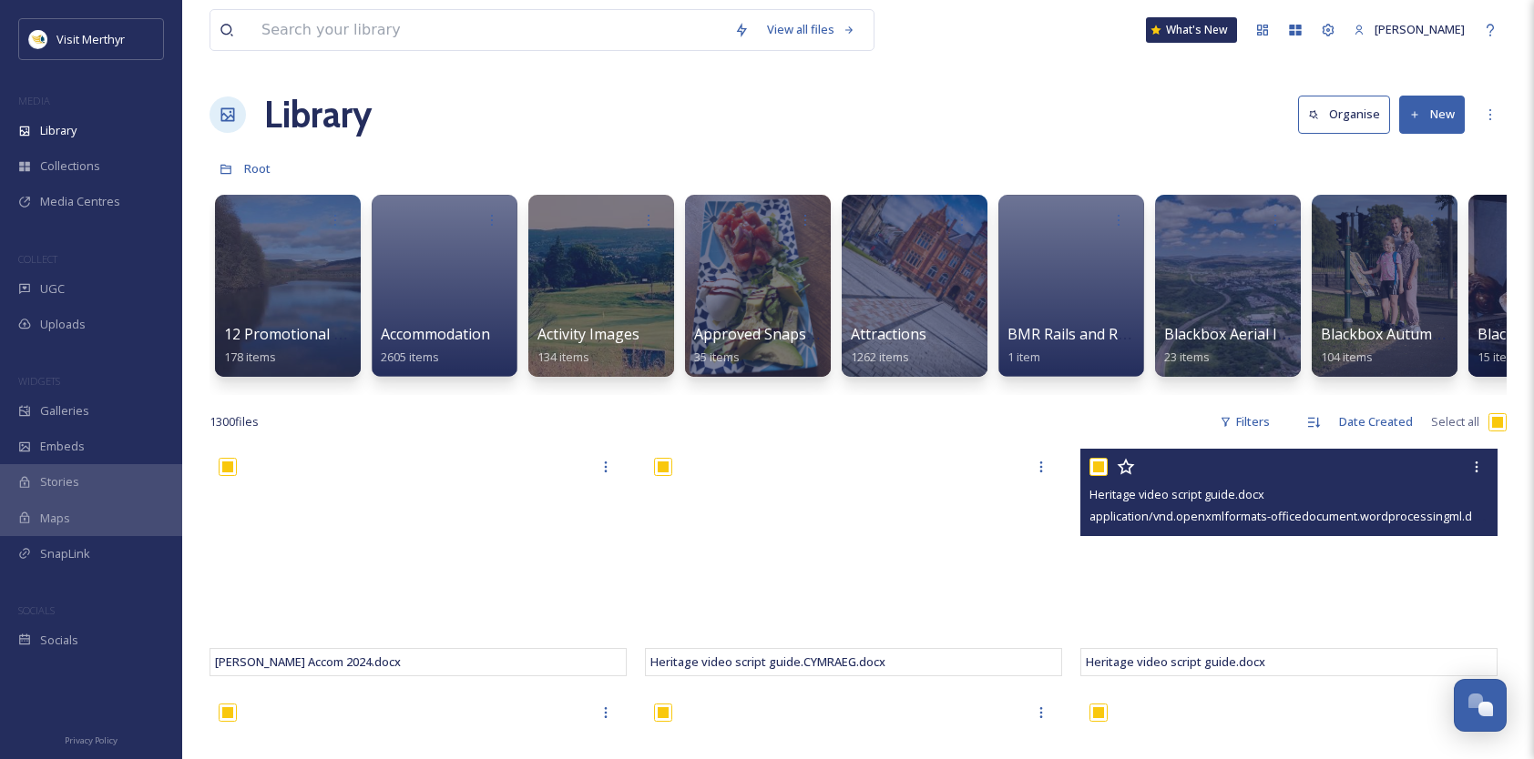
checkbox input "true"
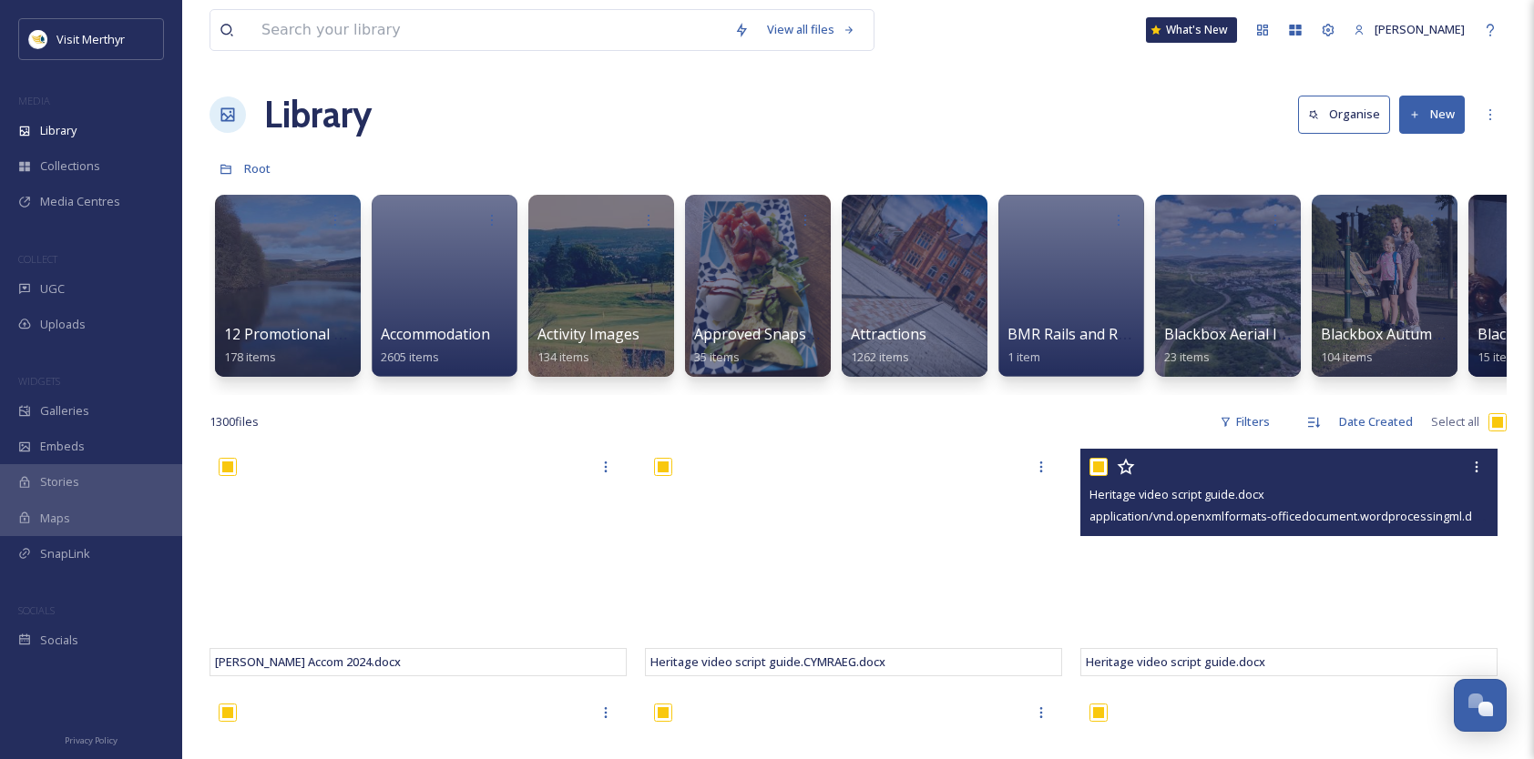
checkbox input "true"
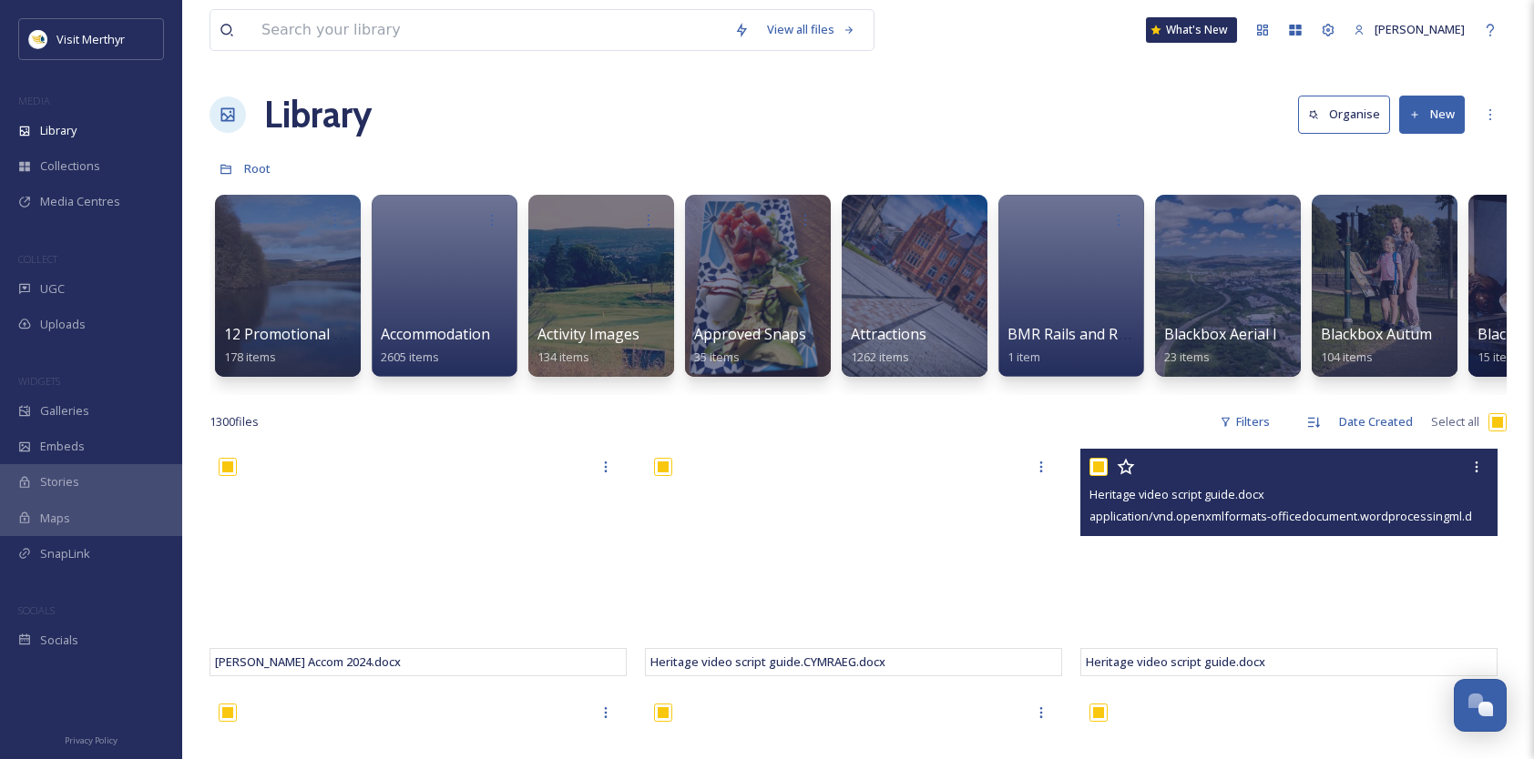
checkbox input "true"
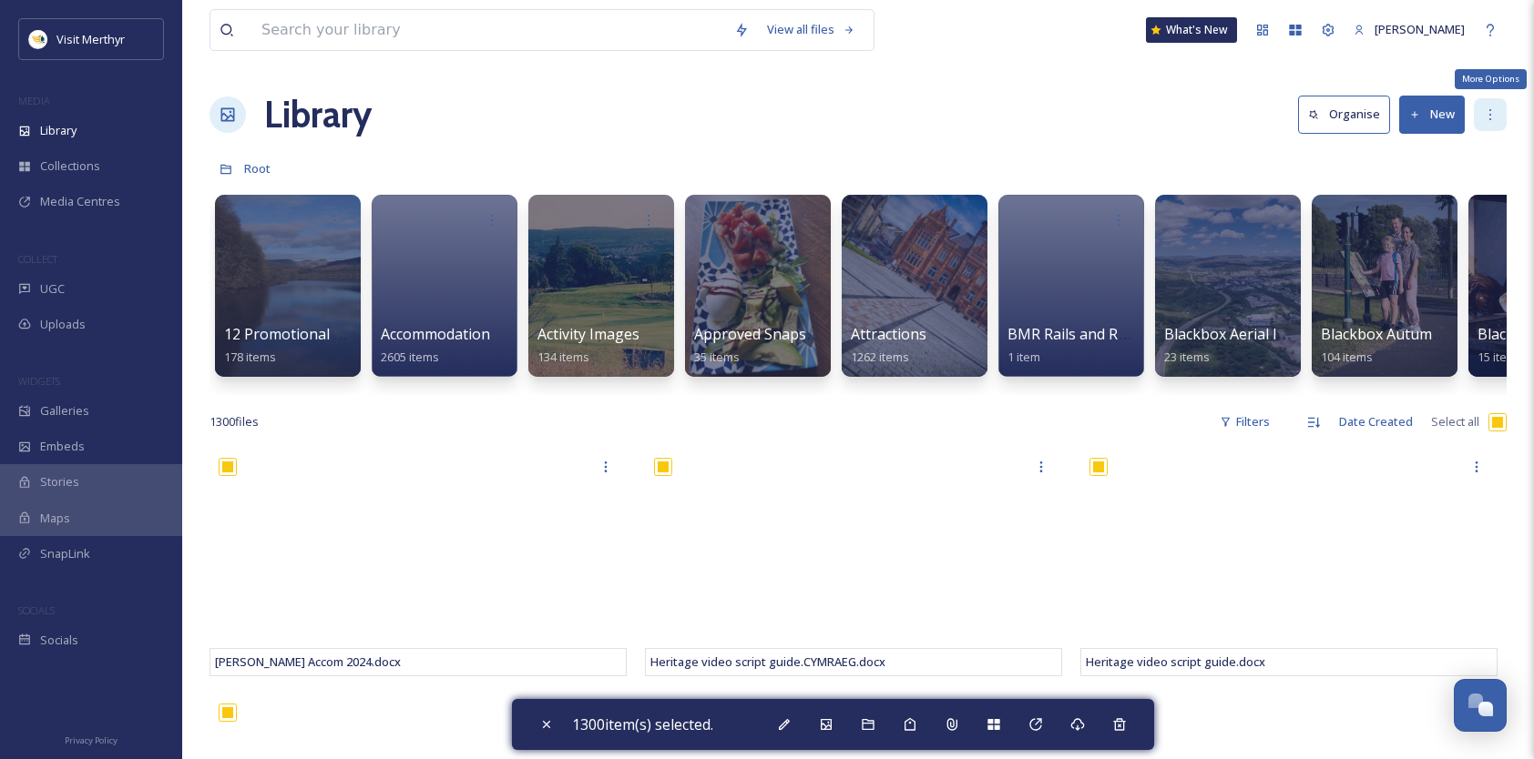
click at [1488, 107] on icon at bounding box center [1490, 114] width 15 height 15
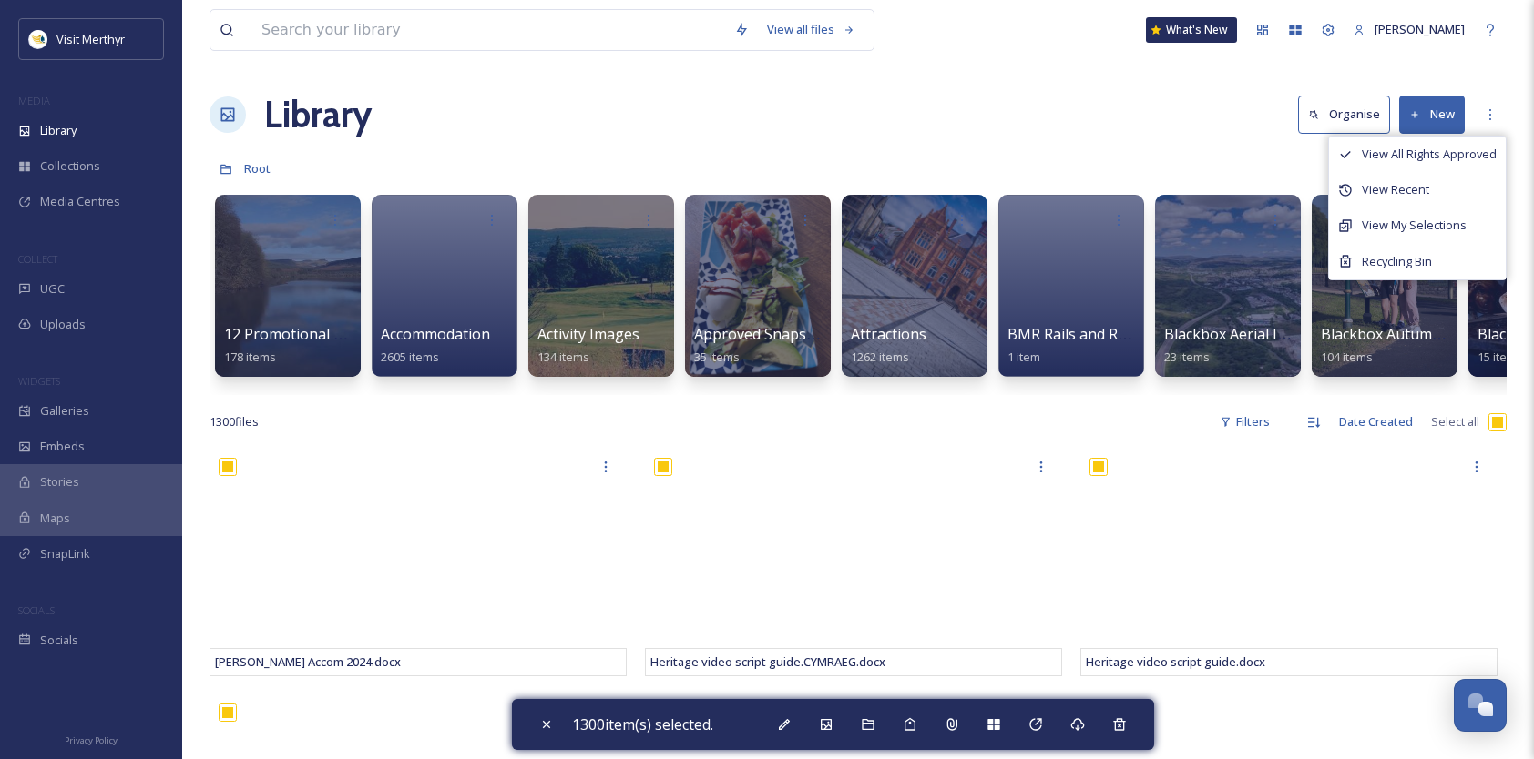
click at [958, 117] on div "Library Organise New View All Rights Approved View Recent View My Selections Re…" at bounding box center [857, 114] width 1297 height 55
